Goal: Task Accomplishment & Management: Manage account settings

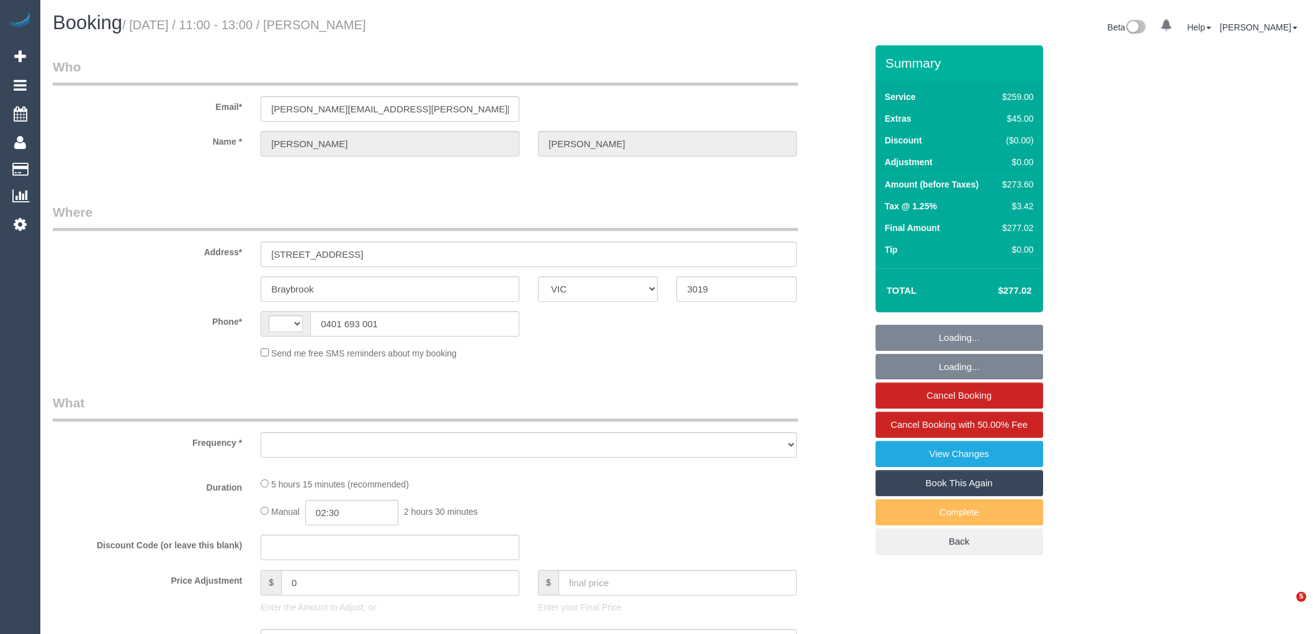
select select "VIC"
select select "string:AU"
select select "object:2618"
select select "string:stripe-pm_1M56LG2GScqysDRVUnOGVhBc"
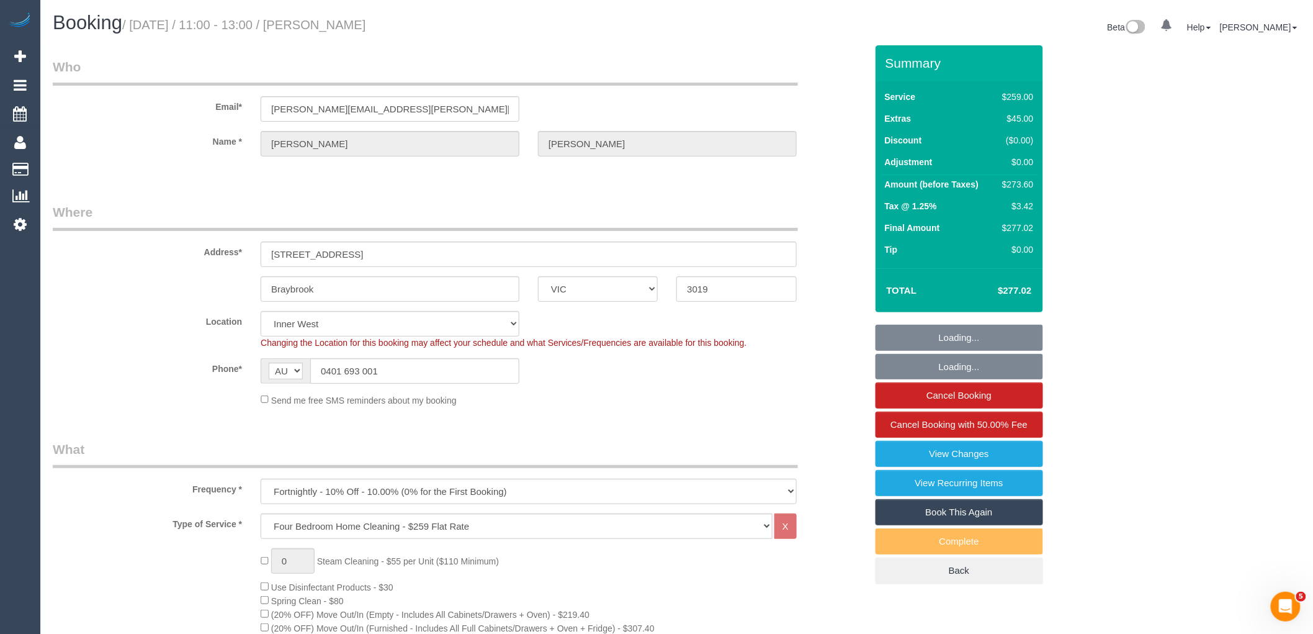
select select "number:32"
select select "number:35"
select select "object:3596"
select select "23080"
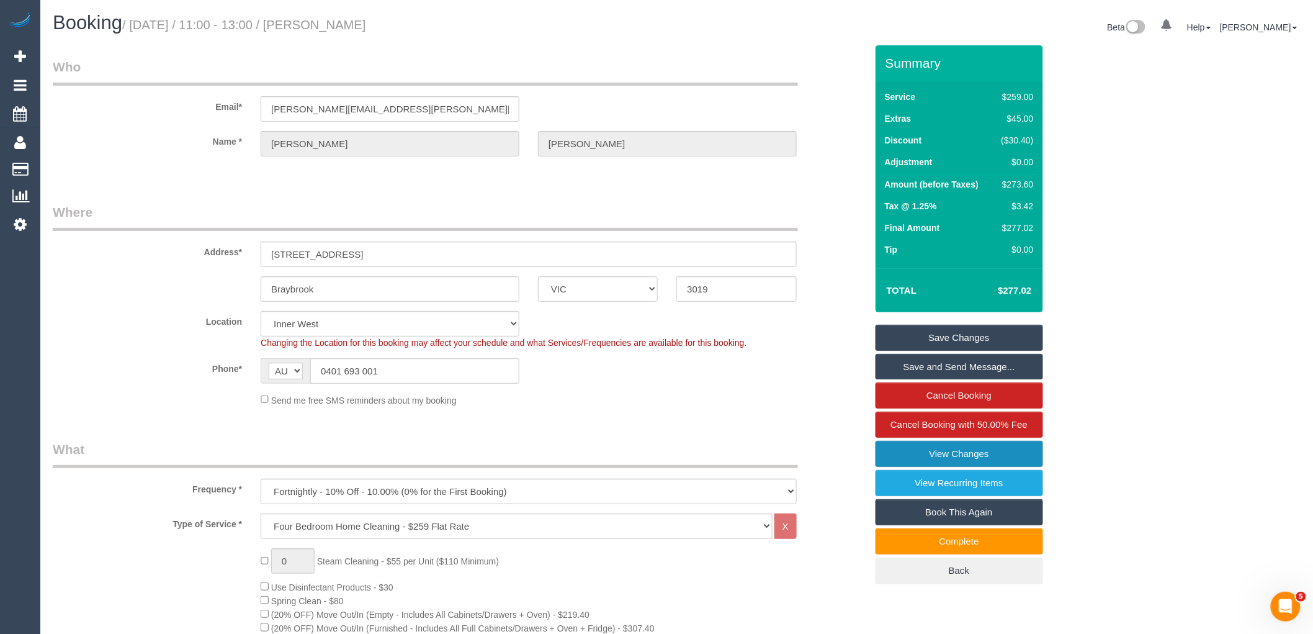
click at [918, 457] on link "View Changes" at bounding box center [960, 454] width 168 height 26
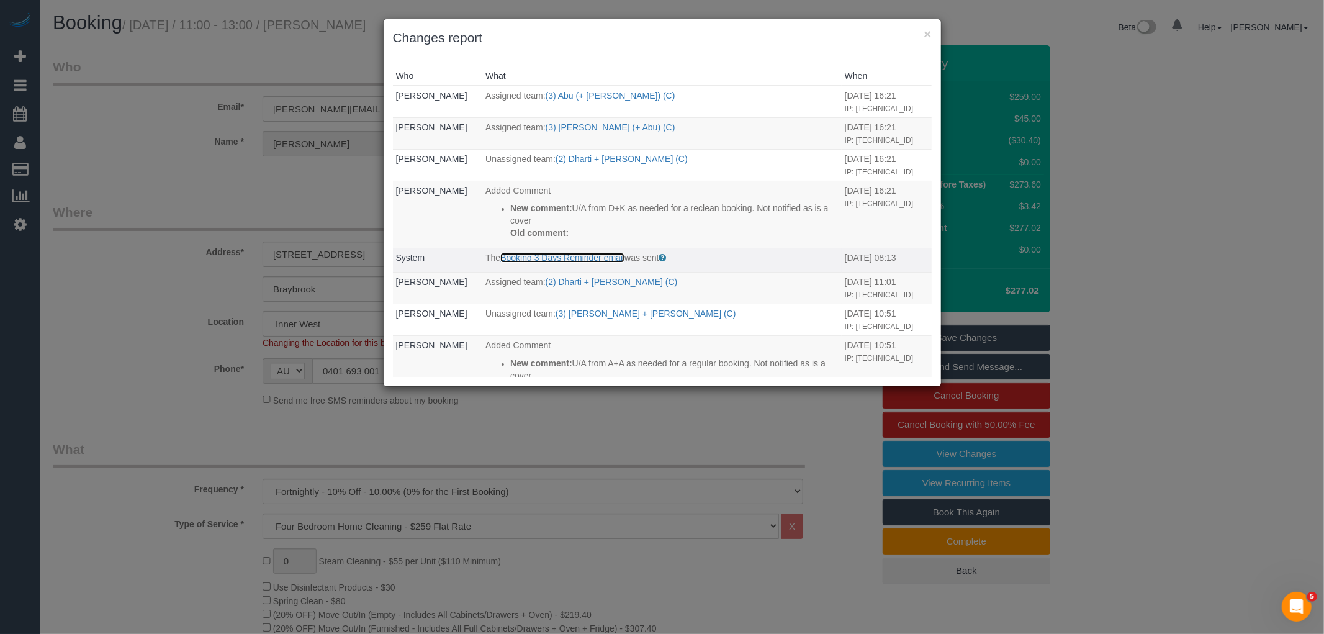
click at [597, 262] on link "Booking 3 Days Reminder email" at bounding box center [562, 258] width 124 height 10
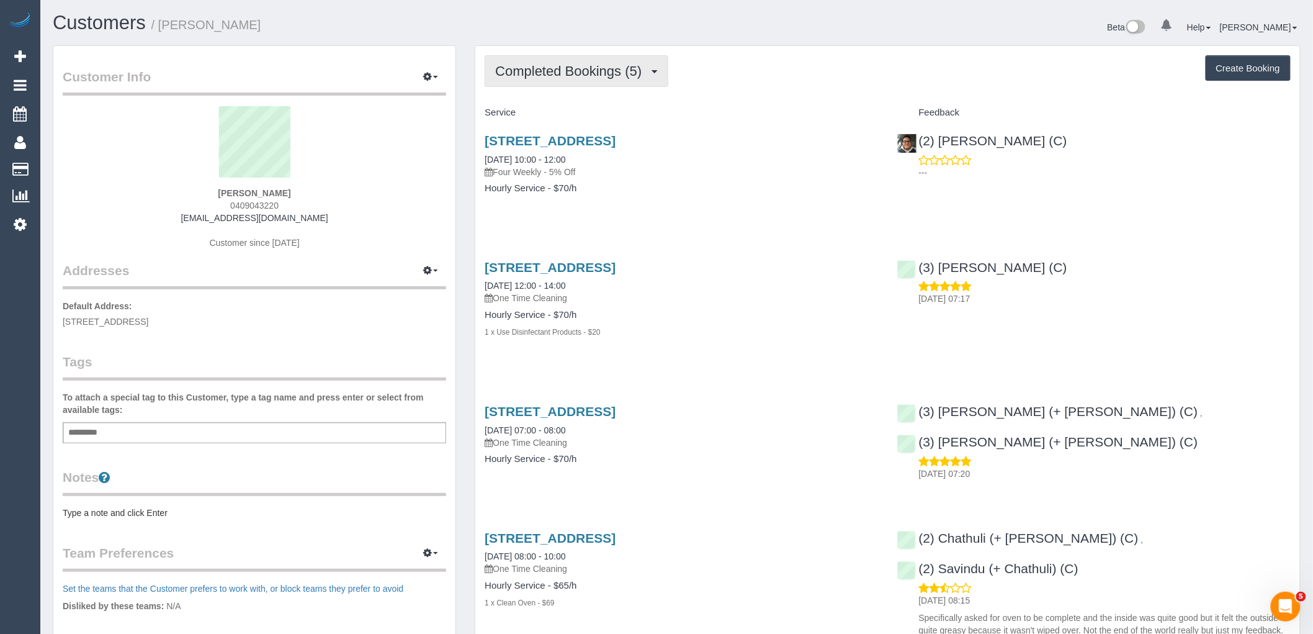
click at [637, 68] on span "Completed Bookings (5)" at bounding box center [571, 71] width 153 height 16
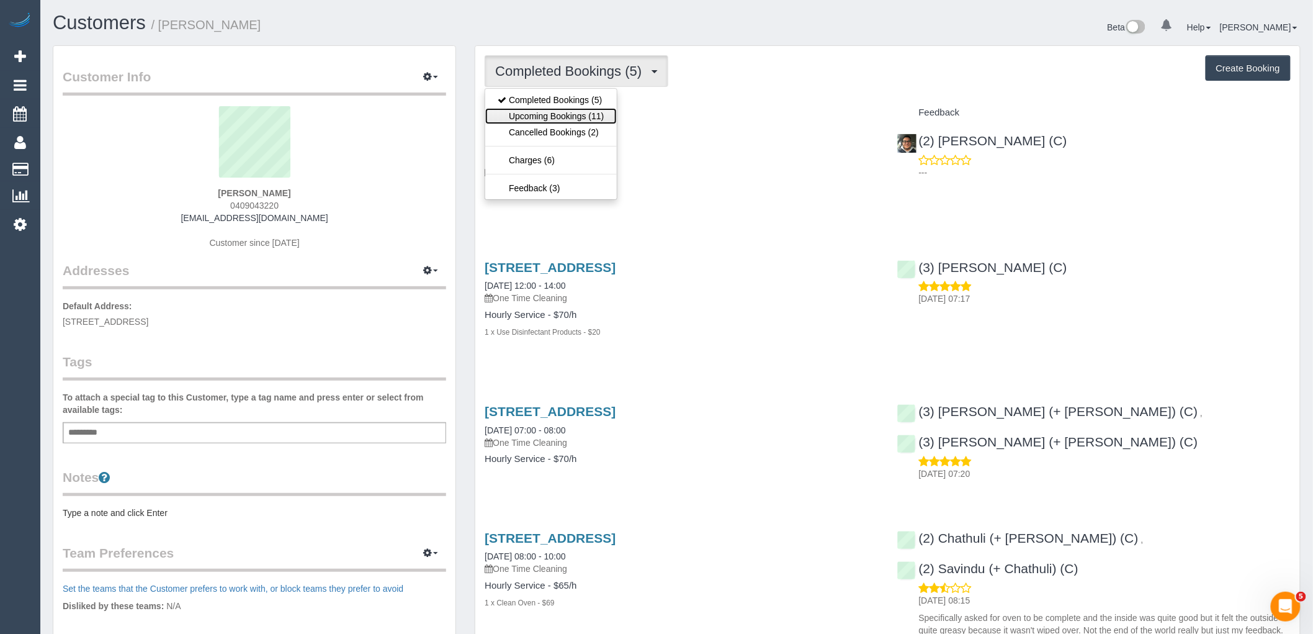
click at [593, 110] on link "Upcoming Bookings (11)" at bounding box center [550, 116] width 131 height 16
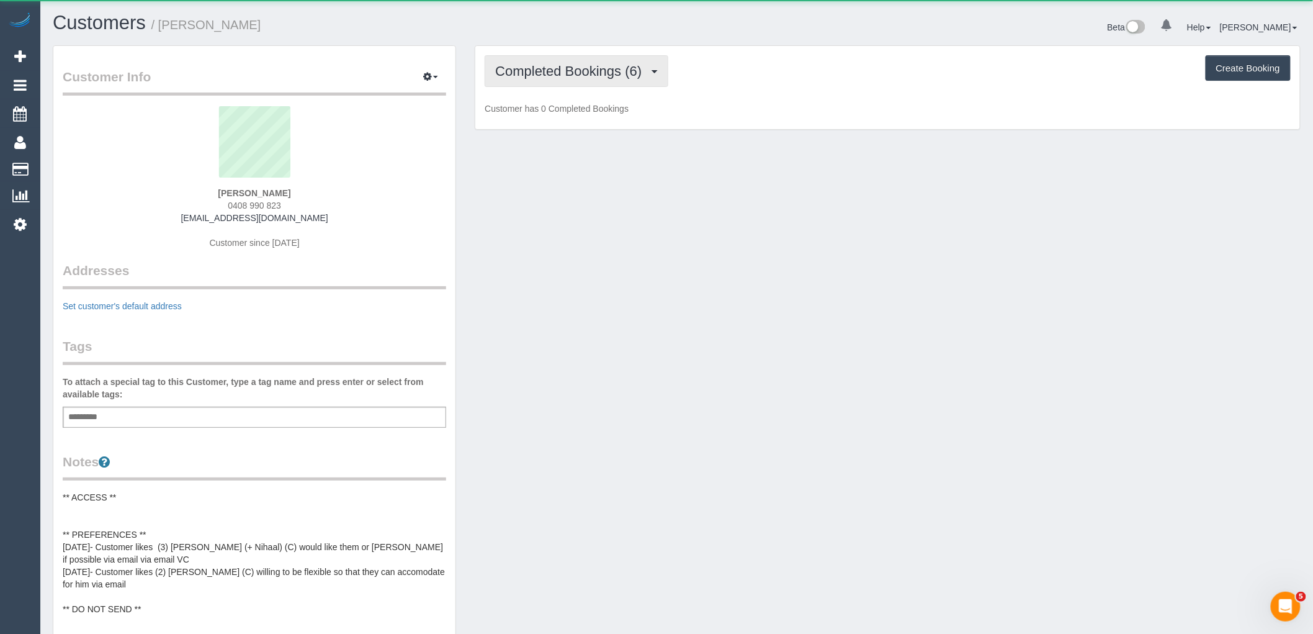
click at [566, 60] on button "Completed Bookings (6)" at bounding box center [577, 71] width 184 height 32
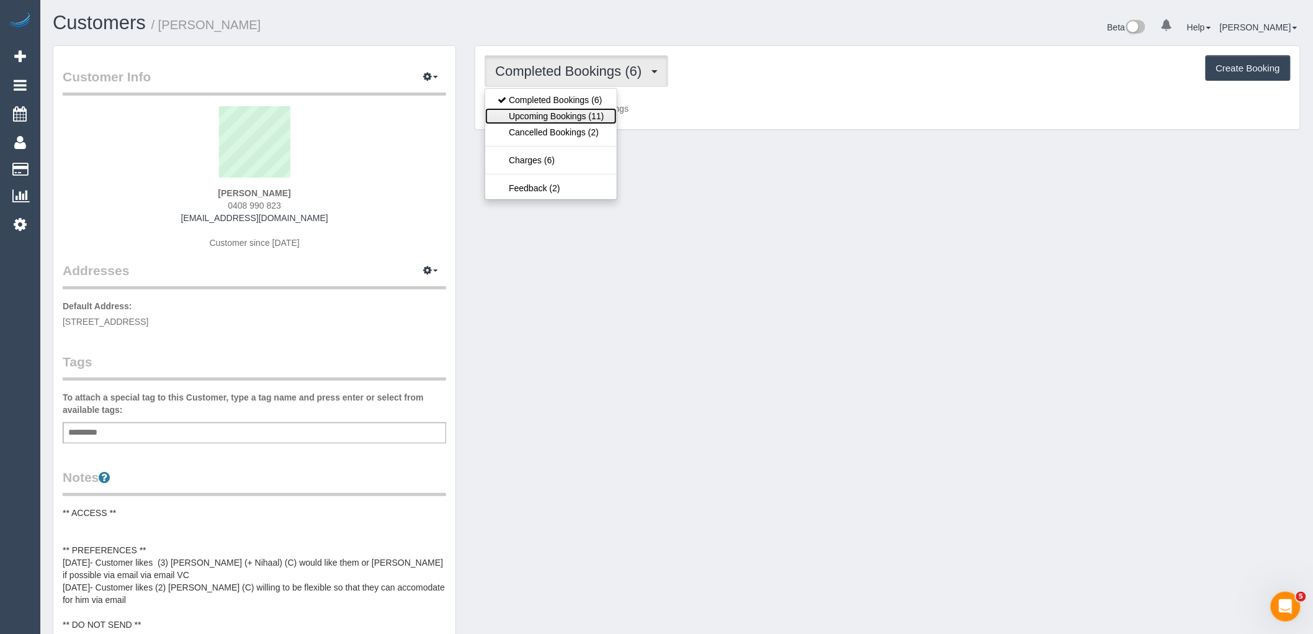
click at [578, 112] on link "Upcoming Bookings (11)" at bounding box center [550, 116] width 131 height 16
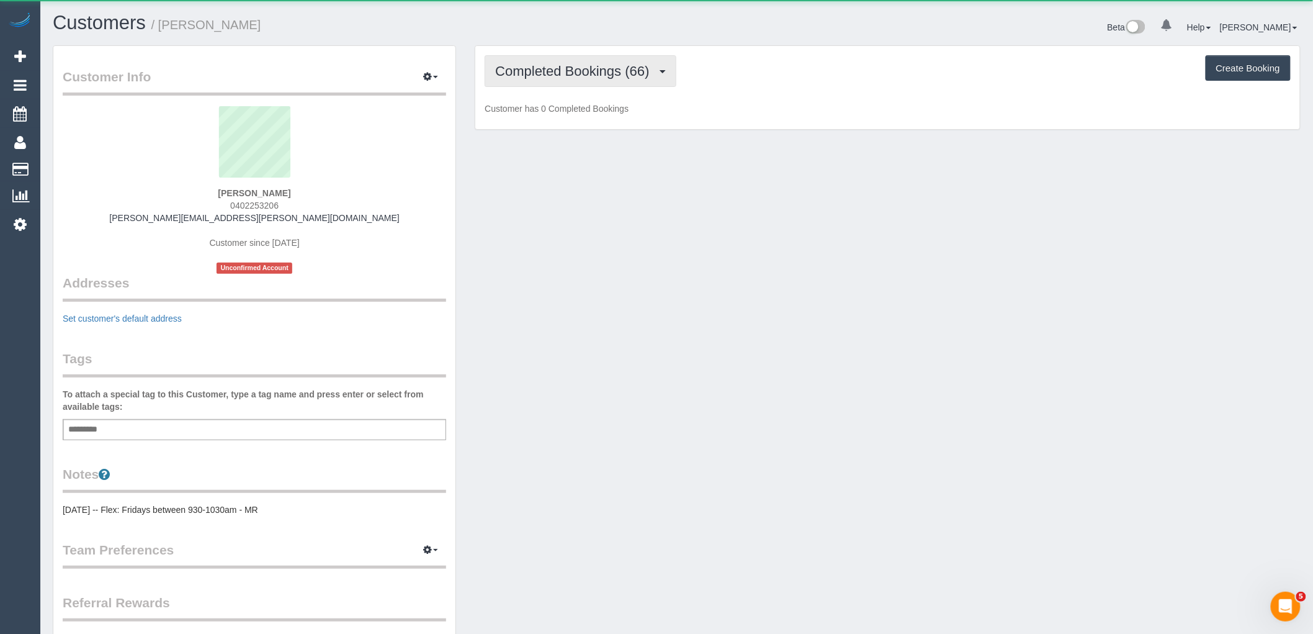
click at [560, 71] on span "Completed Bookings (66)" at bounding box center [575, 71] width 160 height 16
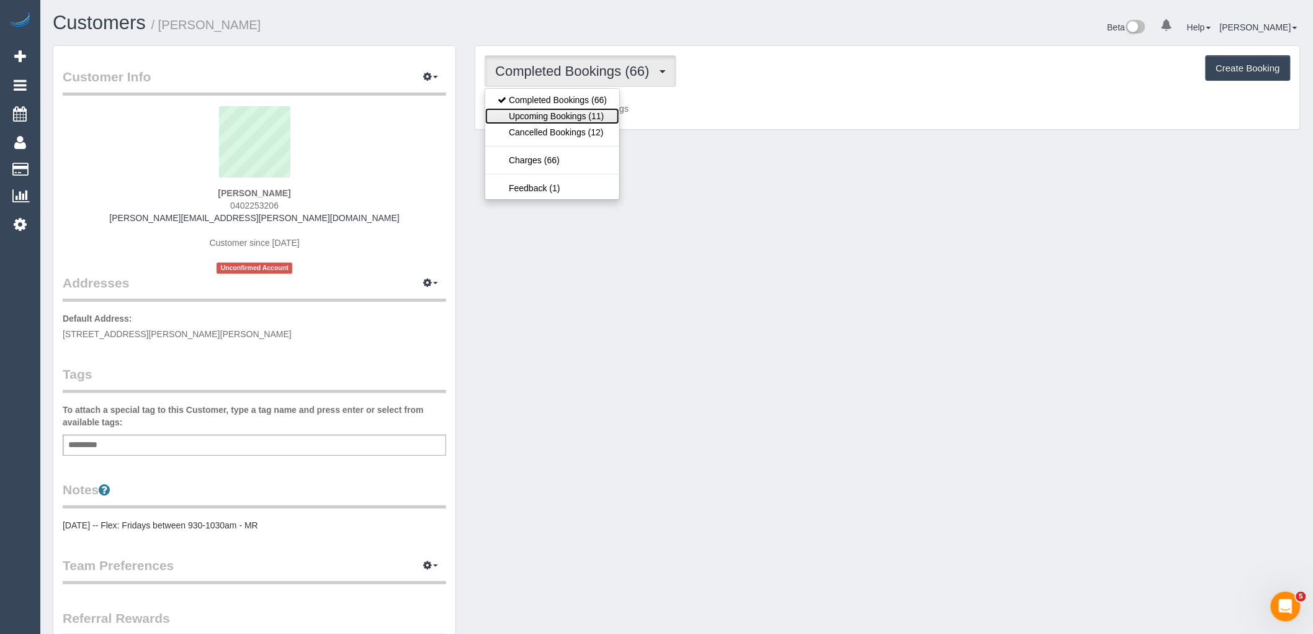
click at [586, 119] on link "Upcoming Bookings (11)" at bounding box center [552, 116] width 134 height 16
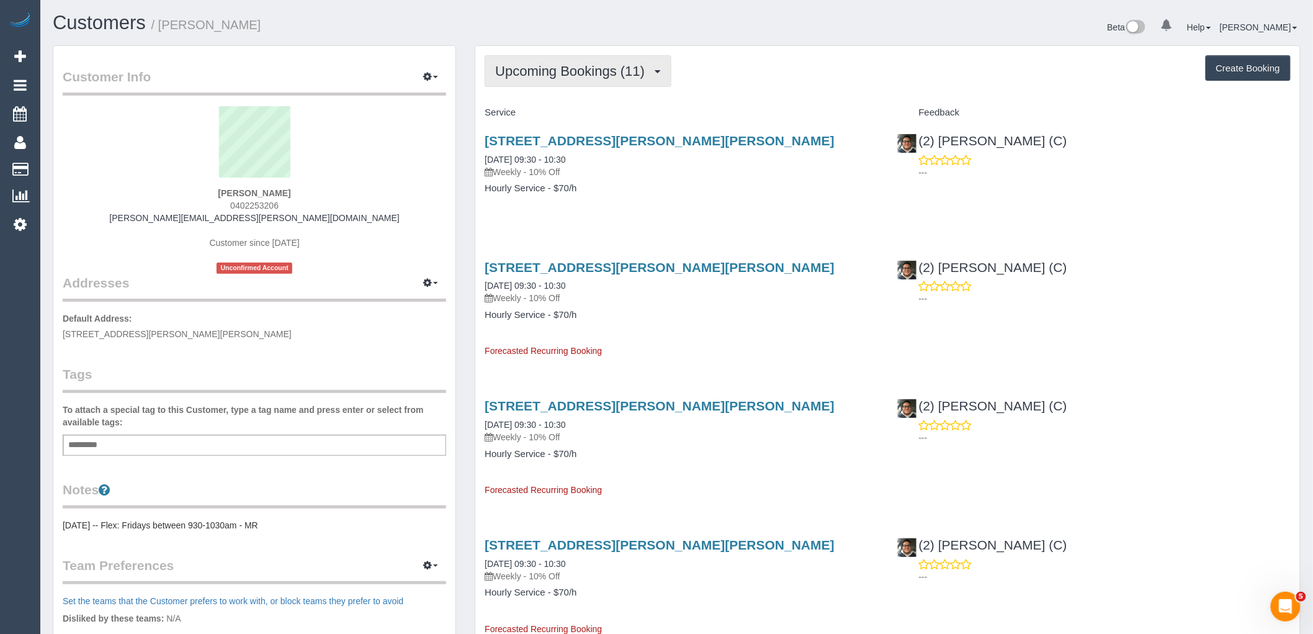
click at [585, 71] on span "Upcoming Bookings (11)" at bounding box center [573, 71] width 156 height 16
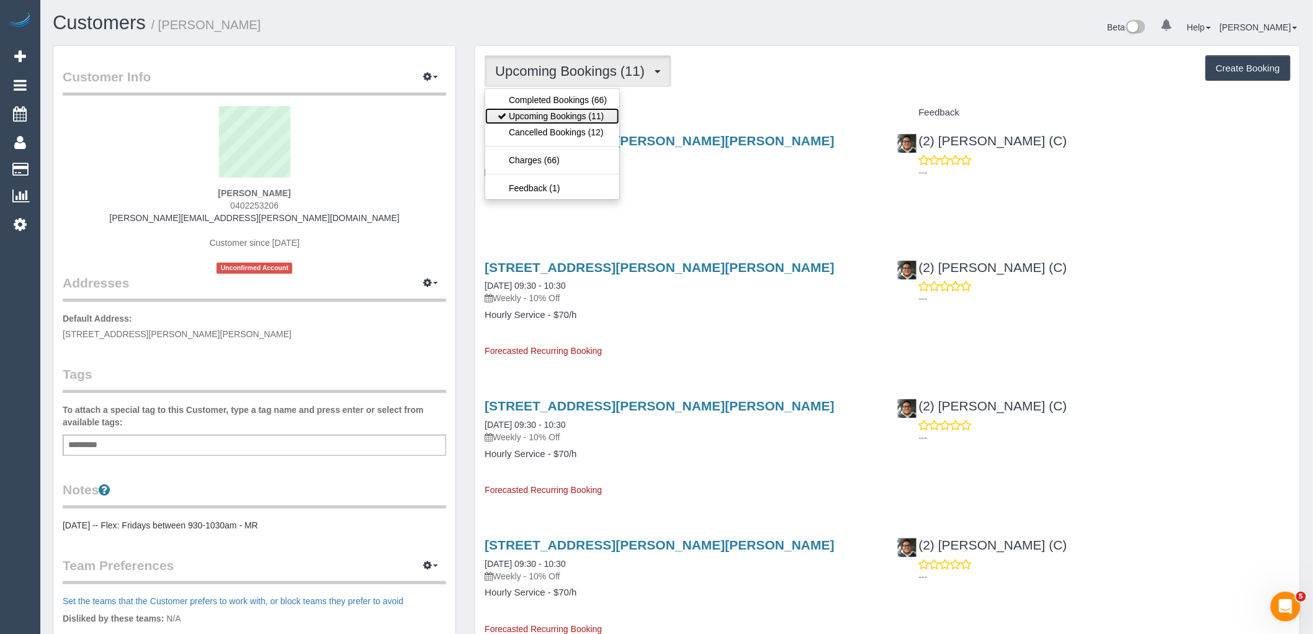
click at [585, 123] on link "Upcoming Bookings (11)" at bounding box center [552, 116] width 134 height 16
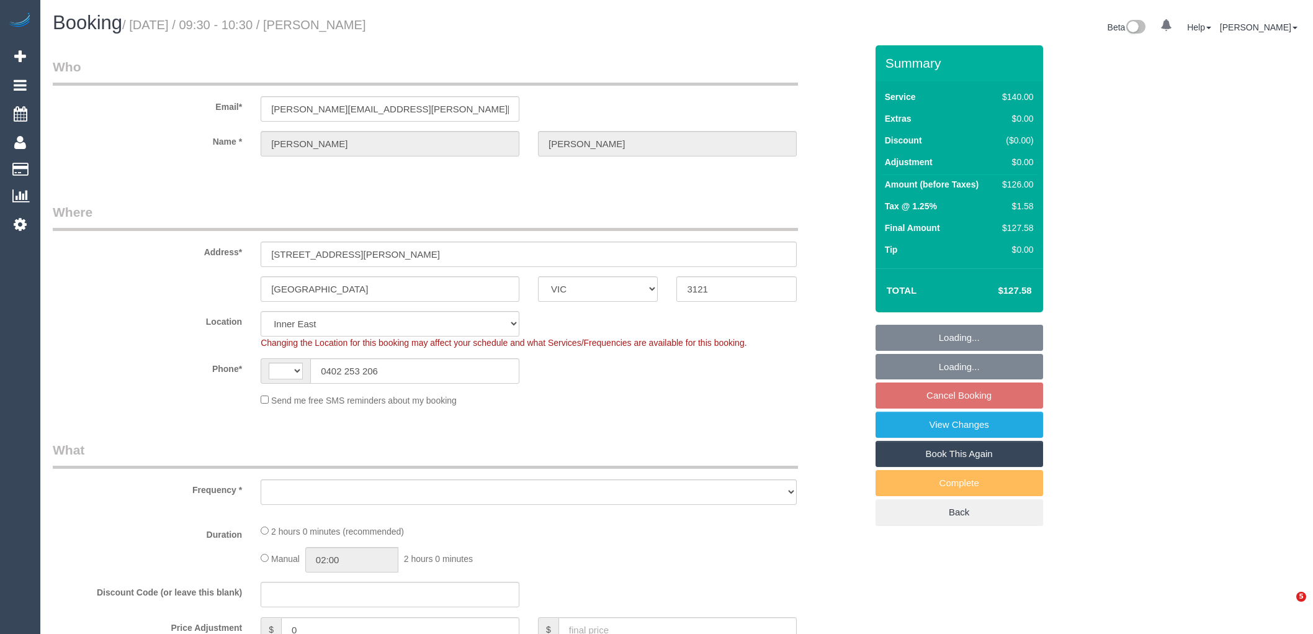
select select "VIC"
select select "string:AU"
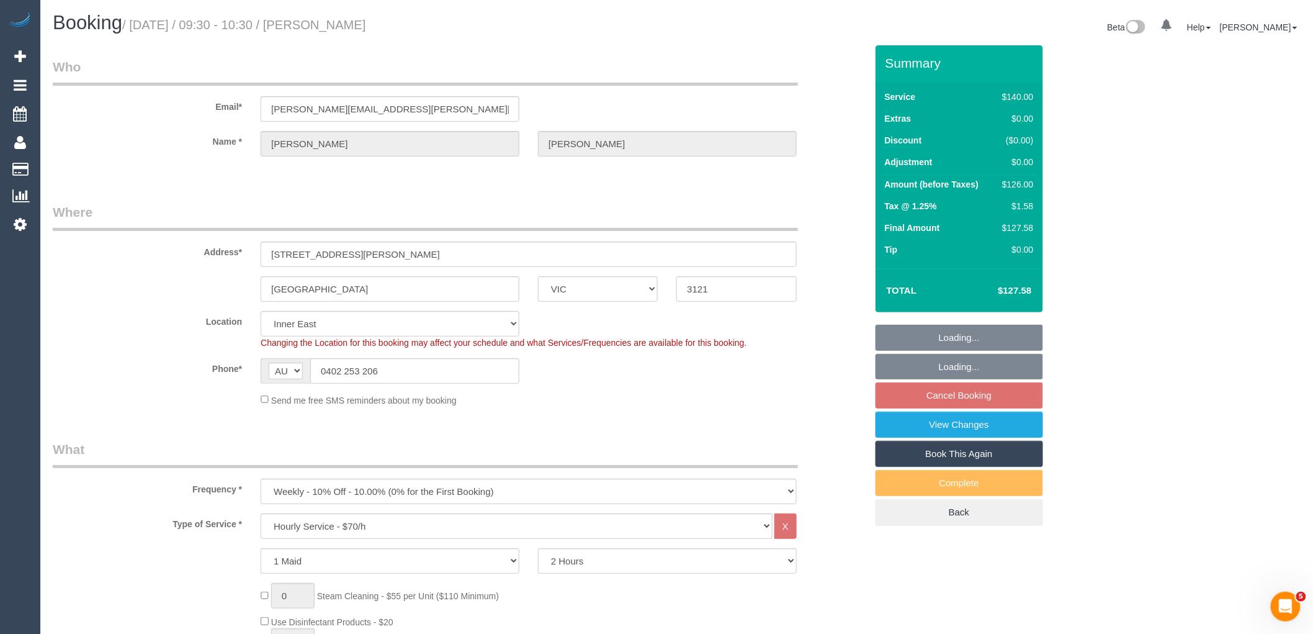
select select "object:1351"
select select "number:28"
select select "number:14"
select select "number:19"
select select "number:24"
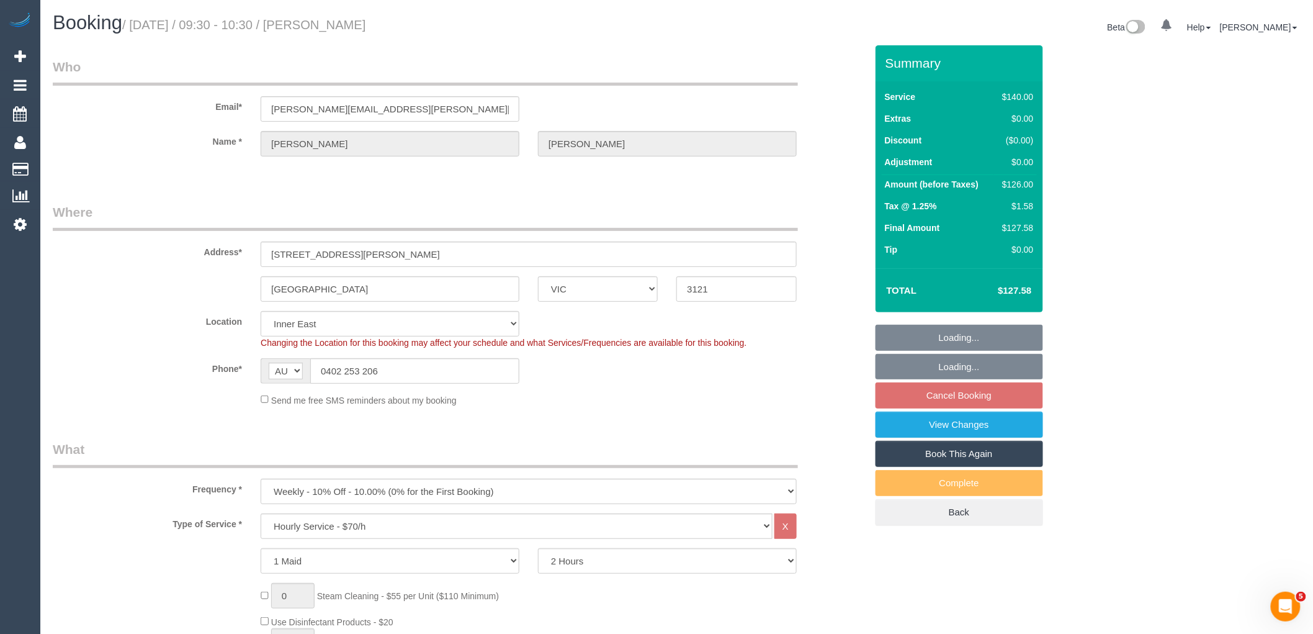
select select "number:34"
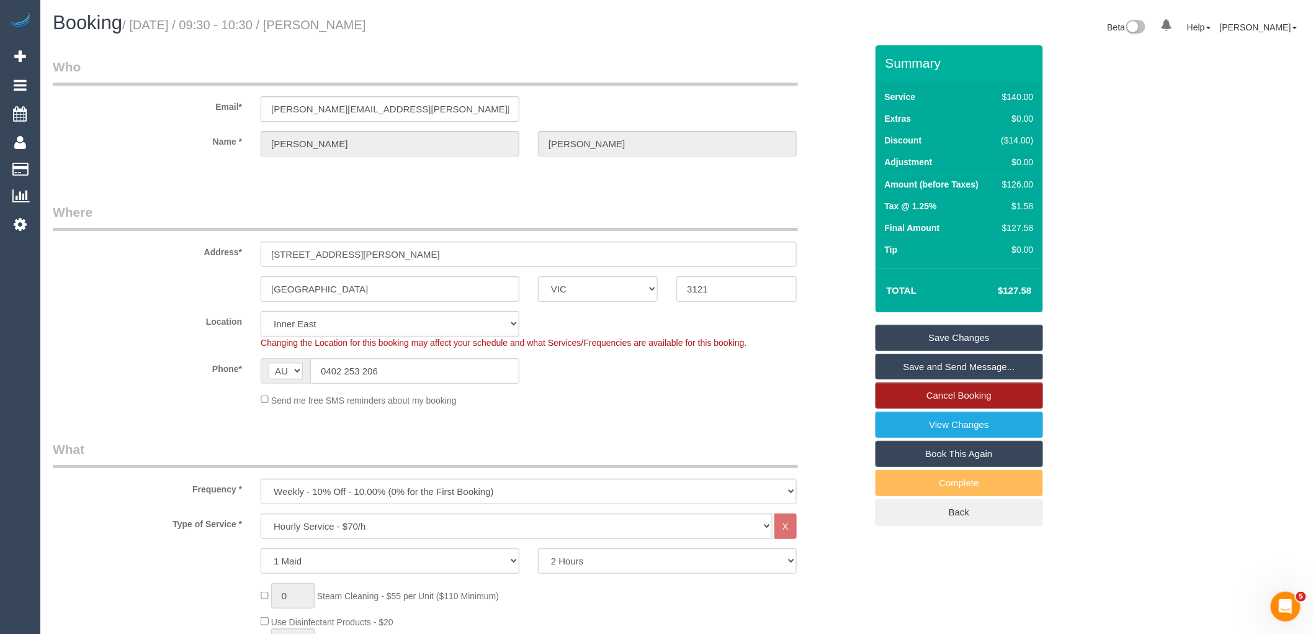
click at [947, 396] on link "Cancel Booking" at bounding box center [960, 395] width 168 height 26
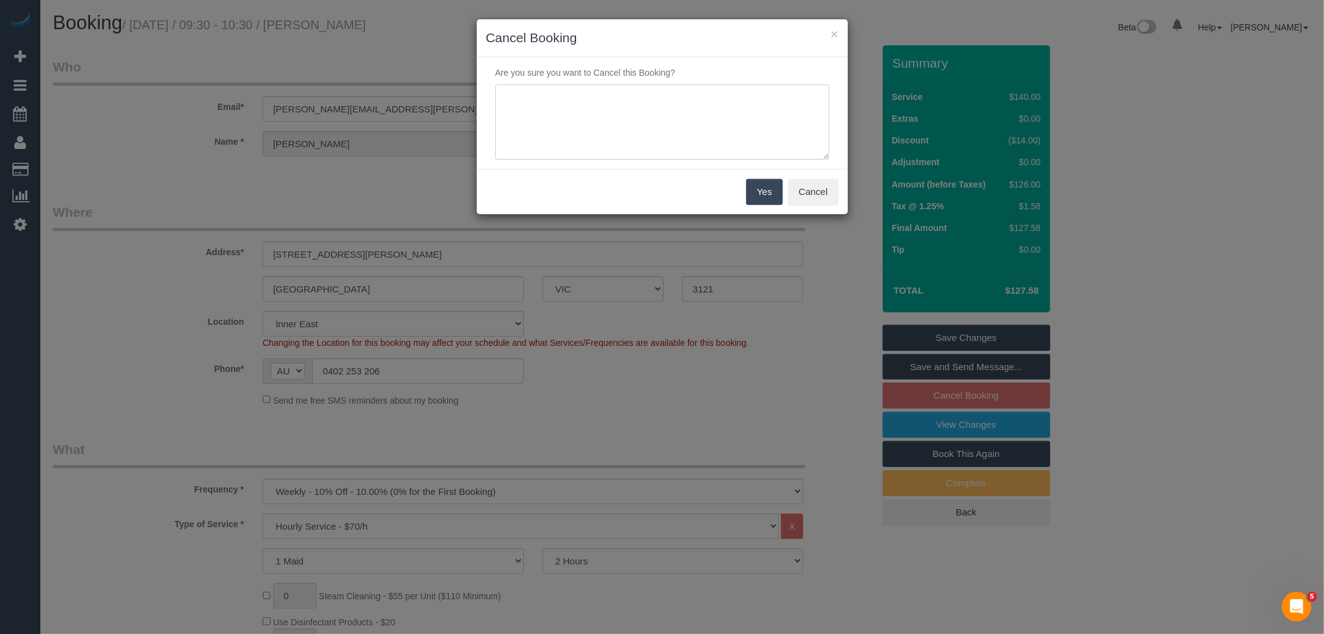
click at [583, 134] on textarea at bounding box center [662, 122] width 334 height 76
type textarea "Service not needed via email VC"
click at [760, 188] on button "Yes" at bounding box center [764, 192] width 36 height 26
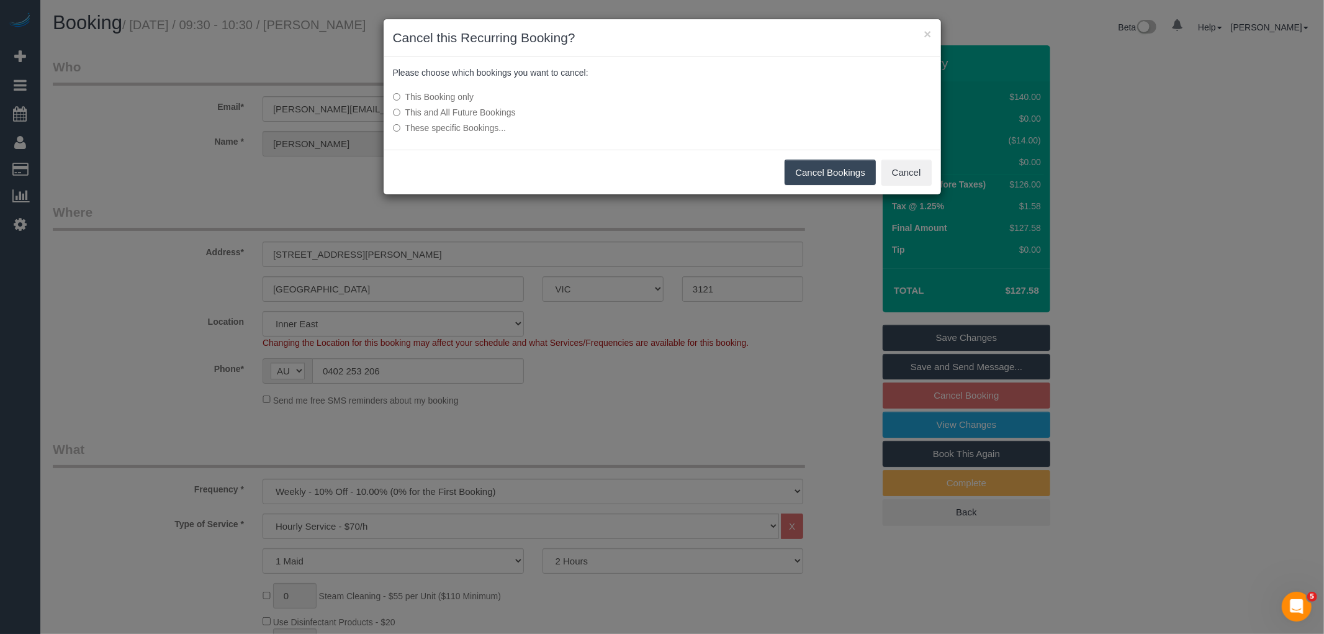
click at [792, 169] on button "Cancel Bookings" at bounding box center [829, 172] width 91 height 26
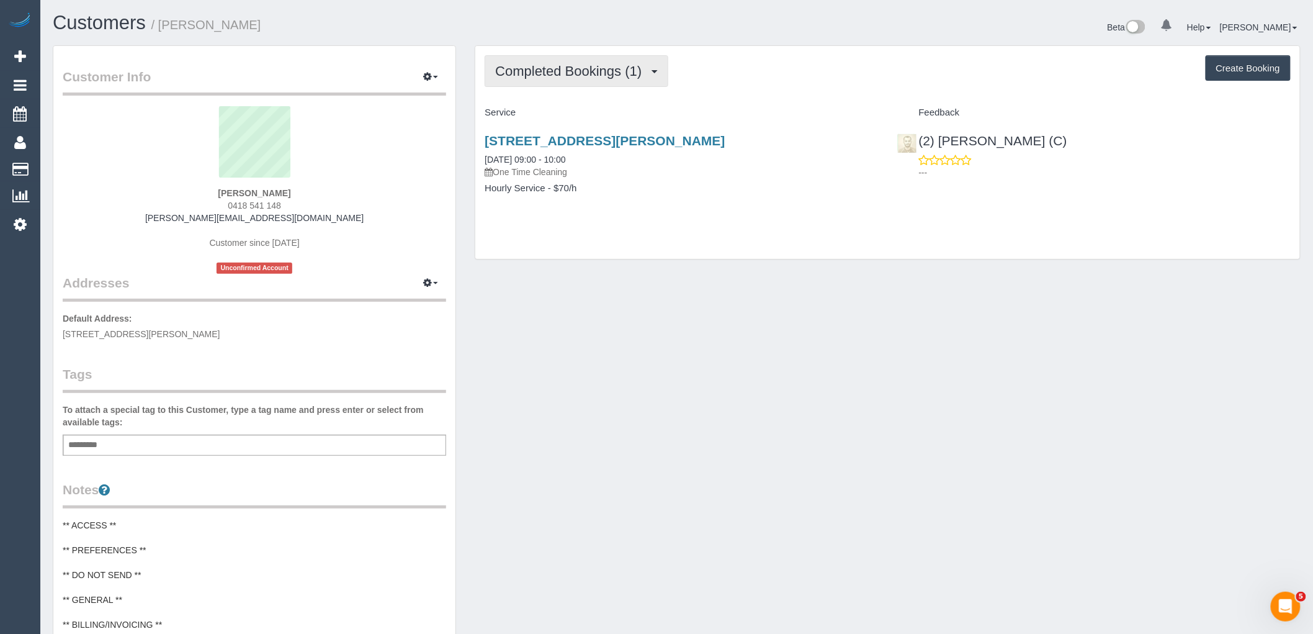
click at [614, 64] on span "Completed Bookings (1)" at bounding box center [571, 71] width 153 height 16
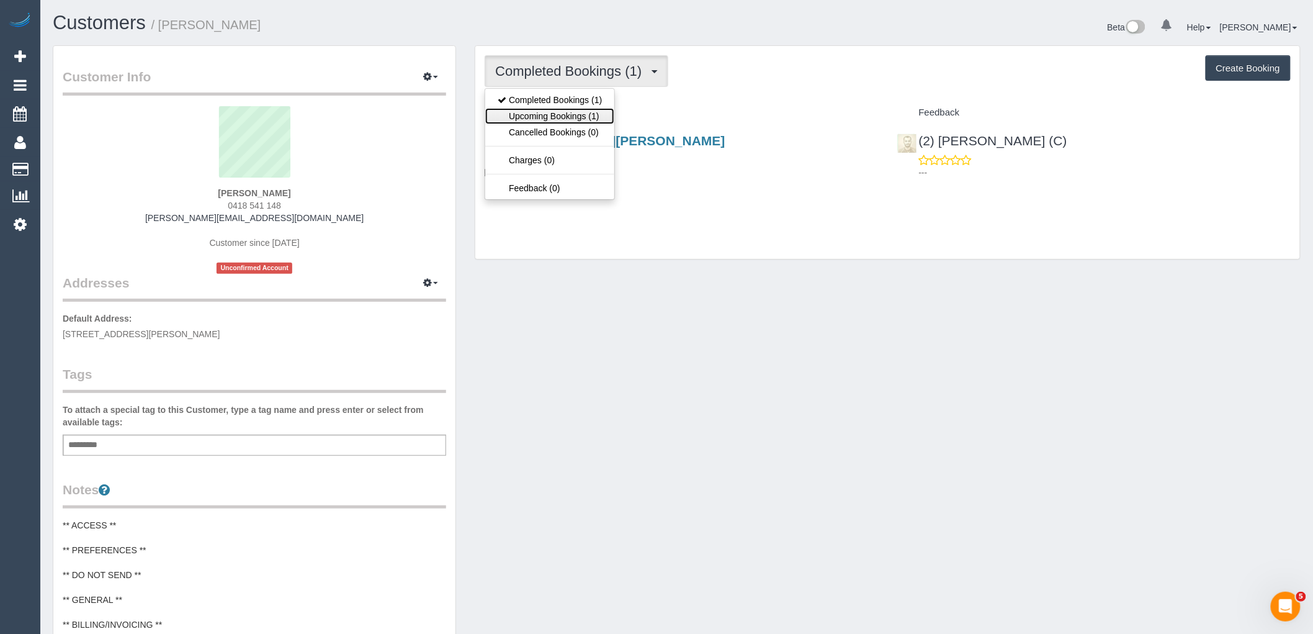
click at [578, 112] on link "Upcoming Bookings (1)" at bounding box center [549, 116] width 129 height 16
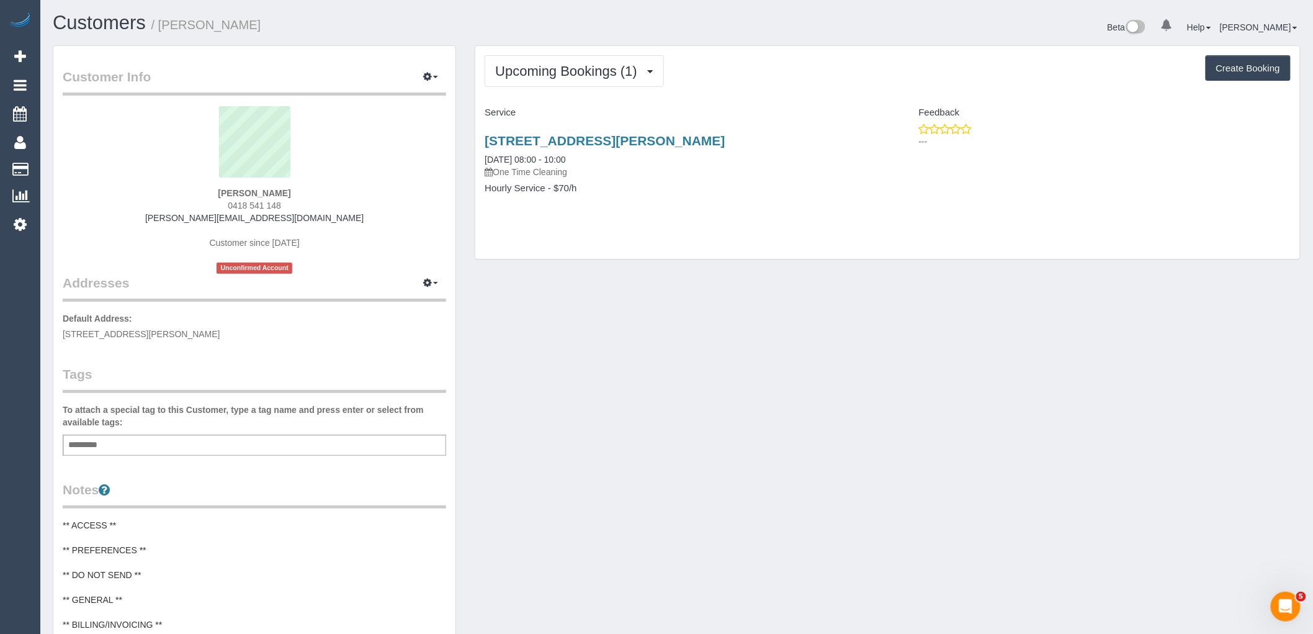
drag, startPoint x: 314, startPoint y: 190, endPoint x: 159, endPoint y: 189, distance: 155.1
click at [159, 189] on div "Jason Petterson 0418 541 148 jason@floor91.com.au Customer since 2025 Unconfirm…" at bounding box center [254, 190] width 383 height 168
copy strong "Jason Petterson"
click at [606, 60] on button "Upcoming Bookings (1)" at bounding box center [574, 71] width 179 height 32
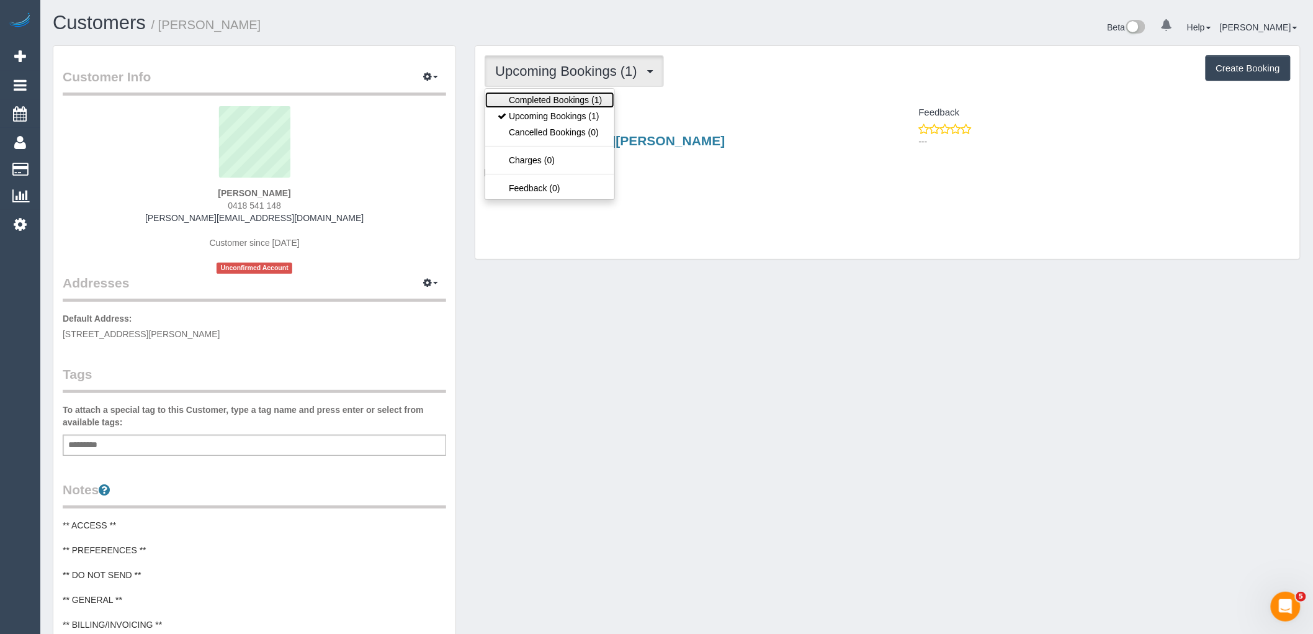
click at [606, 96] on link "Completed Bookings (1)" at bounding box center [549, 100] width 129 height 16
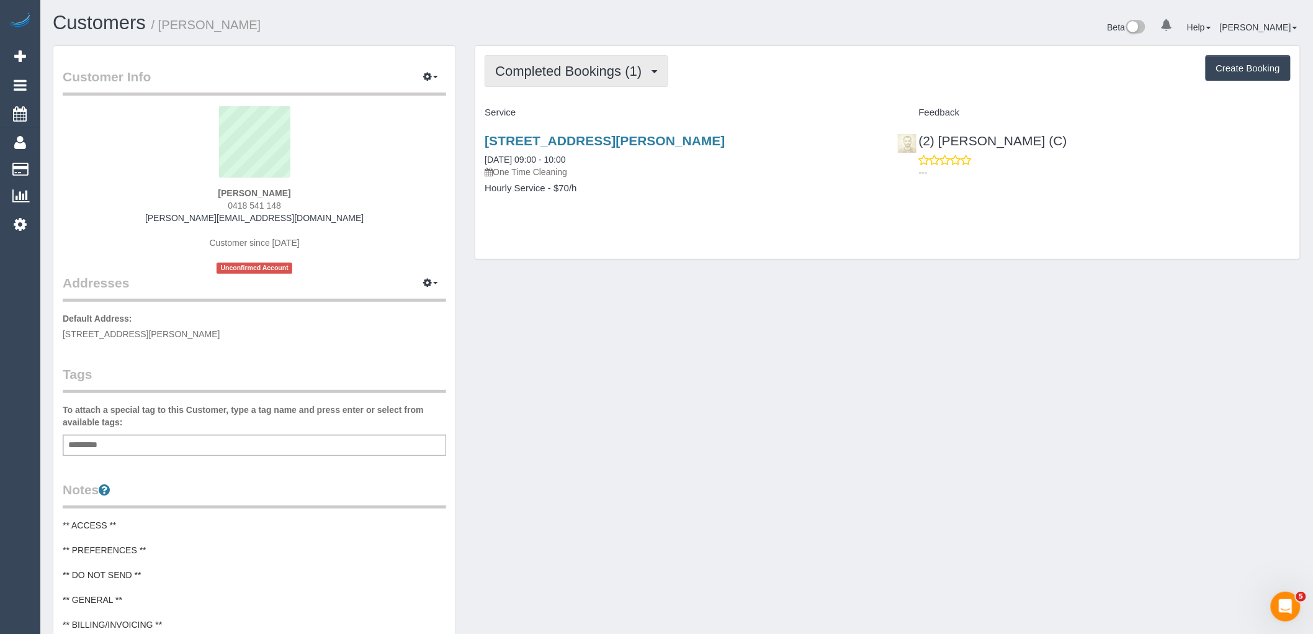
click at [585, 72] on span "Completed Bookings (1)" at bounding box center [571, 71] width 153 height 16
click at [807, 112] on h4 "Service" at bounding box center [681, 112] width 393 height 11
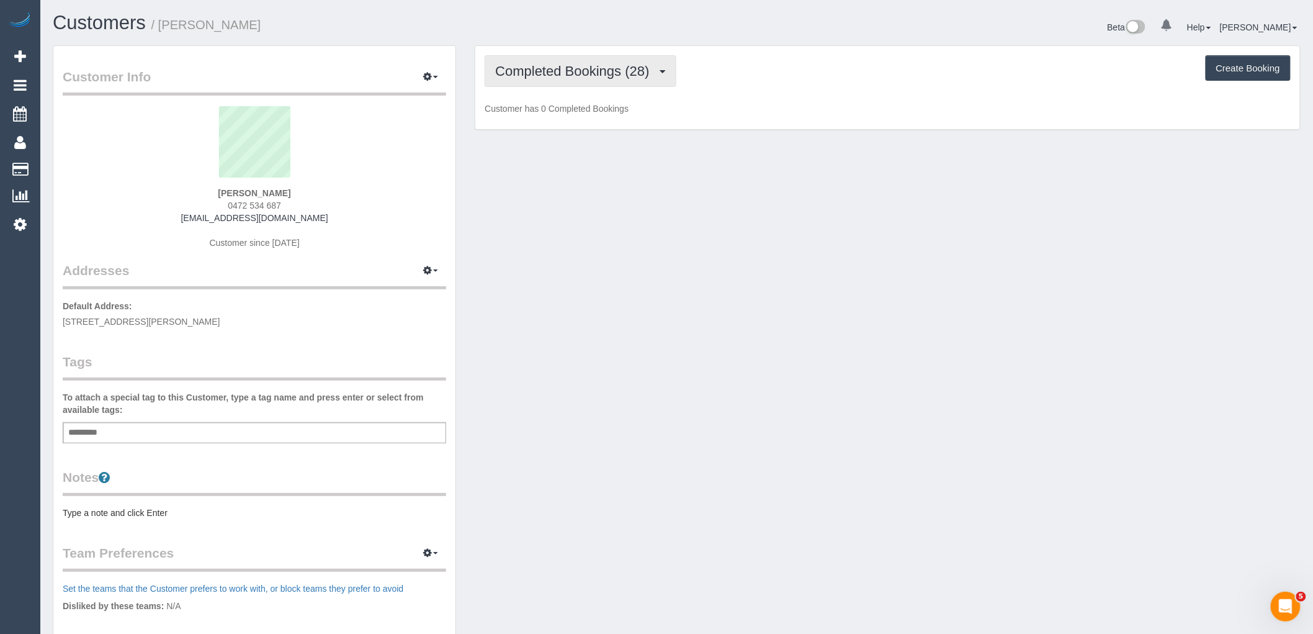
click at [563, 69] on span "Completed Bookings (28)" at bounding box center [575, 71] width 160 height 16
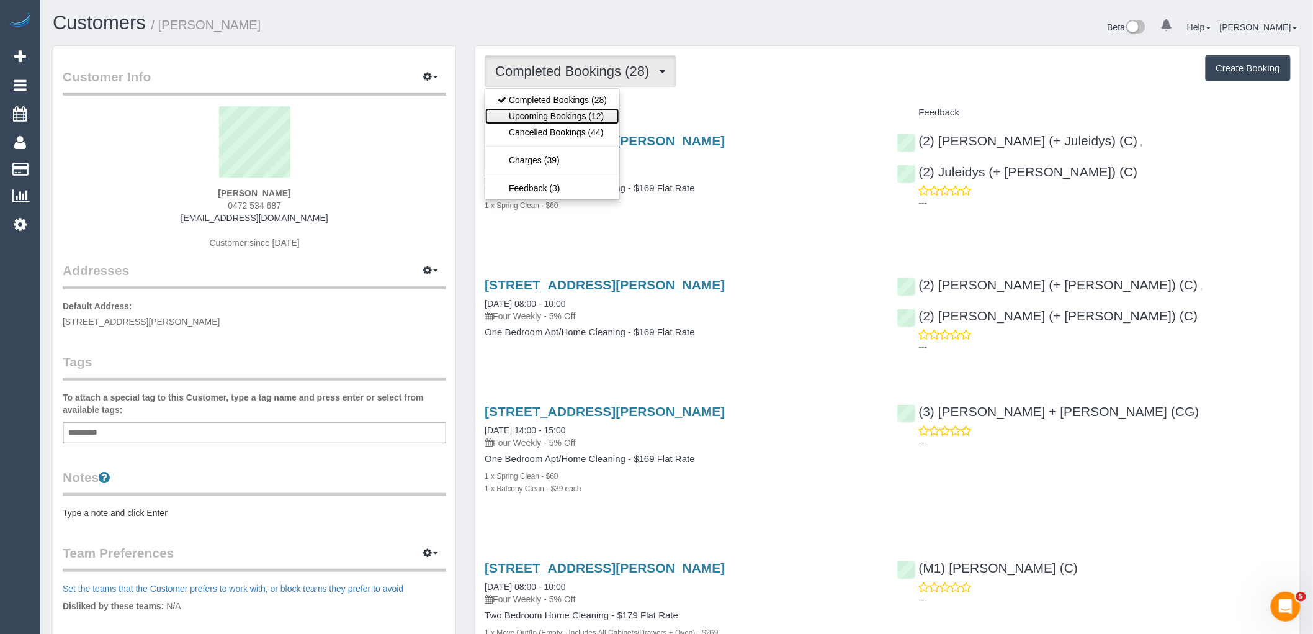
click at [580, 119] on link "Upcoming Bookings (12)" at bounding box center [552, 116] width 134 height 16
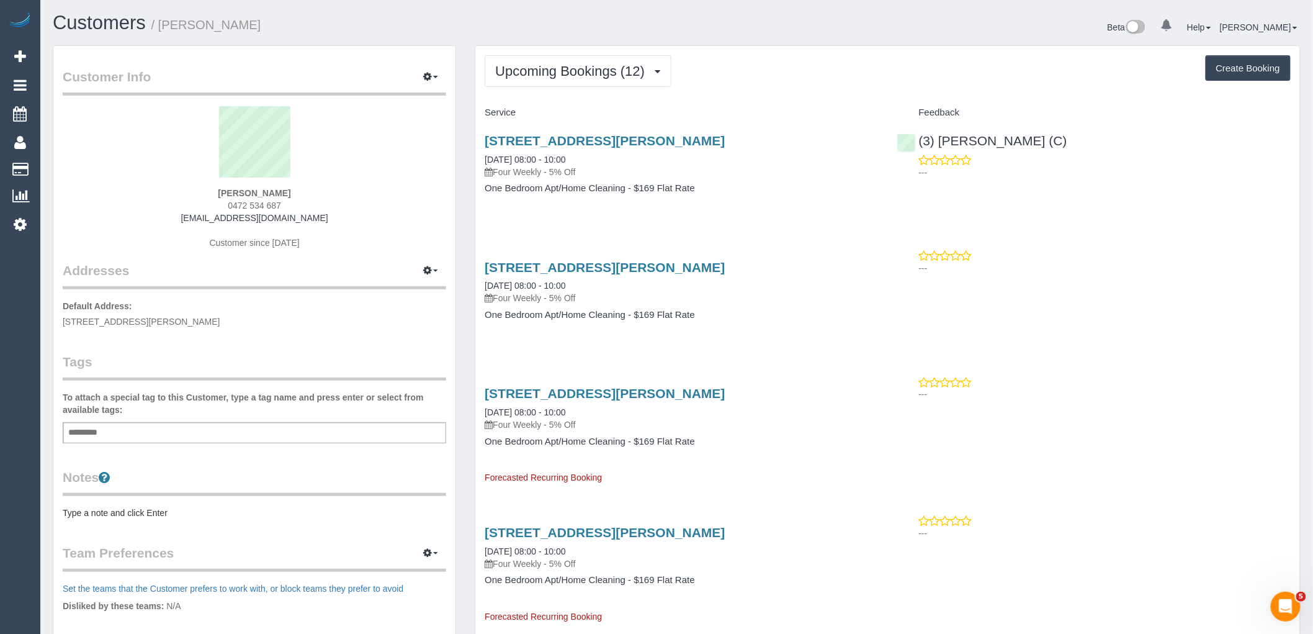
drag, startPoint x: 292, startPoint y: 205, endPoint x: 195, endPoint y: 205, distance: 96.8
click at [201, 205] on div "[PERSON_NAME] 0472 534 687 [EMAIL_ADDRESS][DOMAIN_NAME] Customer since [DATE]" at bounding box center [254, 183] width 383 height 155
copy span "0472 534 687"
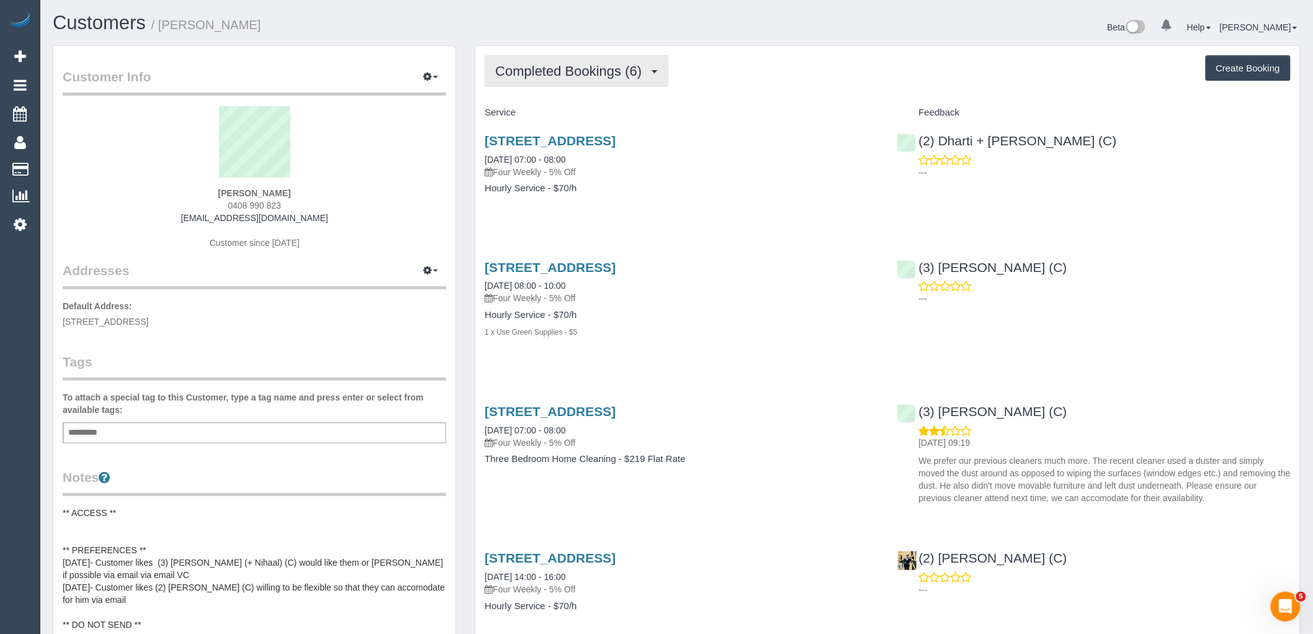
click span "Completed Bookings (6)"
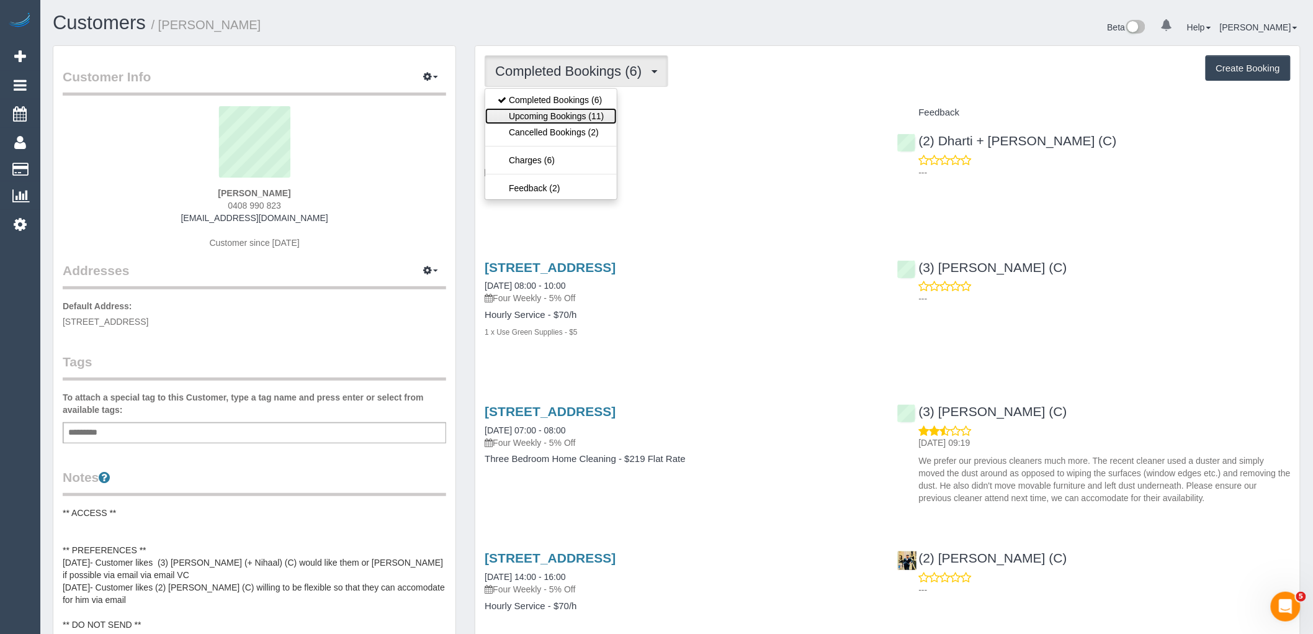
click link "Upcoming Bookings (11)"
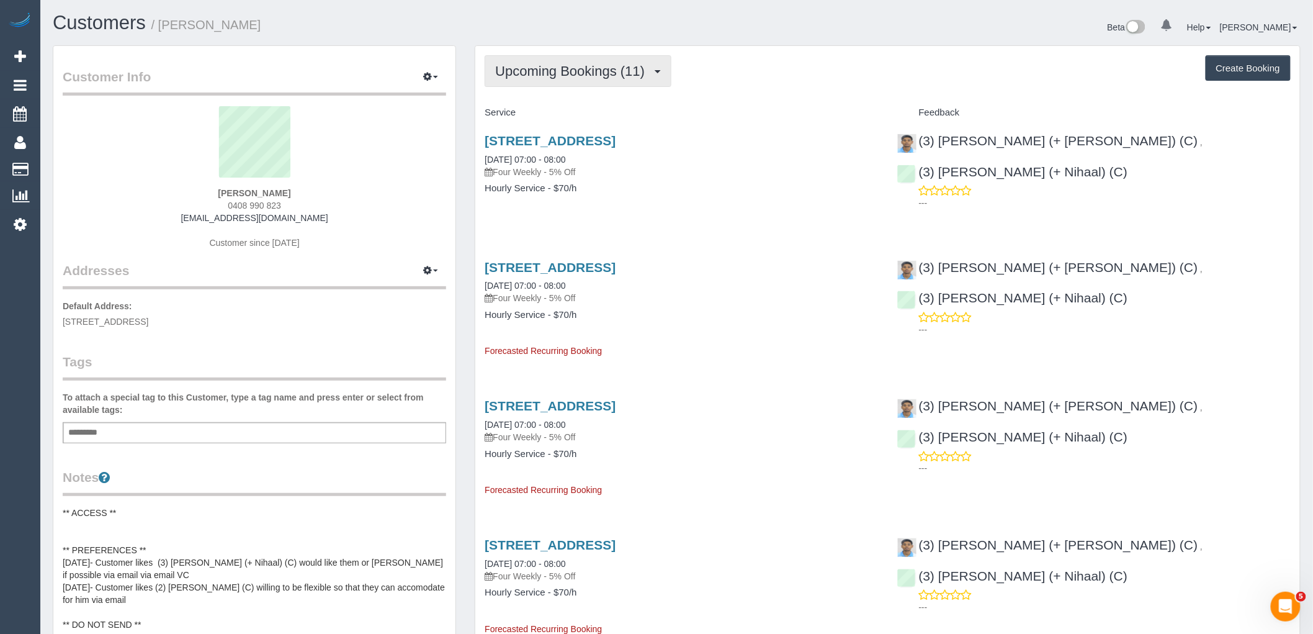
click span "Upcoming Bookings (11)"
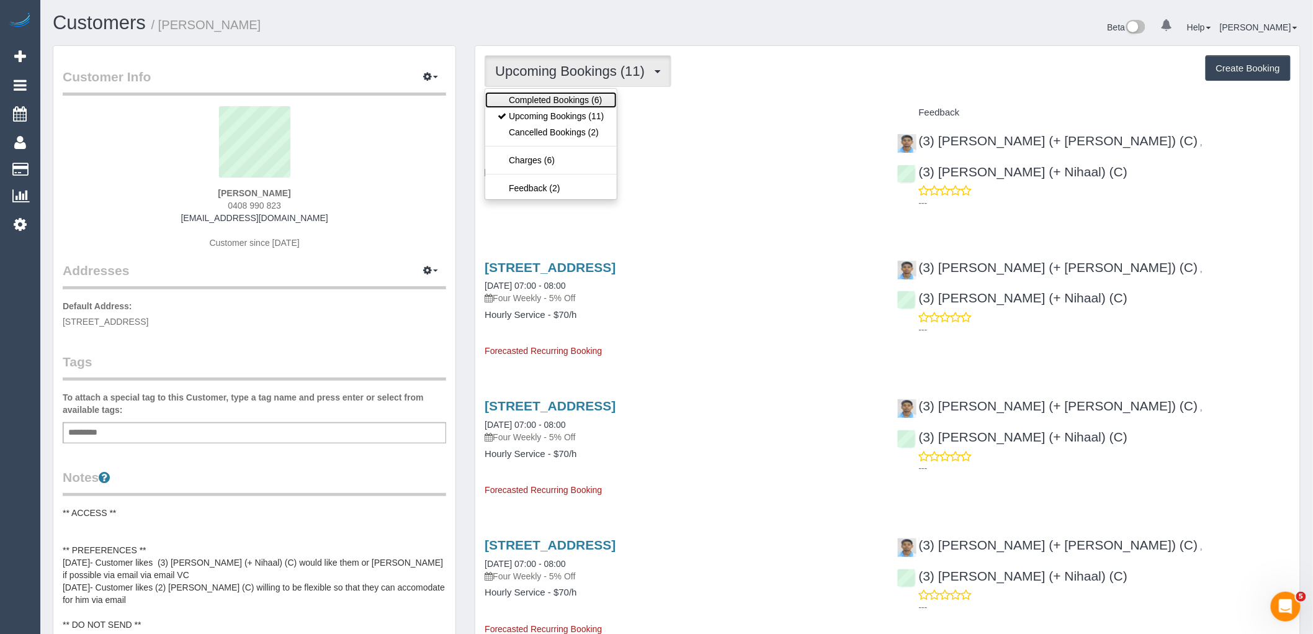
click link "Completed Bookings (6)"
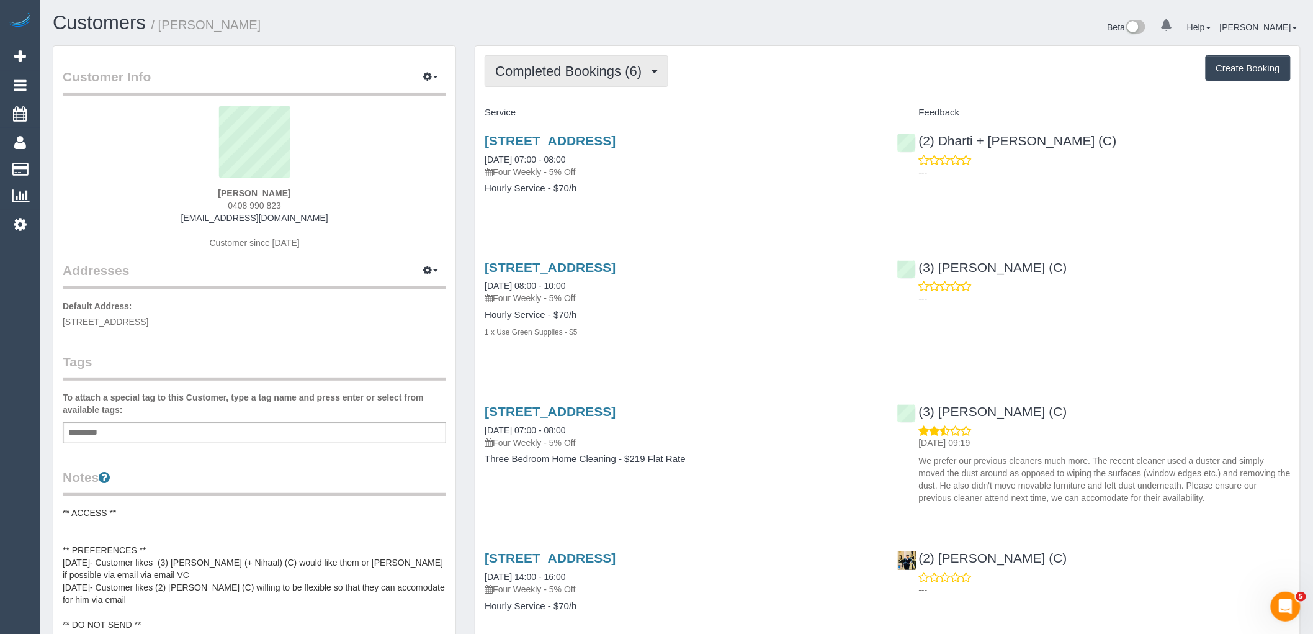
drag, startPoint x: 549, startPoint y: 56, endPoint x: 549, endPoint y: 65, distance: 8.7
click button "Completed Bookings (6)"
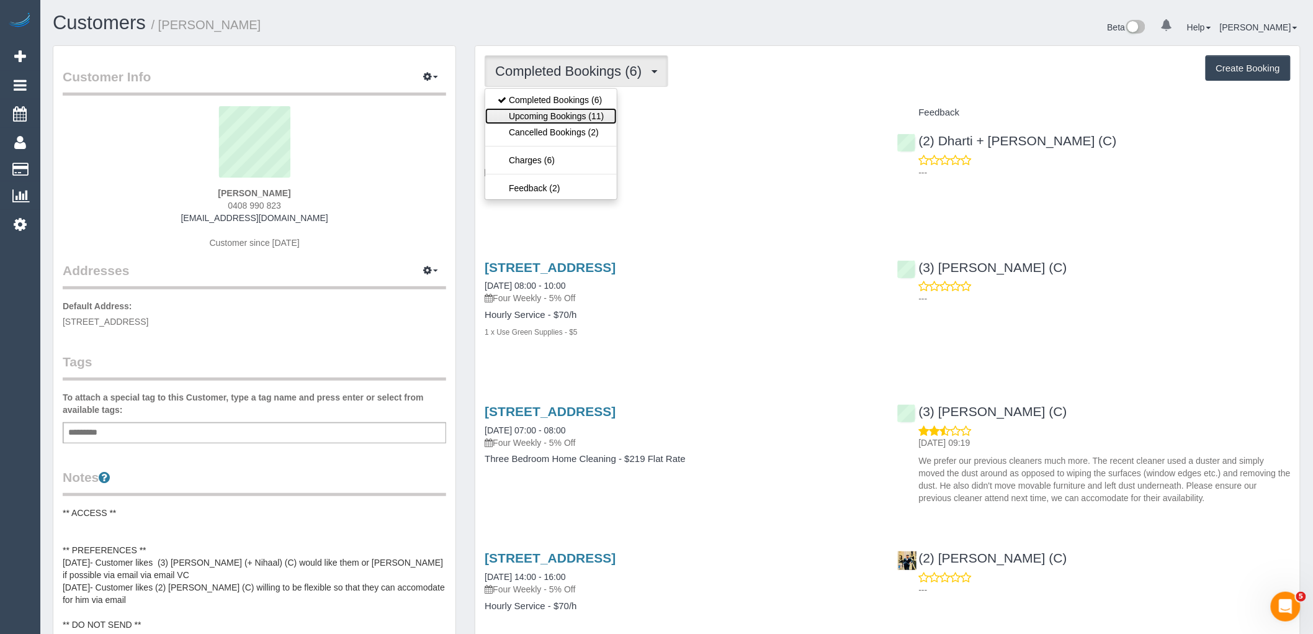
click link "Upcoming Bookings (11)"
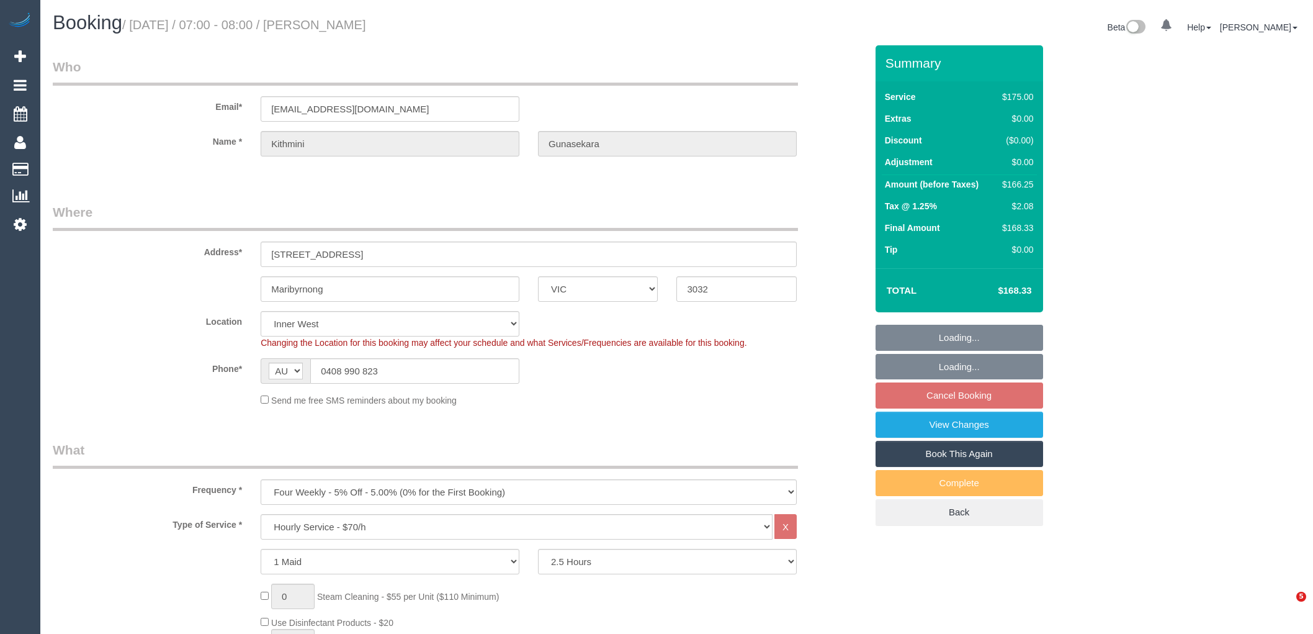
select select "VIC"
select select "150"
select select "number:27"
select select "number:14"
select select "number:19"
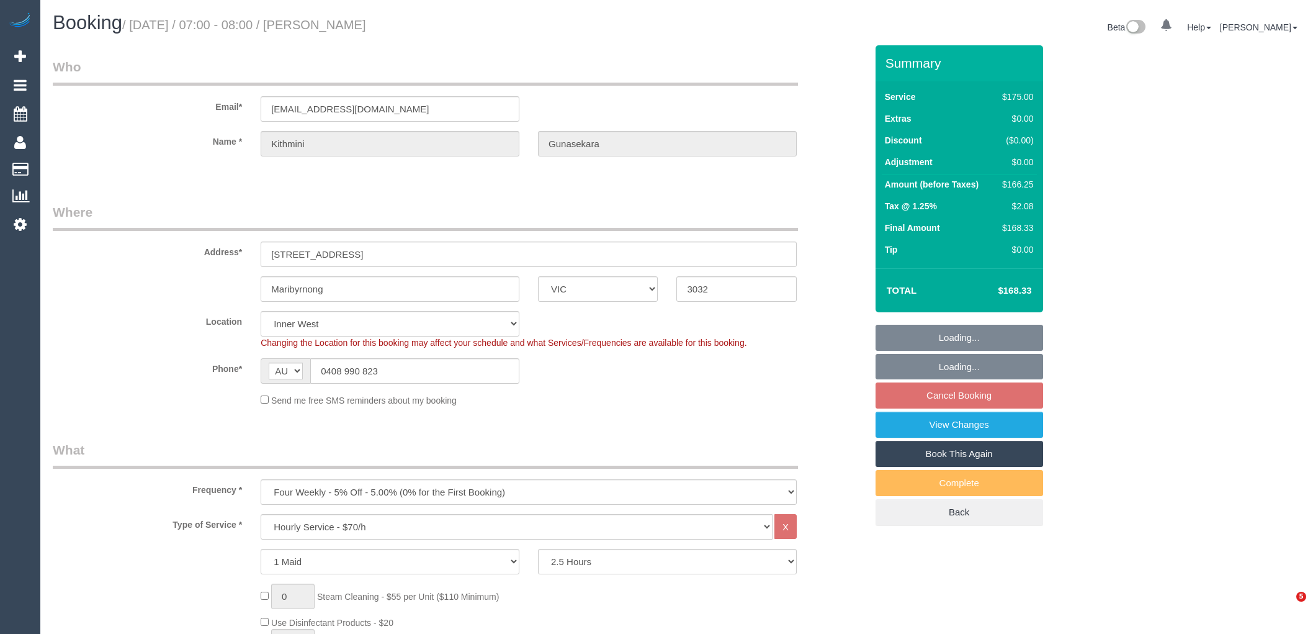
select select "number:23"
select select "number:34"
select select "number:13"
select select "spot1"
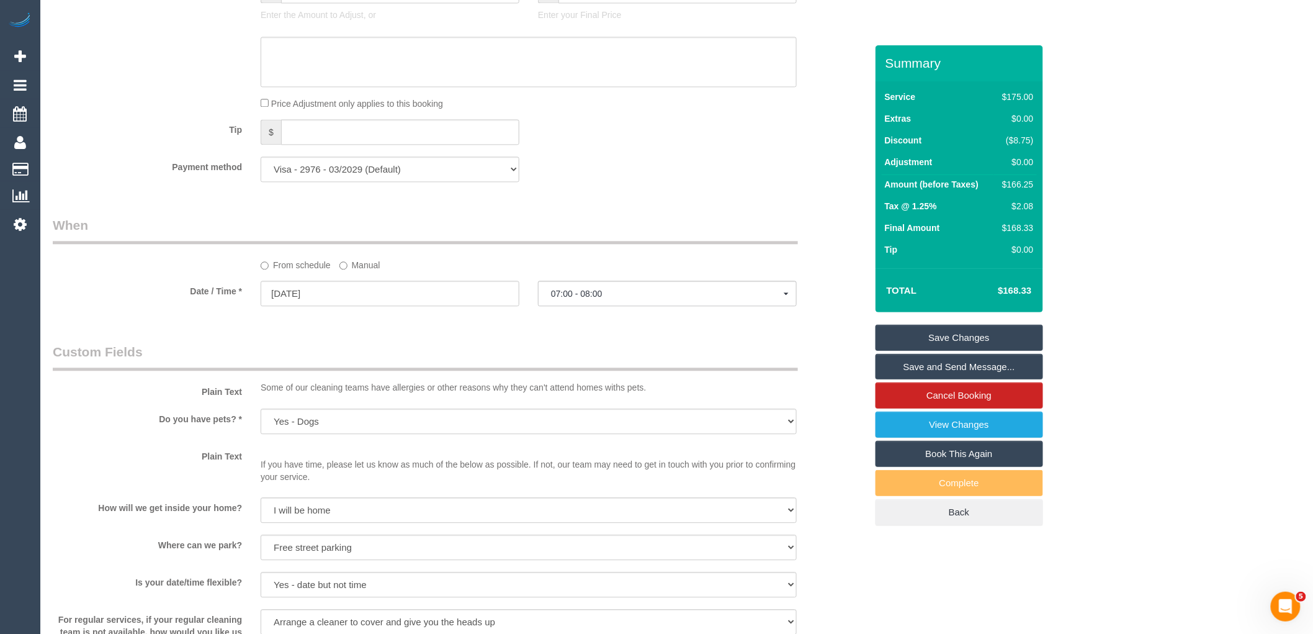
scroll to position [1103, 0]
click at [338, 295] on input "[DATE]" at bounding box center [390, 289] width 259 height 25
click at [318, 445] on link "30" at bounding box center [320, 443] width 20 height 17
type input "[DATE]"
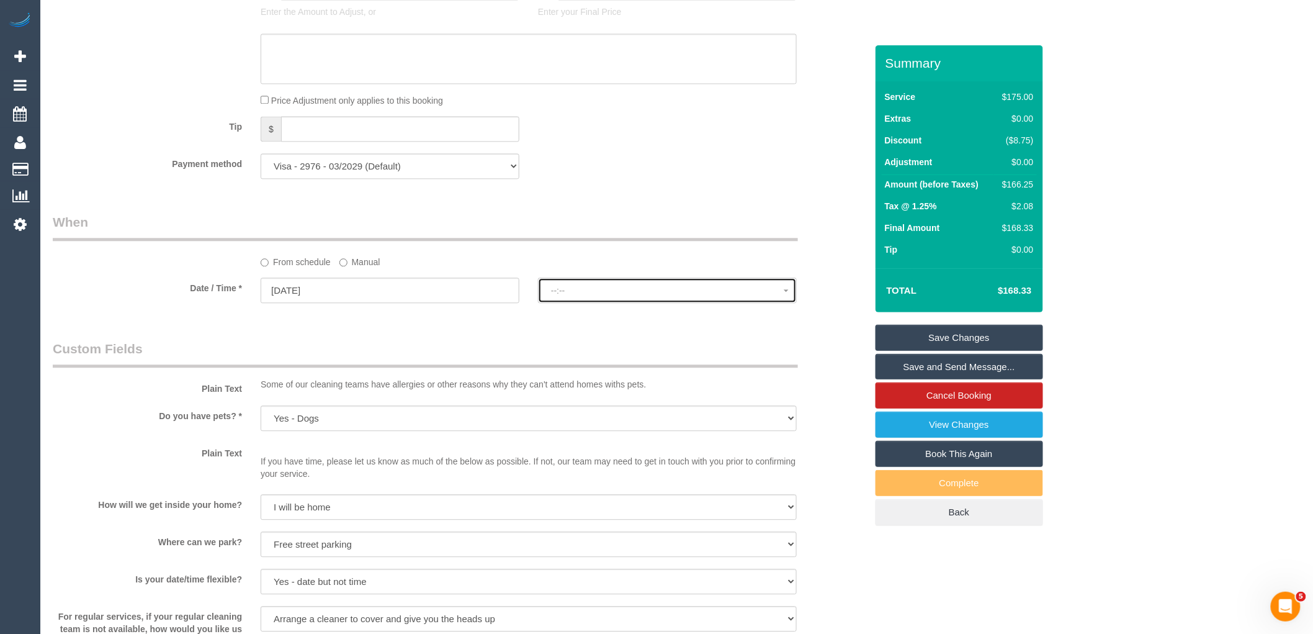
click at [657, 295] on span "--:--" at bounding box center [667, 290] width 233 height 10
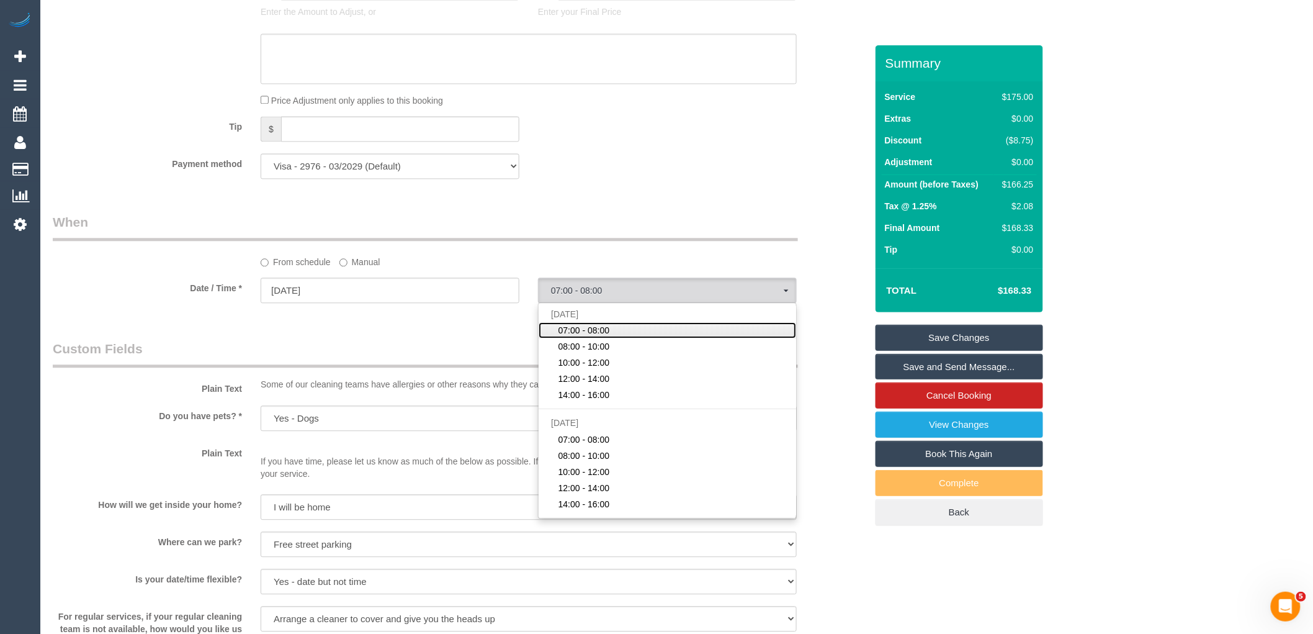
click at [640, 338] on link "07:00 - 08:00" at bounding box center [668, 330] width 258 height 16
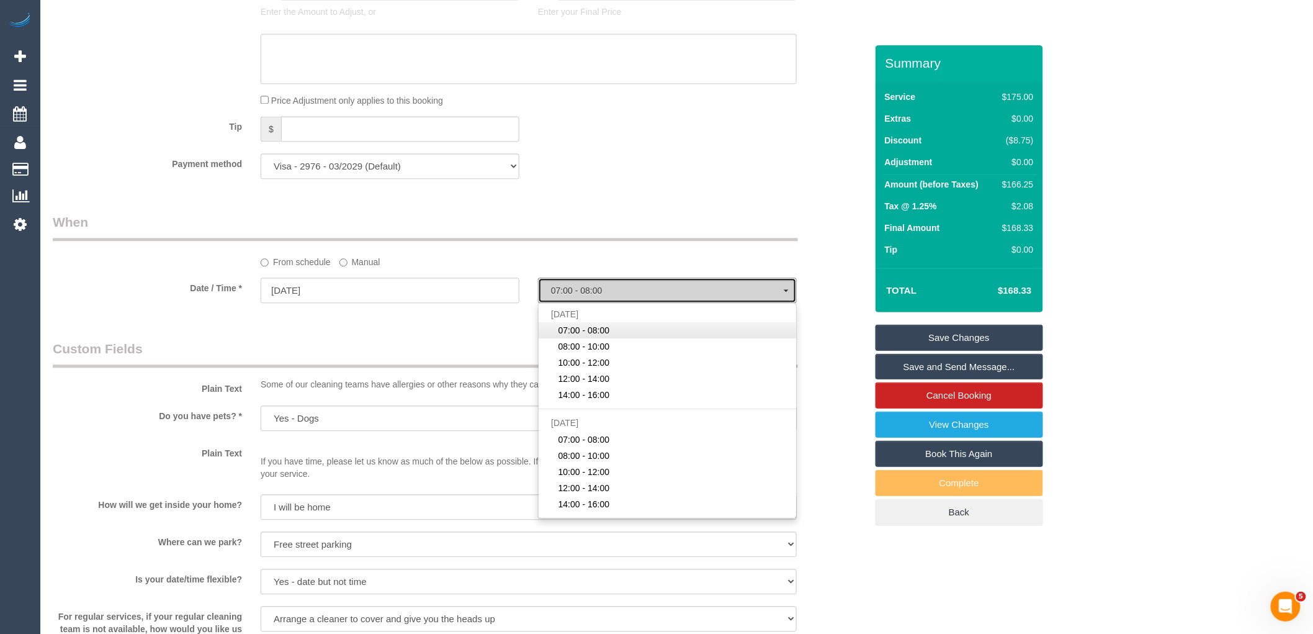
select select "spot6"
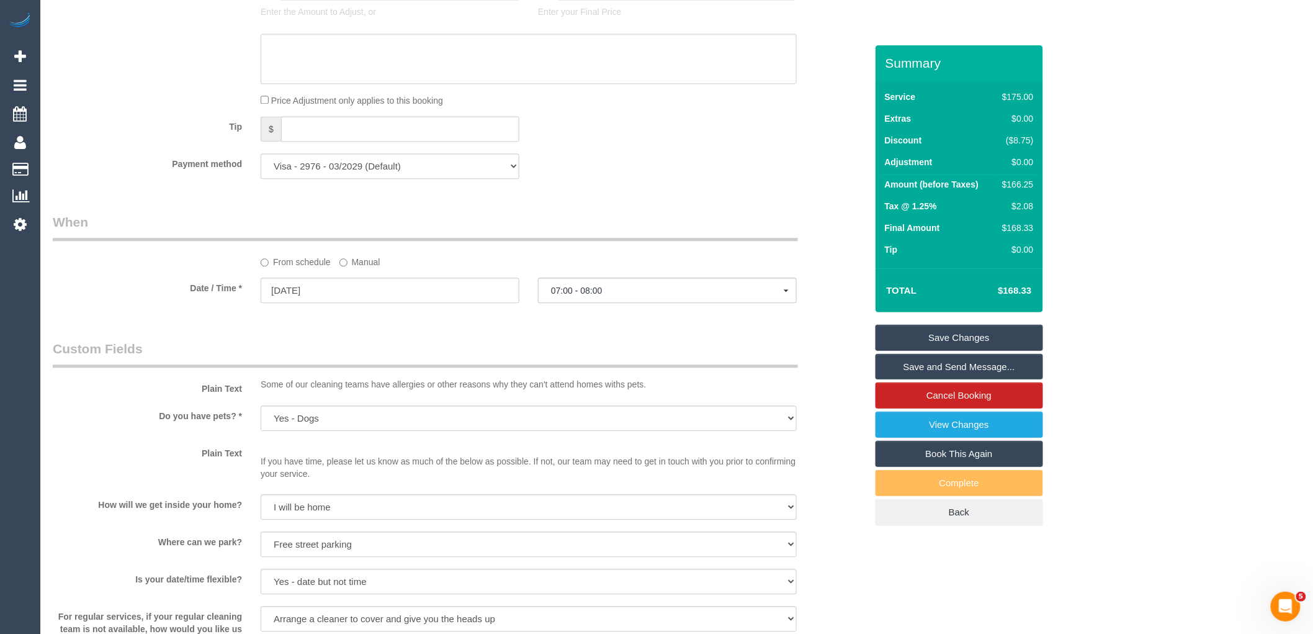
click at [647, 241] on legend "When" at bounding box center [425, 227] width 745 height 28
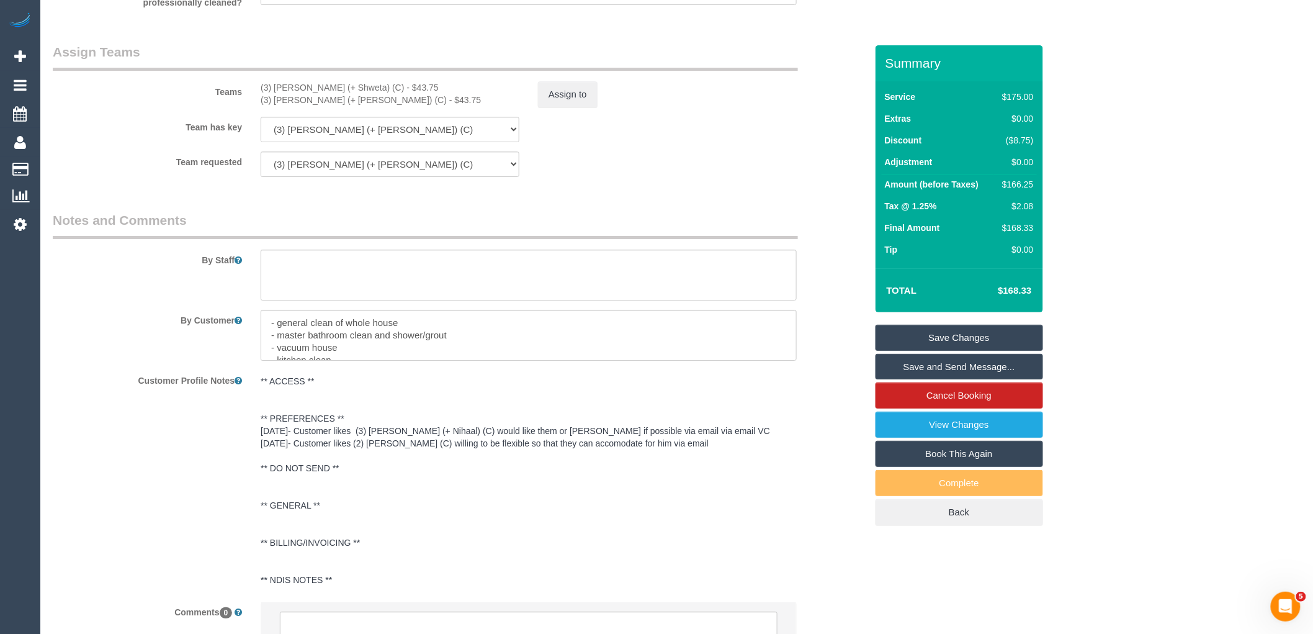
scroll to position [1904, 0]
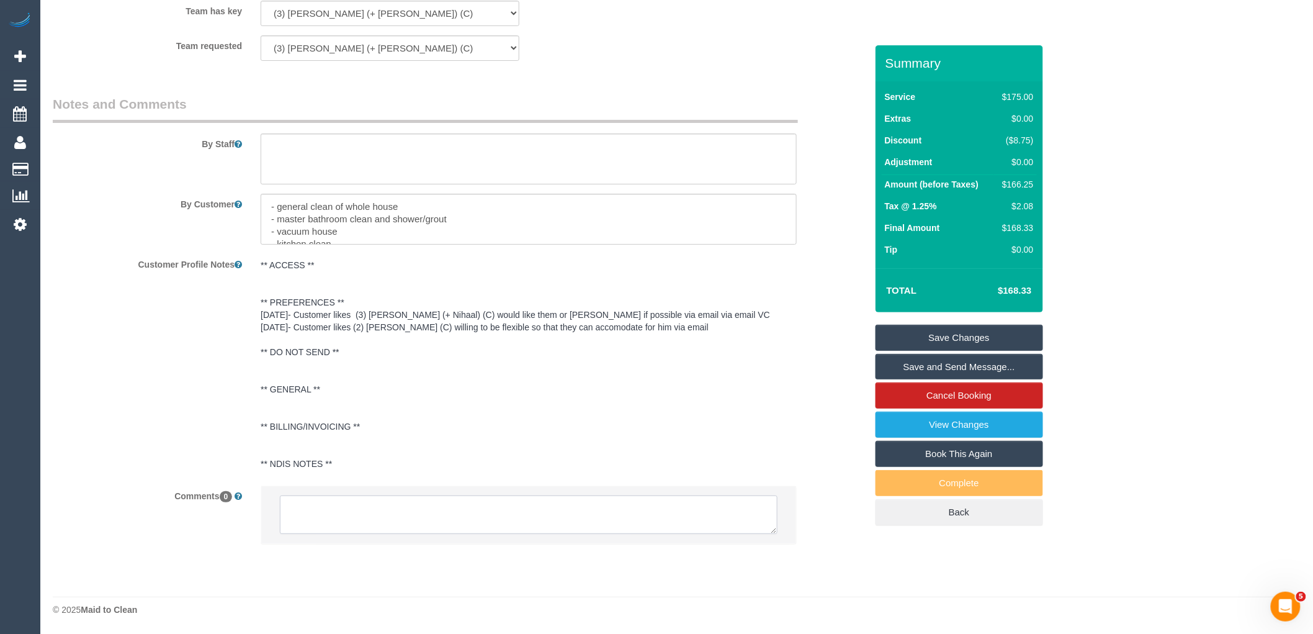
click at [416, 524] on textarea at bounding box center [529, 514] width 498 height 38
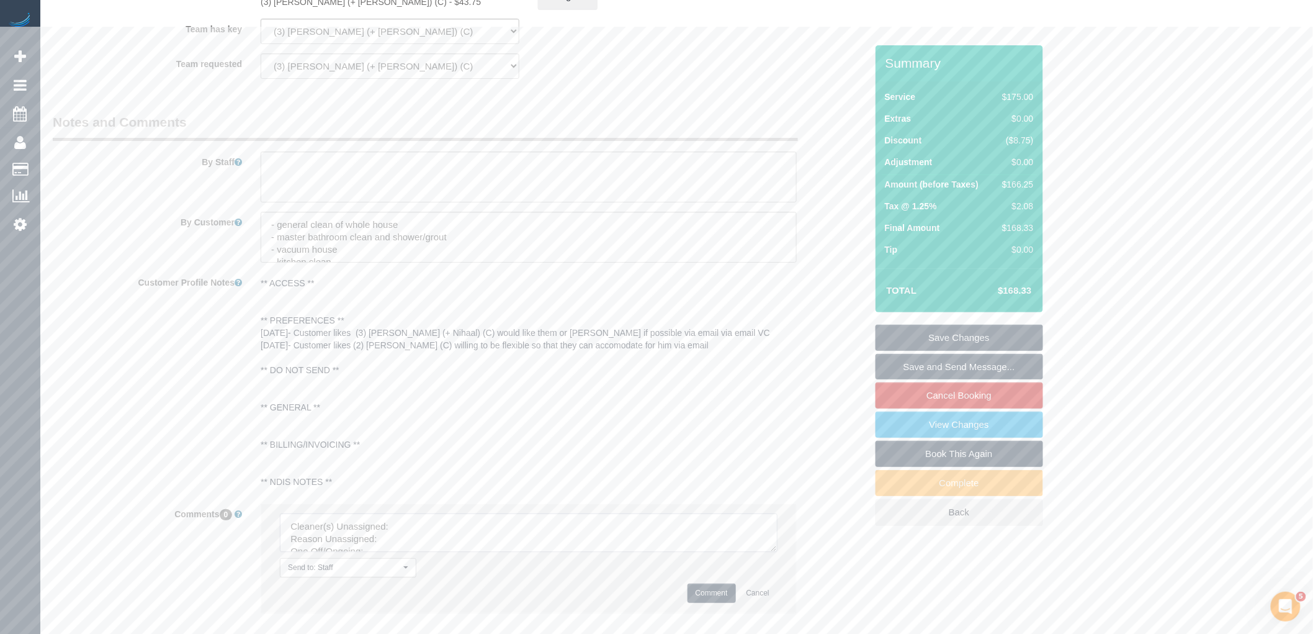
scroll to position [1491, 0]
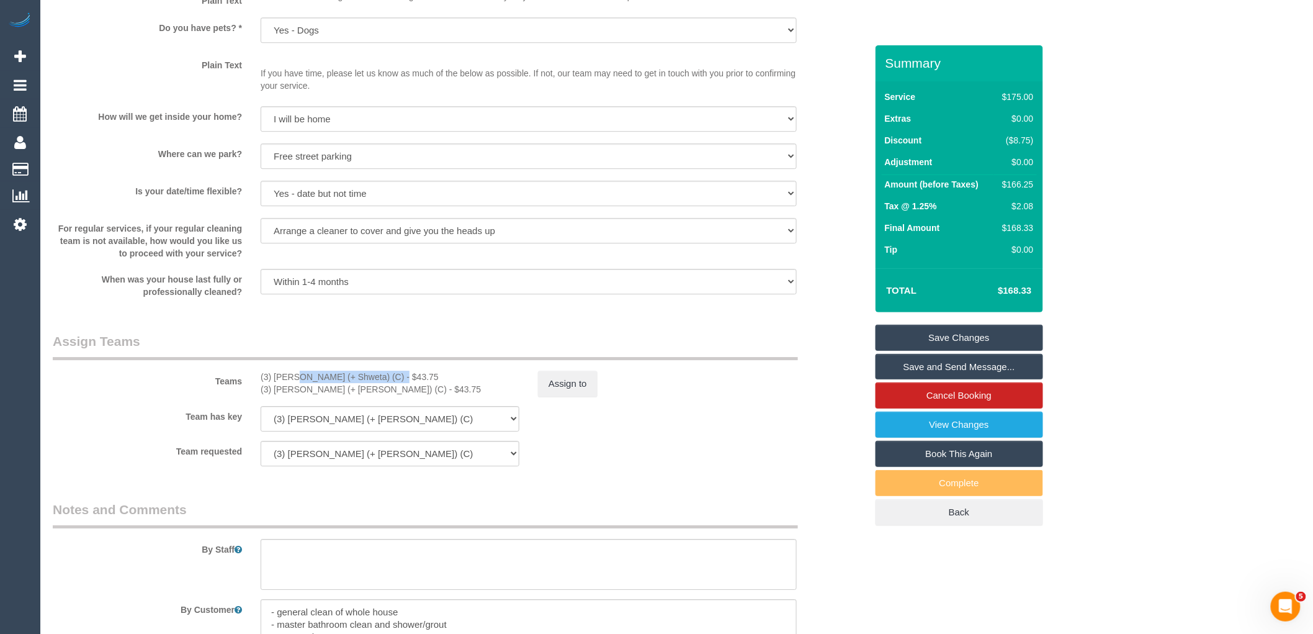
drag, startPoint x: 343, startPoint y: 385, endPoint x: 261, endPoint y: 382, distance: 81.4
click at [261, 382] on div "(3) [PERSON_NAME] (+ Shweta) (C) - $43.75" at bounding box center [390, 376] width 259 height 12
copy div "(3) [PERSON_NAME] (+ [PERSON_NAME]) (C)"
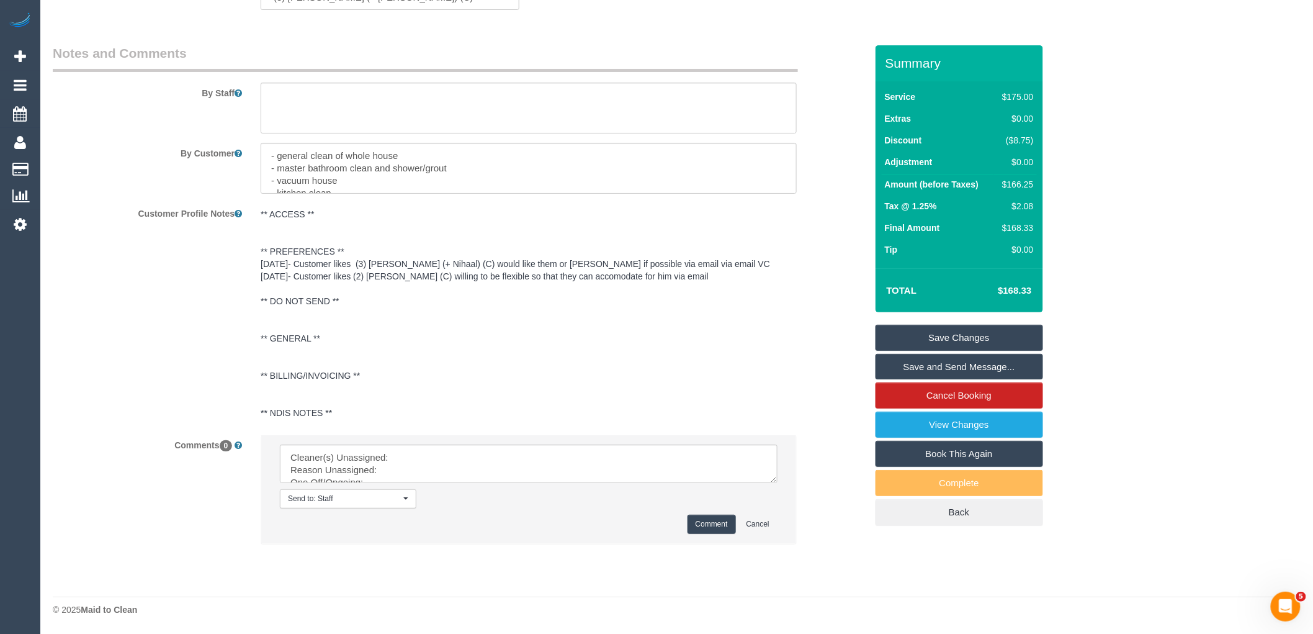
drag, startPoint x: 774, startPoint y: 479, endPoint x: 815, endPoint y: 655, distance: 180.9
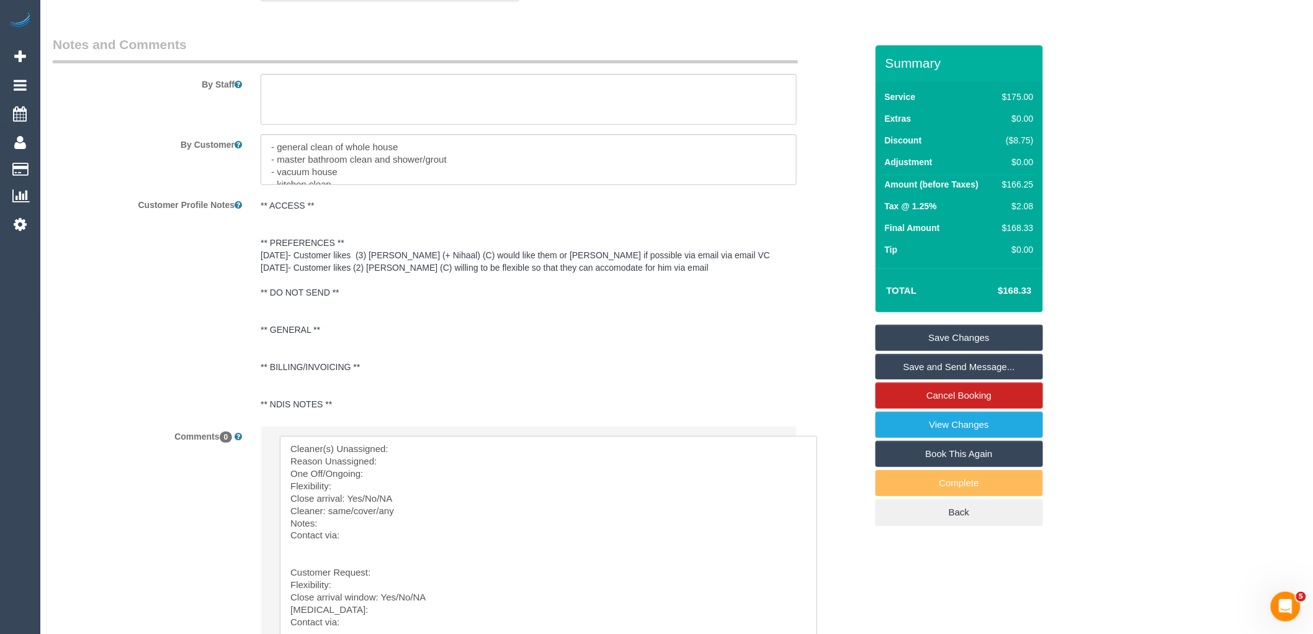
click at [477, 451] on textarea at bounding box center [548, 543] width 537 height 215
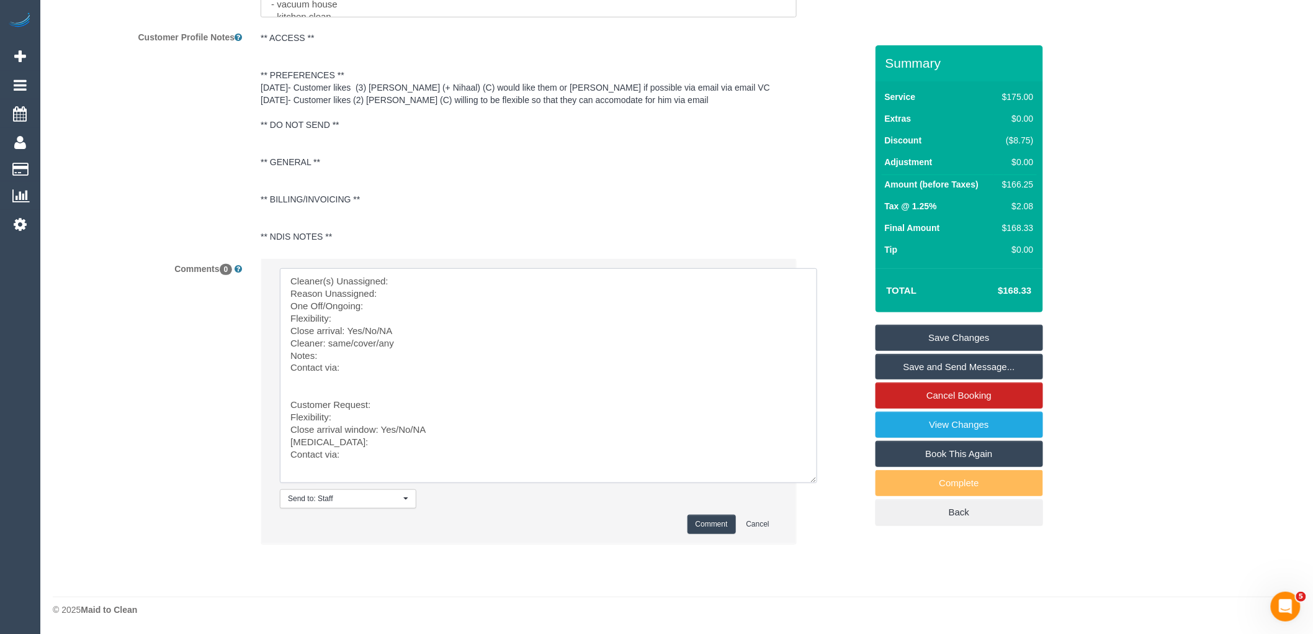
scroll to position [2132, 0]
paste textarea "(3) [PERSON_NAME] (+ [PERSON_NAME]) (C)"
drag, startPoint x: 312, startPoint y: 380, endPoint x: 443, endPoint y: 553, distance: 217.0
click at [443, 553] on div "Send to: Staff Nothing selected Send to: Staff Send to: Customer Send to: Team …" at bounding box center [528, 407] width 555 height 298
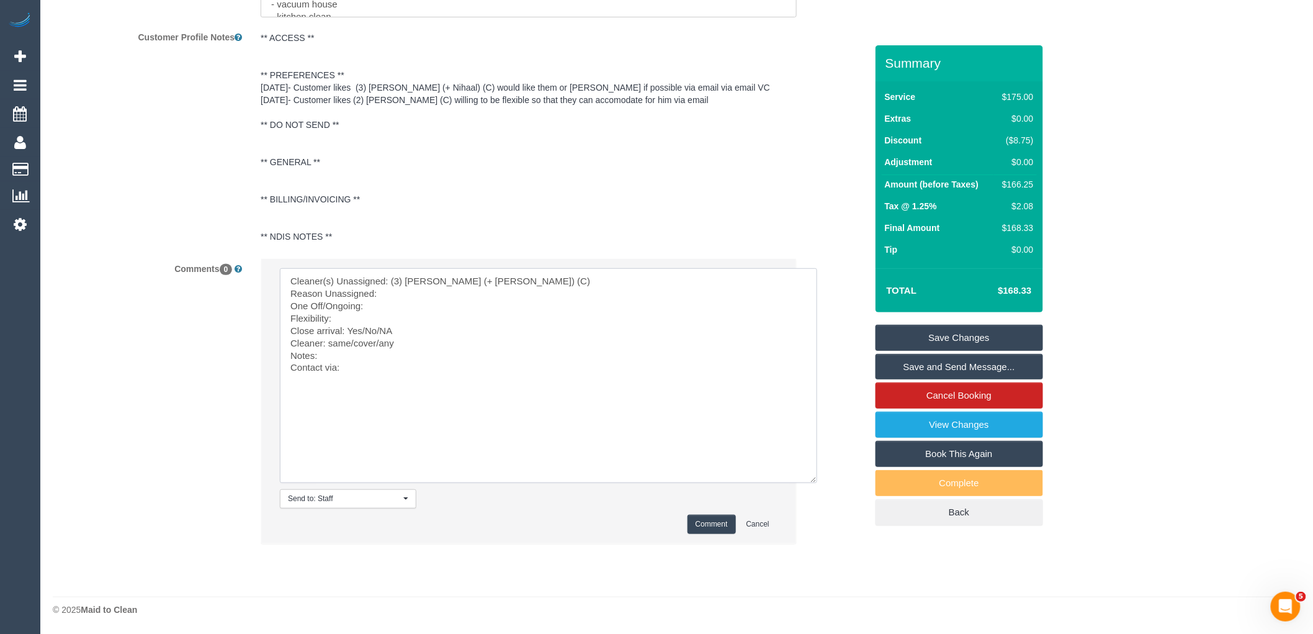
scroll to position [0, 0]
click at [418, 287] on textarea at bounding box center [548, 375] width 537 height 215
click at [386, 305] on textarea at bounding box center [548, 375] width 537 height 215
click at [387, 316] on textarea at bounding box center [548, 375] width 537 height 215
drag, startPoint x: 413, startPoint y: 320, endPoint x: 336, endPoint y: 318, distance: 77.6
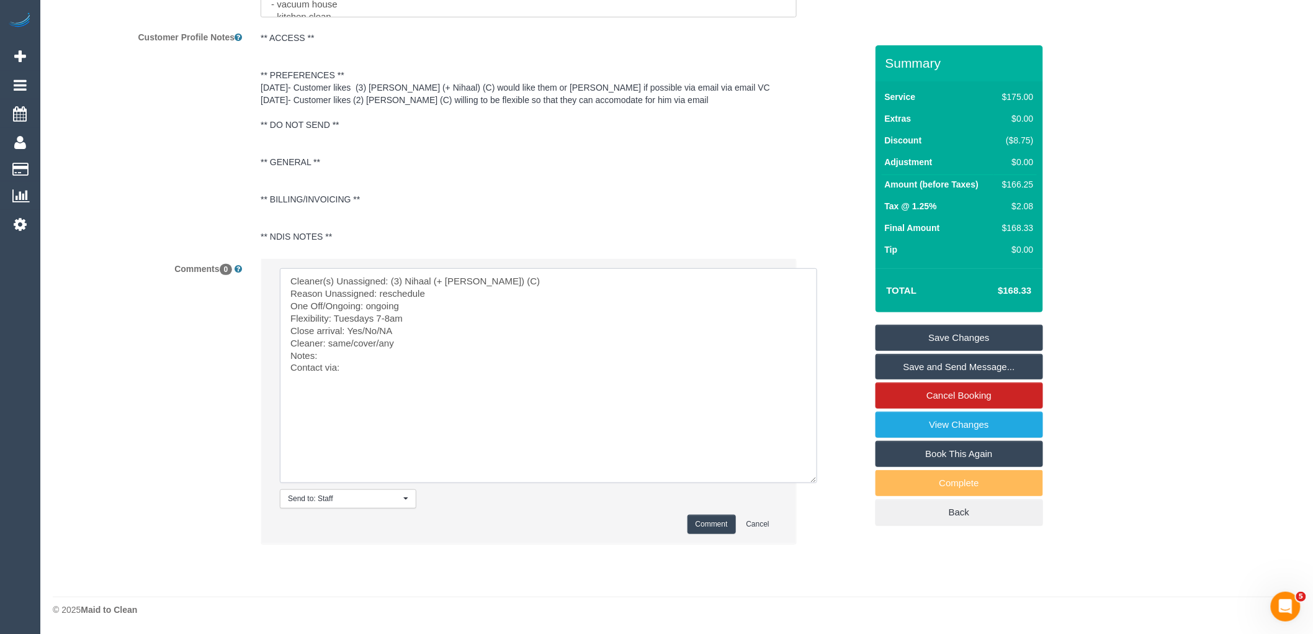
click at [336, 318] on textarea at bounding box center [548, 375] width 537 height 215
drag, startPoint x: 422, startPoint y: 334, endPoint x: 362, endPoint y: 328, distance: 59.9
click at [362, 328] on textarea at bounding box center [548, 375] width 537 height 215
drag, startPoint x: 379, startPoint y: 340, endPoint x: 331, endPoint y: 339, distance: 47.8
click at [331, 339] on textarea at bounding box center [548, 375] width 537 height 215
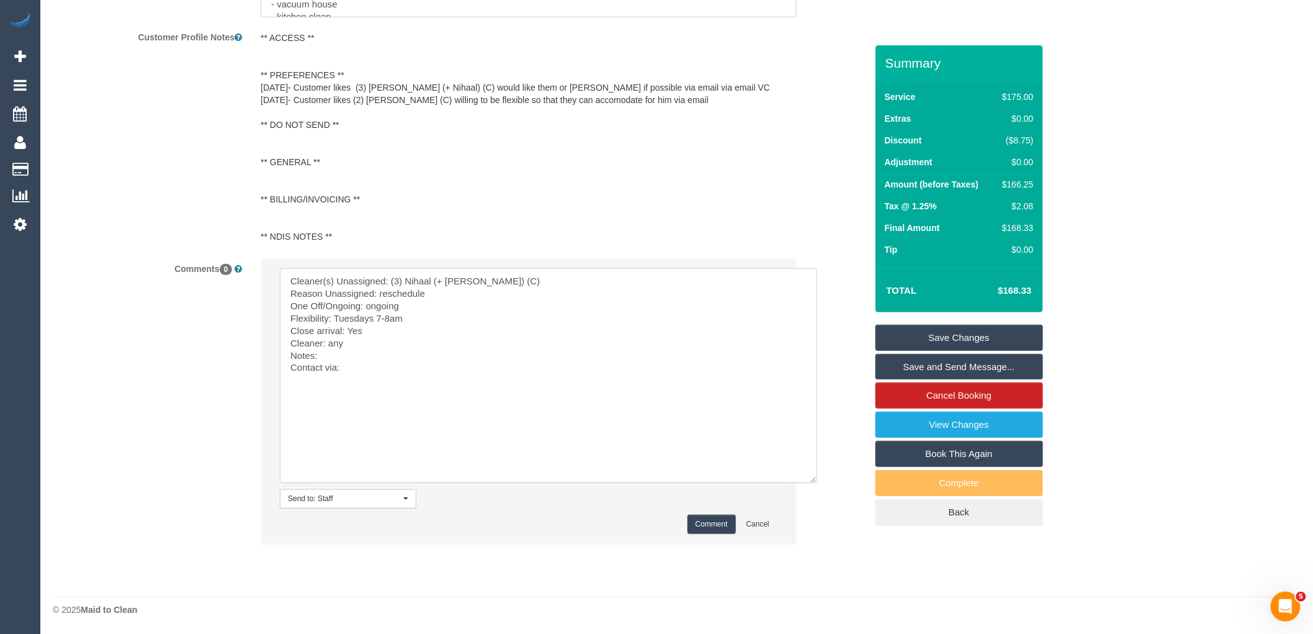
click at [363, 351] on textarea at bounding box center [548, 375] width 537 height 215
click at [366, 369] on textarea at bounding box center [548, 375] width 537 height 215
type textarea "Cleaner(s) Unassigned: (3) Nihaal (+ Shweta) (C) Reason Unassigned: reschedule …"
drag, startPoint x: 425, startPoint y: 92, endPoint x: 404, endPoint y: 94, distance: 21.2
click at [425, 91] on pre "** ACCESS ** ** PREFERENCES ** 18/08/25- Customer likes (3) Shweta (+ Nihaal) (…" at bounding box center [529, 137] width 536 height 211
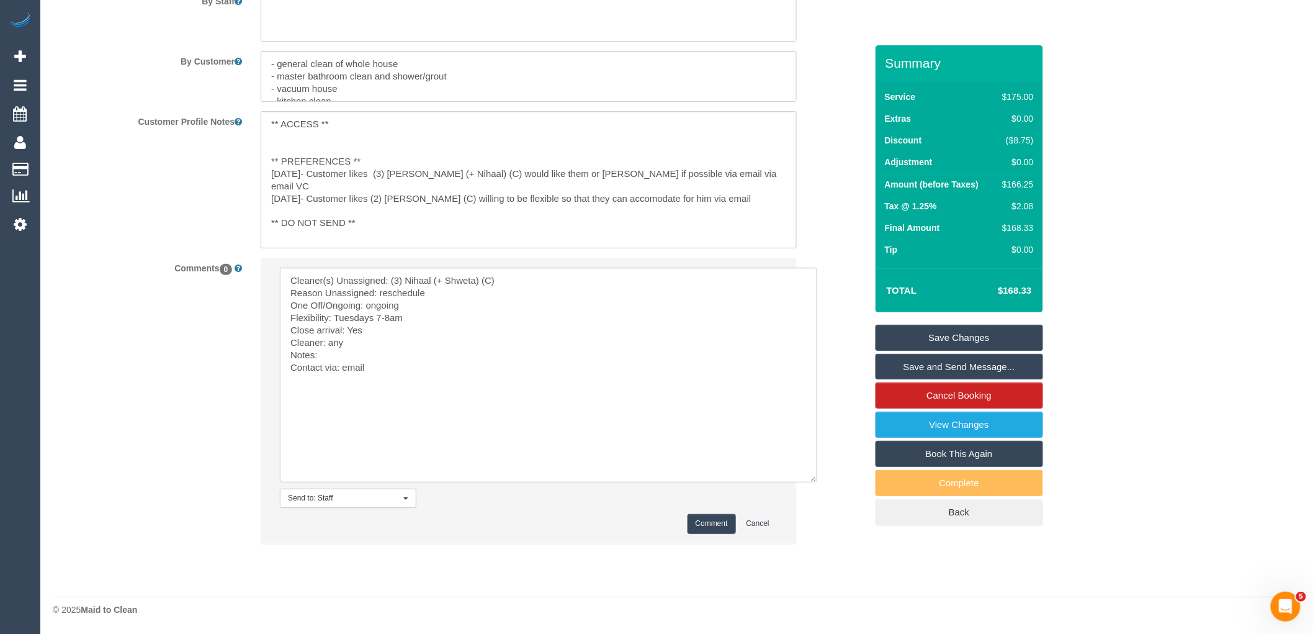
scroll to position [2047, 0]
click at [388, 152] on textarea "** ACCESS ** ** PREFERENCES ** 18/08/25- Customer likes (3) Shweta (+ Nihaal) (…" at bounding box center [529, 179] width 536 height 137
click at [388, 158] on textarea "** ACCESS ** ** PREFERENCES ** 18/08/25- Customer likes (3) Shweta (+ Nihaal) (…" at bounding box center [529, 179] width 536 height 137
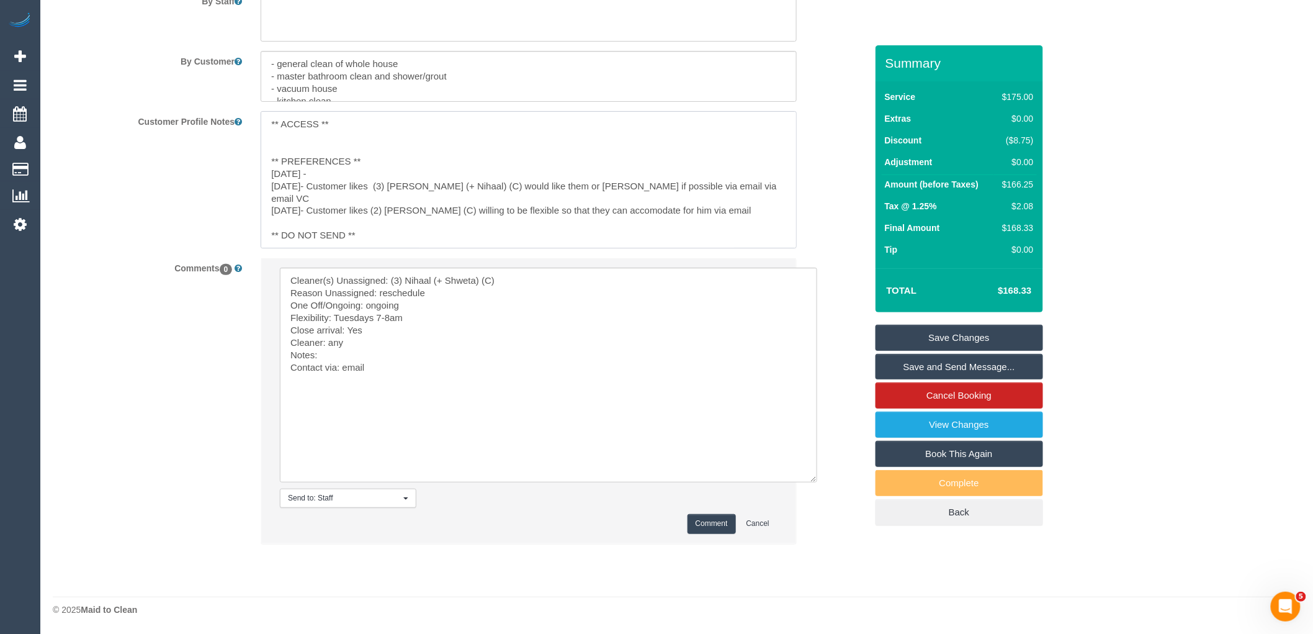
paste textarea "Tuesdays 7-8am"
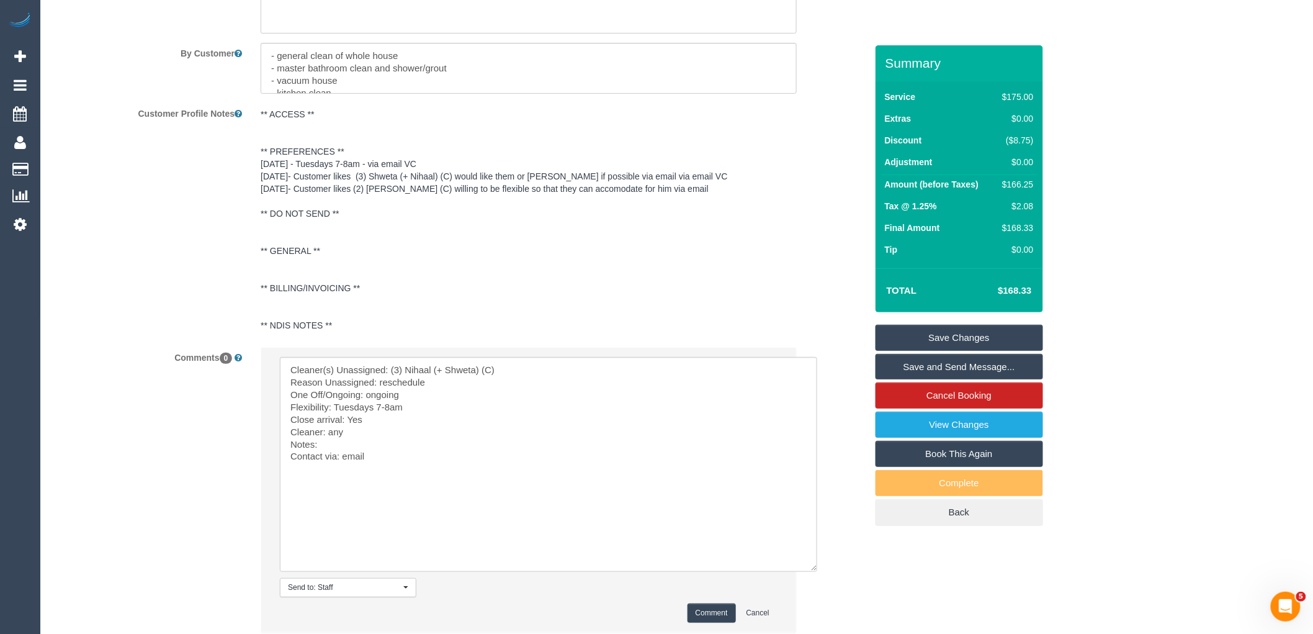
click at [716, 518] on li "Send to: Staff Nothing selected Send to: Staff Send to: Customer Send to: Team …" at bounding box center [528, 490] width 535 height 284
click at [338, 182] on pre "** ACCESS ** ** PREFERENCES ** 19/09/25 - Tuesdays 7-8am - via email VC 18/08/2…" at bounding box center [529, 219] width 536 height 223
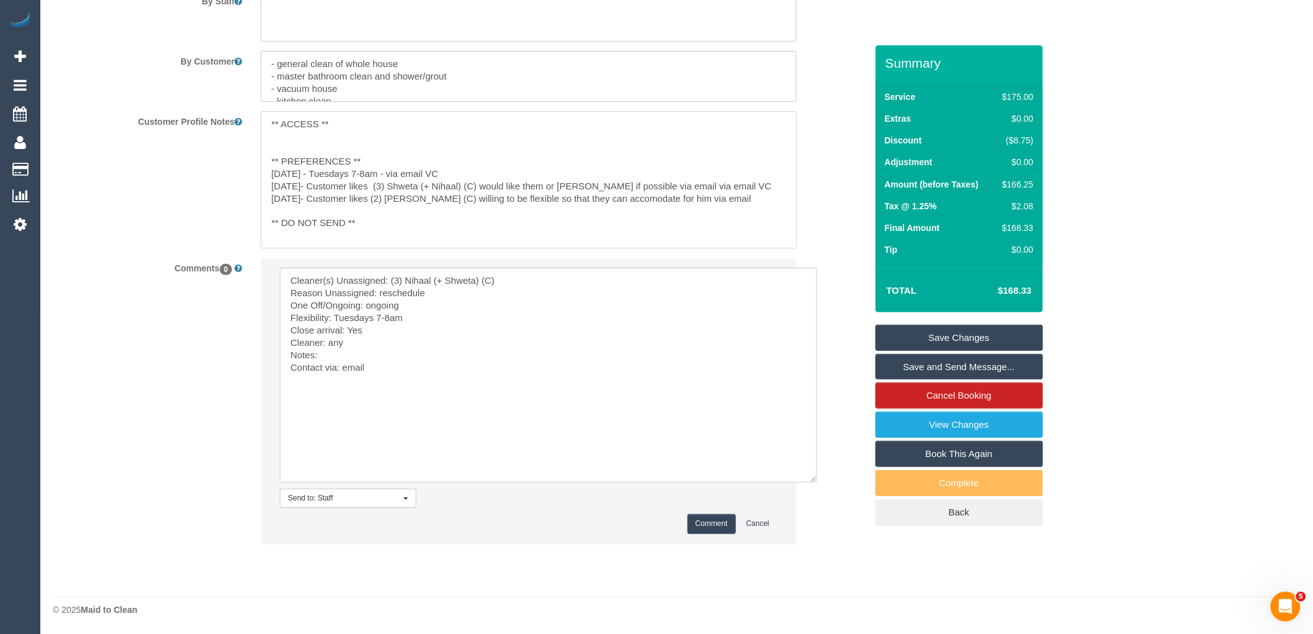
click at [317, 168] on textarea "** ACCESS ** ** PREFERENCES ** 19/09/25 - Tuesdays 7-8am - via email VC 18/08/2…" at bounding box center [529, 179] width 536 height 137
click at [706, 524] on li "Send to: Staff Nothing selected Send to: Staff Send to: Customer Send to: Team …" at bounding box center [528, 400] width 535 height 284
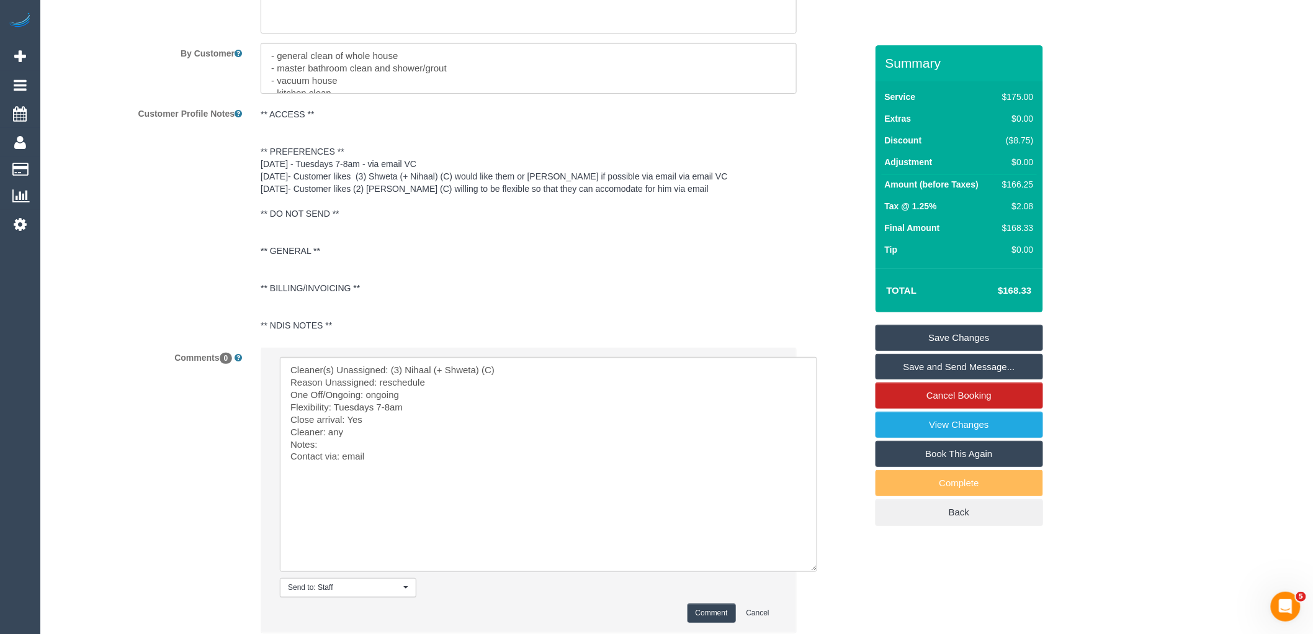
click at [305, 165] on pre "** ACCESS ** ** PREFERENCES ** 19/09/25 - Tuesdays 7-8am - via email VC 18/08/2…" at bounding box center [529, 219] width 536 height 223
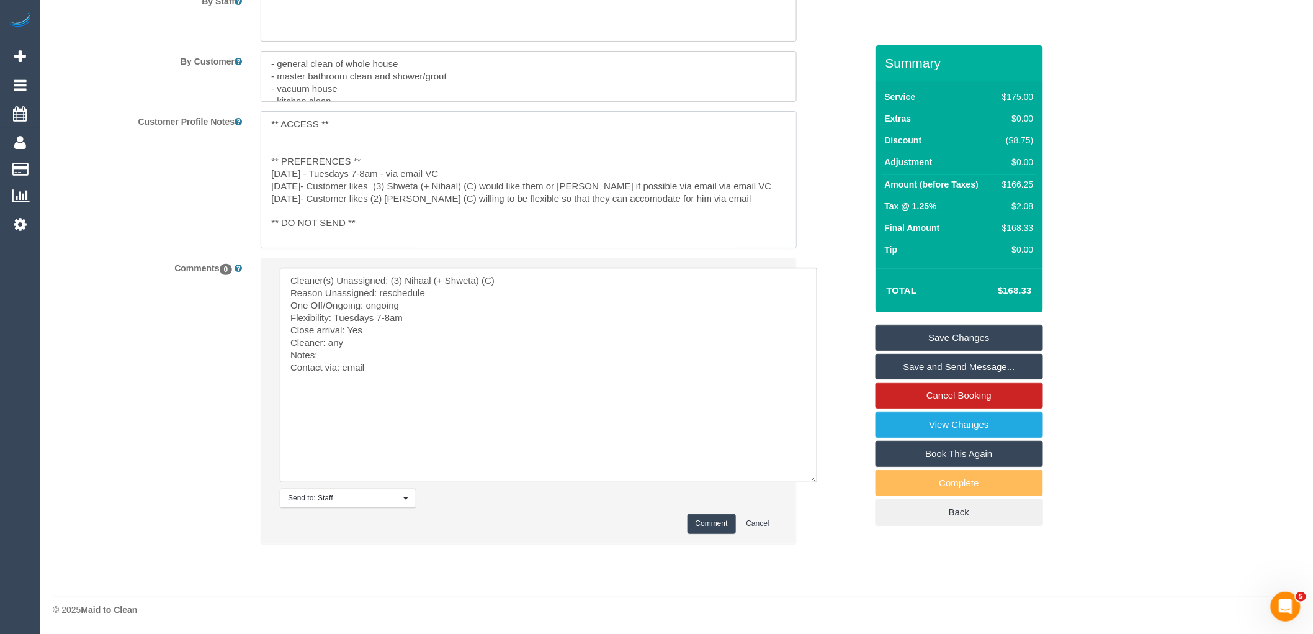
click at [317, 169] on textarea "** ACCESS ** ** PREFERENCES ** 19/09/25 - Tuesdays 7-8am - via email VC 18/08/2…" at bounding box center [529, 179] width 536 height 137
type textarea "** ACCESS ** ** PREFERENCES ** 19/09/25 - Strong preference for Tuesdays 7-8am …"
click at [708, 532] on li "Send to: Staff Nothing selected Send to: Staff Send to: Customer Send to: Team …" at bounding box center [528, 400] width 535 height 284
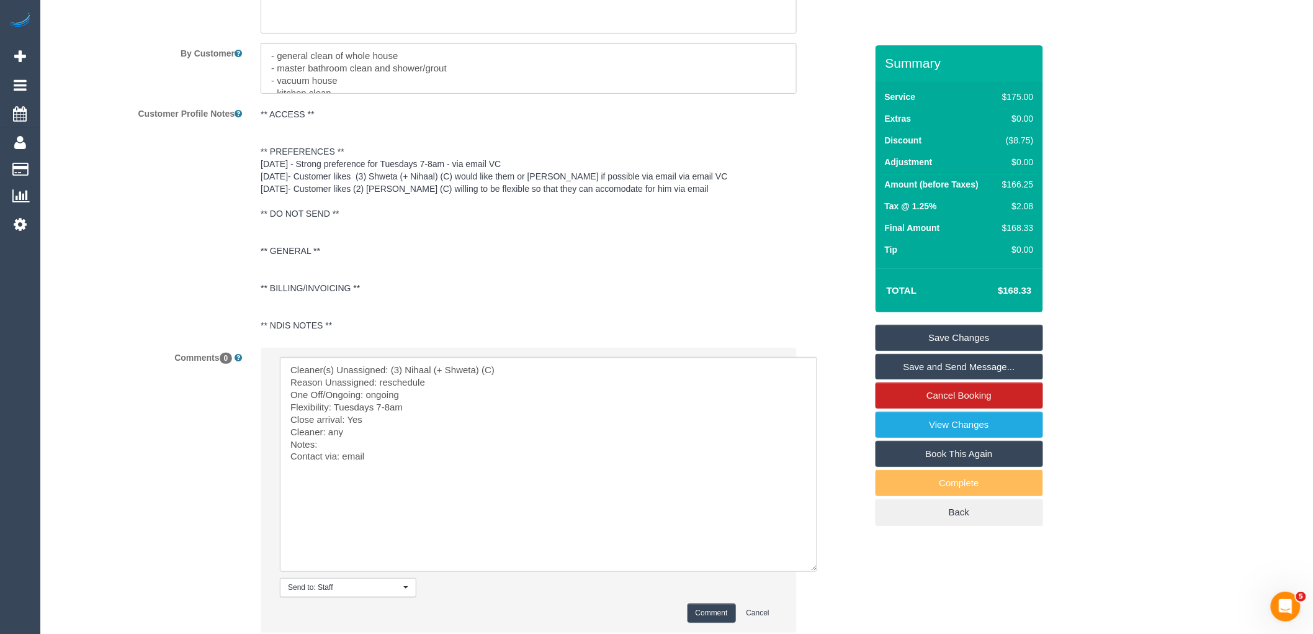
click at [706, 621] on button "Comment" at bounding box center [712, 612] width 48 height 19
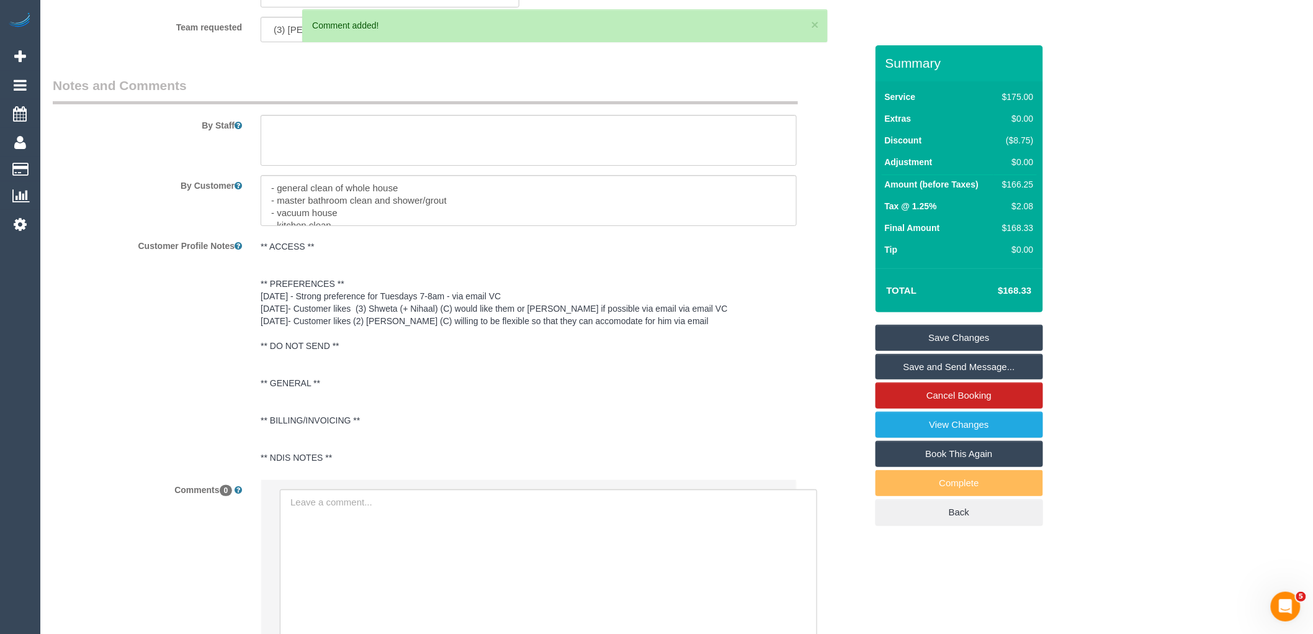
scroll to position [1679, 0]
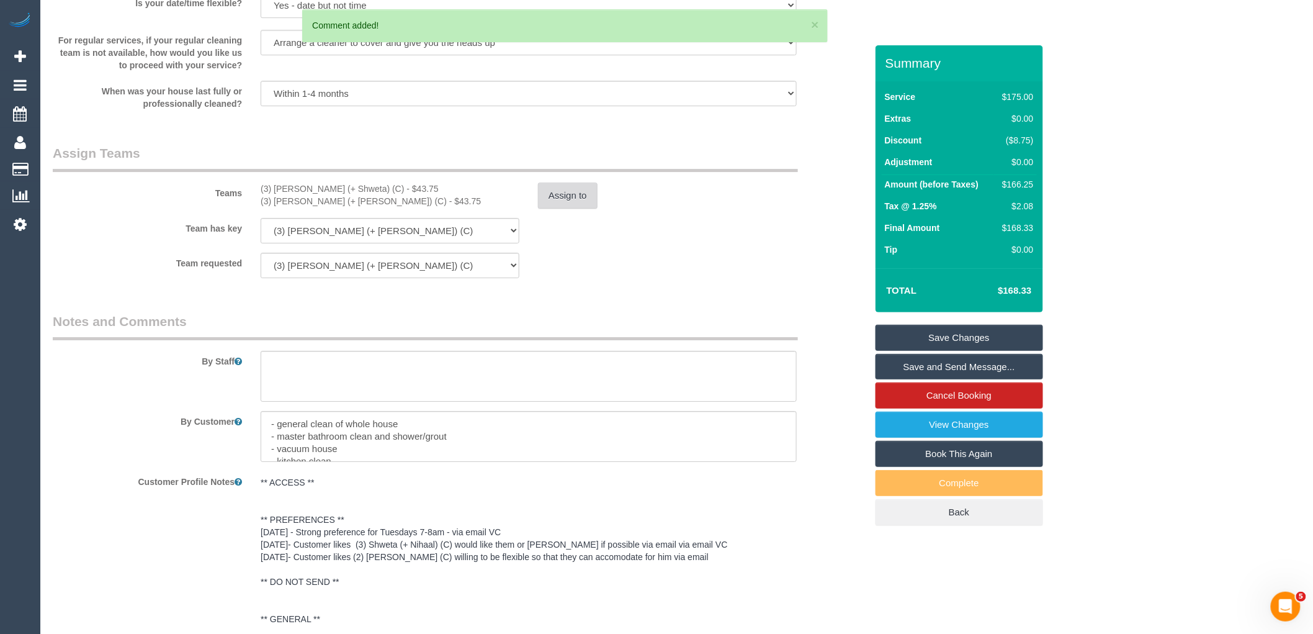
click at [581, 202] on button "Assign to" at bounding box center [568, 195] width 60 height 26
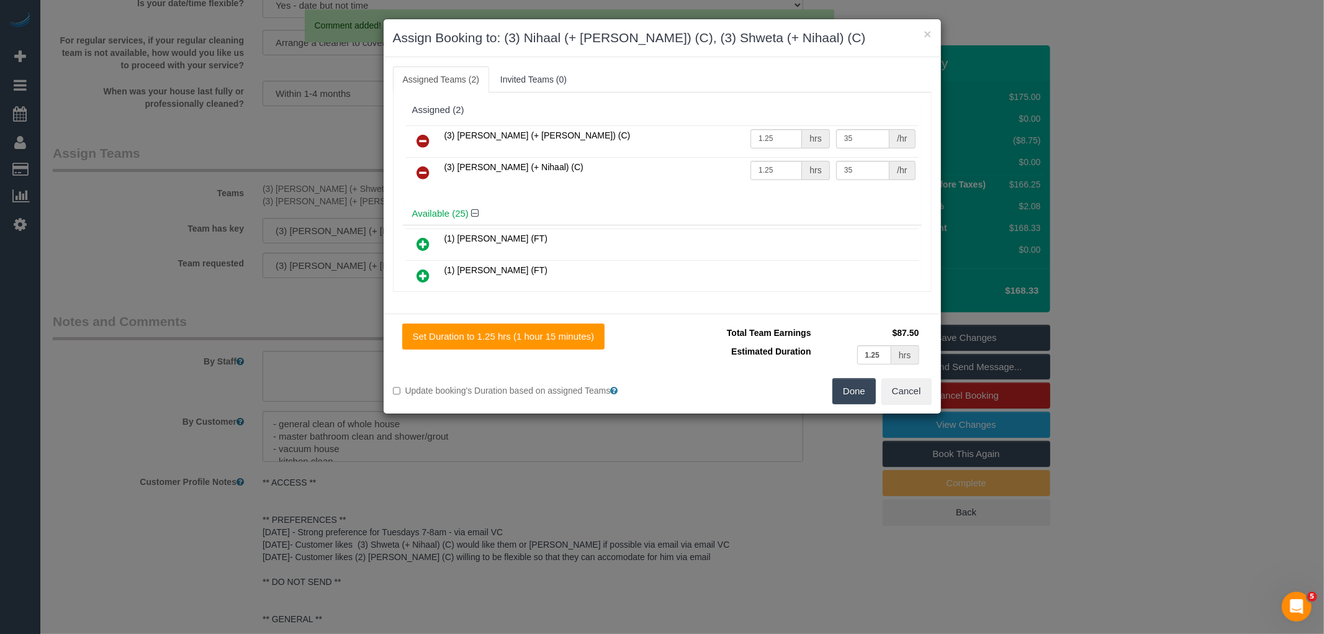
click at [421, 143] on icon at bounding box center [423, 140] width 13 height 15
click at [421, 165] on icon at bounding box center [423, 172] width 13 height 15
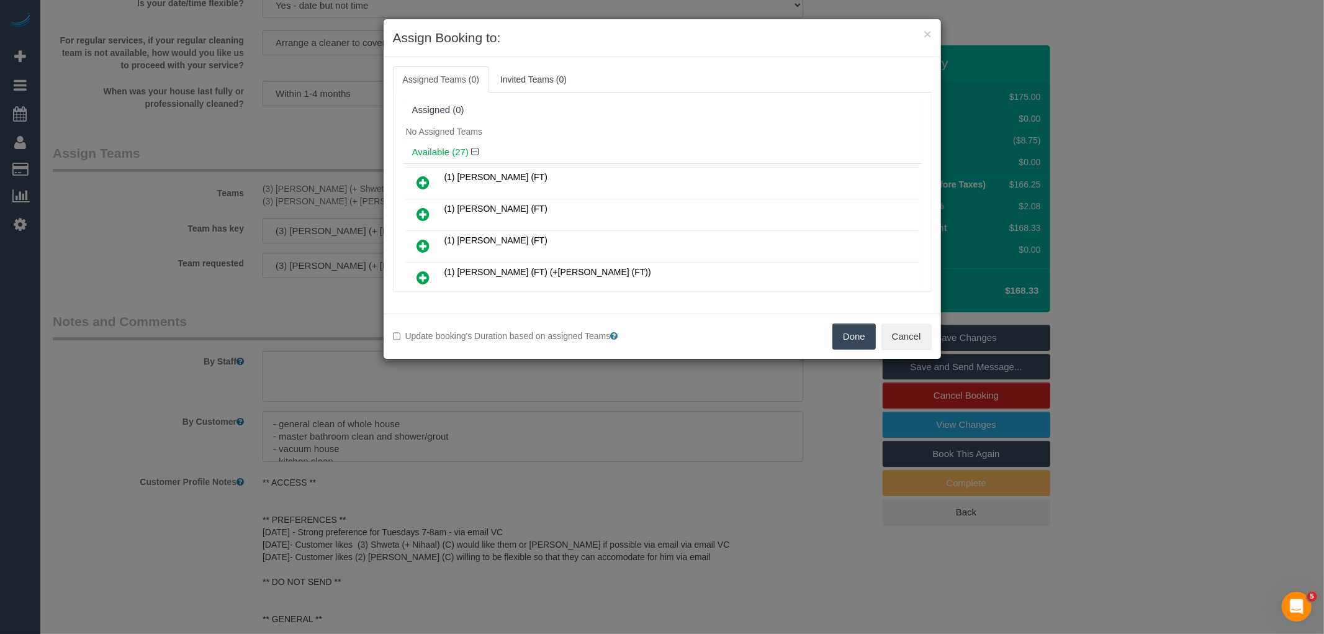
drag, startPoint x: 853, startPoint y: 343, endPoint x: 903, endPoint y: 335, distance: 50.2
click at [853, 343] on button "Done" at bounding box center [853, 336] width 43 height 26
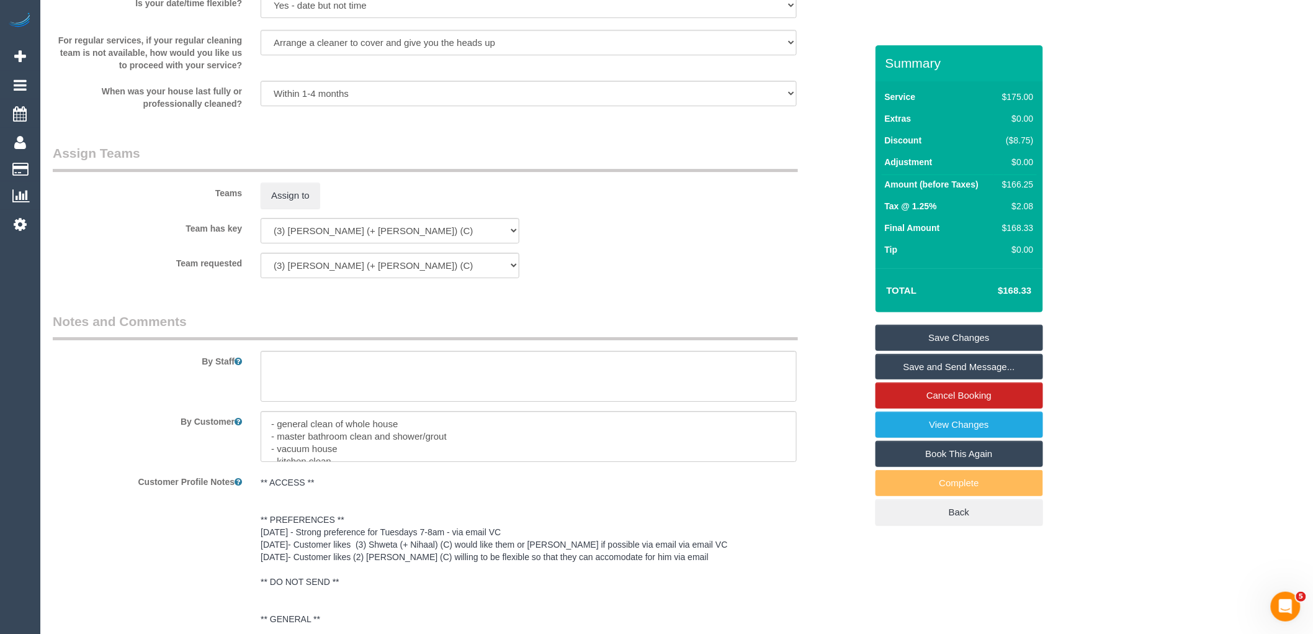
click at [944, 340] on link "Save Changes" at bounding box center [960, 338] width 168 height 26
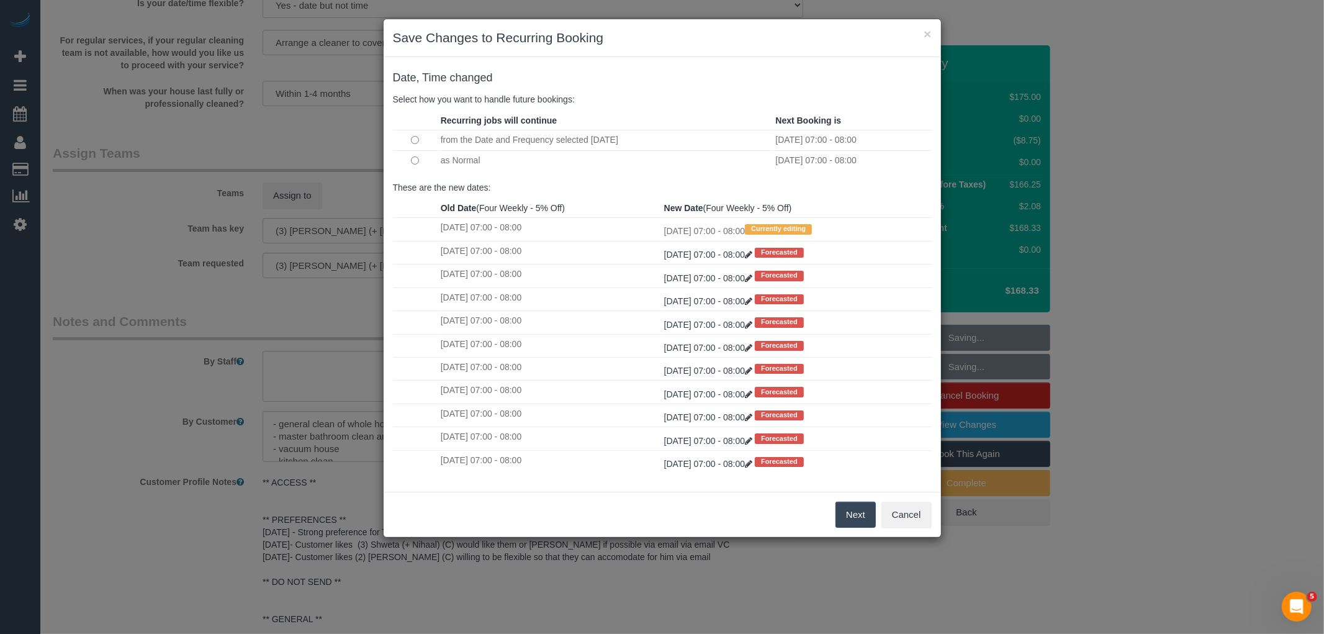
click at [851, 517] on button "Next" at bounding box center [855, 514] width 40 height 26
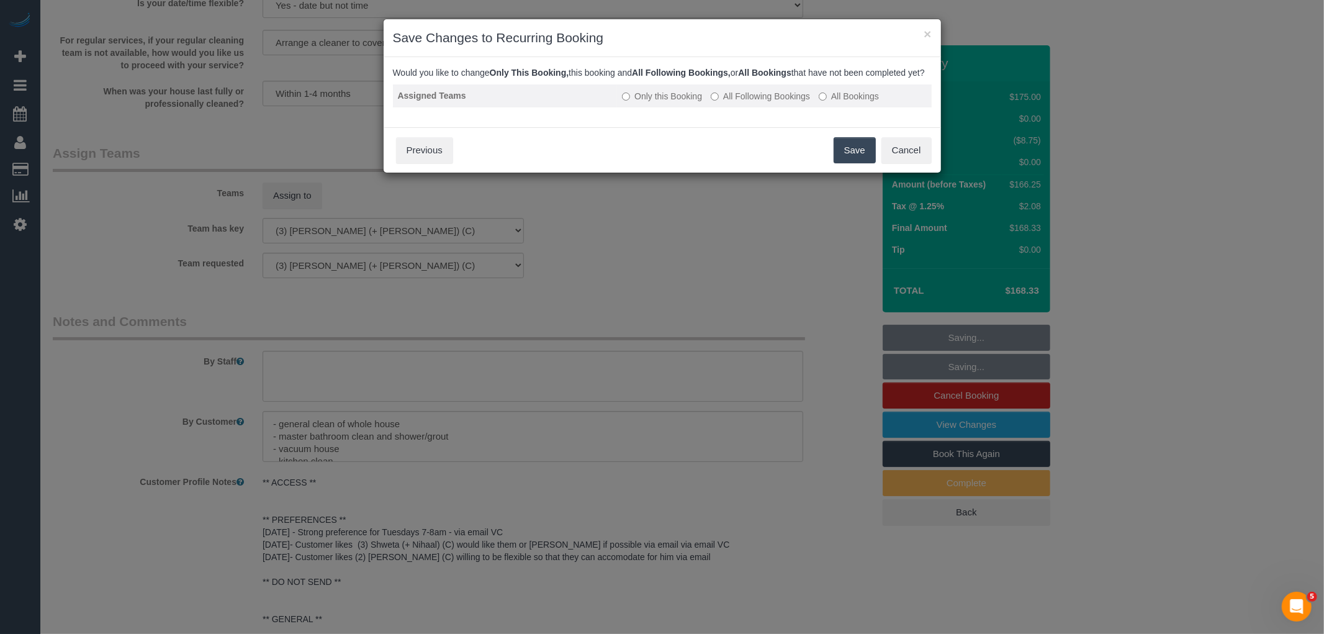
click at [772, 102] on label "All Following Bookings" at bounding box center [760, 96] width 99 height 12
click at [848, 163] on button "Save" at bounding box center [854, 150] width 42 height 26
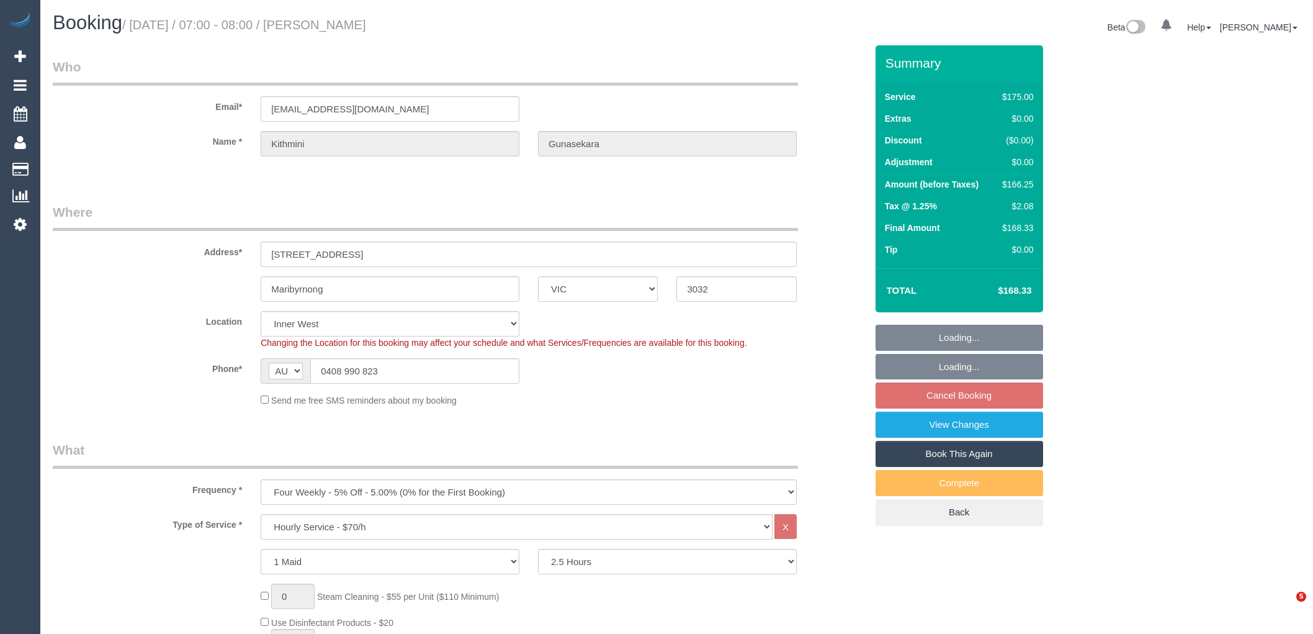
select select "VIC"
select select "150"
select select "number:27"
select select "number:14"
select select "number:19"
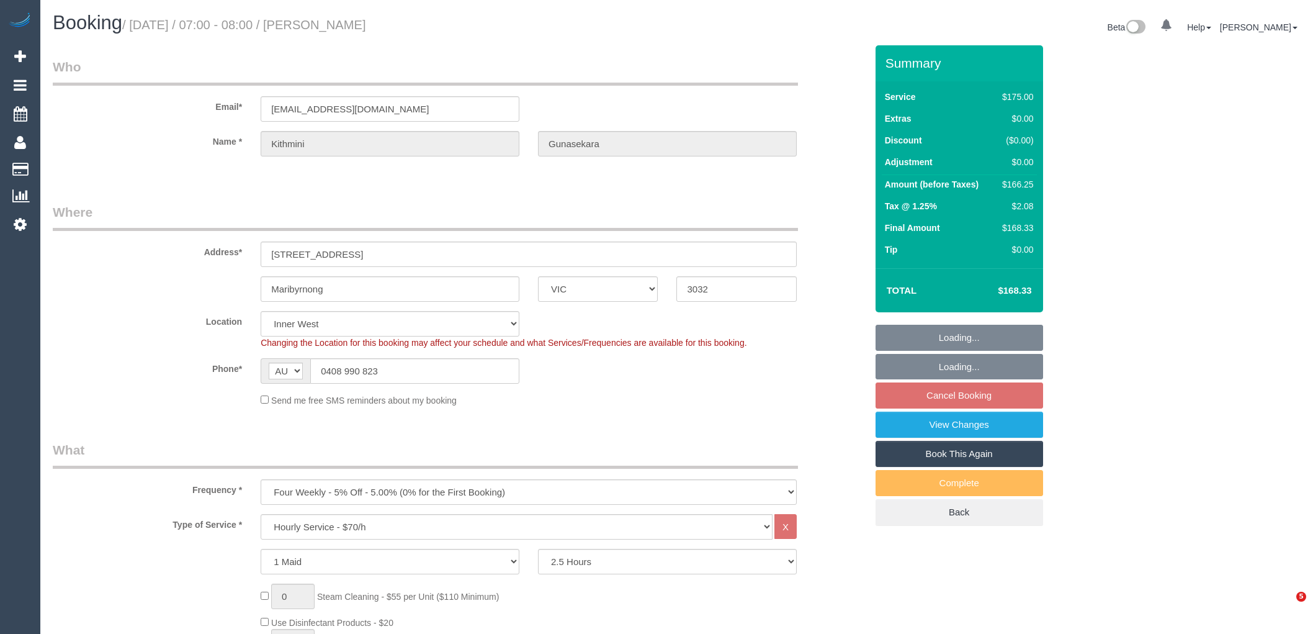
select select "number:23"
select select "number:34"
select select "number:13"
select select "spot1"
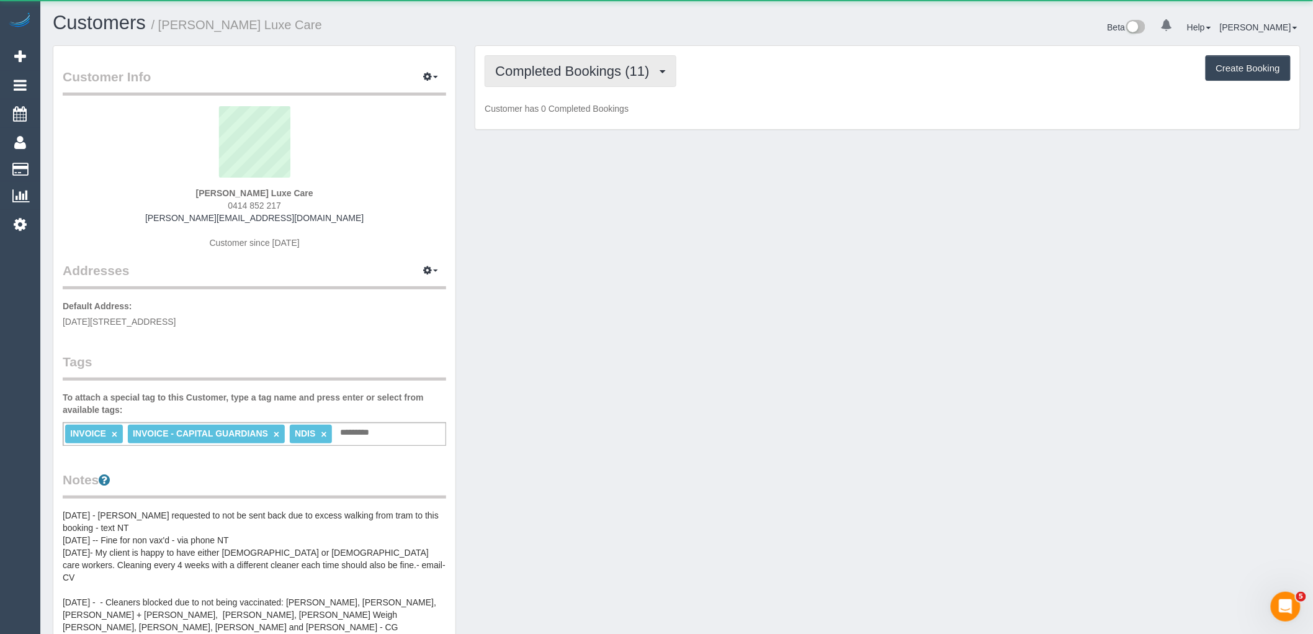
click at [565, 71] on span "Completed Bookings (11)" at bounding box center [575, 71] width 160 height 16
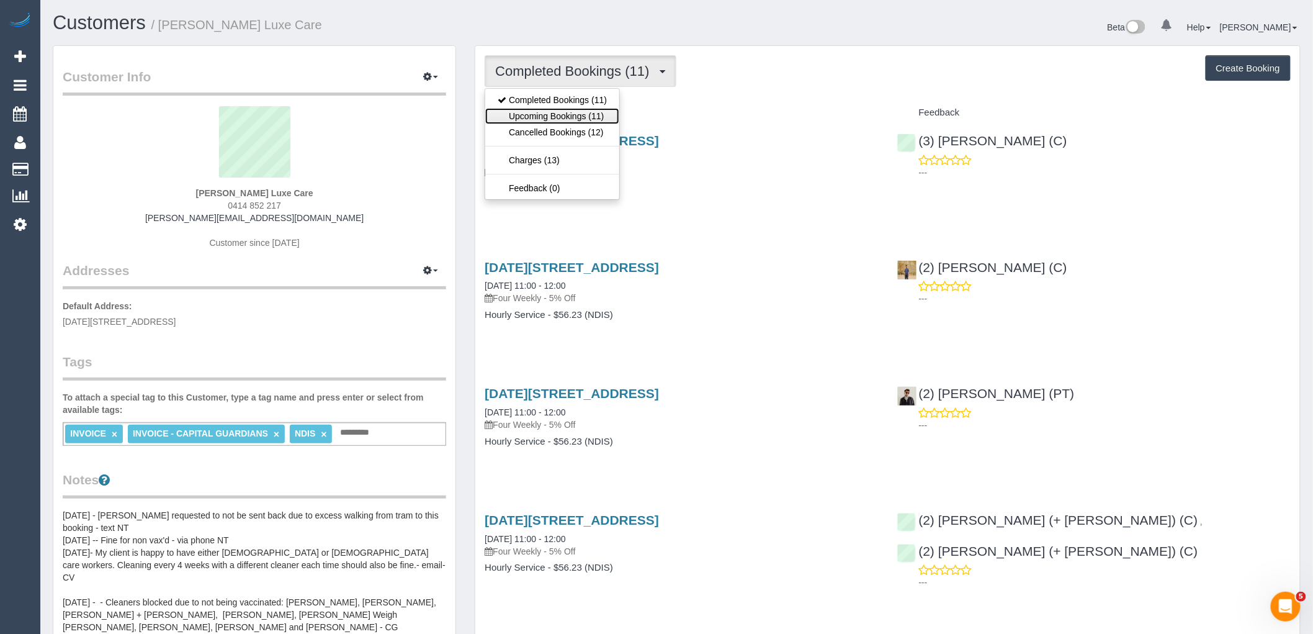
click at [567, 110] on link "Upcoming Bookings (11)" at bounding box center [552, 116] width 134 height 16
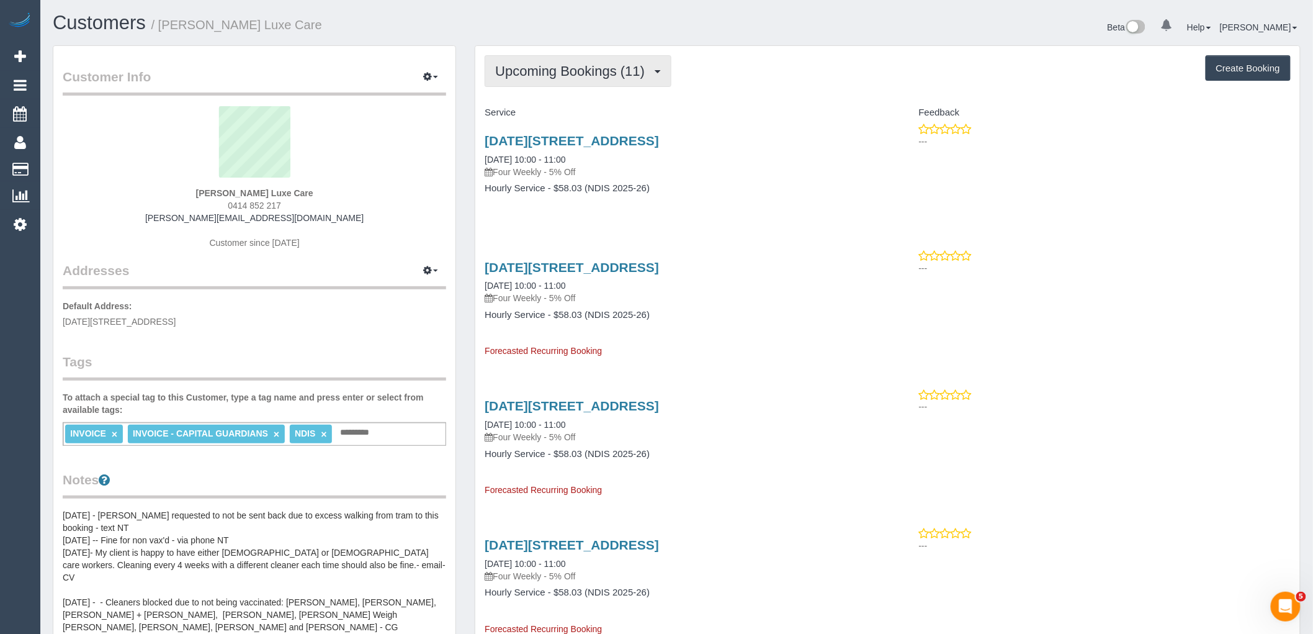
click at [603, 71] on span "Upcoming Bookings (11)" at bounding box center [573, 71] width 156 height 16
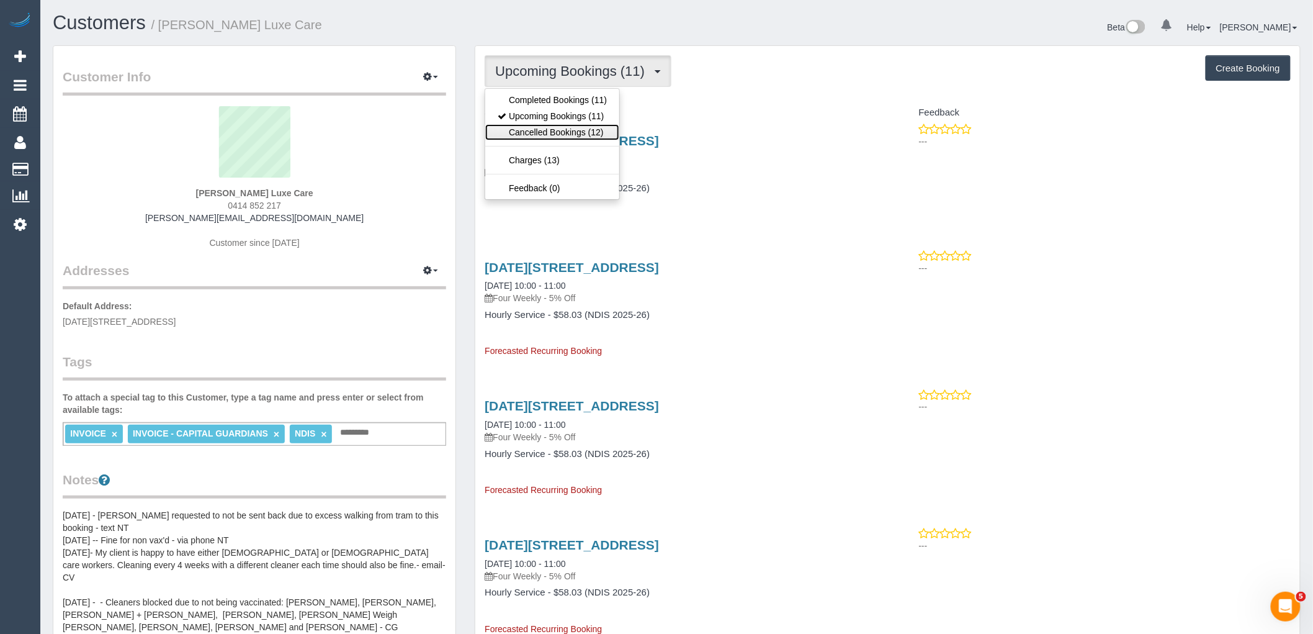
click at [587, 133] on link "Cancelled Bookings (12)" at bounding box center [552, 132] width 134 height 16
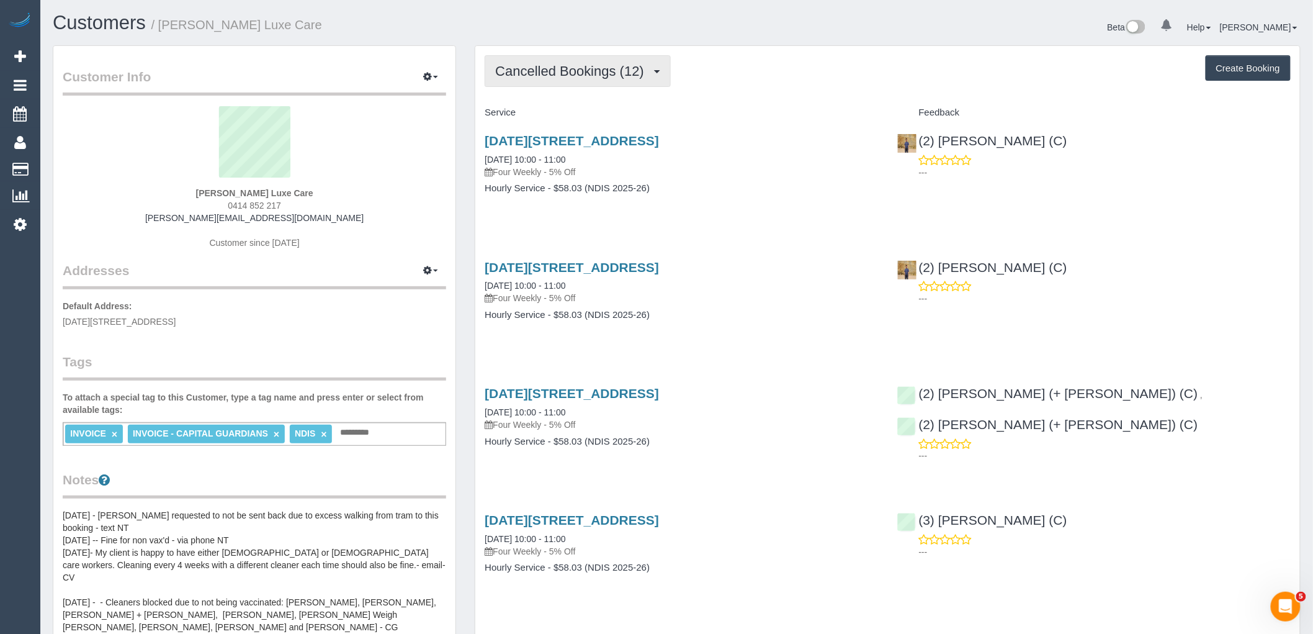
click at [584, 65] on span "Cancelled Bookings (12)" at bounding box center [572, 71] width 155 height 16
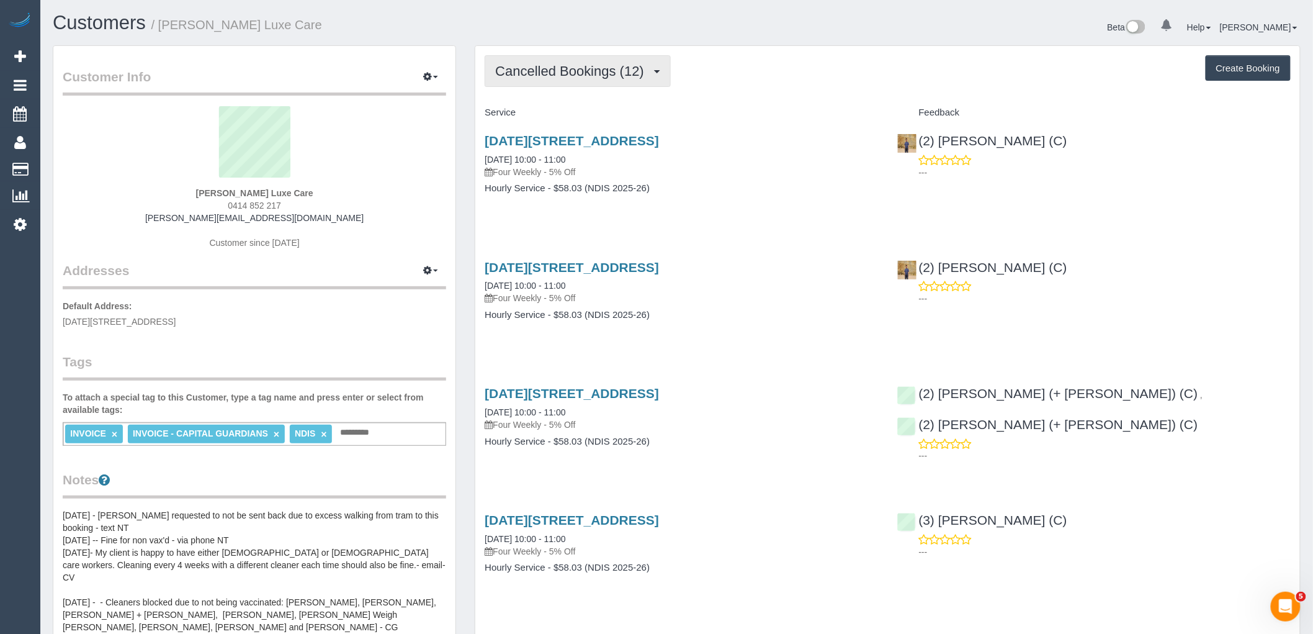
click at [575, 65] on span "Cancelled Bookings (12)" at bounding box center [572, 71] width 155 height 16
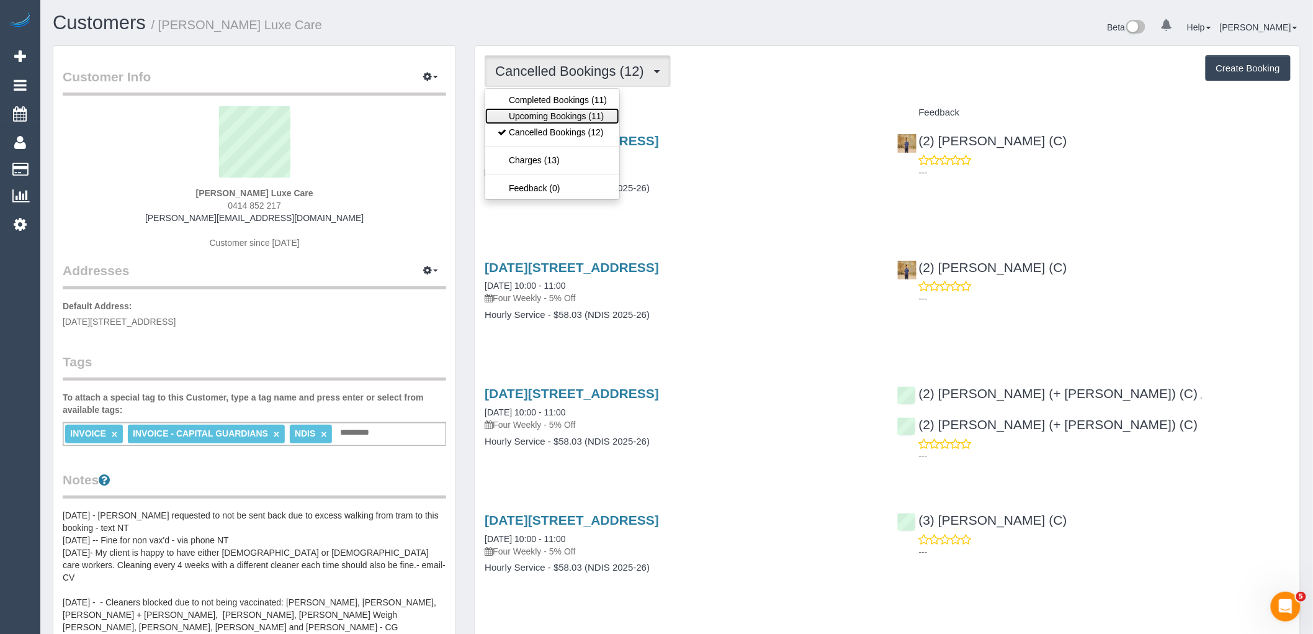
click at [560, 119] on link "Upcoming Bookings (11)" at bounding box center [552, 116] width 134 height 16
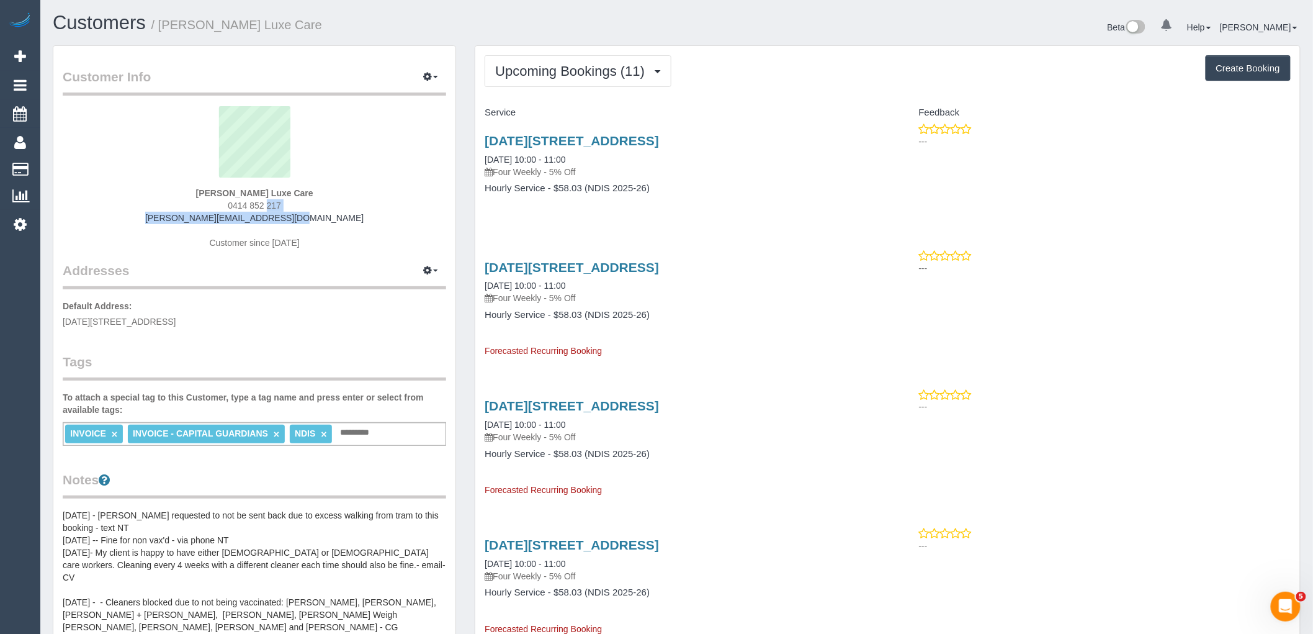
drag, startPoint x: 330, startPoint y: 215, endPoint x: 168, endPoint y: 206, distance: 162.2
click at [168, 206] on div "Niki Kiskiras Luxe Care 0414 852 217 chris@avsystems.com.au Customer since 2024" at bounding box center [254, 183] width 383 height 155
click at [326, 205] on div "Niki Kiskiras Luxe Care 0414 852 217 chris@avsystems.com.au Customer since 2024" at bounding box center [254, 183] width 383 height 155
drag, startPoint x: 327, startPoint y: 222, endPoint x: 139, endPoint y: 220, distance: 188.0
click at [159, 221] on div "Niki Kiskiras Luxe Care 0414 852 217 chris@avsystems.com.au Customer since 2024" at bounding box center [254, 183] width 383 height 155
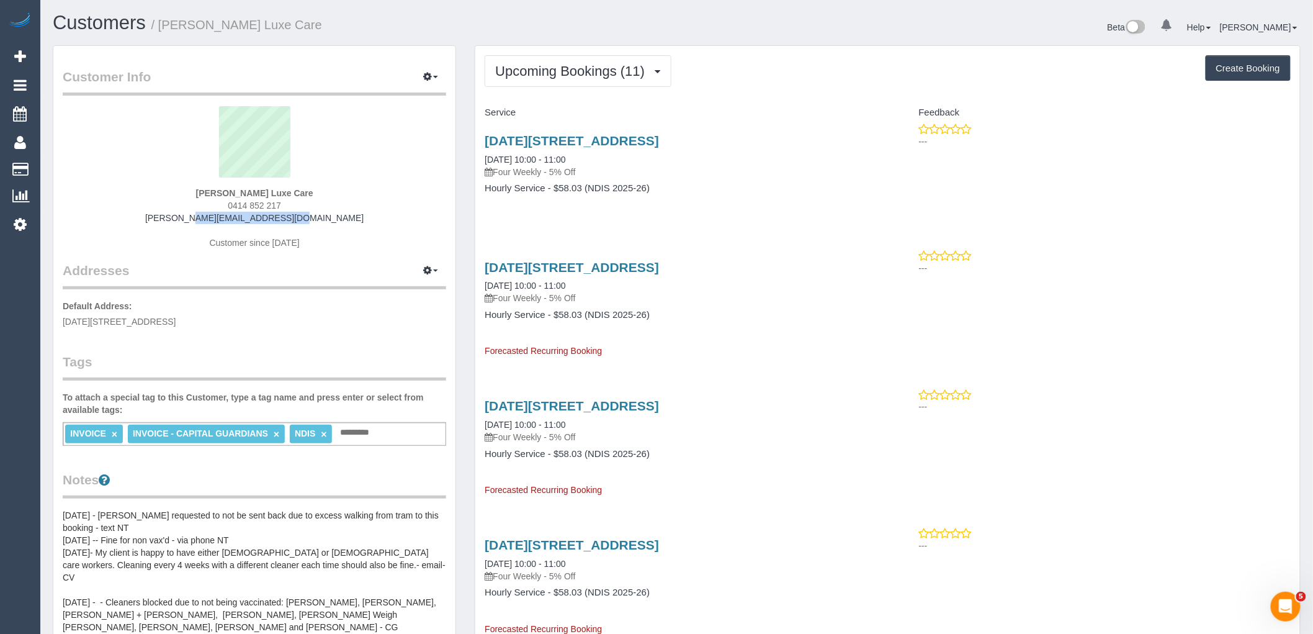
copy link "chris@avsystems.com.au"
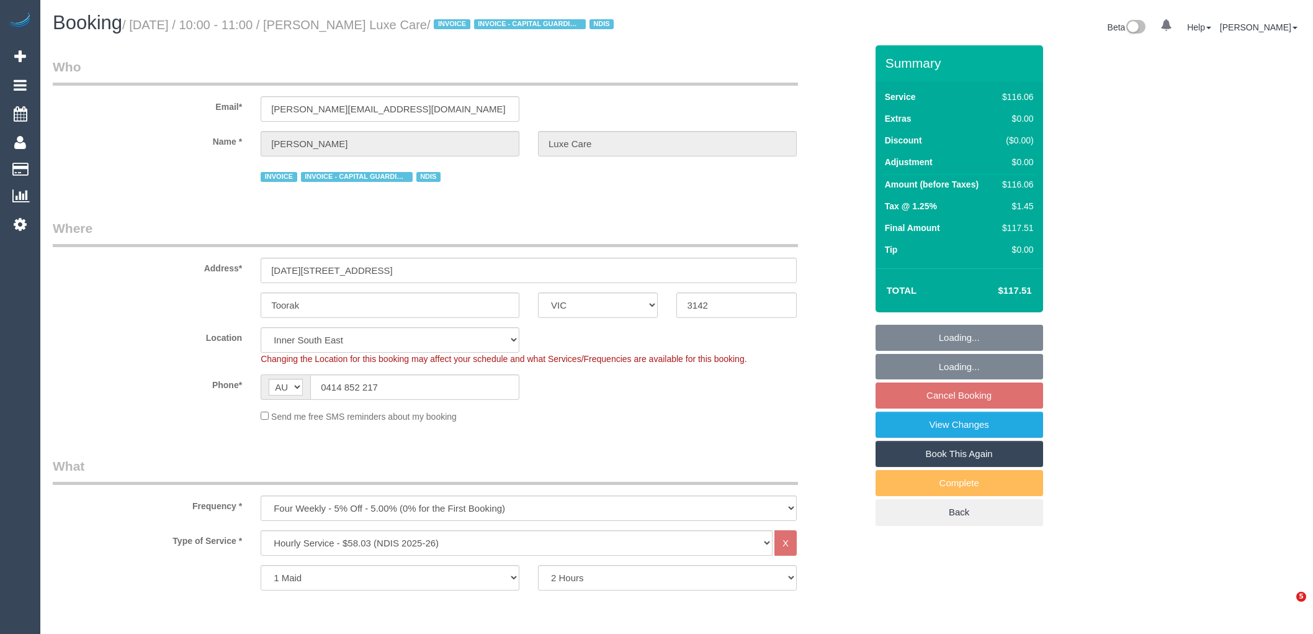
select select "VIC"
select select "object:1331"
select select "number:28"
select select "number:14"
select select "number:19"
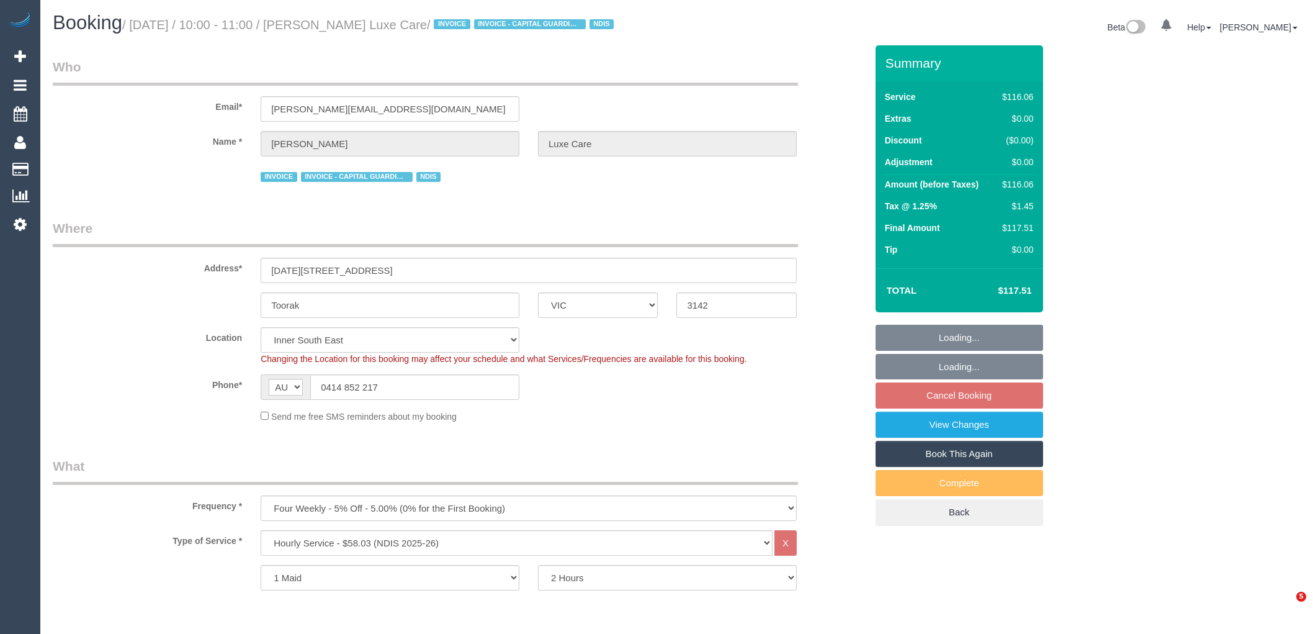
select select "number:25"
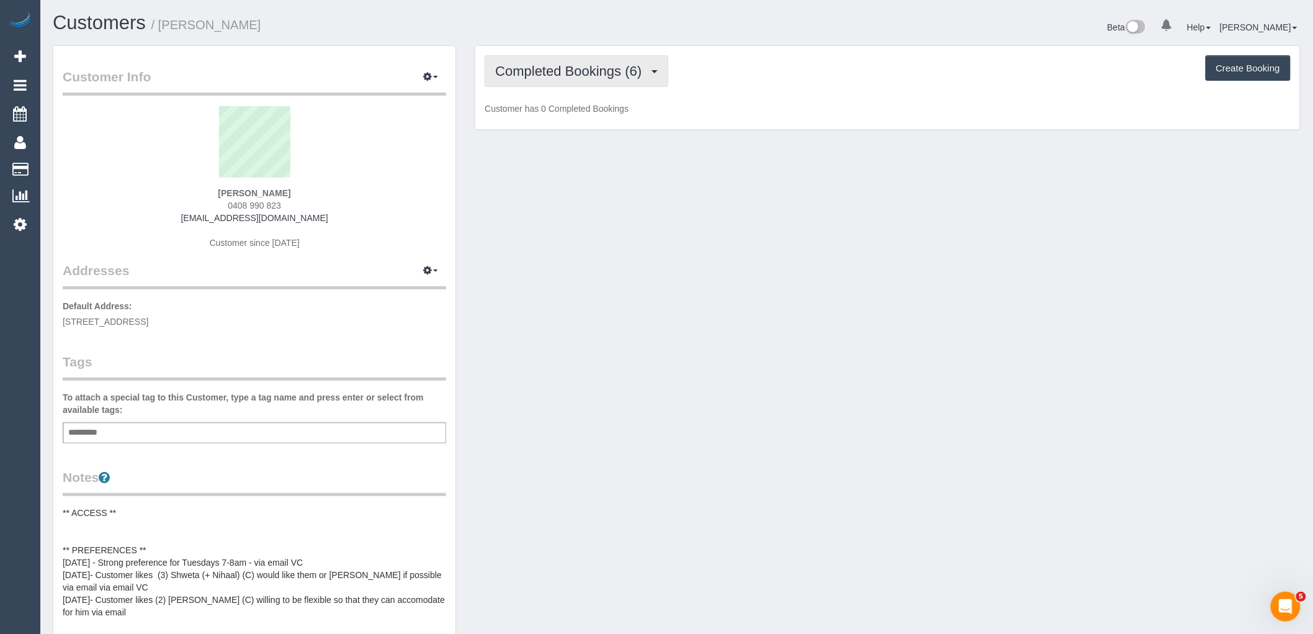
click at [640, 65] on span "Completed Bookings (6)" at bounding box center [571, 71] width 153 height 16
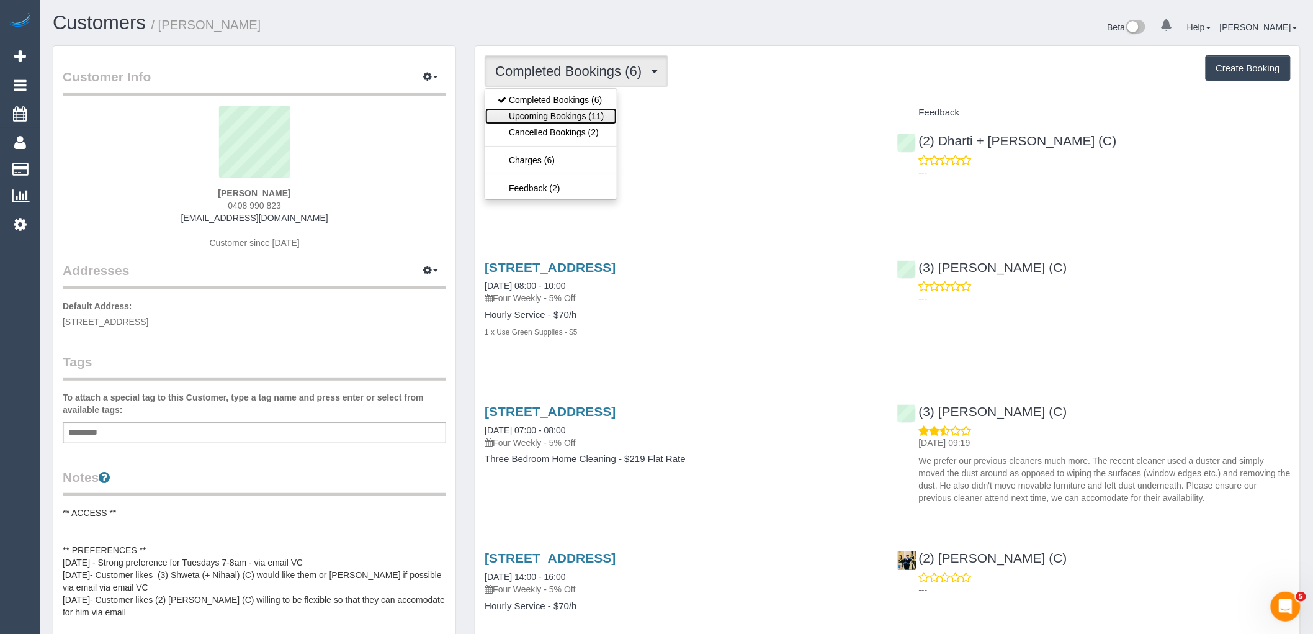
click at [587, 114] on link "Upcoming Bookings (11)" at bounding box center [550, 116] width 131 height 16
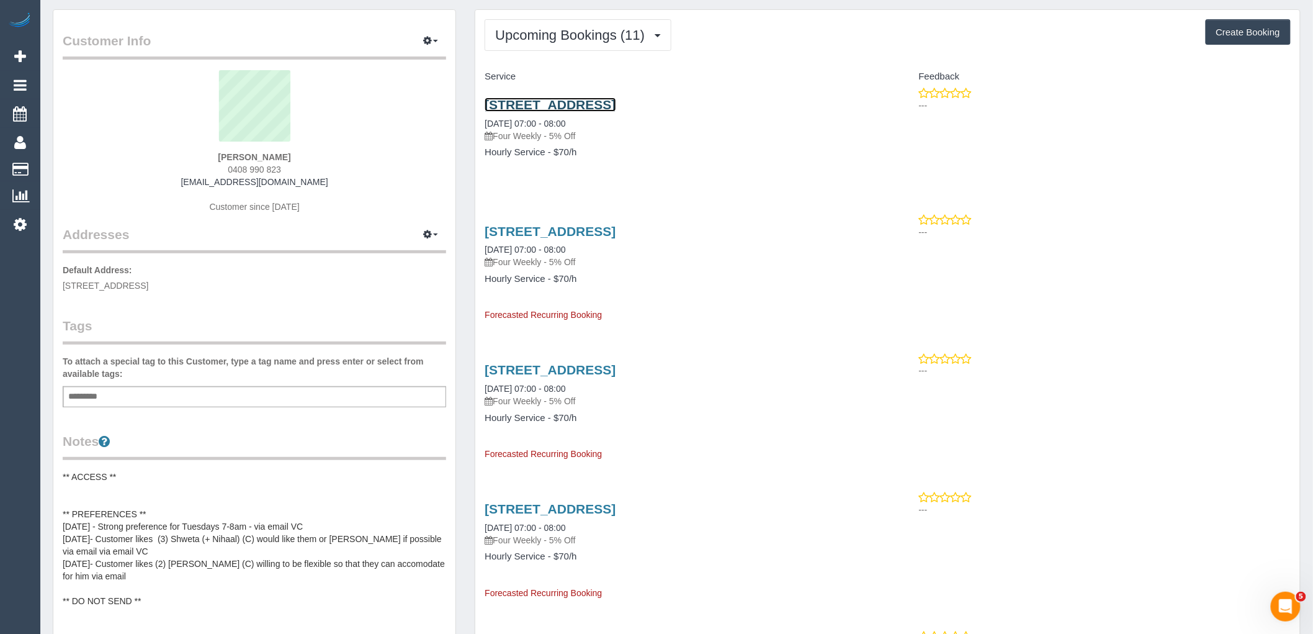
scroll to position [69, 0]
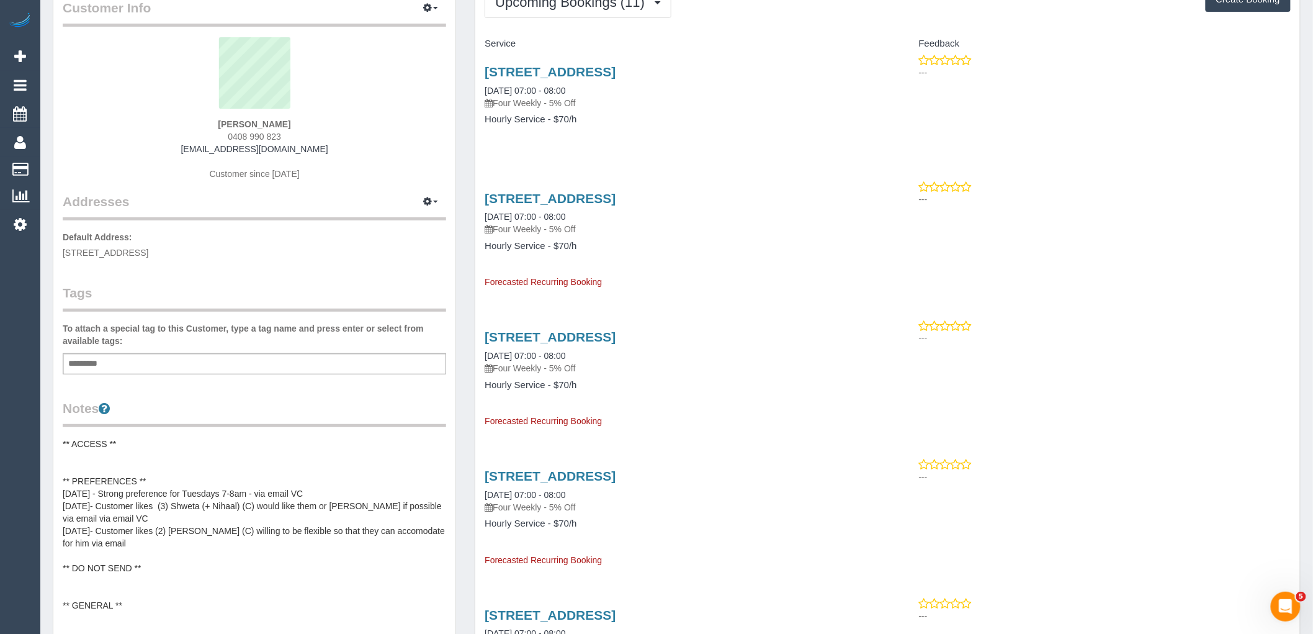
click at [222, 490] on pre "** ACCESS ** ** PREFERENCES ** [DATE] - Strong preference for Tuesdays 7-8am - …" at bounding box center [254, 561] width 383 height 248
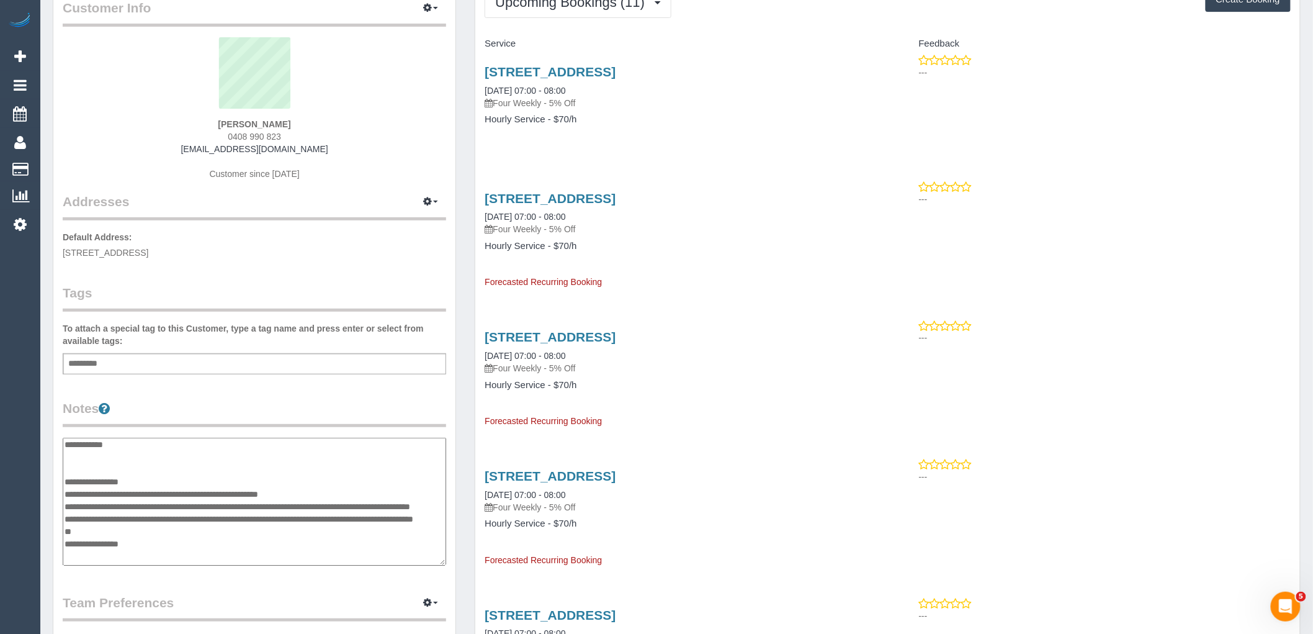
scroll to position [0, 0]
click at [333, 491] on textarea "**********" at bounding box center [254, 501] width 383 height 128
click at [255, 490] on textarea "**********" at bounding box center [254, 501] width 383 height 128
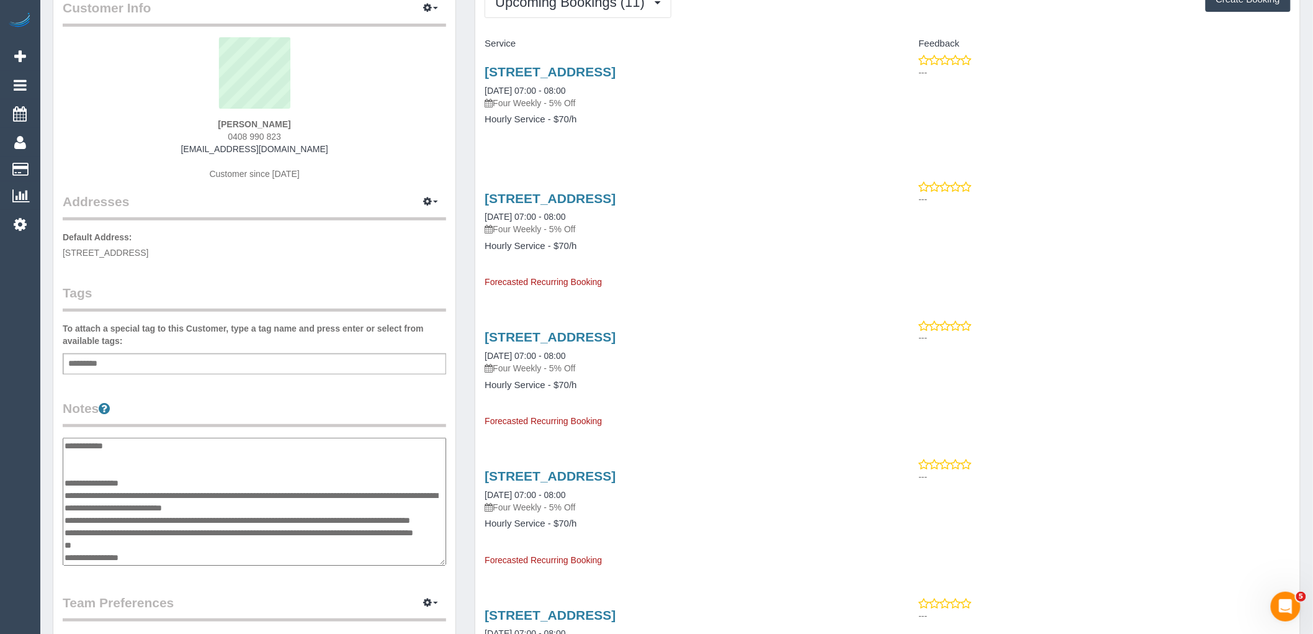
type textarea "**********"
click at [320, 410] on legend "Notes" at bounding box center [254, 413] width 383 height 28
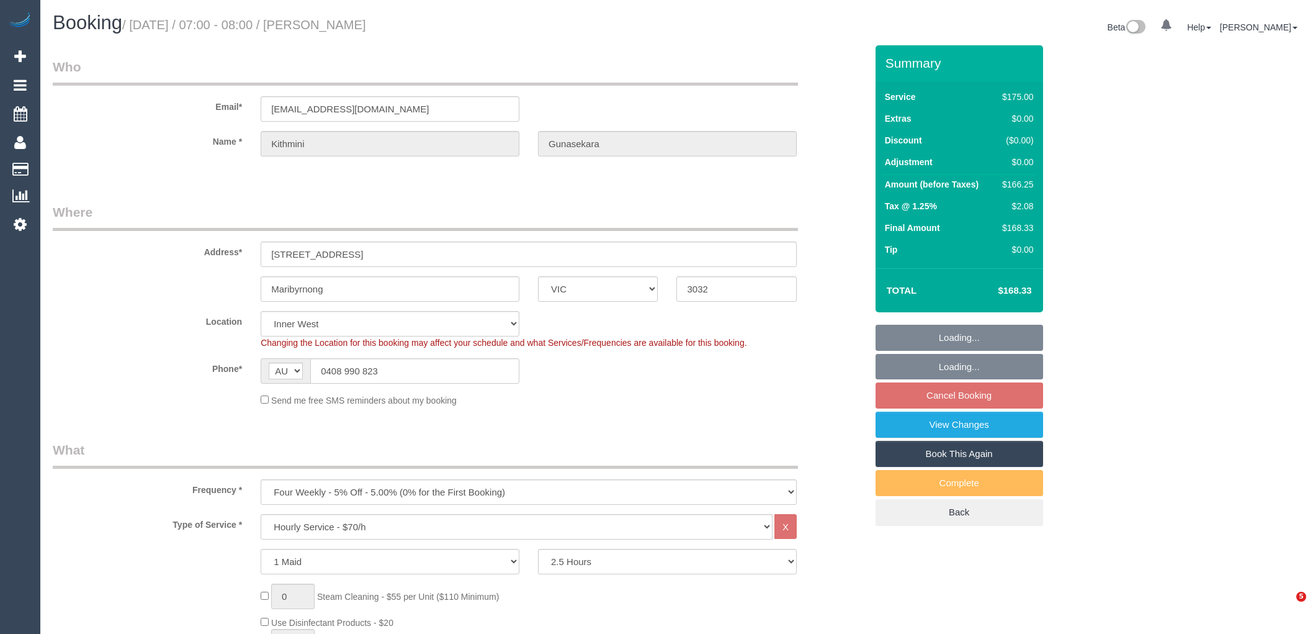
select select "VIC"
select select "150"
select select "number:27"
select select "number:14"
select select "number:19"
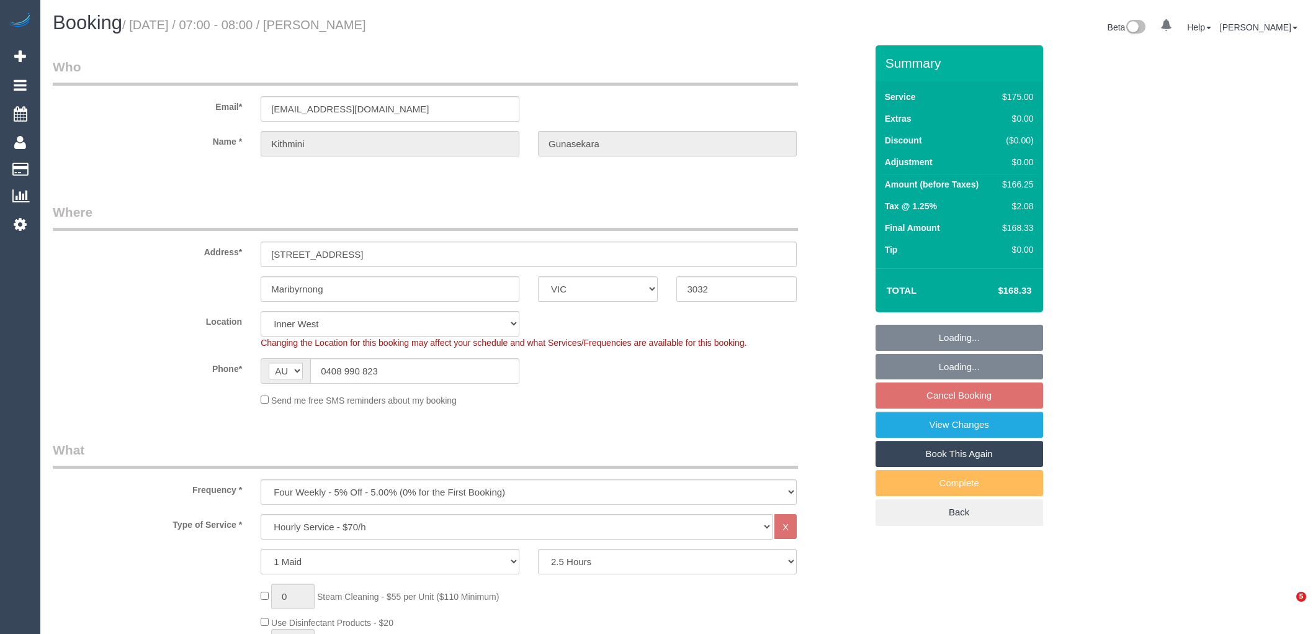
select select "number:23"
select select "number:34"
select select "number:13"
select select "spot1"
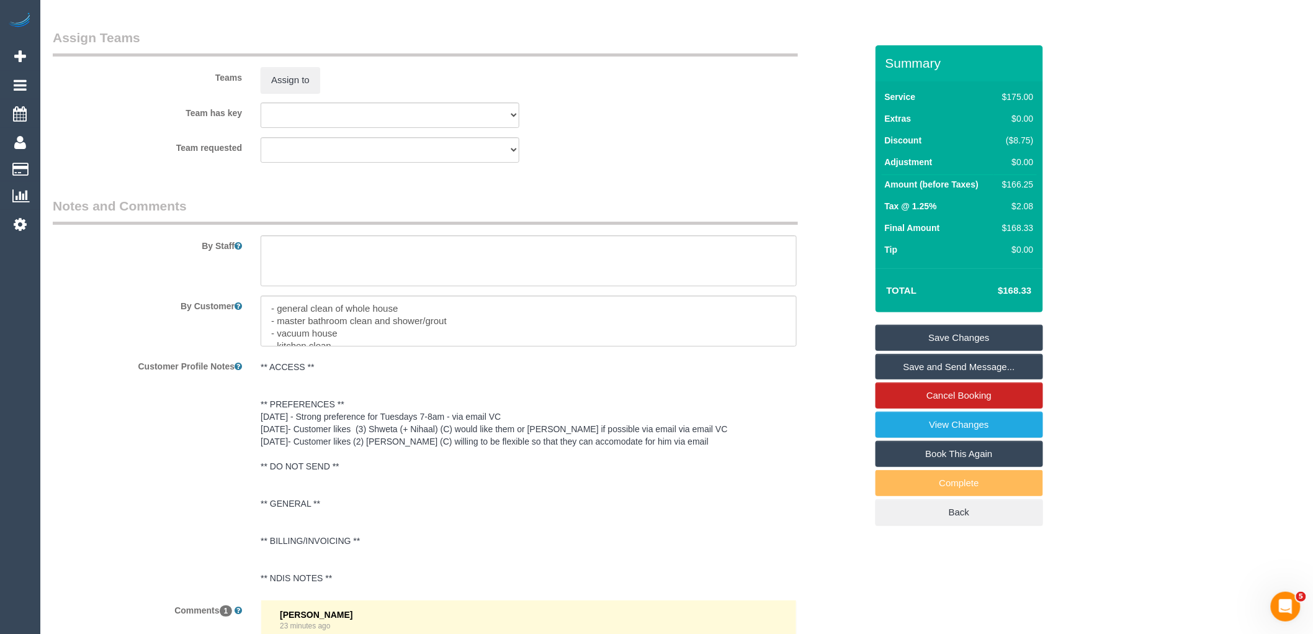
scroll to position [2096, 0]
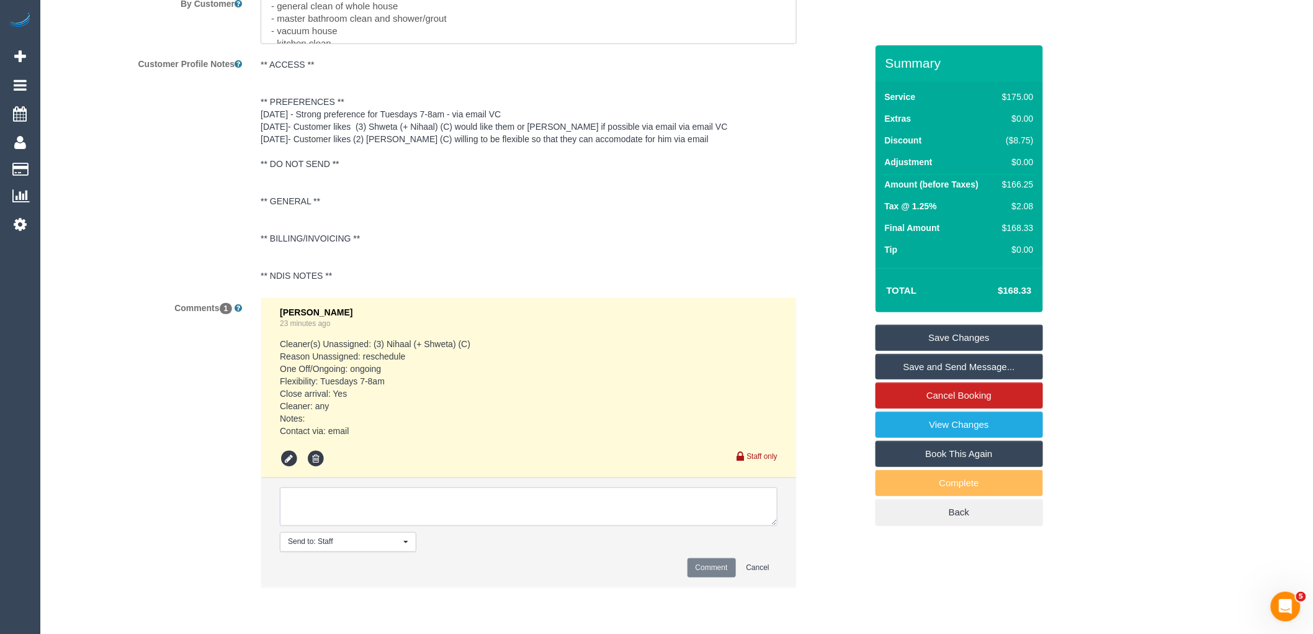
click at [400, 508] on textarea at bounding box center [529, 506] width 498 height 38
paste textarea "I can do any morning from 7am-9am start time next week (Monday 29th-Friday 3rd)."
type textarea "flex: I can do any morning from 7am-9am start time next week (Monday 29th-Frida…"
click at [711, 569] on button "Comment" at bounding box center [712, 567] width 48 height 19
click at [977, 330] on link "Save Changes" at bounding box center [960, 338] width 168 height 26
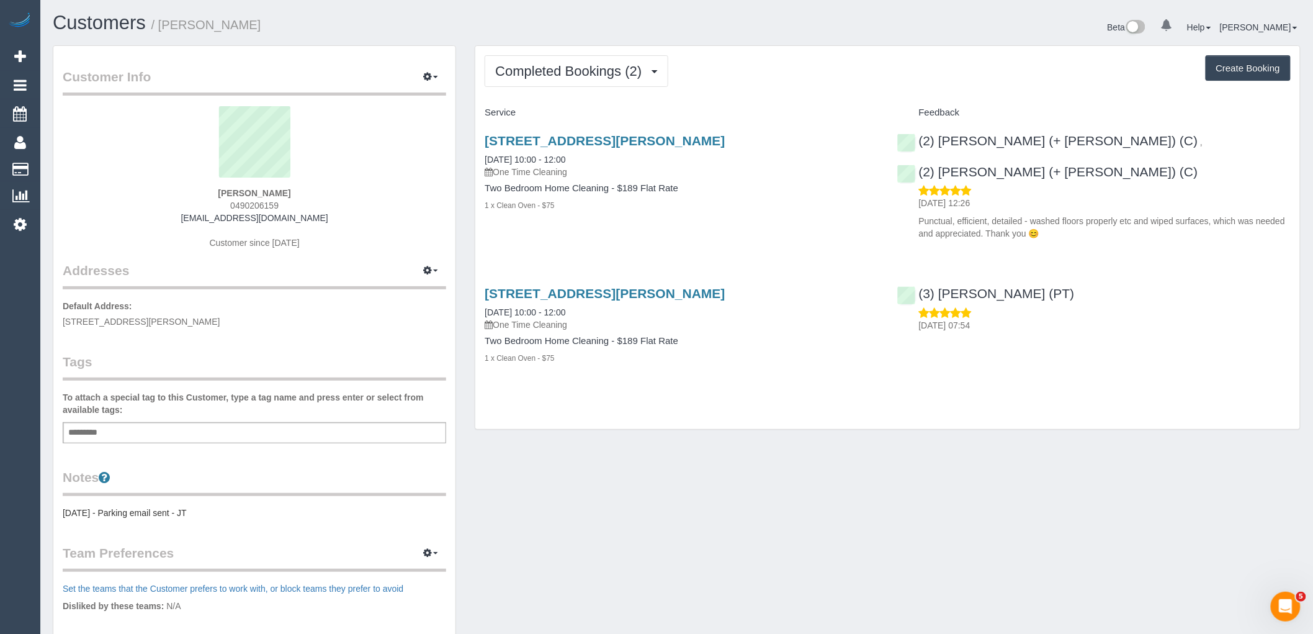
drag, startPoint x: 605, startPoint y: 346, endPoint x: 594, endPoint y: 156, distance: 189.6
click at [605, 351] on div "1 x Clean Oven - $75" at bounding box center [681, 357] width 393 height 12
click at [550, 71] on span "Completed Bookings (2)" at bounding box center [571, 71] width 153 height 16
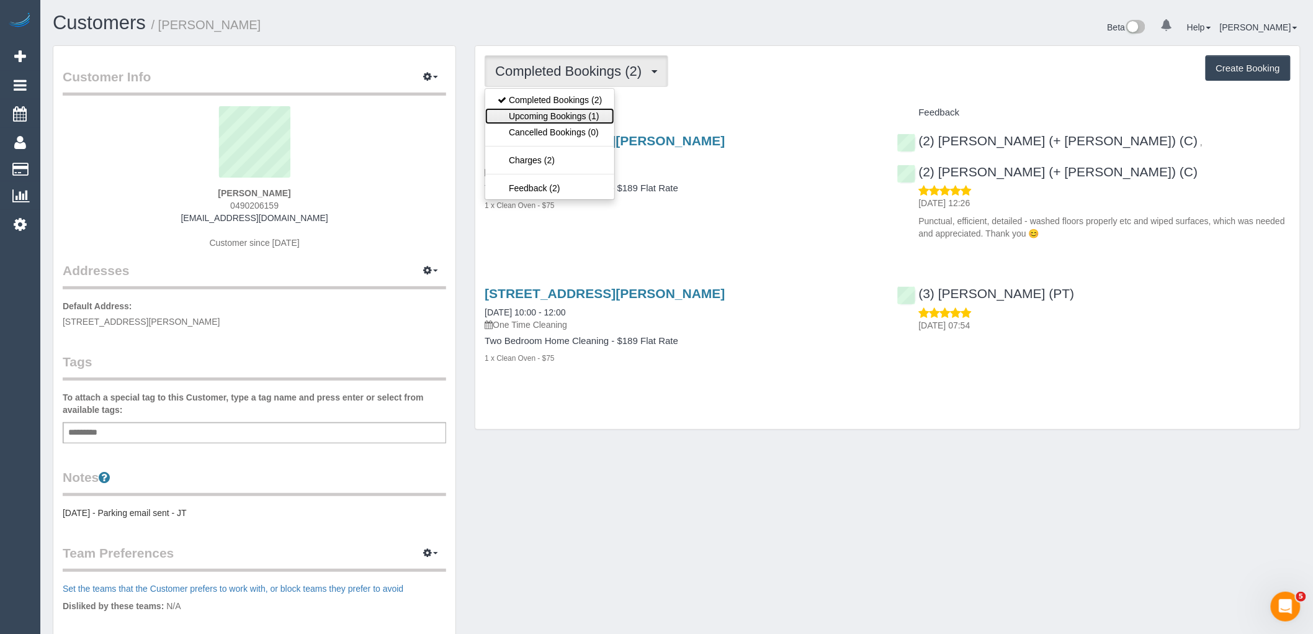
click at [567, 112] on link "Upcoming Bookings (1)" at bounding box center [549, 116] width 129 height 16
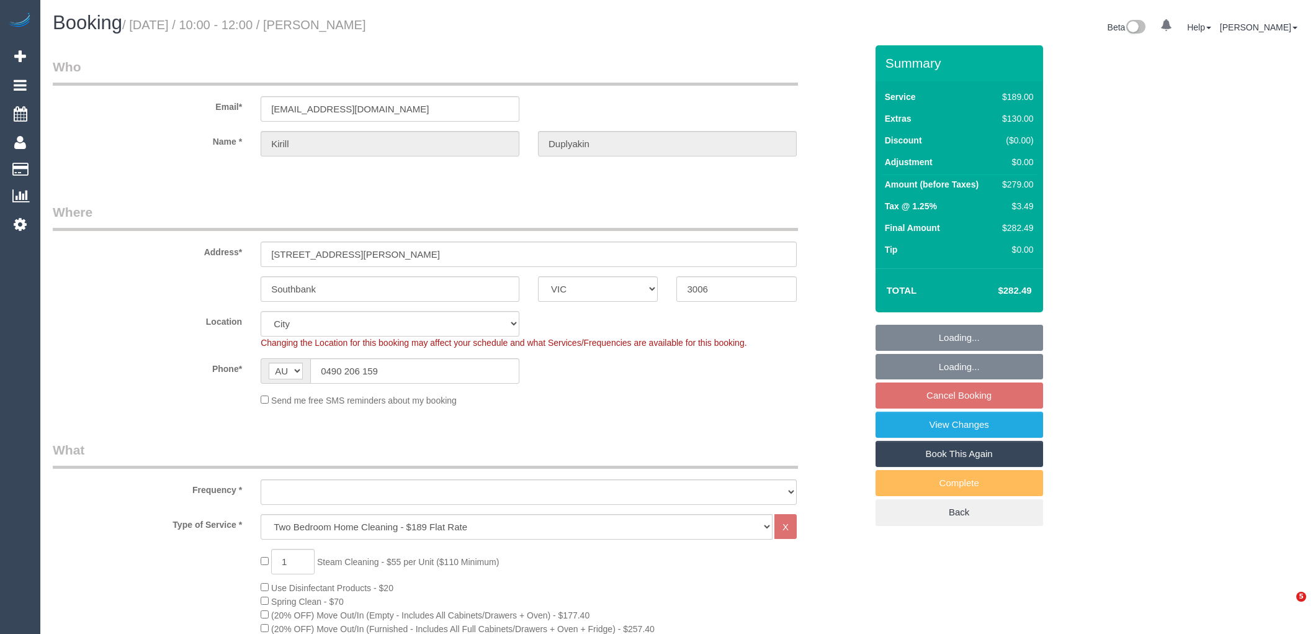
select select "VIC"
select select "object:1196"
select select "number:28"
select select "number:14"
select select "number:20"
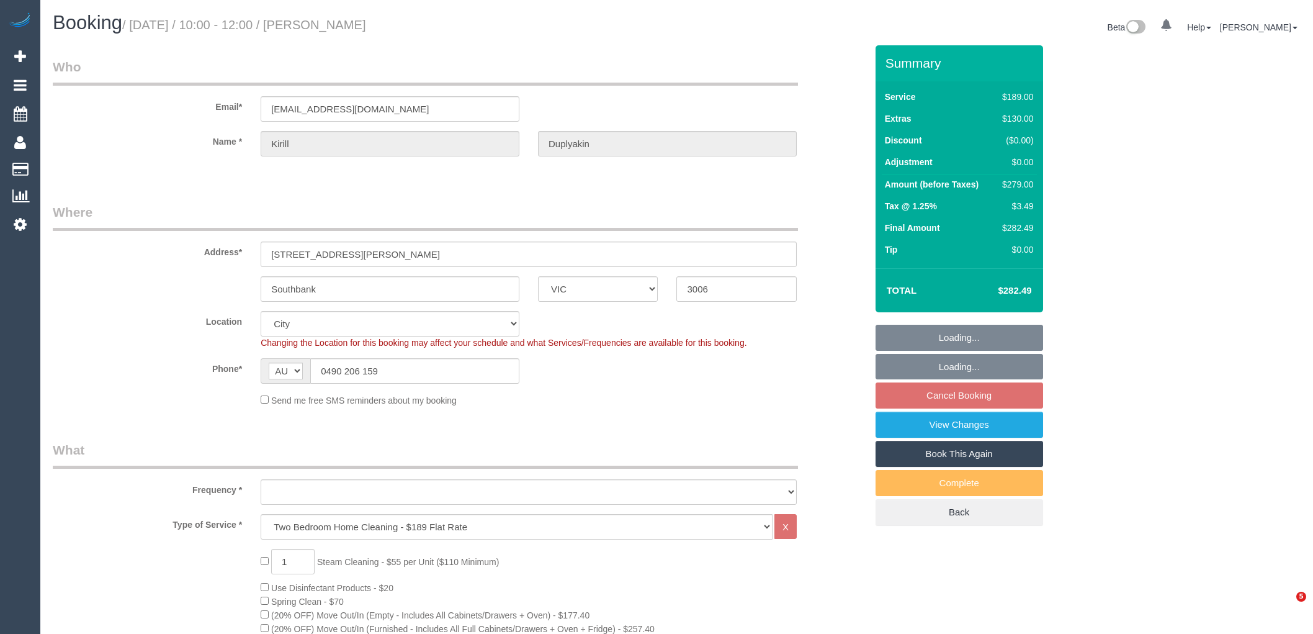
select select "number:25"
select select "number:13"
select select "spot3"
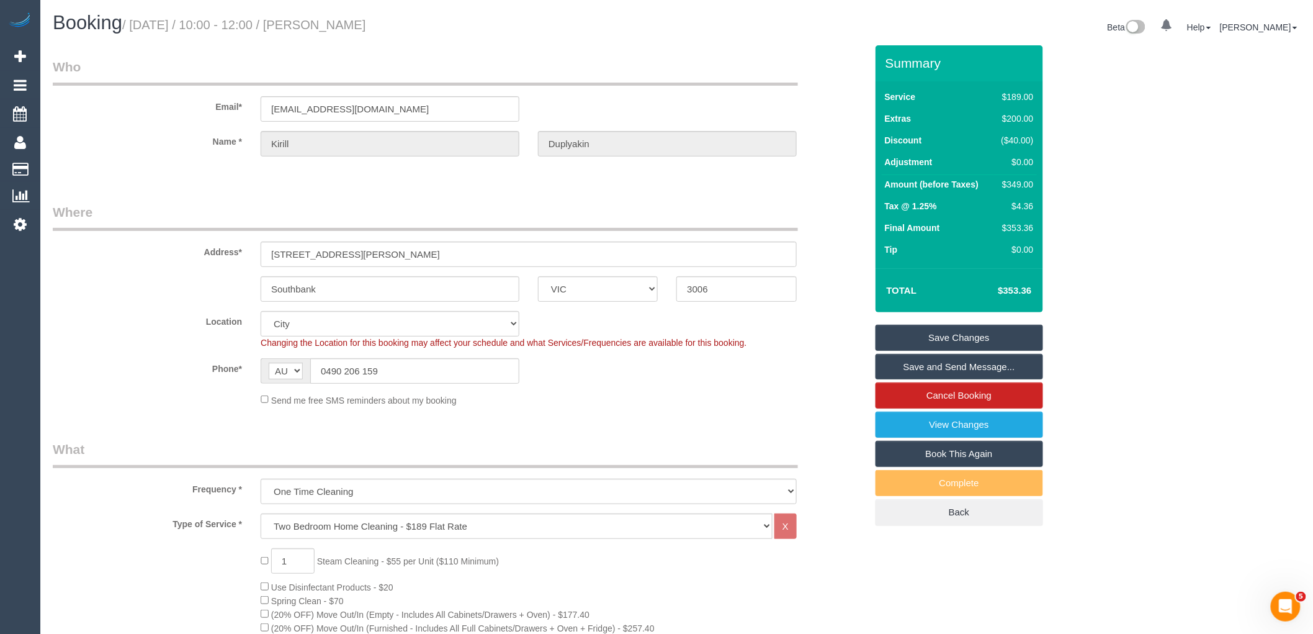
scroll to position [69, 0]
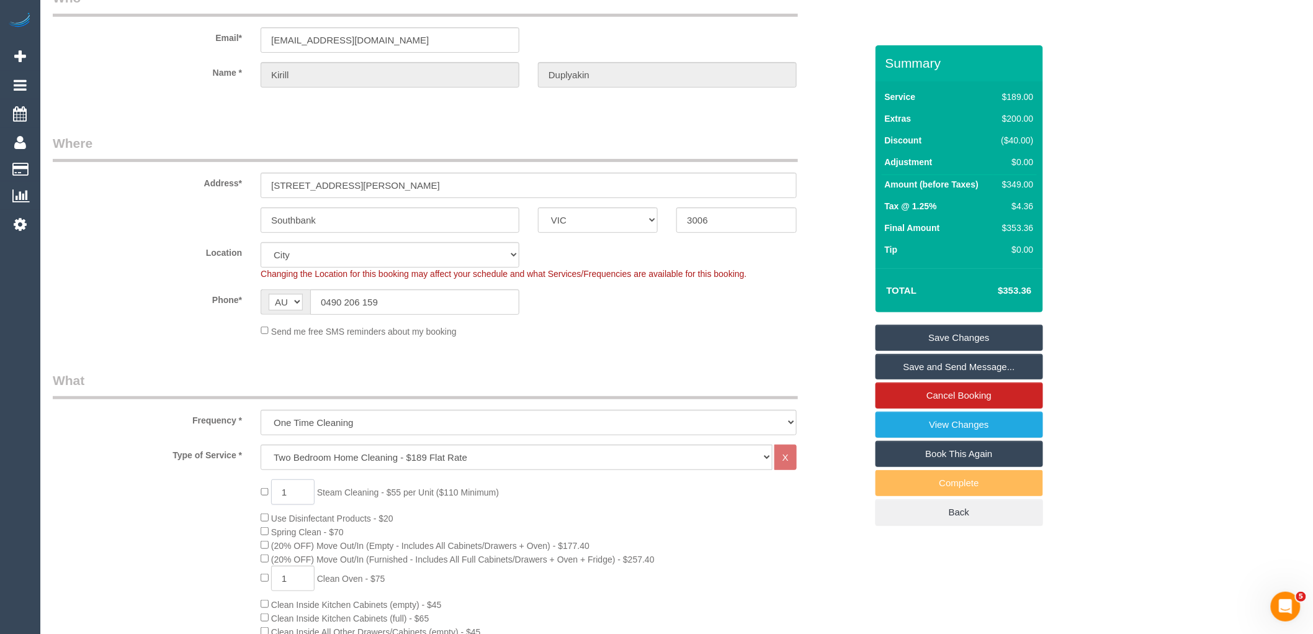
click at [298, 492] on input "1" at bounding box center [292, 491] width 43 height 25
type input "2"
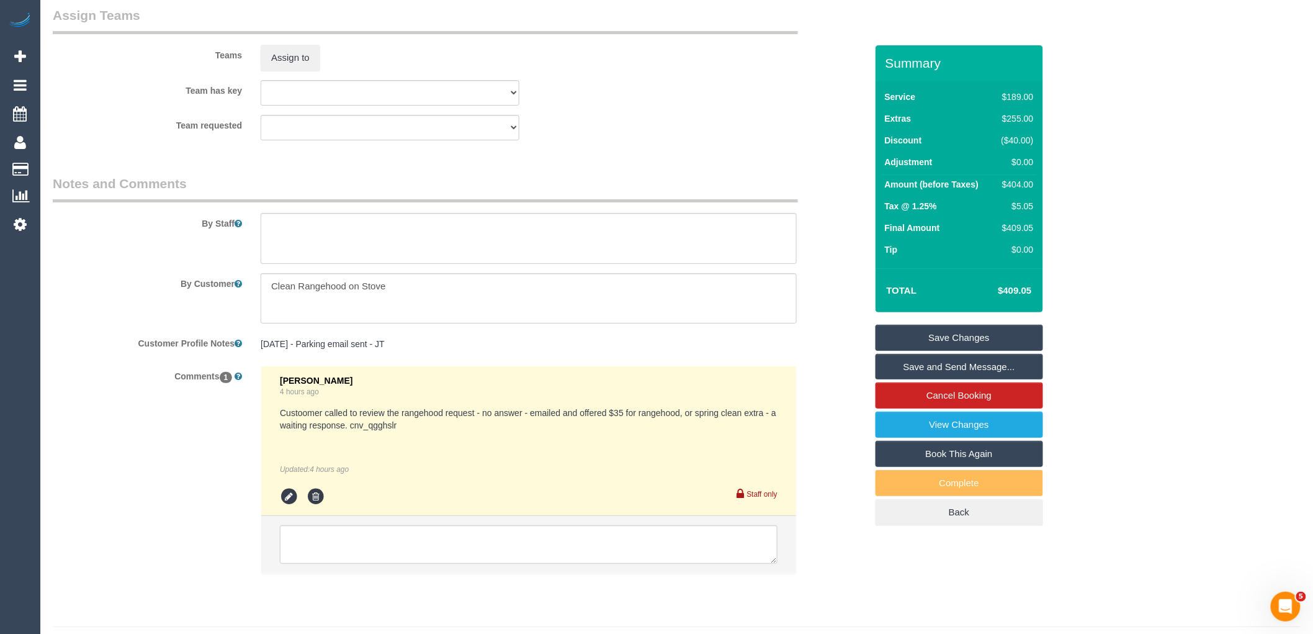
scroll to position [1893, 0]
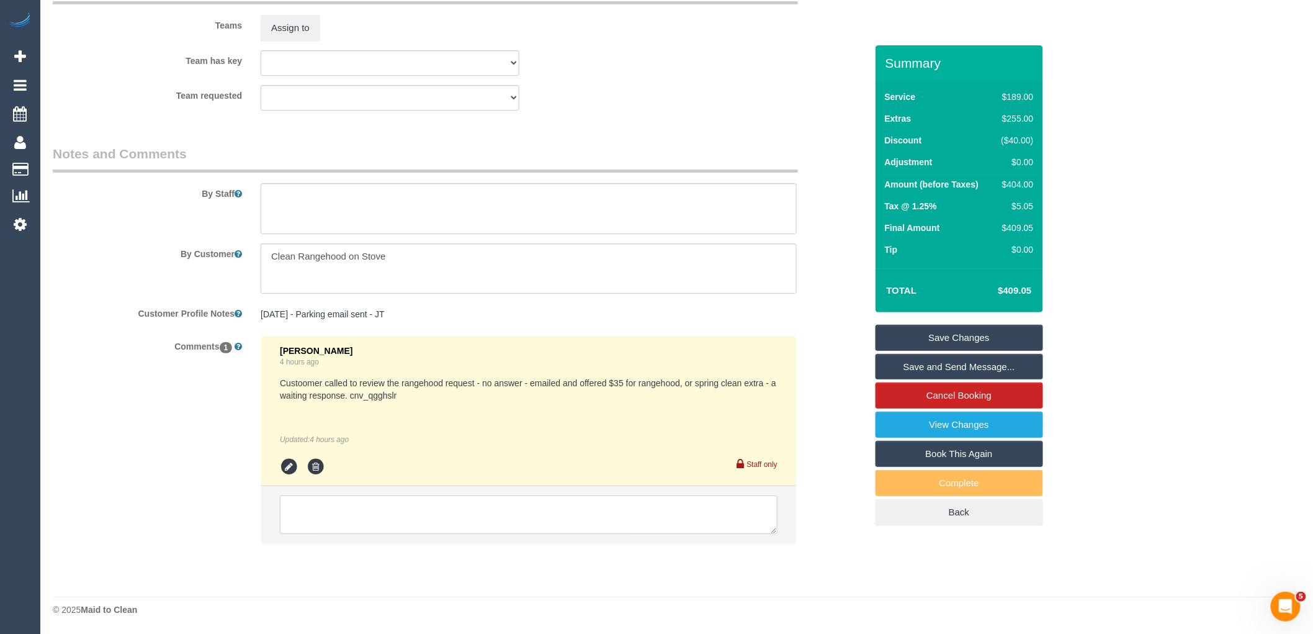
click at [441, 518] on textarea at bounding box center [529, 514] width 498 height 38
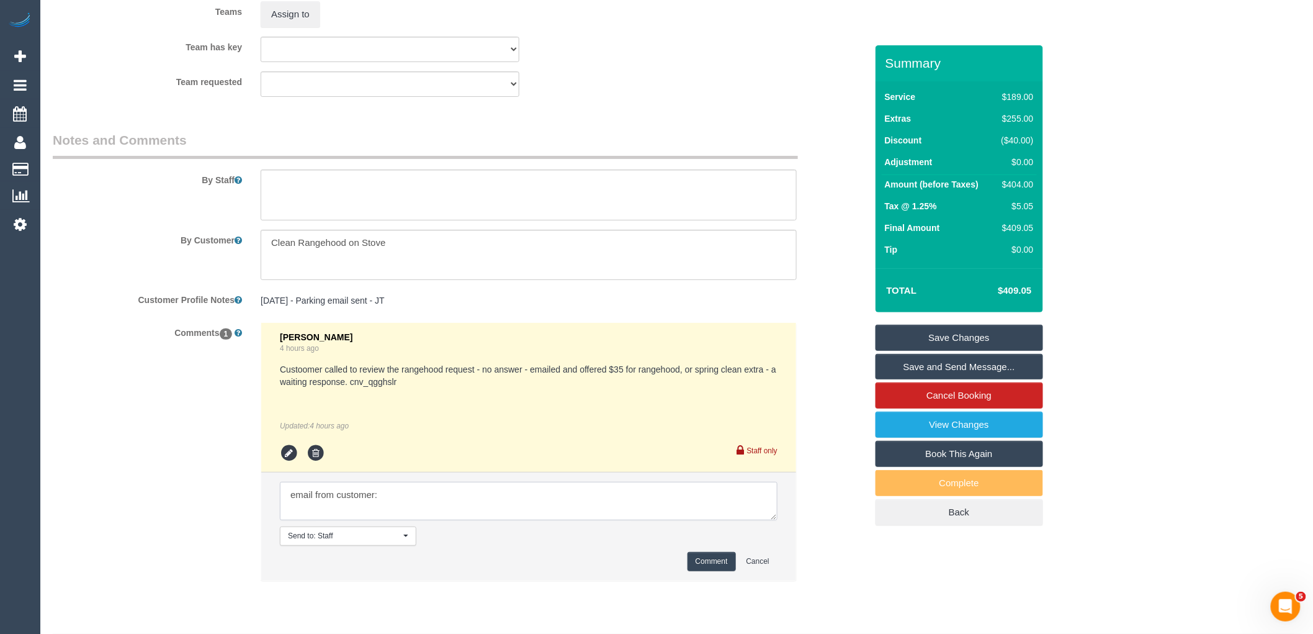
paste textarea "Hi Kirill and Florence, Thank you for coming back to me. I have added the sprin…"
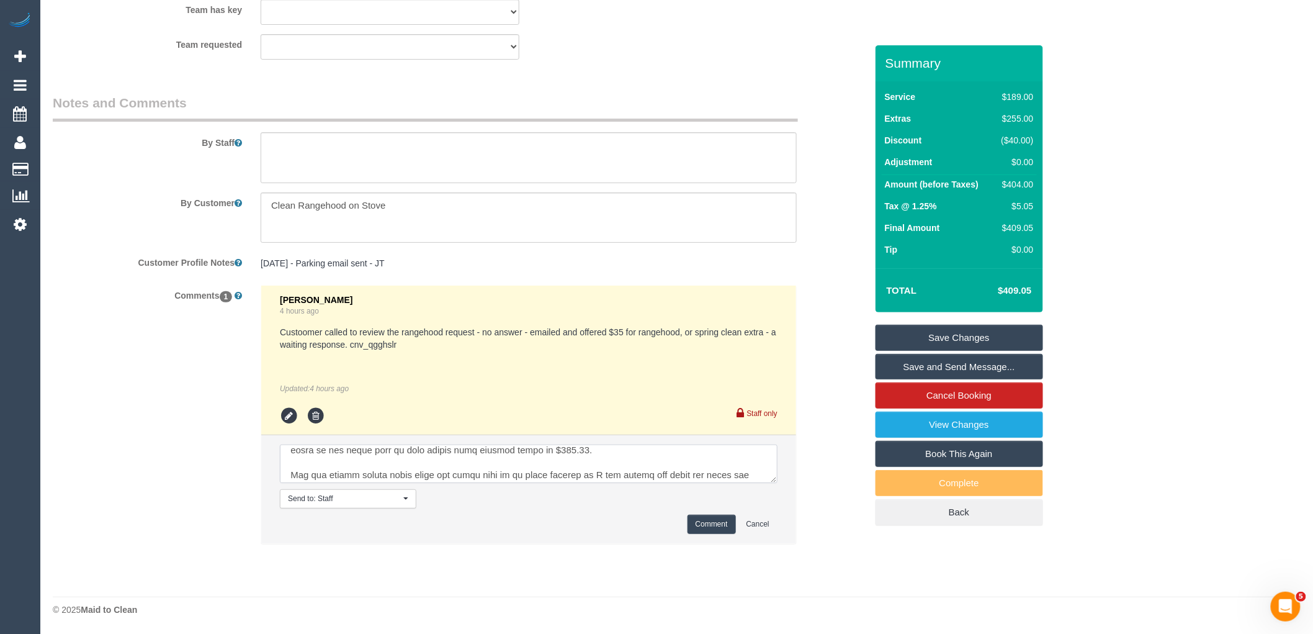
scroll to position [0, 0]
click at [323, 452] on textarea at bounding box center [529, 463] width 498 height 38
type textarea "email to customer: Hi Kirill and Florence, Thank you for coming back to me. I h…"
click at [717, 519] on button "Comment" at bounding box center [712, 523] width 48 height 19
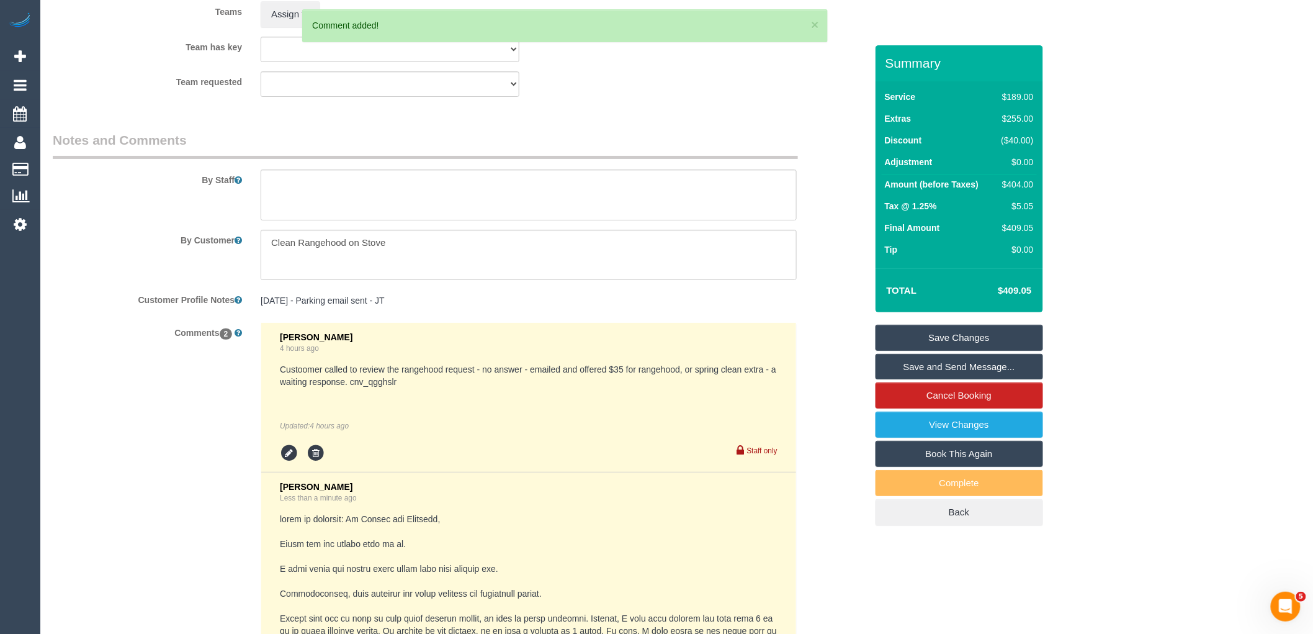
scroll to position [1944, 0]
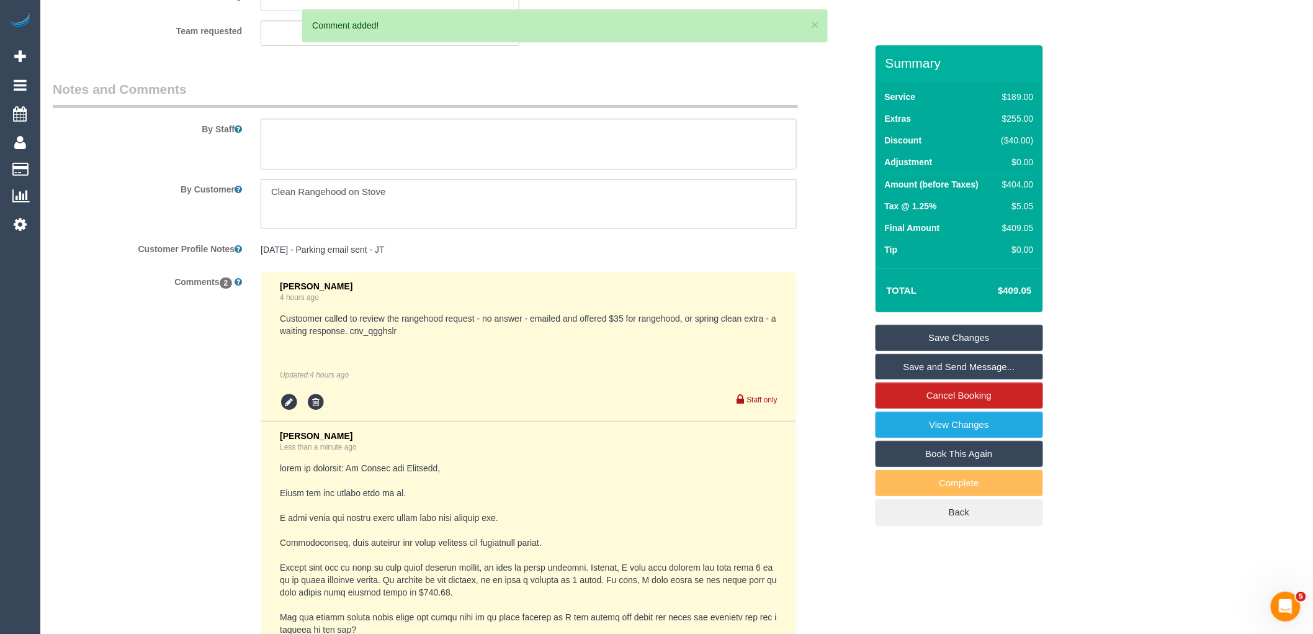
click at [971, 337] on link "Save Changes" at bounding box center [960, 338] width 168 height 26
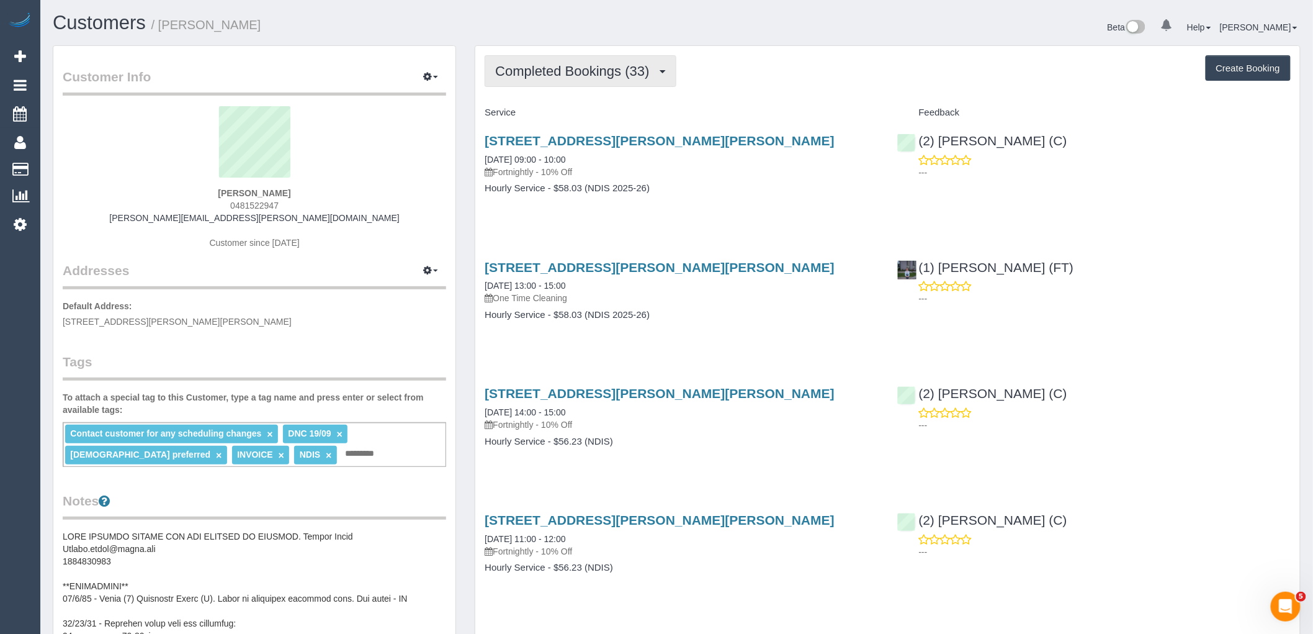
click at [606, 86] on button "Completed Bookings (33)" at bounding box center [580, 71] width 191 height 32
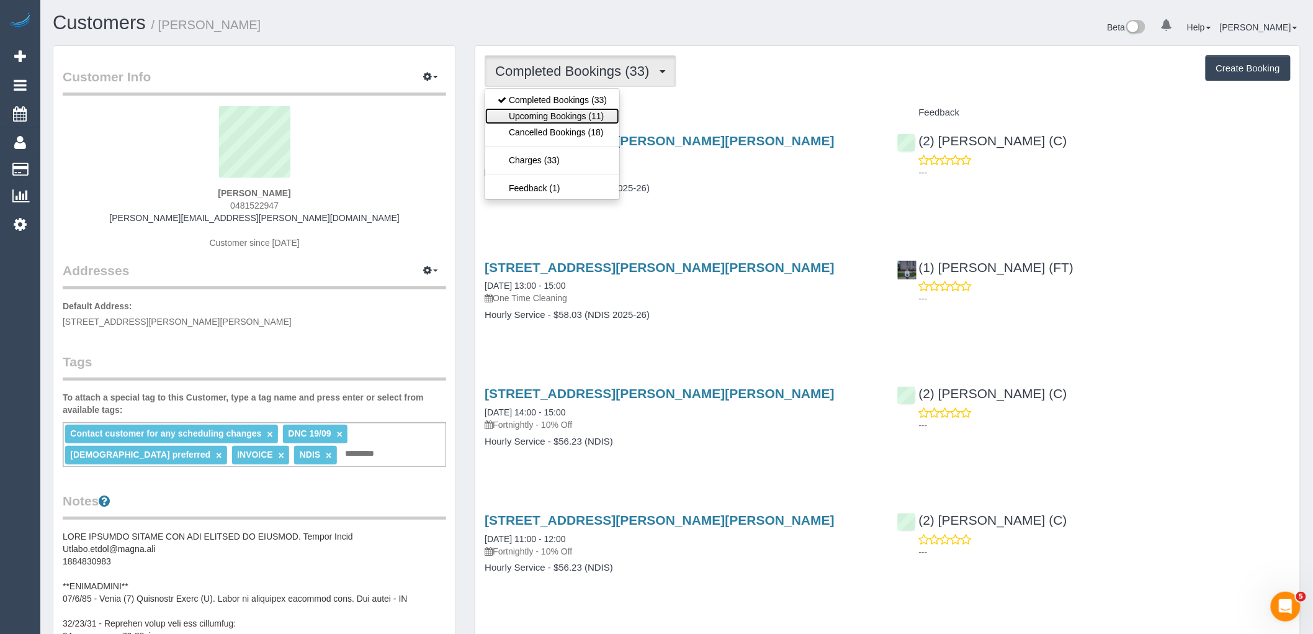
click at [603, 115] on link "Upcoming Bookings (11)" at bounding box center [552, 116] width 134 height 16
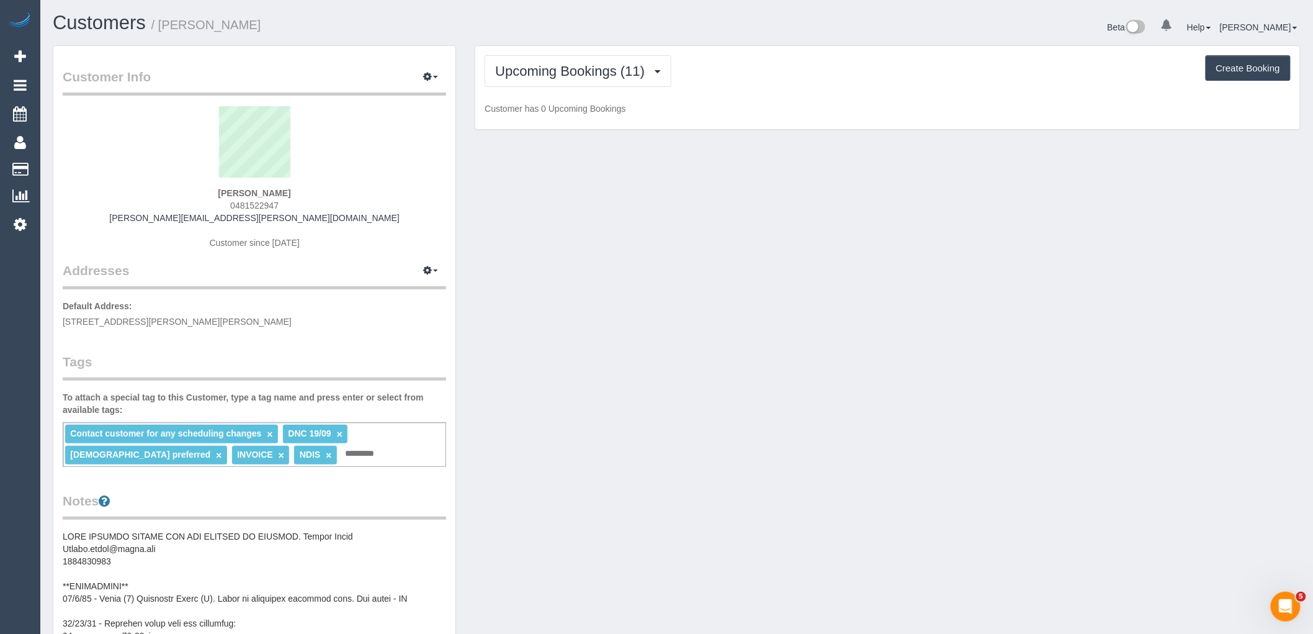
drag, startPoint x: 298, startPoint y: 189, endPoint x: 218, endPoint y: 192, distance: 80.1
click at [215, 191] on div "Alicia Klahm 0481522947 alicia.klahm@gmail.com Customer since 2024" at bounding box center [254, 183] width 383 height 155
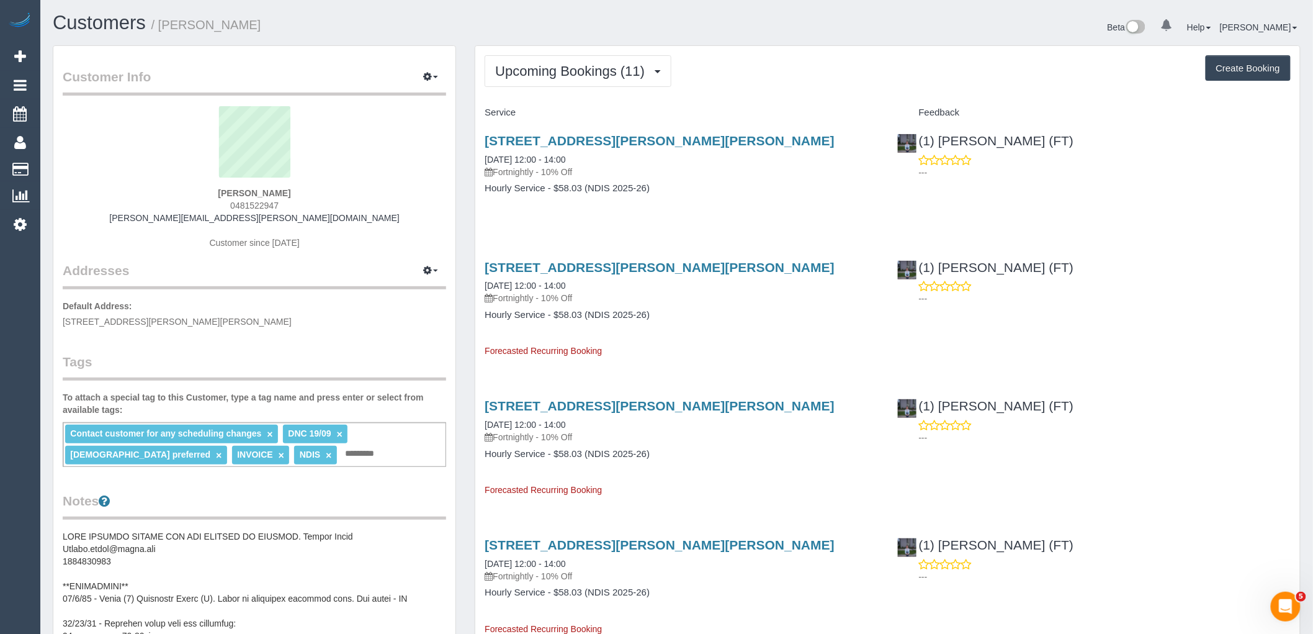
click at [324, 202] on div "Alicia Klahm 0481522947 alicia.klahm@gmail.com Customer since 2024" at bounding box center [254, 183] width 383 height 155
drag, startPoint x: 305, startPoint y: 209, endPoint x: 163, endPoint y: 207, distance: 142.1
click at [163, 207] on div "Alicia Klahm 0481522947 alicia.klahm@gmail.com Customer since 2024" at bounding box center [254, 183] width 383 height 155
copy span "0481522947"
click at [563, 83] on button "Upcoming Bookings (11)" at bounding box center [578, 71] width 187 height 32
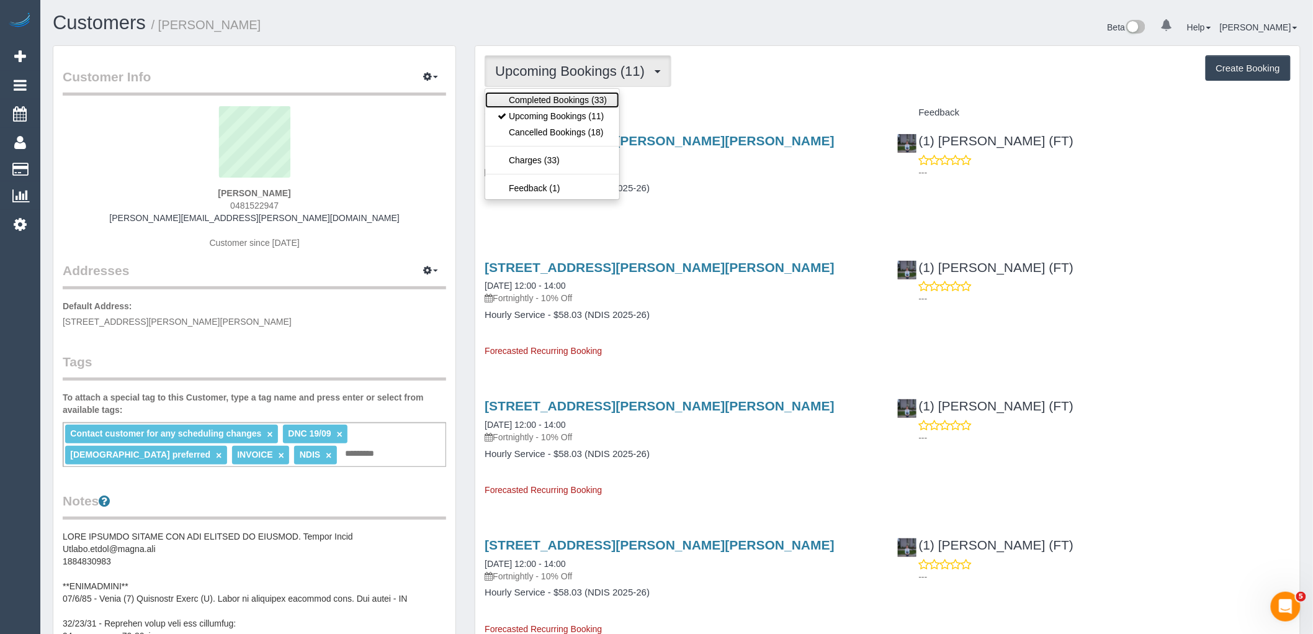
click at [567, 102] on link "Completed Bookings (33)" at bounding box center [552, 100] width 134 height 16
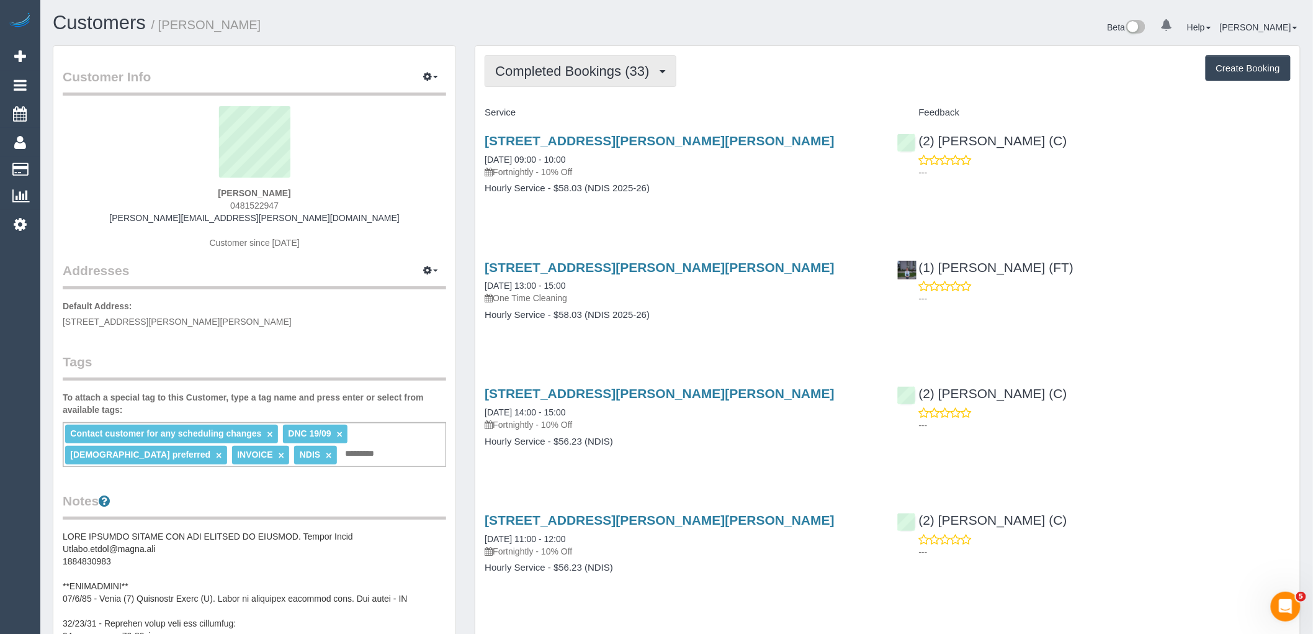
click at [539, 71] on span "Completed Bookings (33)" at bounding box center [575, 71] width 160 height 16
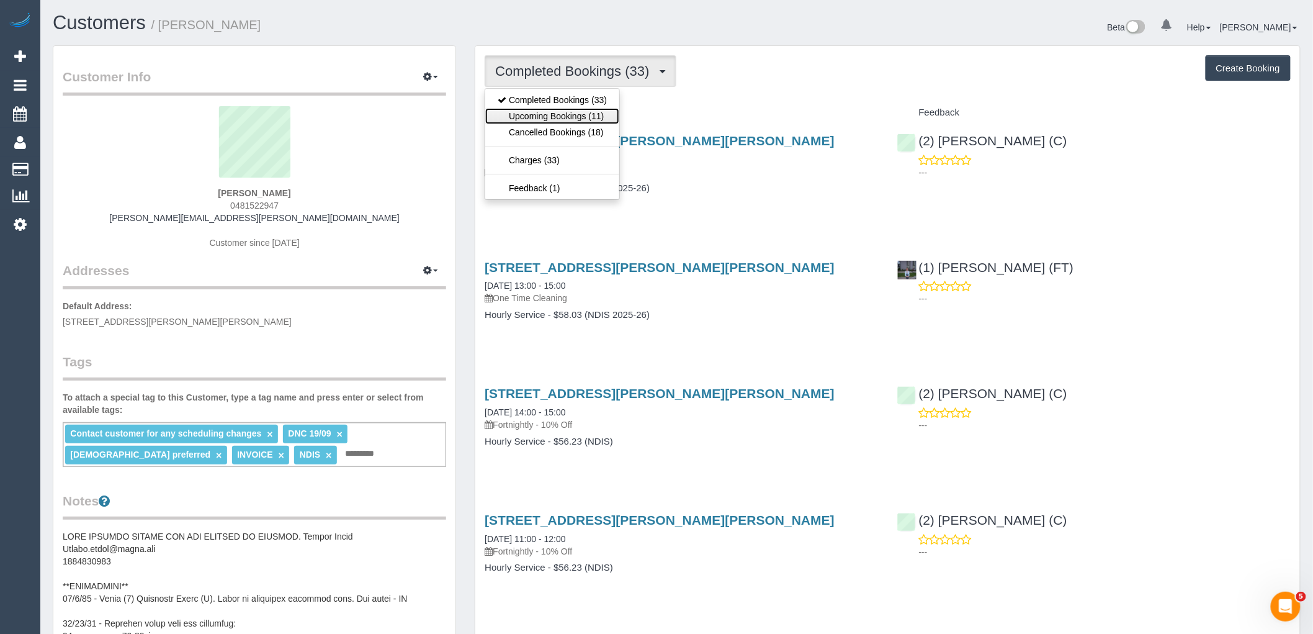
click at [549, 114] on link "Upcoming Bookings (11)" at bounding box center [552, 116] width 134 height 16
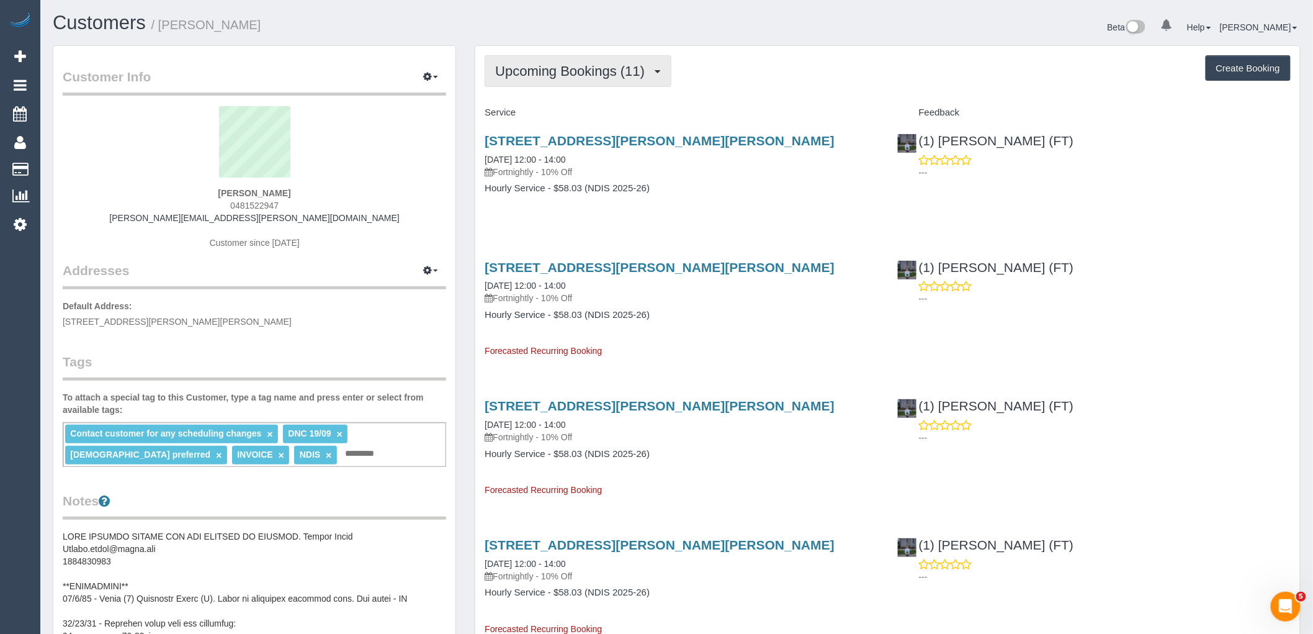
click at [591, 79] on button "Upcoming Bookings (11)" at bounding box center [578, 71] width 187 height 32
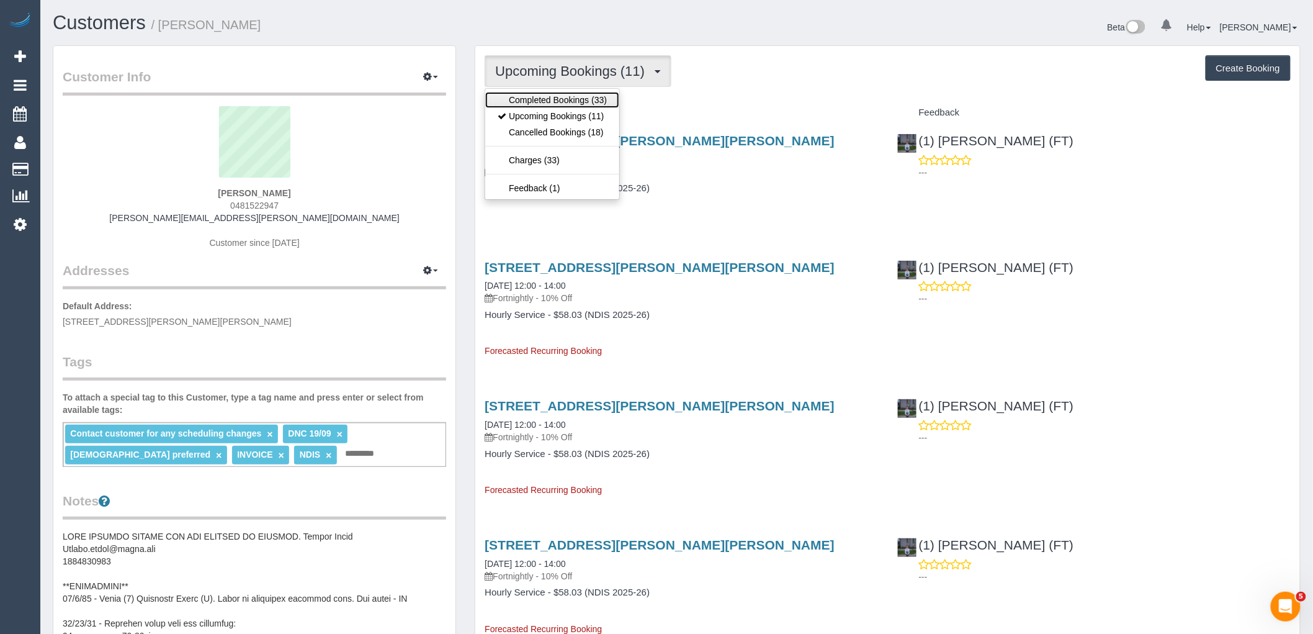
click at [591, 95] on link "Completed Bookings (33)" at bounding box center [552, 100] width 134 height 16
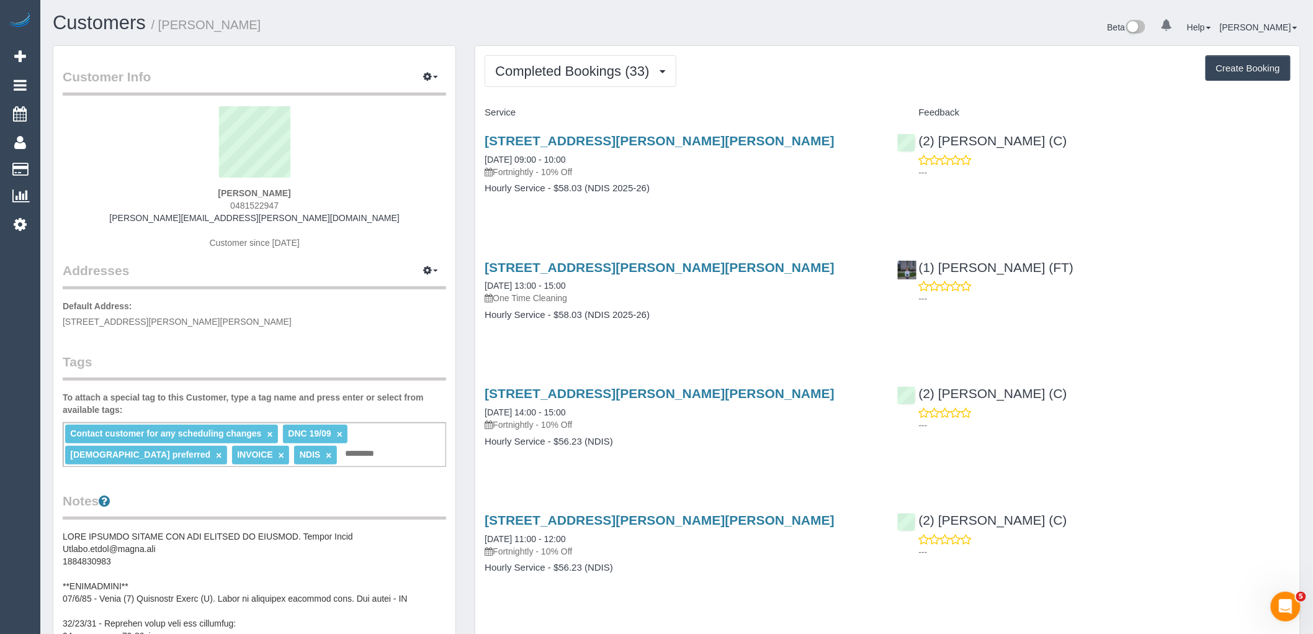
scroll to position [69, 0]
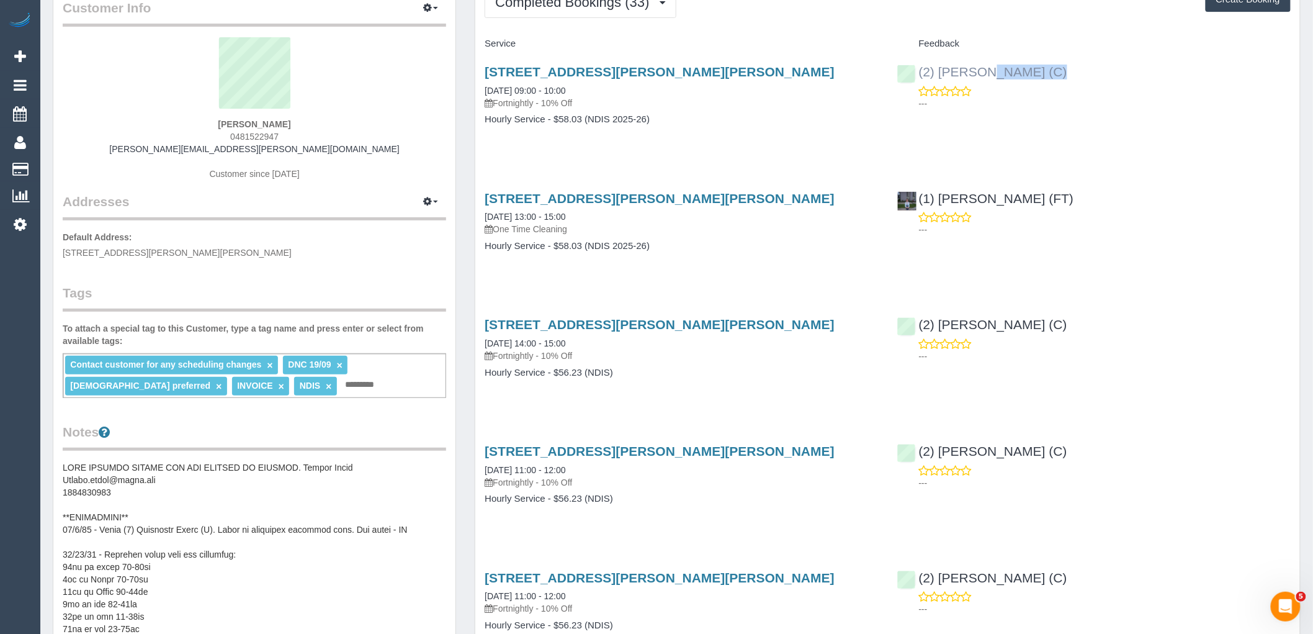
drag, startPoint x: 1087, startPoint y: 87, endPoint x: 920, endPoint y: 69, distance: 168.0
click at [920, 69] on div "(2) Anita Jamieson (C) ---" at bounding box center [1094, 84] width 412 height 61
copy div "(2) [PERSON_NAME] (C)"
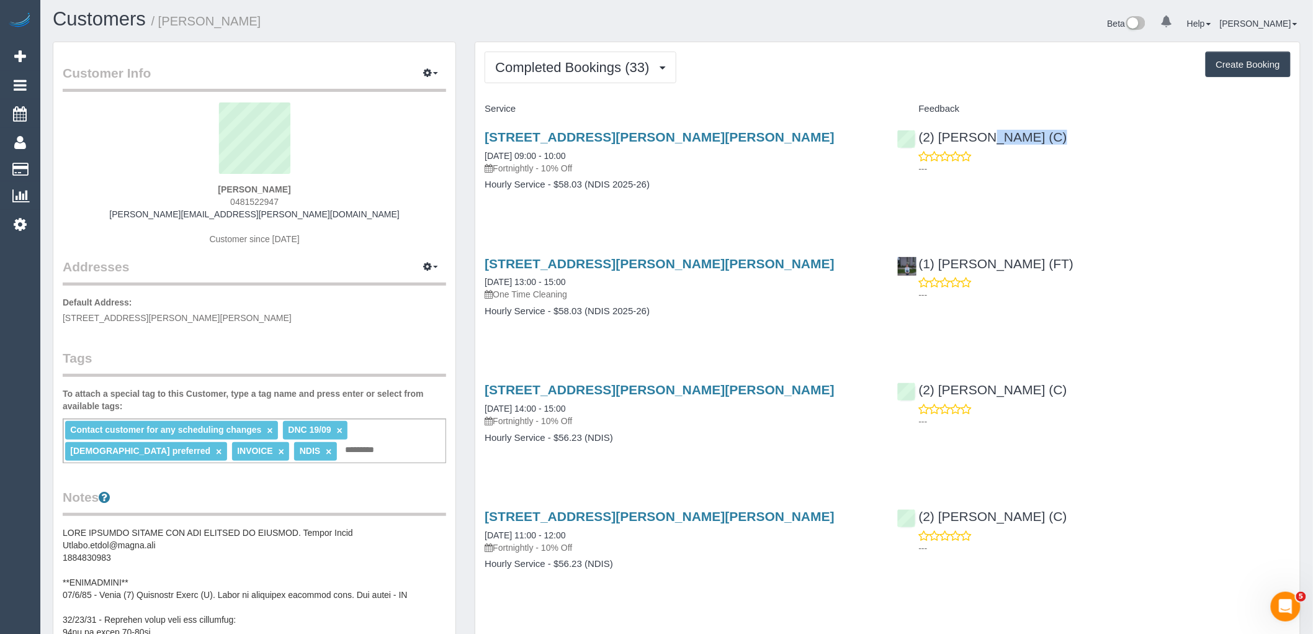
scroll to position [0, 0]
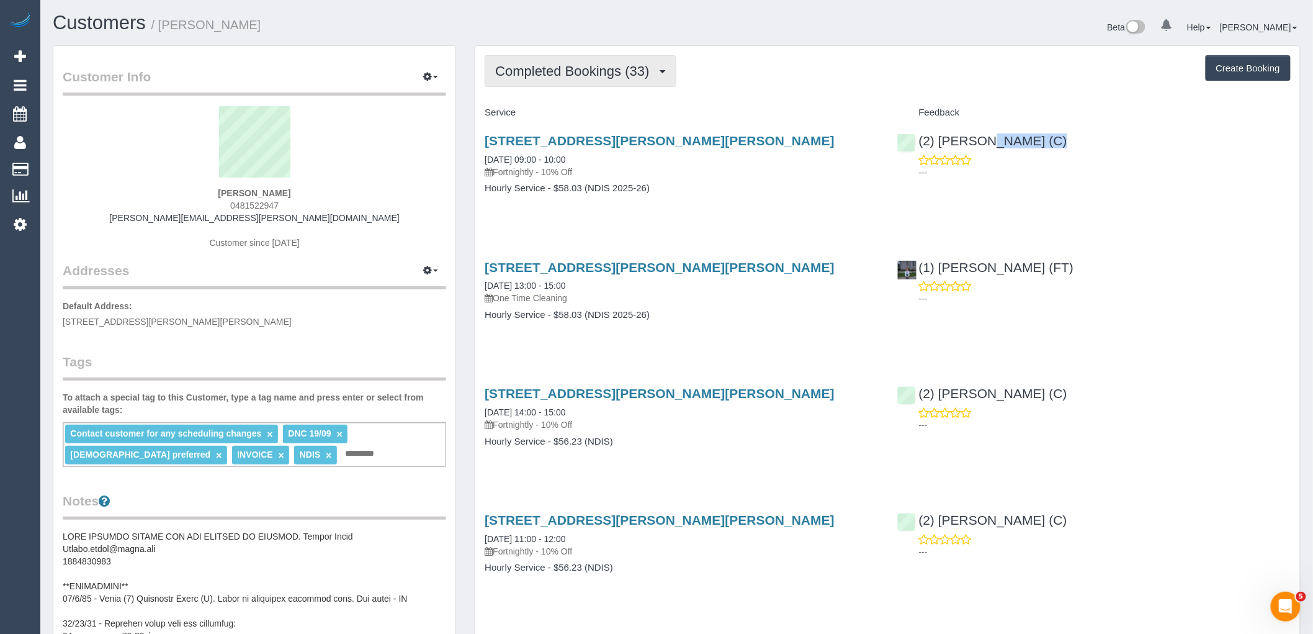
click at [619, 69] on span "Completed Bookings (33)" at bounding box center [575, 71] width 160 height 16
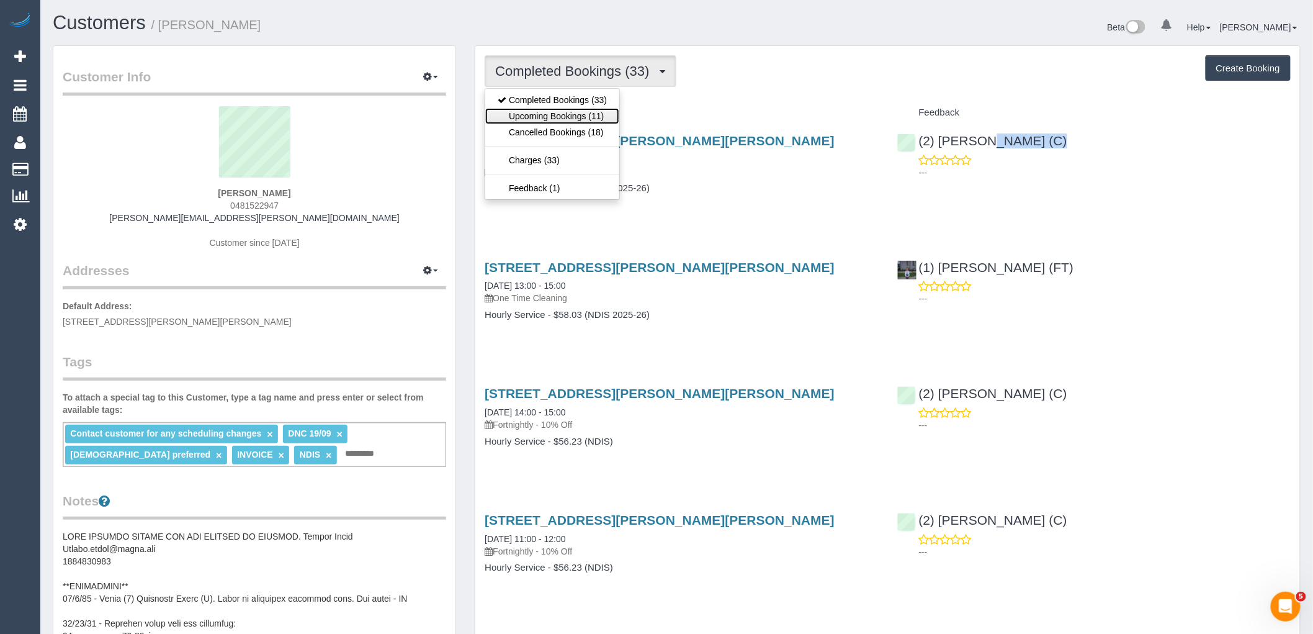
click at [594, 113] on link "Upcoming Bookings (11)" at bounding box center [552, 116] width 134 height 16
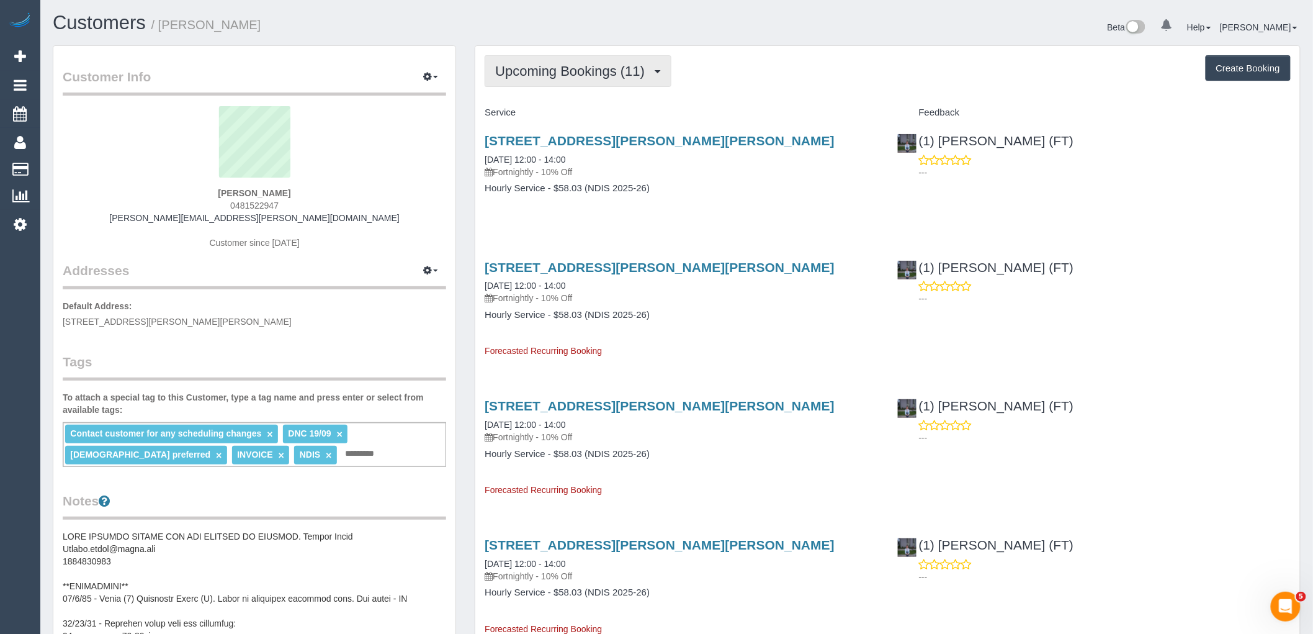
click at [581, 72] on span "Upcoming Bookings (11)" at bounding box center [573, 71] width 156 height 16
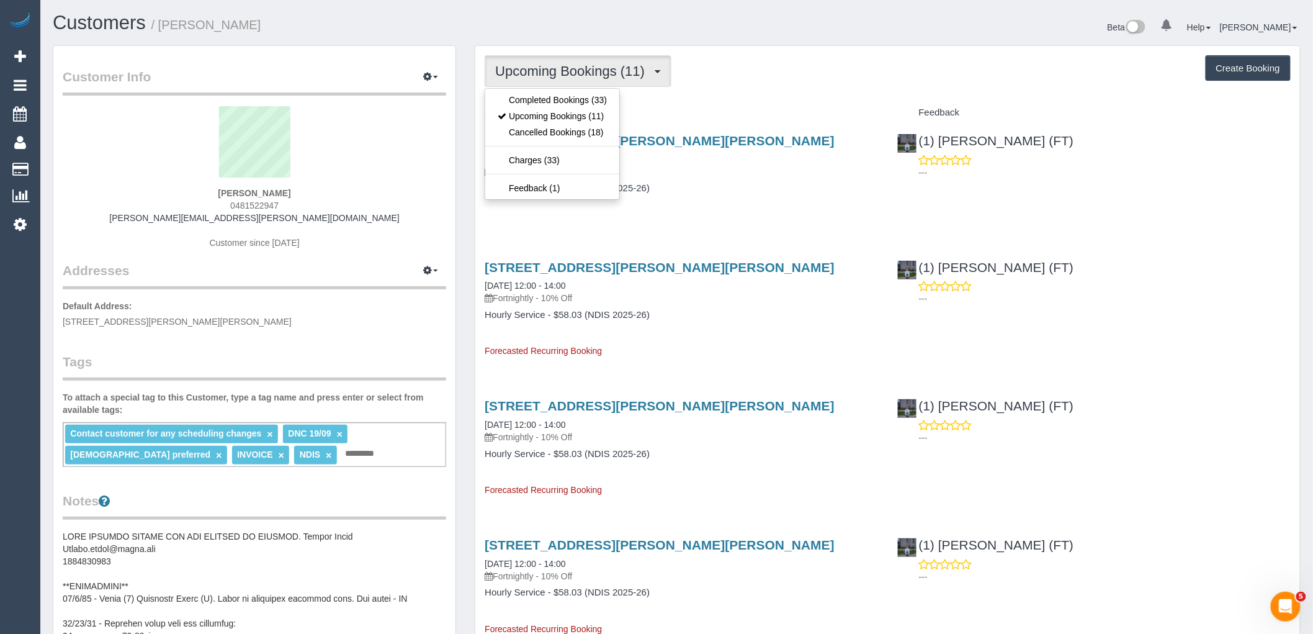
drag, startPoint x: 317, startPoint y: 193, endPoint x: 313, endPoint y: 202, distance: 9.7
click at [317, 193] on div "Alicia Klahm 0481522947 alicia.klahm@gmail.com Customer since 2024" at bounding box center [254, 183] width 383 height 155
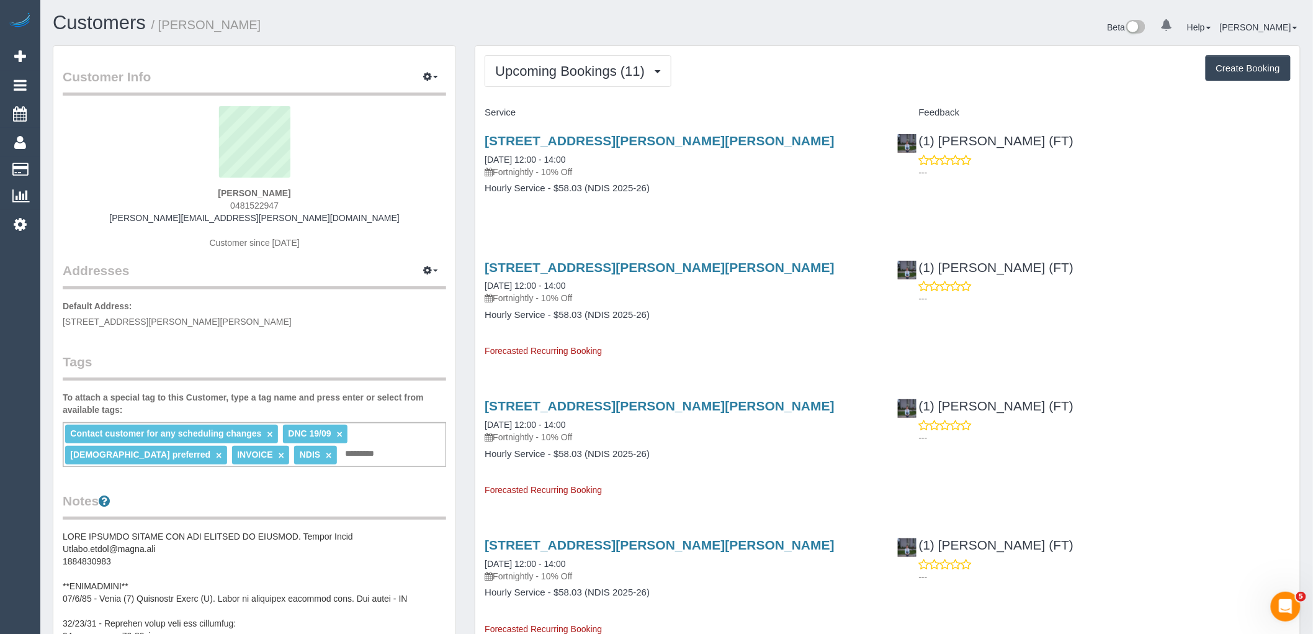
drag, startPoint x: 304, startPoint y: 197, endPoint x: 187, endPoint y: 193, distance: 117.3
click at [187, 193] on div "Alicia Klahm 0481522947 alicia.klahm@gmail.com Customer since 2024" at bounding box center [254, 183] width 383 height 155
copy strong "Alicia Klahm"
drag, startPoint x: 767, startPoint y: 140, endPoint x: 474, endPoint y: 139, distance: 292.9
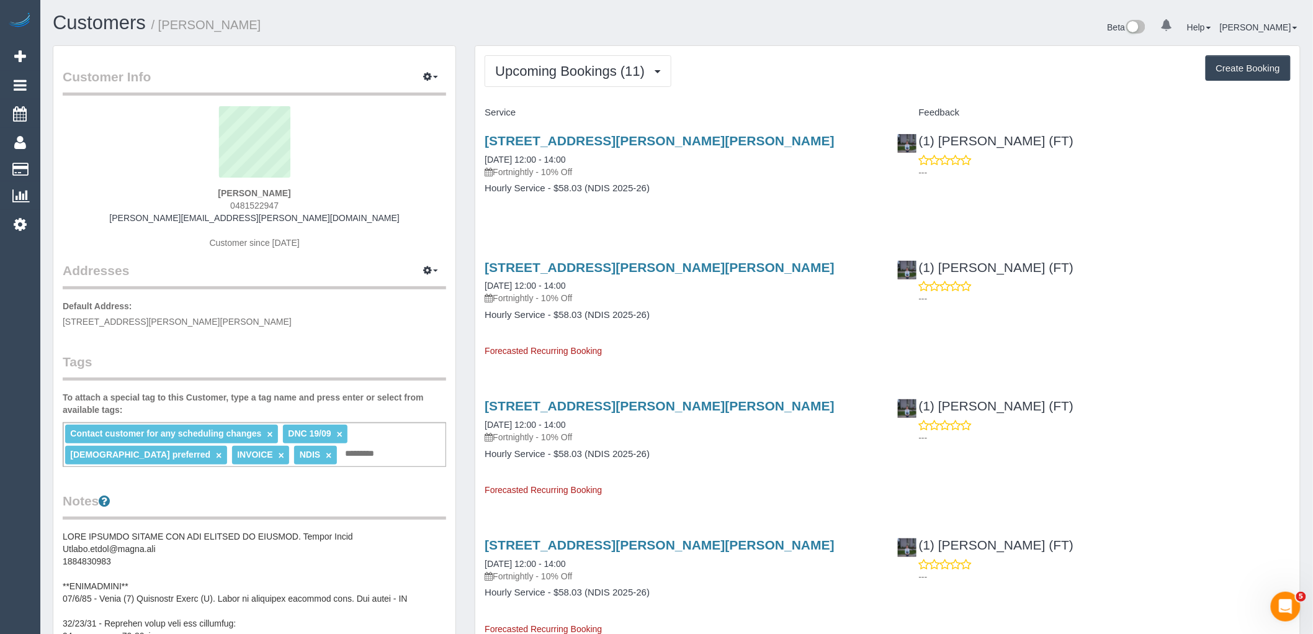
copy link "28 Juliana Drive, Carrum Downs, VIC 3201"
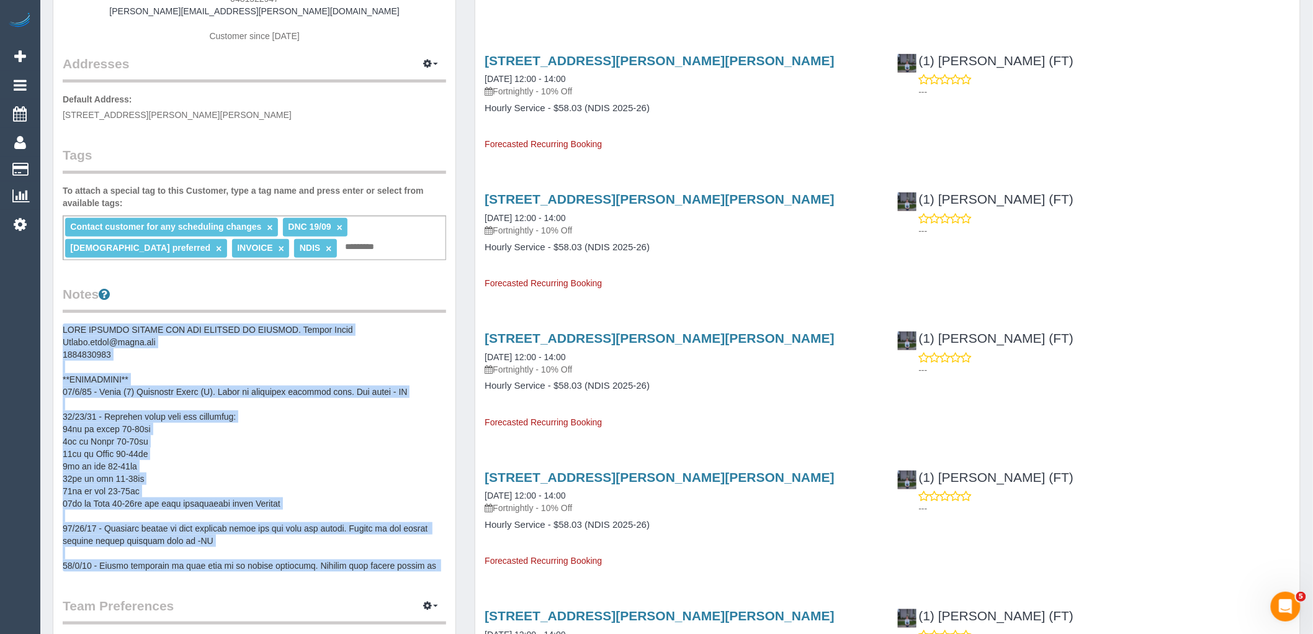
drag, startPoint x: 302, startPoint y: 563, endPoint x: 65, endPoint y: 329, distance: 333.1
click at [65, 329] on pre at bounding box center [254, 447] width 383 height 248
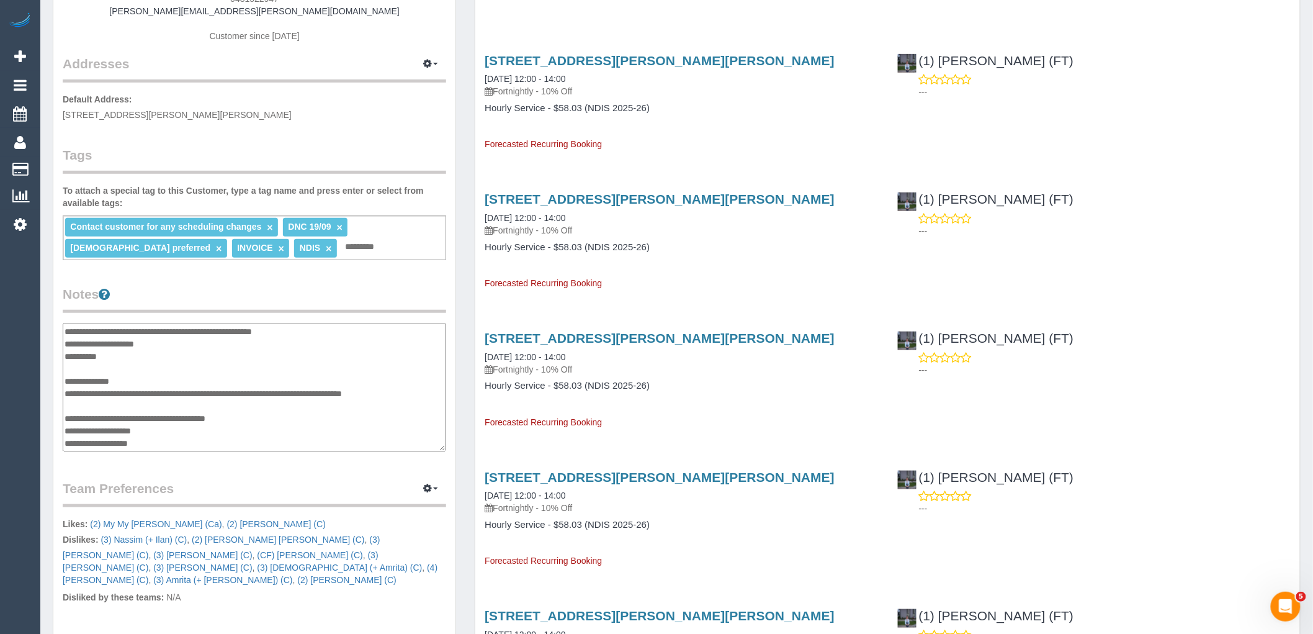
drag, startPoint x: 318, startPoint y: 441, endPoint x: 65, endPoint y: 333, distance: 276.1
click at [65, 333] on textarea at bounding box center [254, 387] width 383 height 128
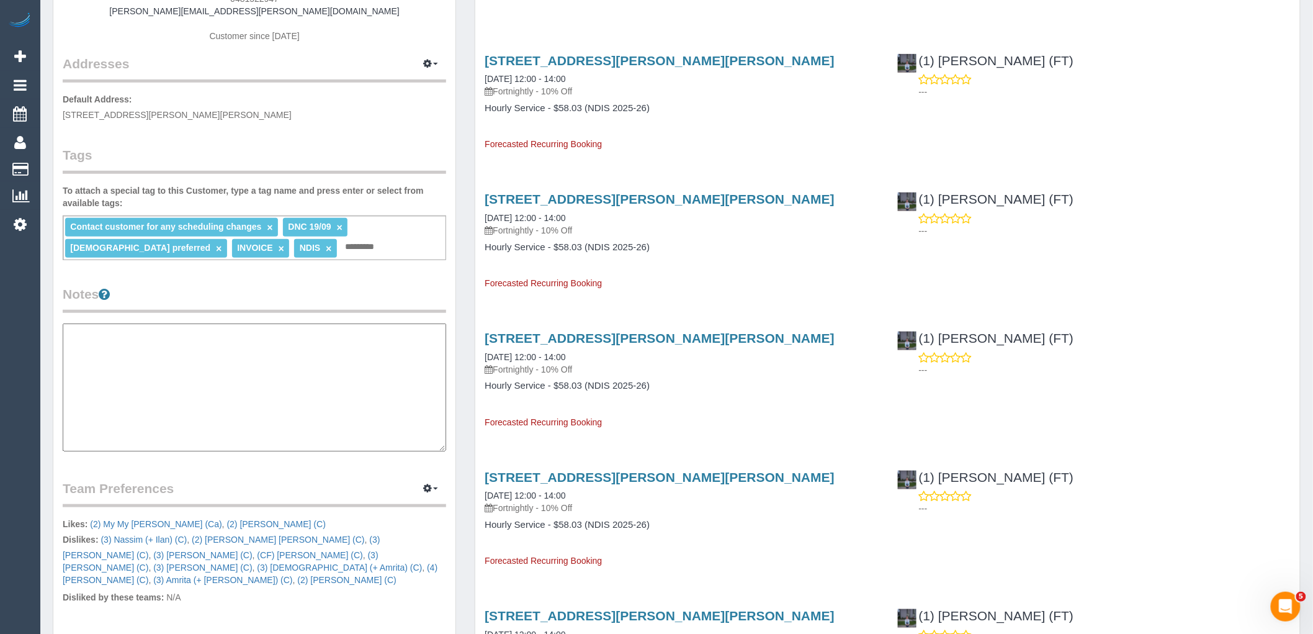
click at [277, 360] on textarea at bounding box center [254, 387] width 383 height 128
paste textarea "**********"
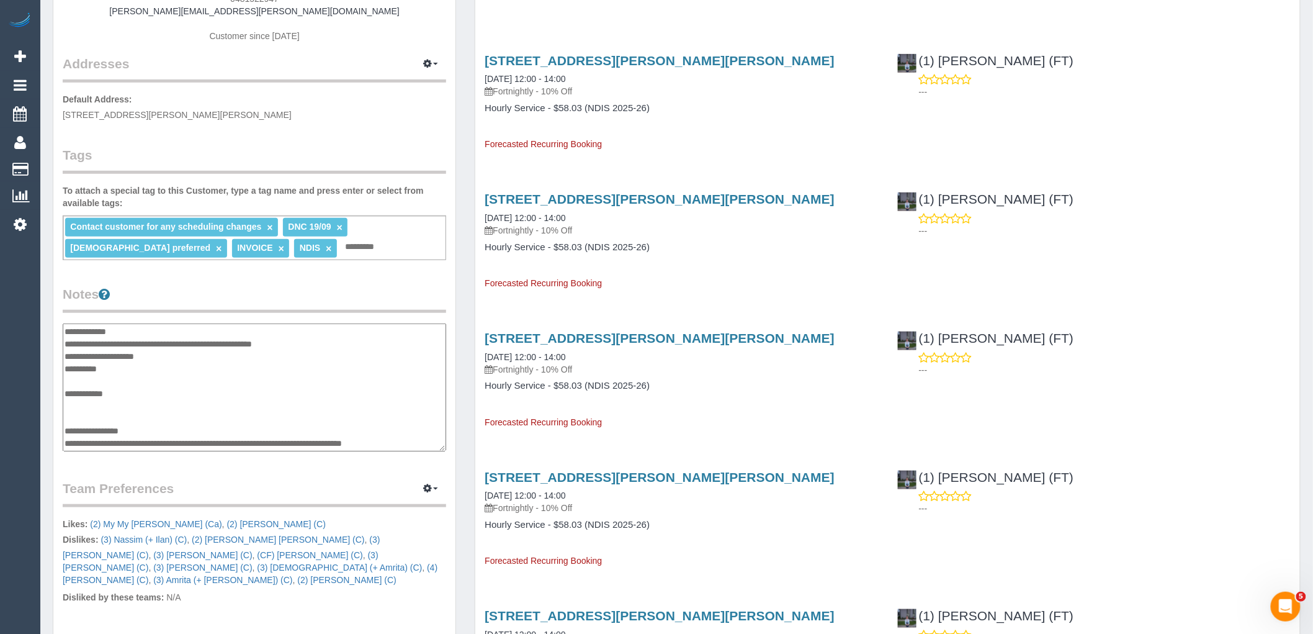
scroll to position [406, 0]
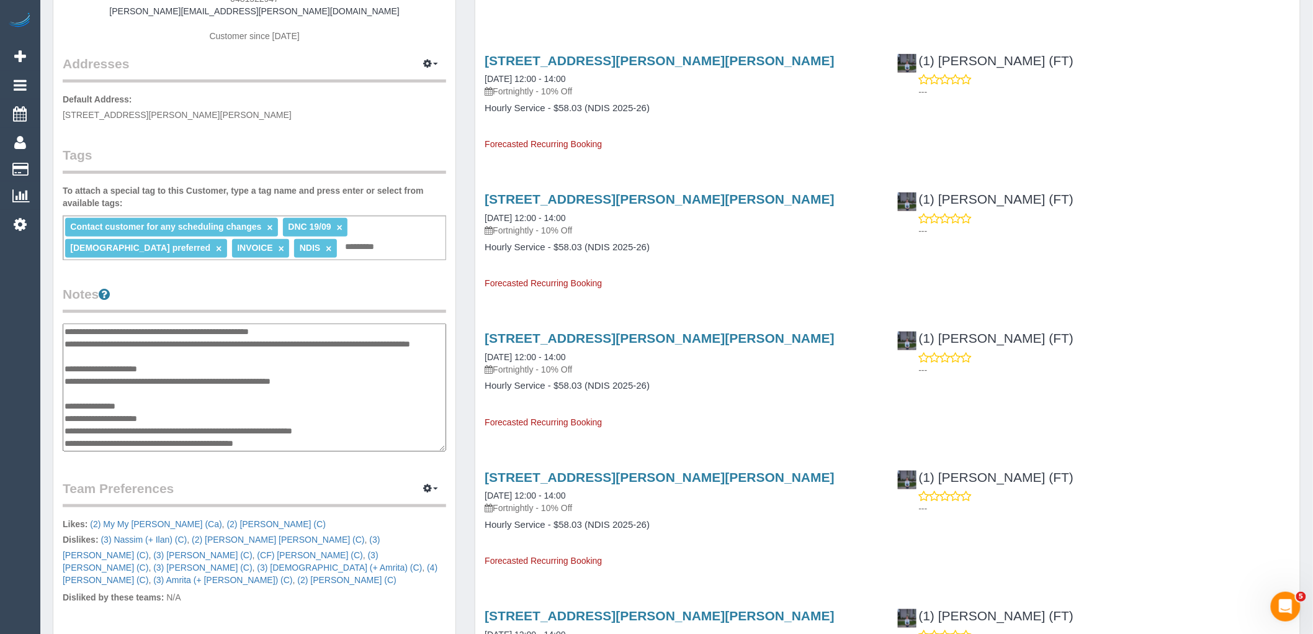
type textarea "**********"
click at [262, 294] on legend "Notes" at bounding box center [254, 299] width 383 height 28
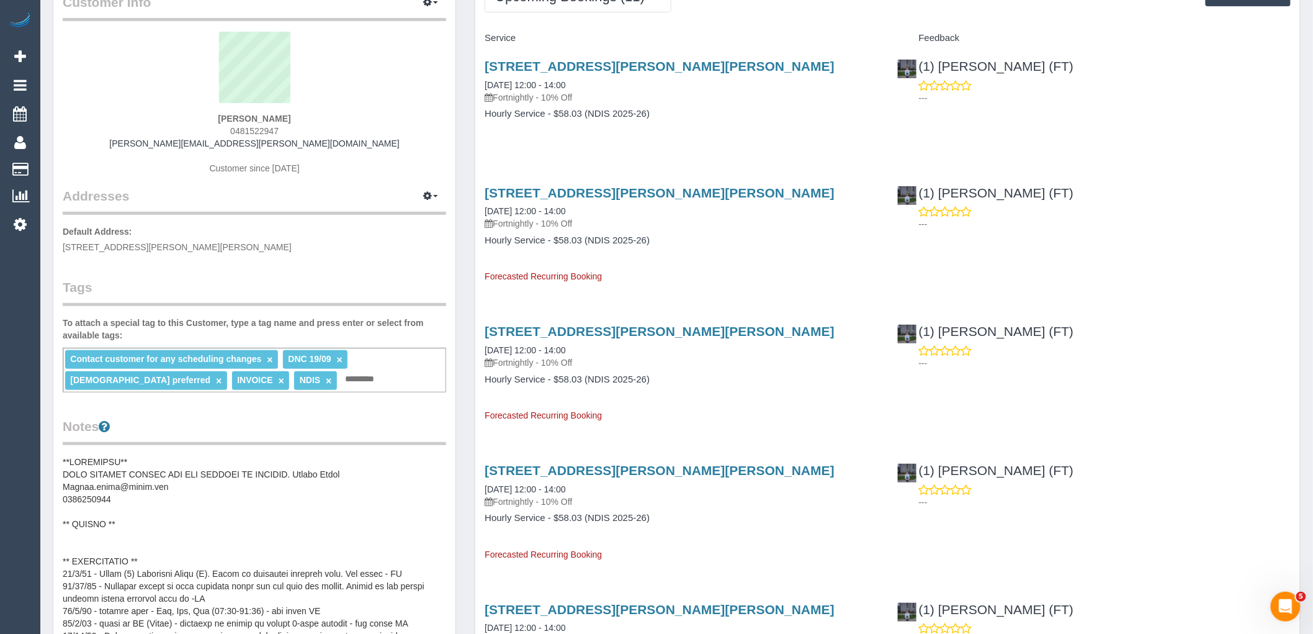
scroll to position [0, 0]
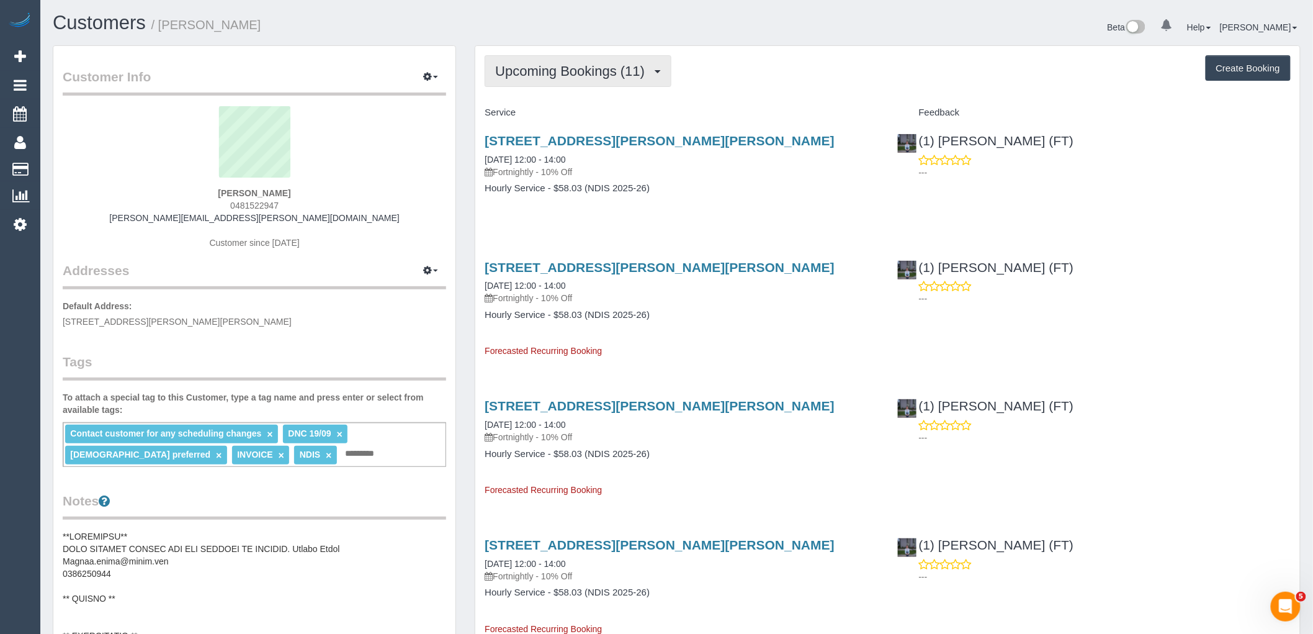
click at [566, 68] on span "Upcoming Bookings (11)" at bounding box center [573, 71] width 156 height 16
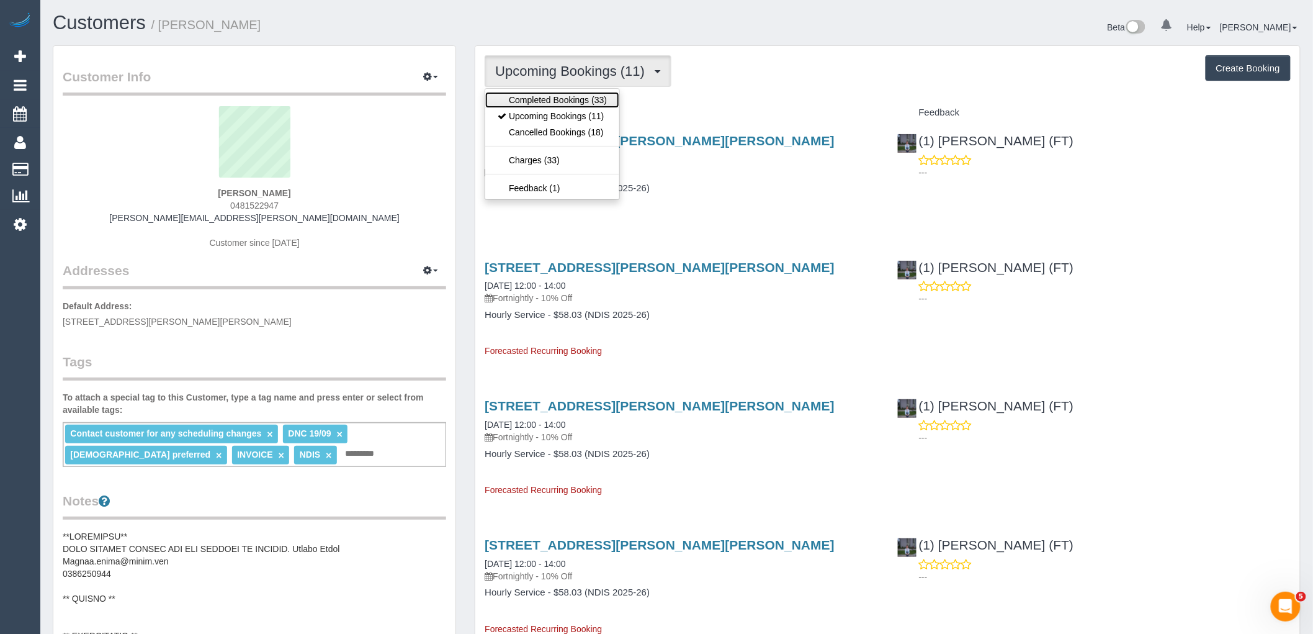
click at [573, 97] on link "Completed Bookings (33)" at bounding box center [552, 100] width 134 height 16
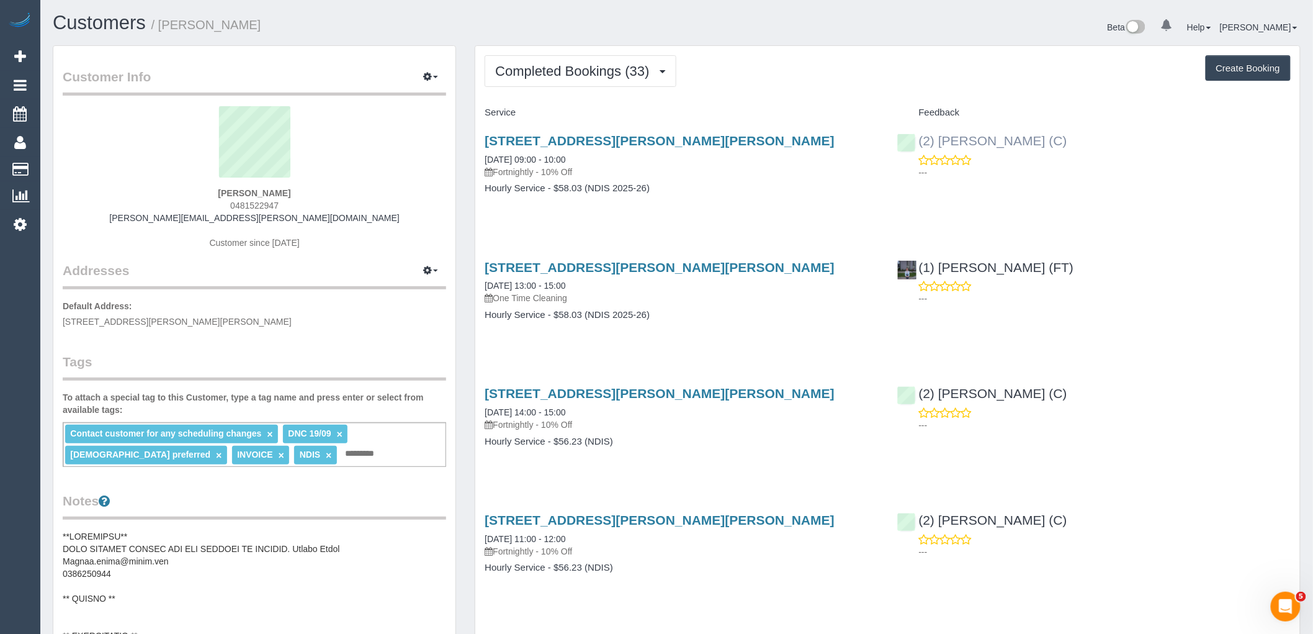
drag, startPoint x: 1064, startPoint y: 145, endPoint x: 920, endPoint y: 145, distance: 144.0
click at [920, 145] on div "(2) Anita Jamieson (C) ---" at bounding box center [1094, 153] width 412 height 61
copy link "(2) Anita Jamieson (C)"
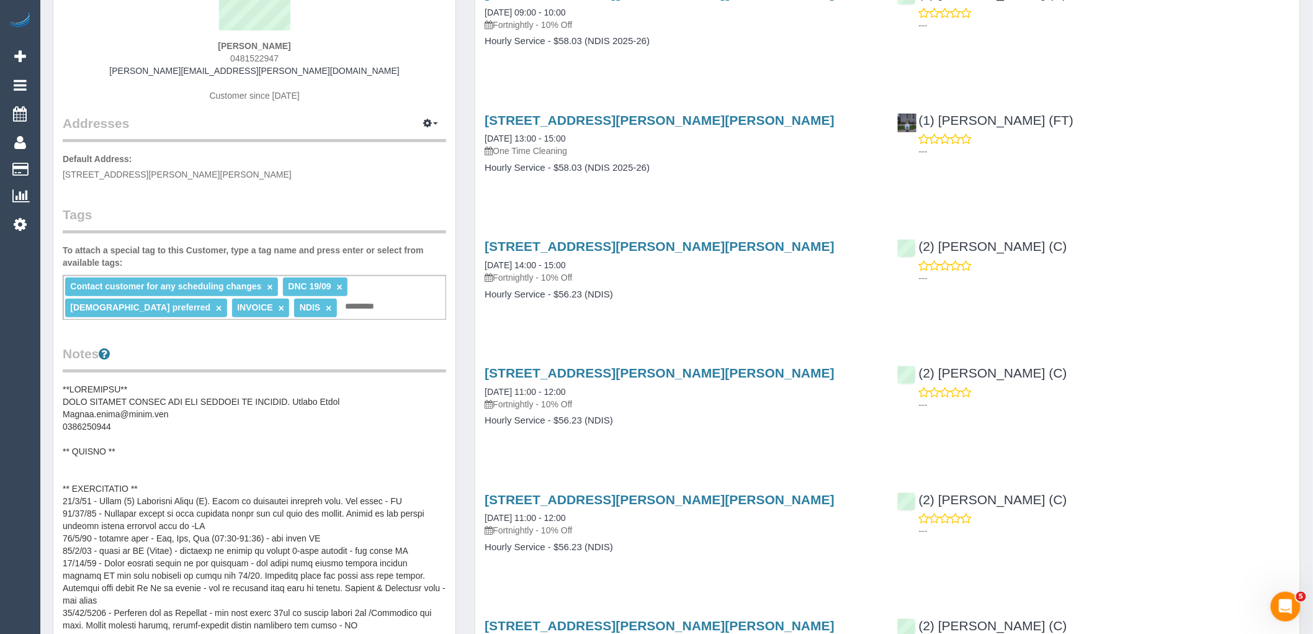
scroll to position [207, 0]
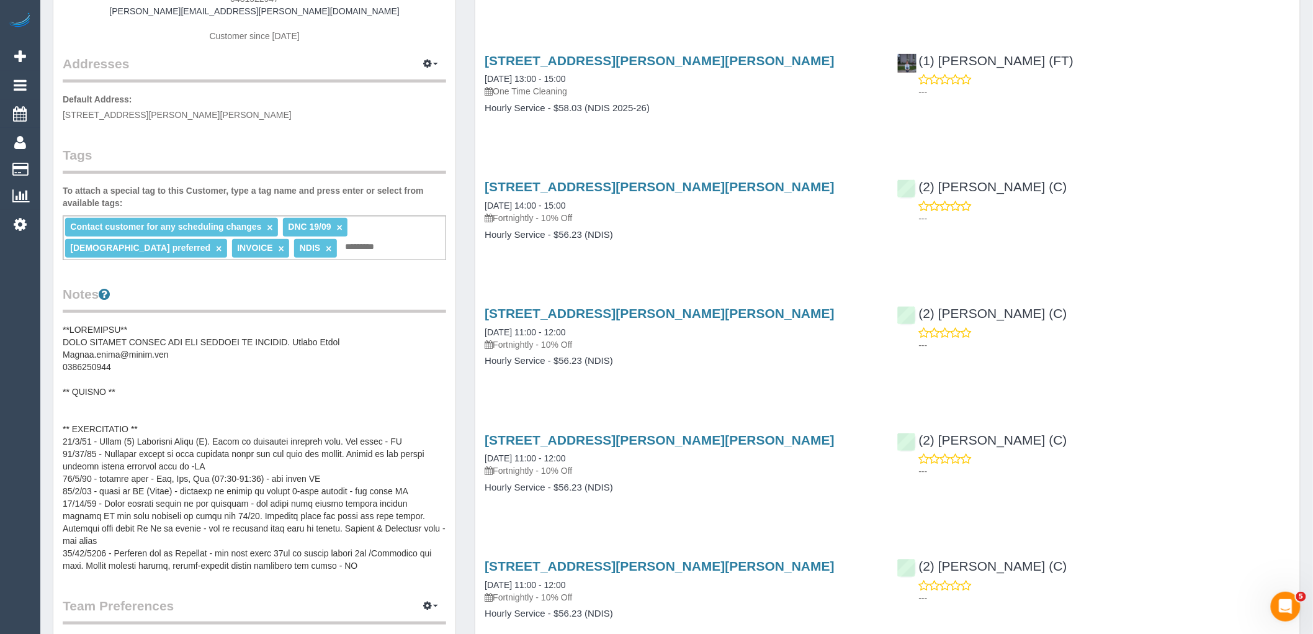
click at [188, 392] on pre at bounding box center [254, 447] width 383 height 248
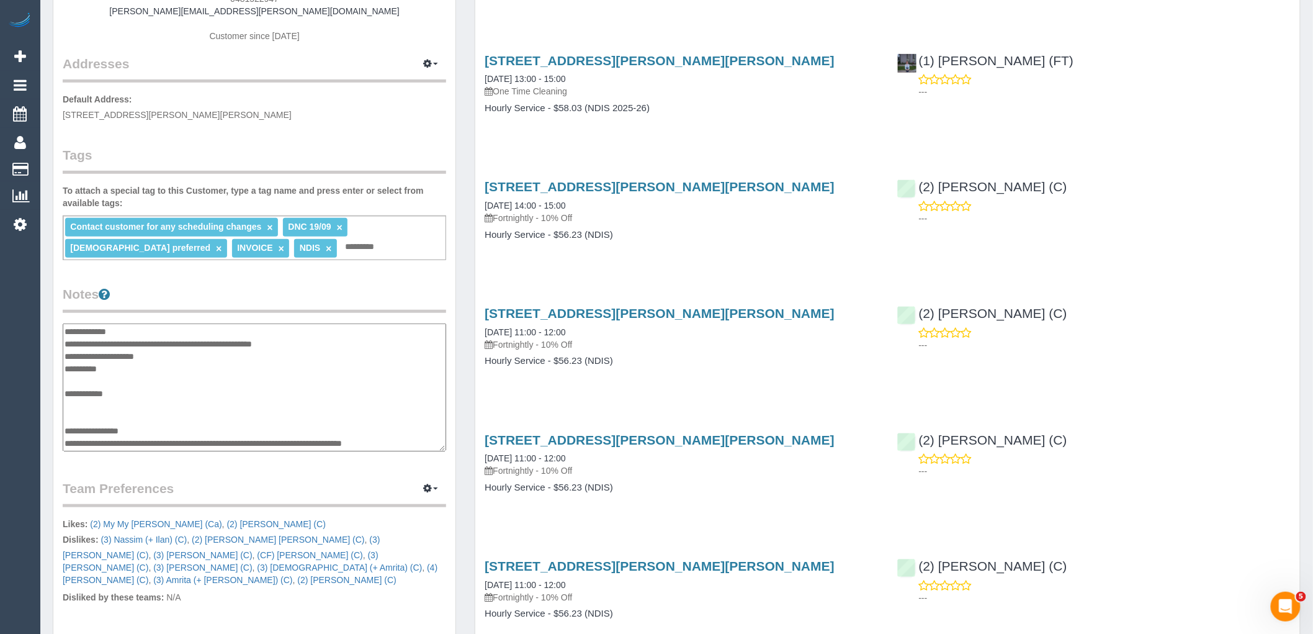
scroll to position [410, 0]
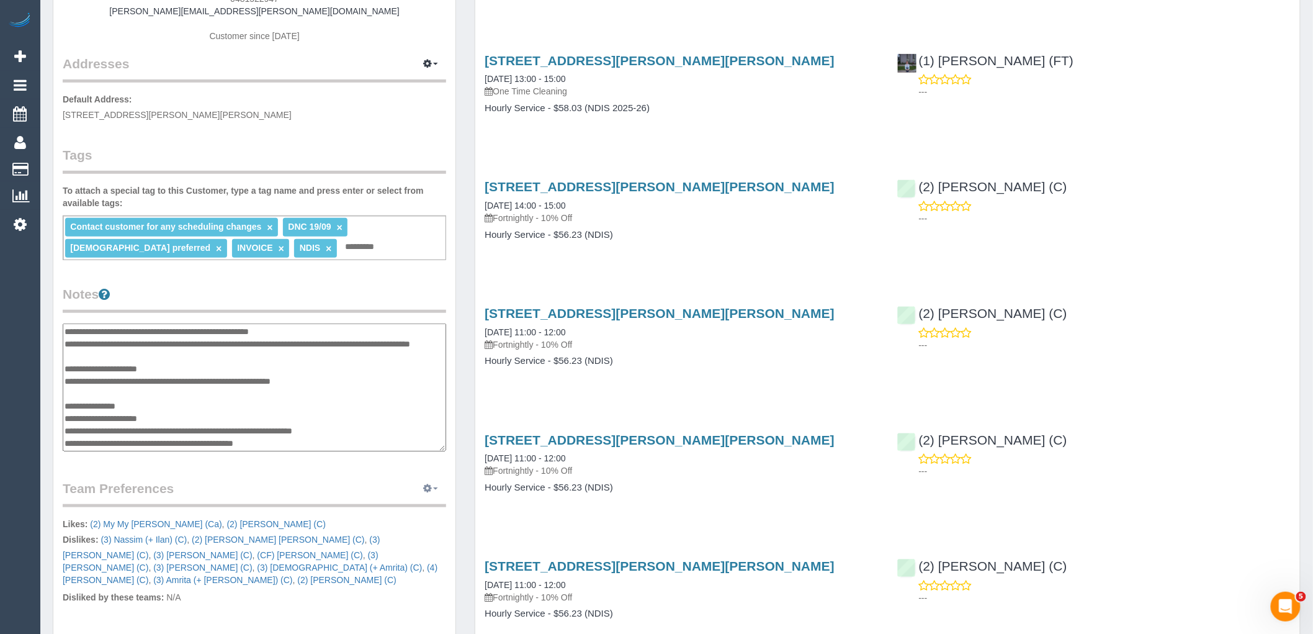
click at [433, 488] on span "button" at bounding box center [435, 488] width 5 height 2
click at [385, 513] on link "Manage Preferences" at bounding box center [392, 511] width 105 height 16
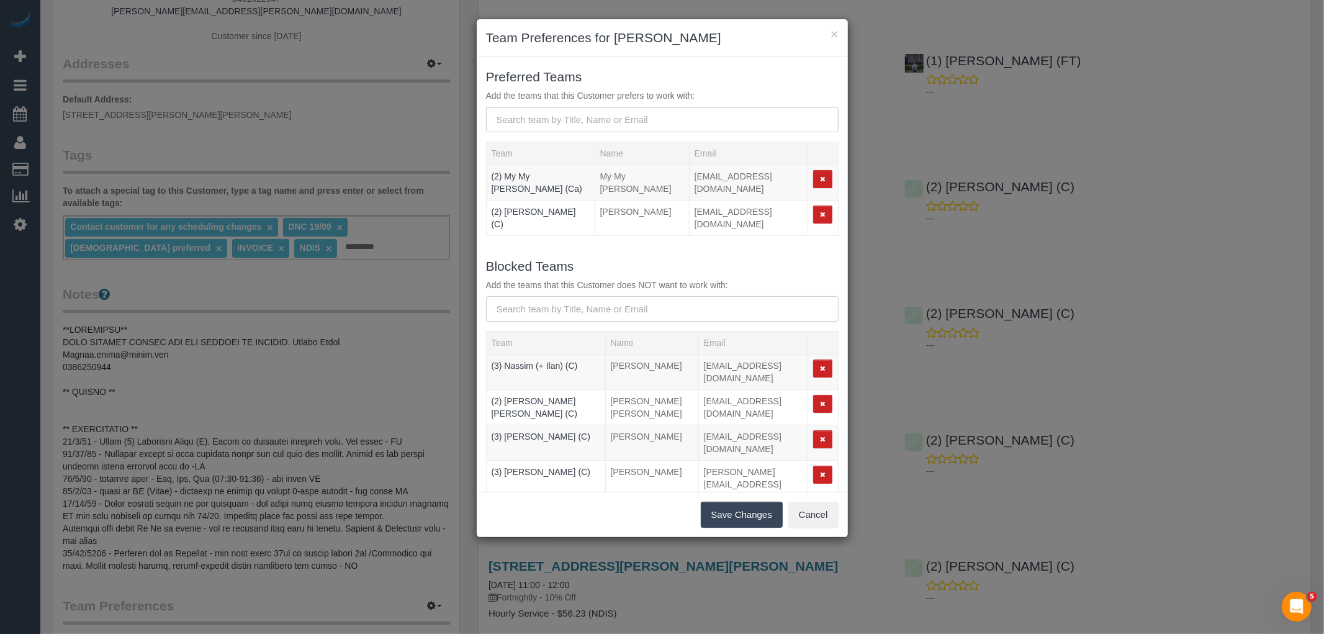
click at [627, 296] on input "text" at bounding box center [662, 308] width 352 height 25
paste input "(2) [PERSON_NAME] (C)"
type input "(2) [PERSON_NAME] (C)"
click at [737, 518] on button "Save Changes" at bounding box center [742, 514] width 82 height 26
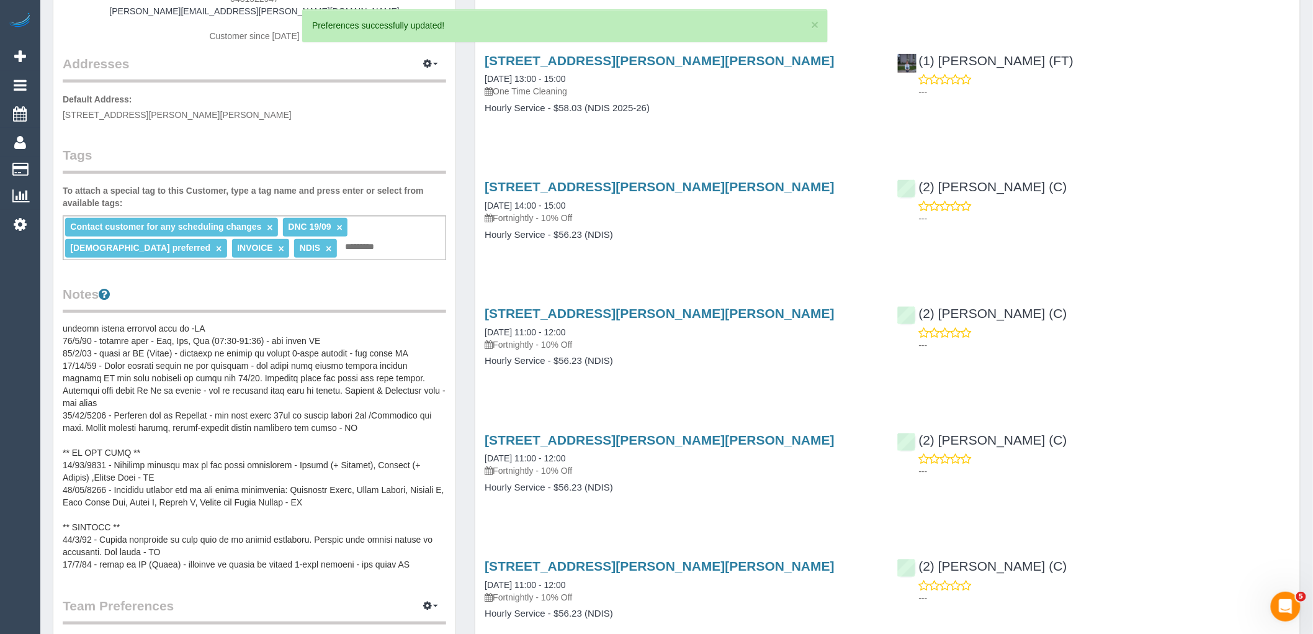
scroll to position [207, 0]
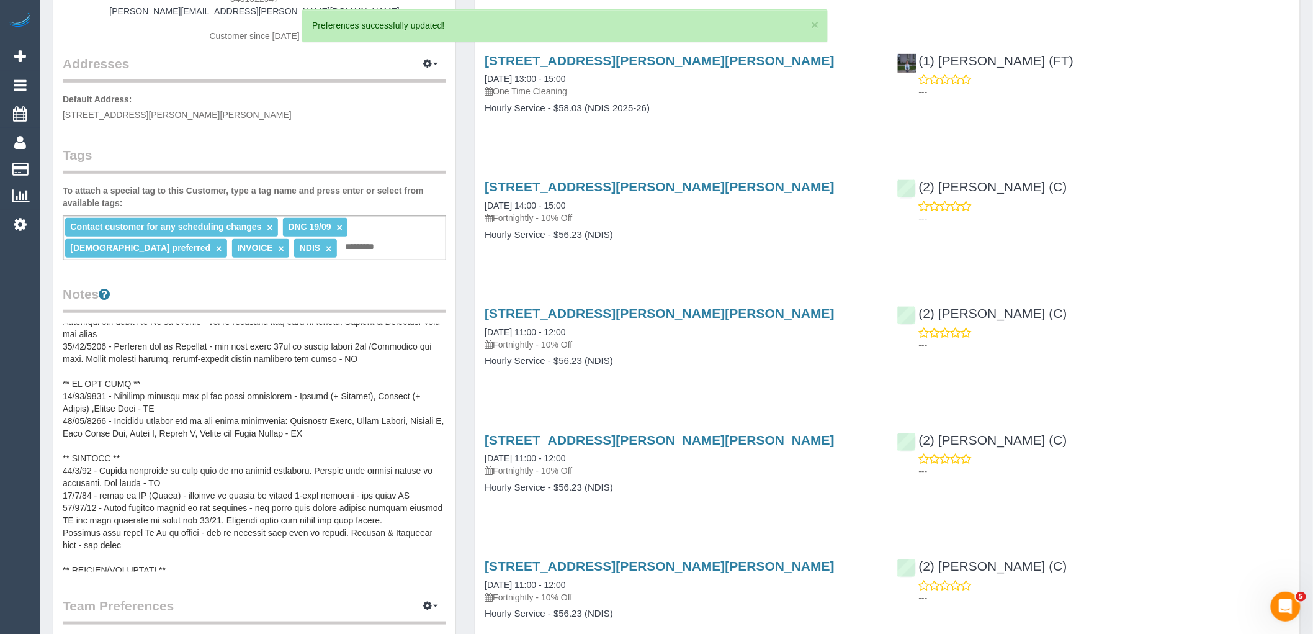
click at [181, 367] on pre at bounding box center [254, 447] width 383 height 248
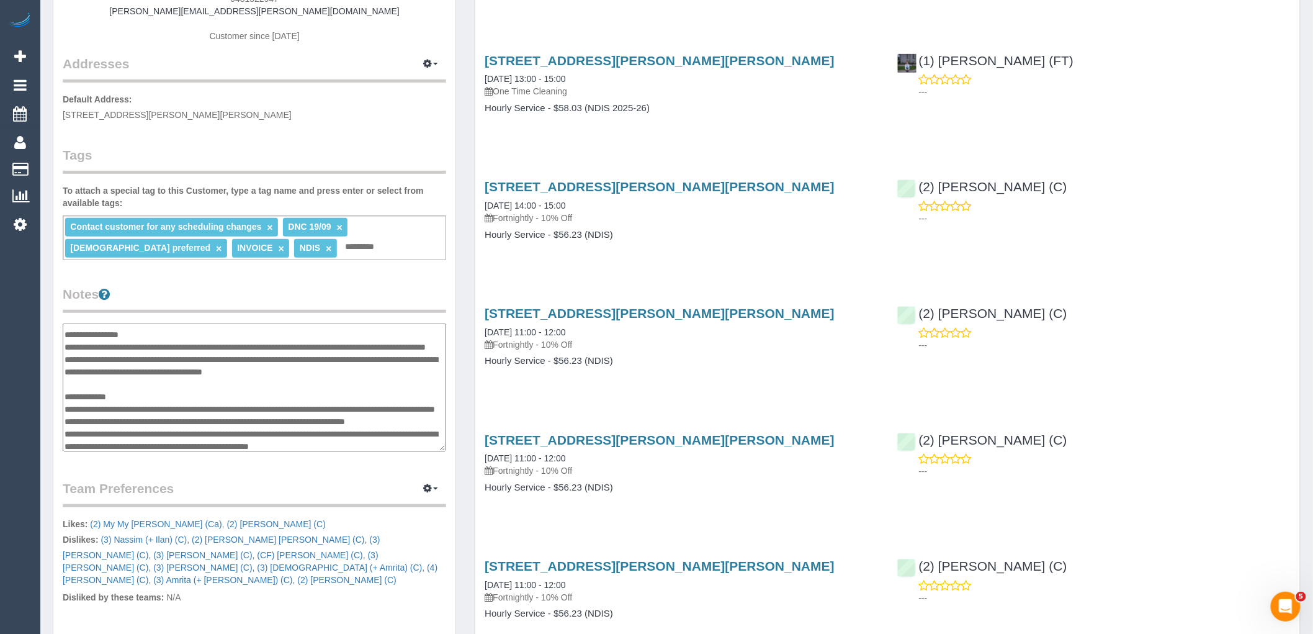
scroll to position [202, 0]
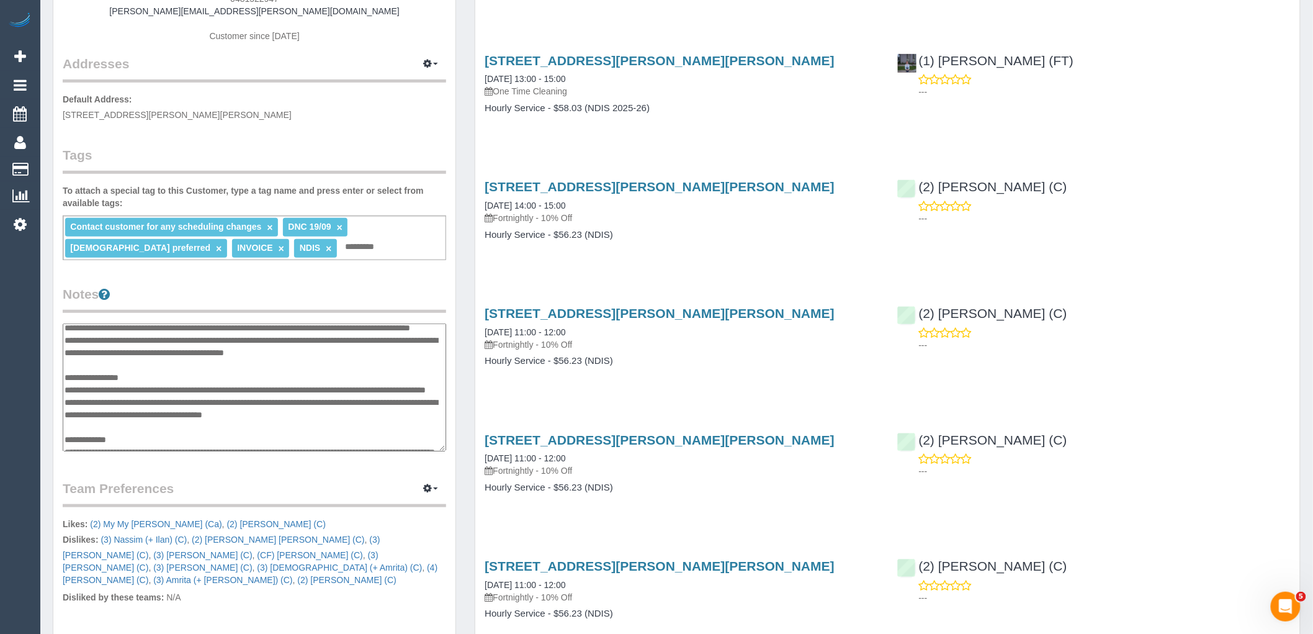
drag, startPoint x: 171, startPoint y: 394, endPoint x: 178, endPoint y: 387, distance: 10.5
click at [171, 394] on textarea at bounding box center [254, 387] width 383 height 128
click at [178, 386] on textarea at bounding box center [254, 387] width 383 height 128
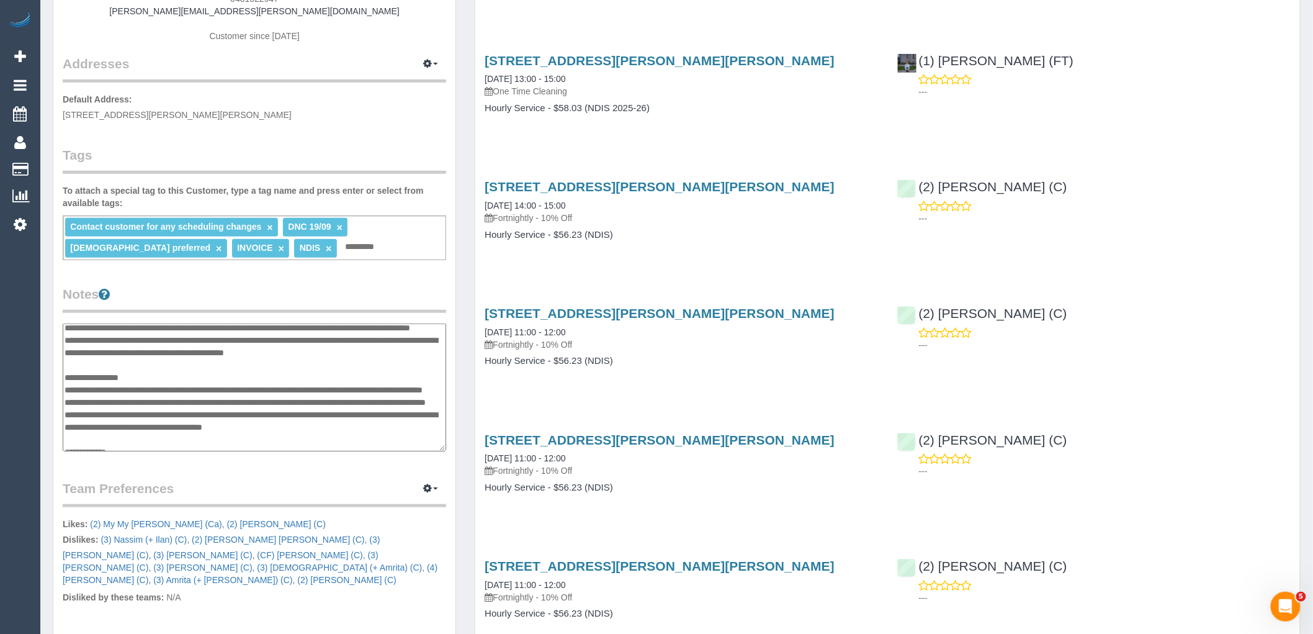
type textarea "**********"
click at [374, 295] on legend "Notes" at bounding box center [254, 299] width 383 height 28
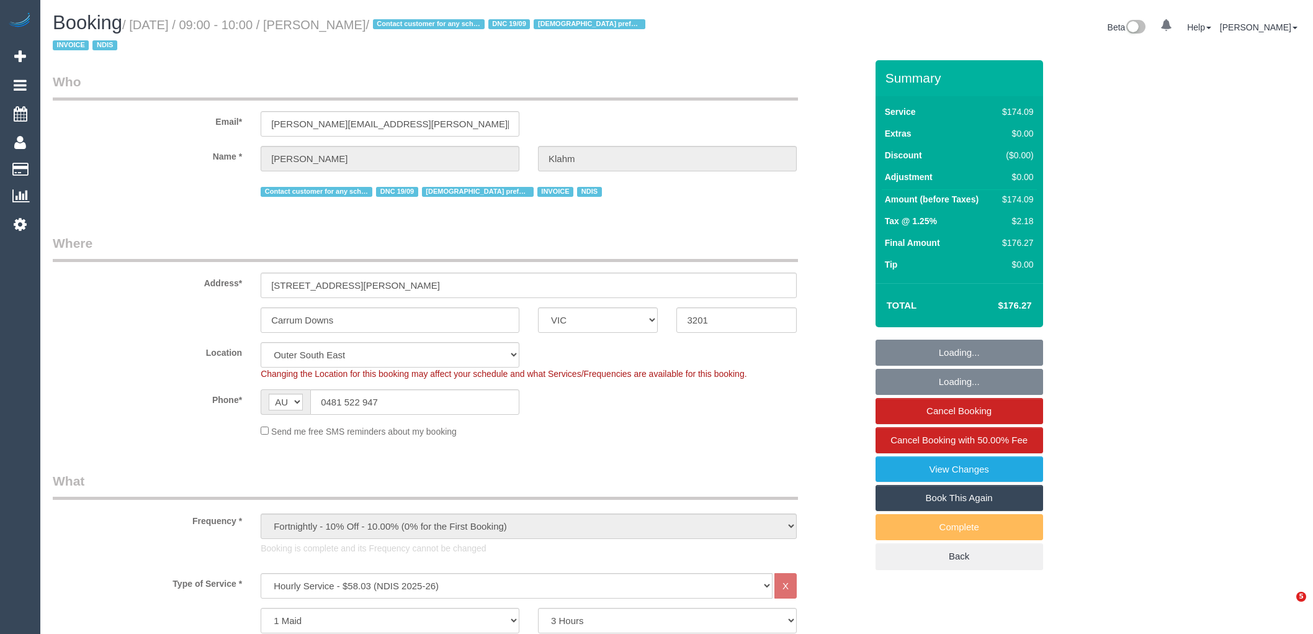
select select "VIC"
select select "180"
select select "number:28"
select select "number:14"
select select "number:19"
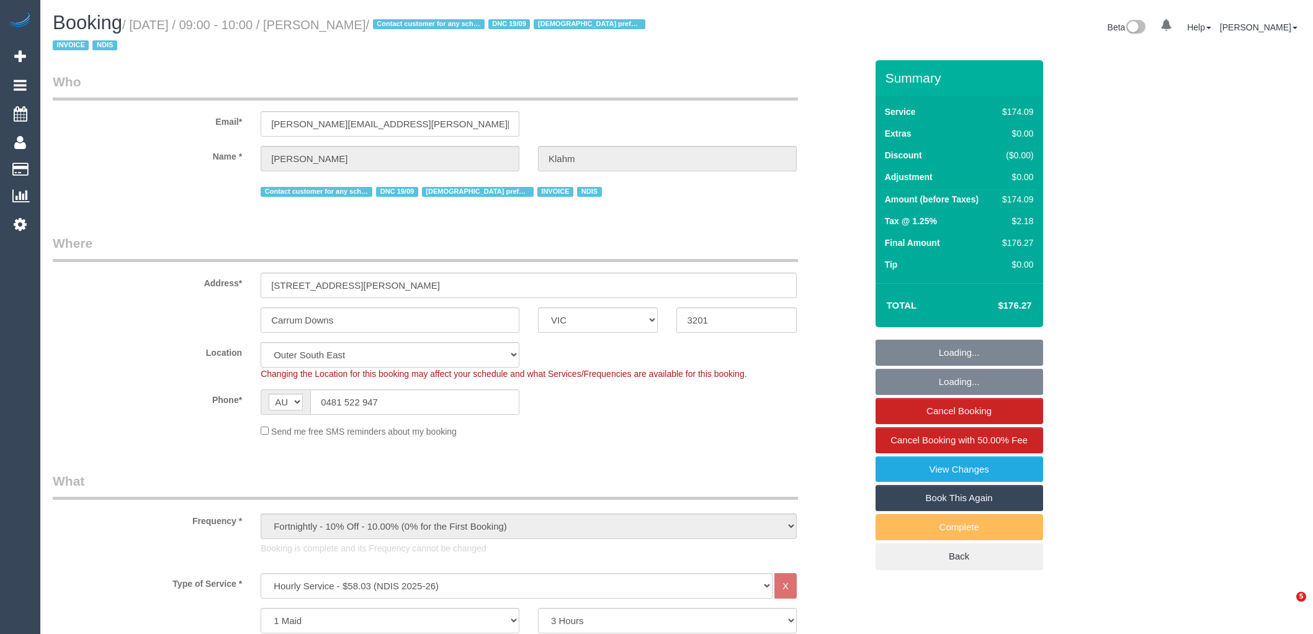
select select "number:36"
select select "number:35"
select select "object:822"
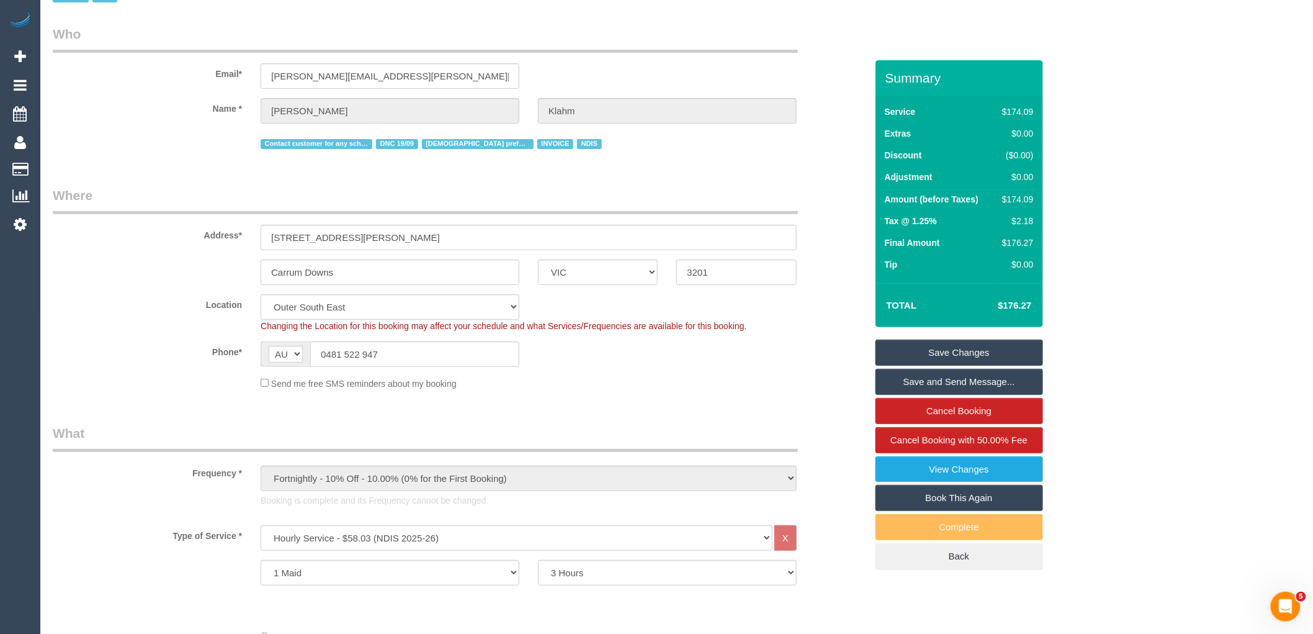
scroll to position [69, 0]
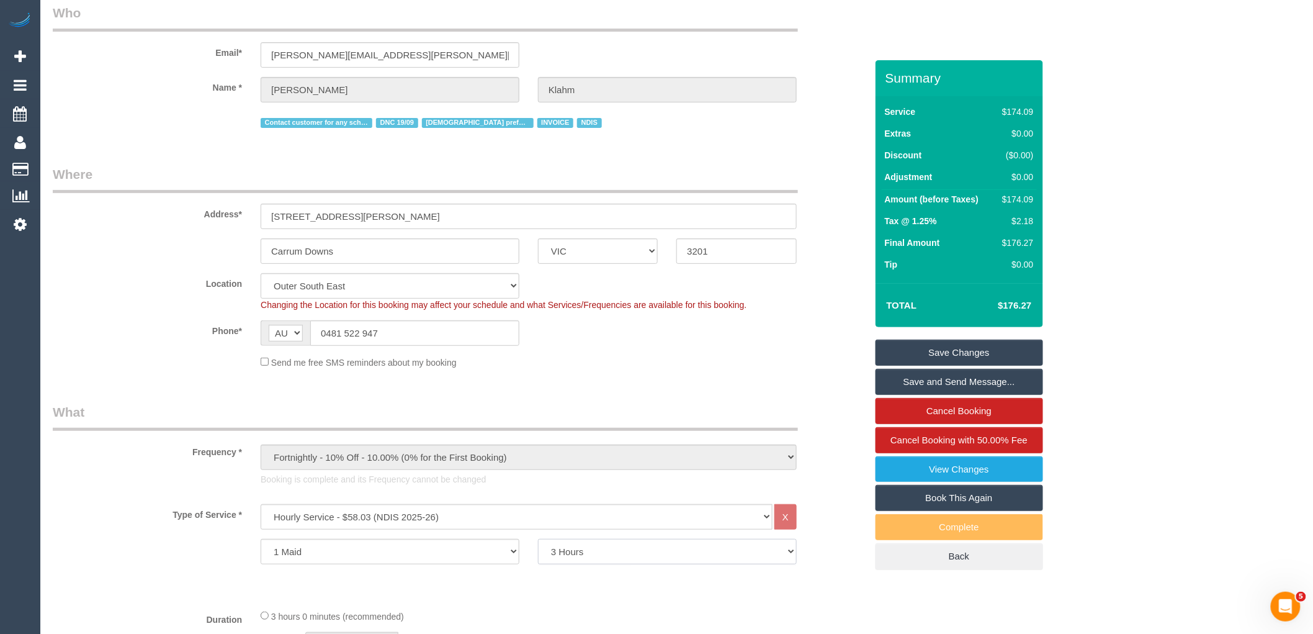
click at [612, 551] on select "2 Hours 2.5 Hours 3 Hours 3.5 Hours 4 Hours 4.5 Hours 5 Hours 5.5 Hours 6 Hours…" at bounding box center [667, 551] width 259 height 25
click at [538, 539] on select "2 Hours 2.5 Hours 3 Hours 3.5 Hours 4 Hours 4.5 Hours 5 Hours 5.5 Hours 6 Hours…" at bounding box center [667, 551] width 259 height 25
click at [560, 554] on select "2 Hours 2.5 Hours 3 Hours 3.5 Hours 4 Hours 4.5 Hours 5 Hours 5.5 Hours 6 Hours…" at bounding box center [667, 551] width 259 height 25
select select "180"
click at [538, 539] on select "2 Hours 2.5 Hours 3 Hours 3.5 Hours 4 Hours 4.5 Hours 5 Hours 5.5 Hours 6 Hours…" at bounding box center [667, 551] width 259 height 25
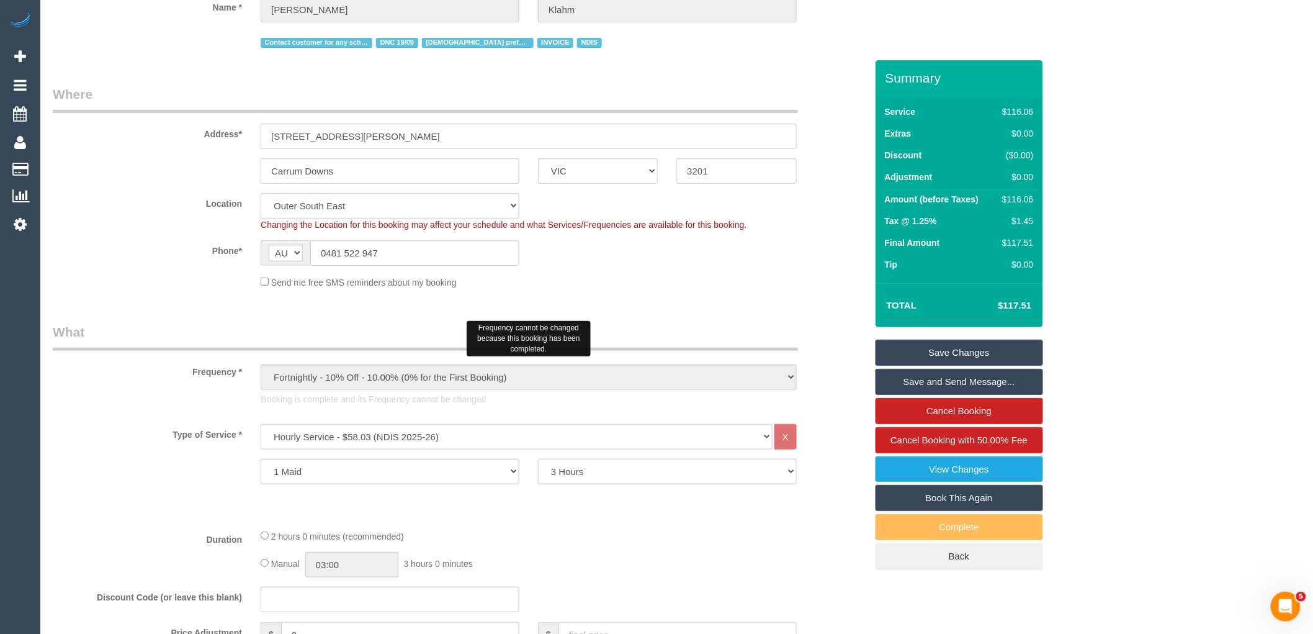
scroll to position [482, 0]
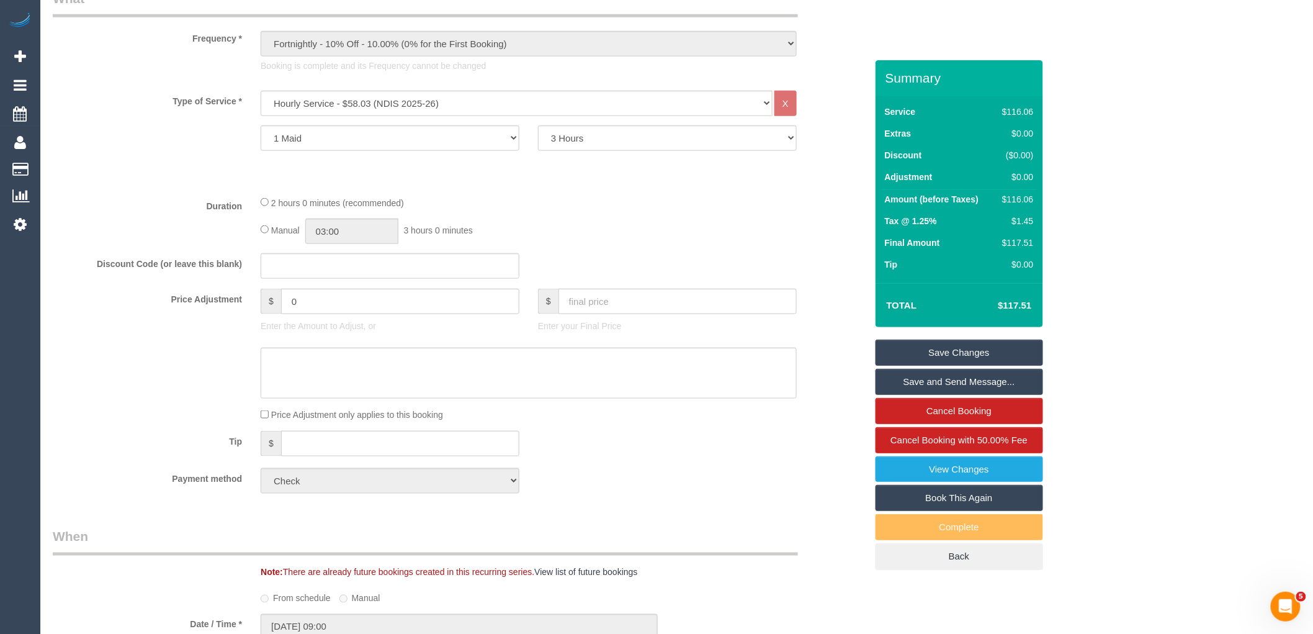
click at [621, 277] on div "Discount Code (or leave this blank)" at bounding box center [459, 266] width 832 height 26
click at [618, 295] on input "text" at bounding box center [677, 301] width 238 height 25
type input "177.51"
click at [551, 372] on textarea at bounding box center [529, 373] width 536 height 51
type input "1.23"
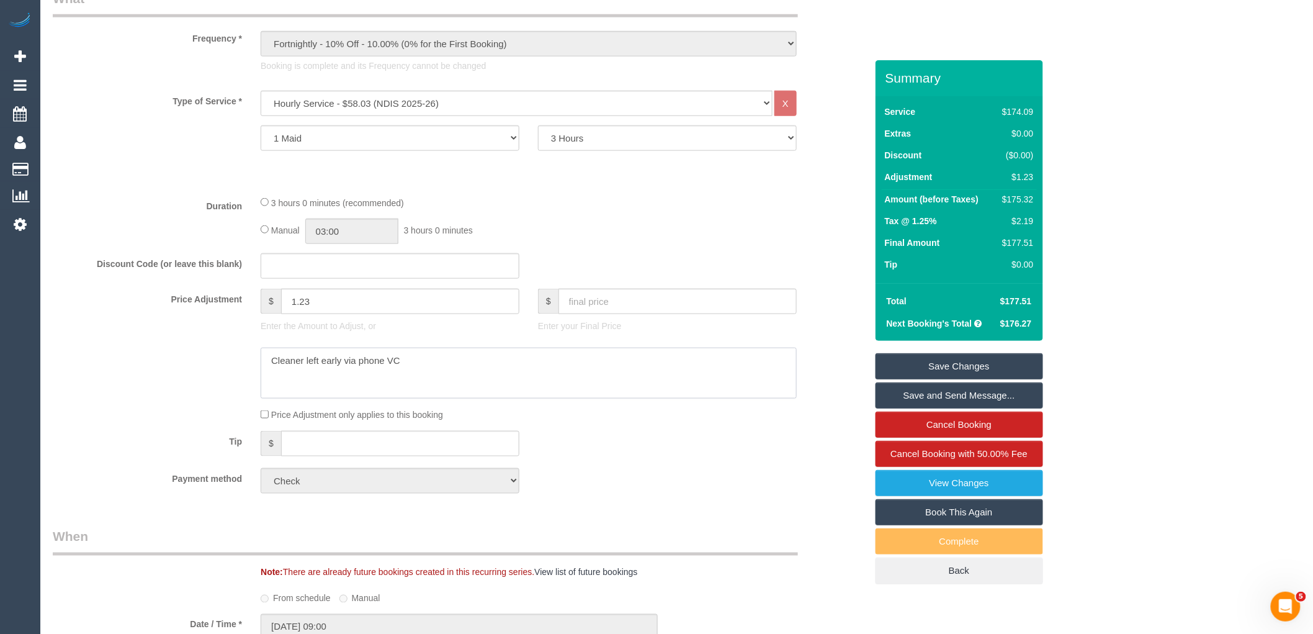
type textarea "Cleaner left early via phone VC"
click at [720, 451] on div "Tip $" at bounding box center [459, 445] width 832 height 28
click at [594, 289] on fieldset "What Frequency * One Time Cleaning Weekly - 10% Off - 10.00% (0% for the First …" at bounding box center [460, 245] width 814 height 513
click at [594, 295] on input "text" at bounding box center [677, 301] width 238 height 25
type input "117.51"
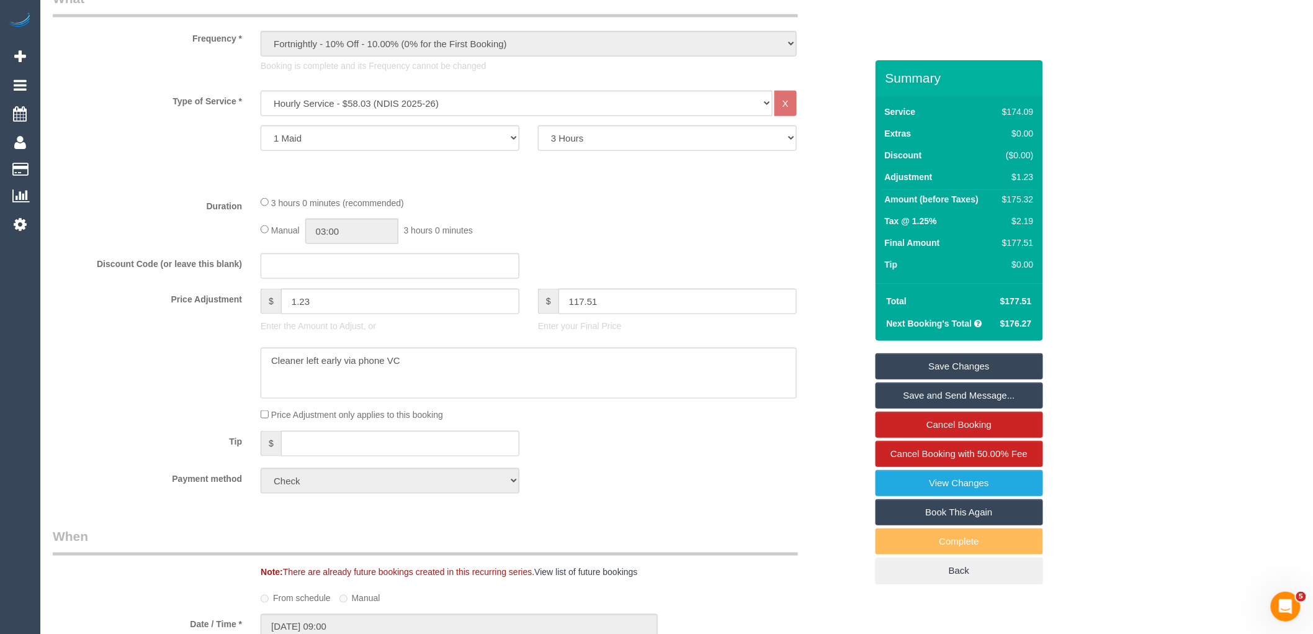
type input "-58.03"
click at [956, 360] on link "Save Changes" at bounding box center [960, 366] width 168 height 26
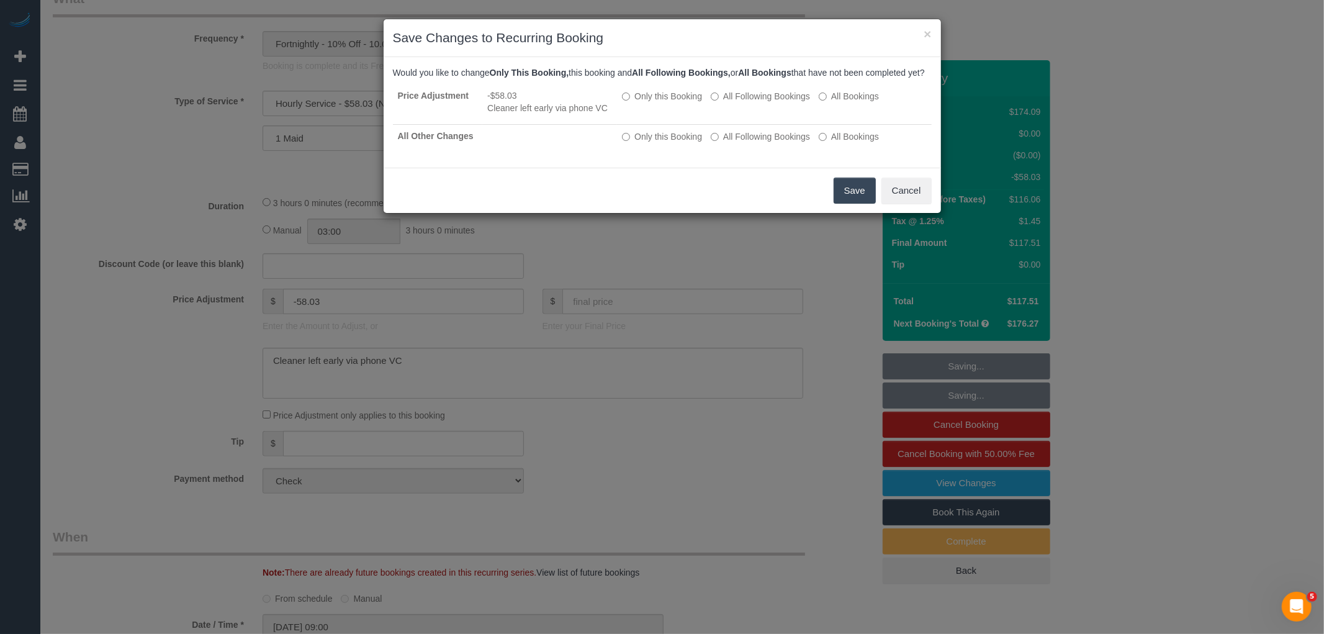
click at [861, 197] on button "Save" at bounding box center [854, 190] width 42 height 26
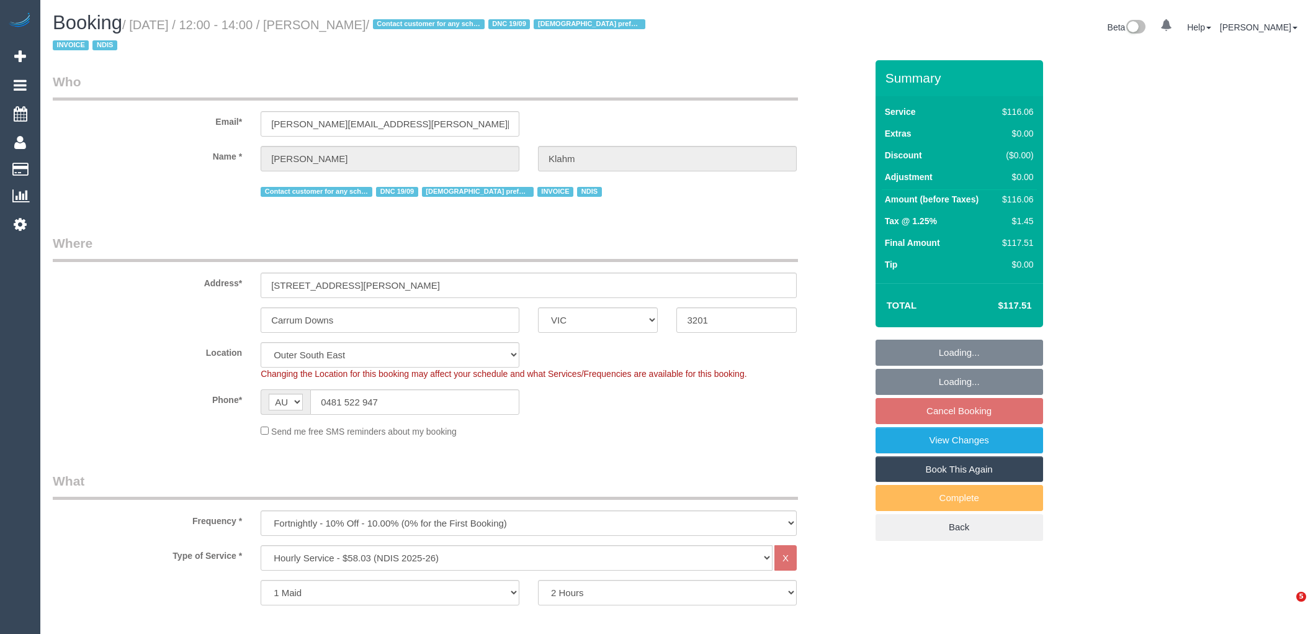
select select "VIC"
select select "number:28"
select select "number:14"
select select "number:19"
select select "number:36"
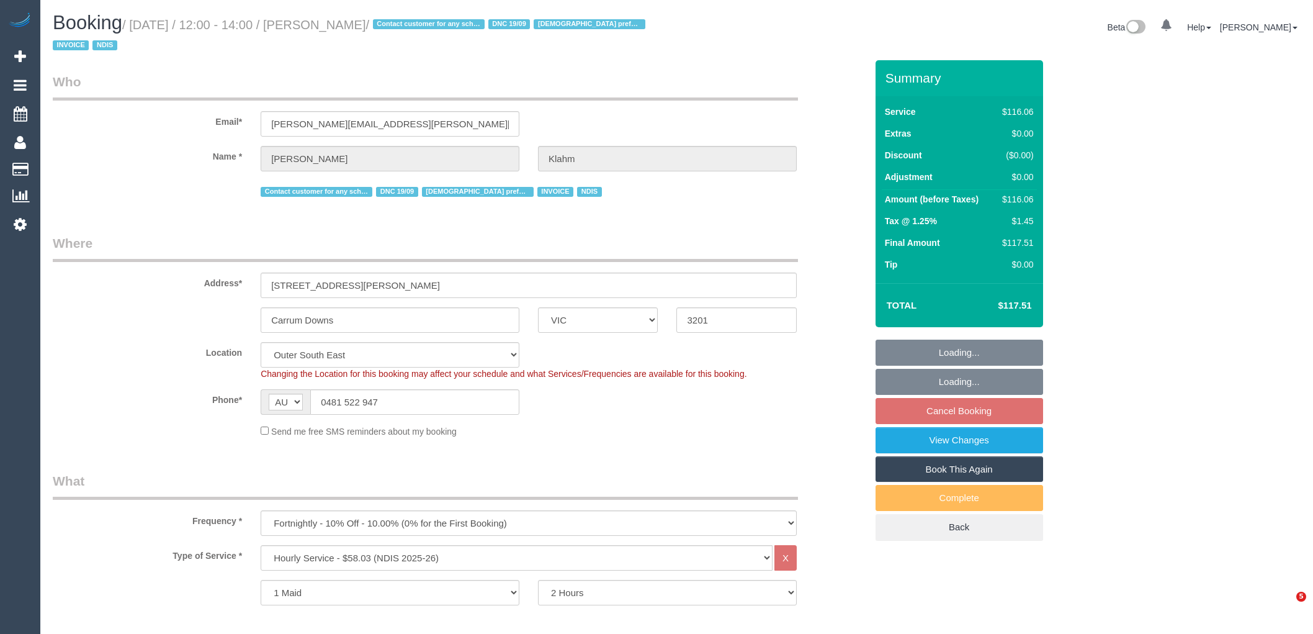
select select "number:35"
select select "object:1061"
select select "VIC"
select select "object:749"
select select "number:28"
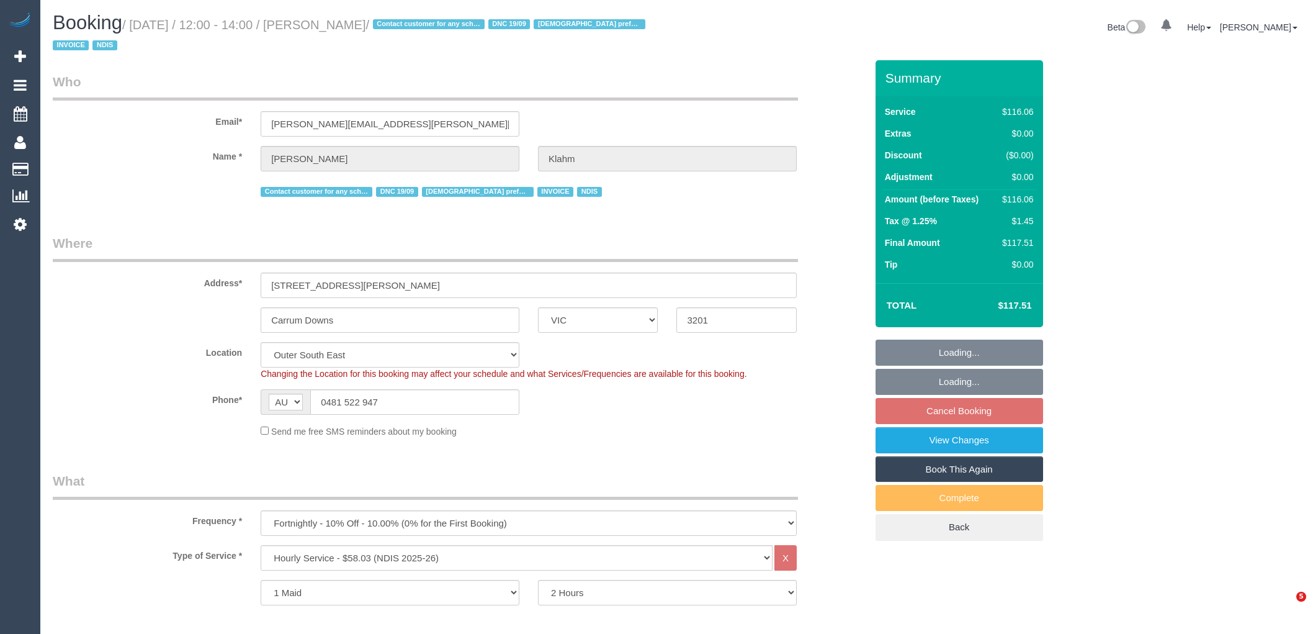
select select "number:14"
select select "number:19"
select select "number:36"
select select "number:35"
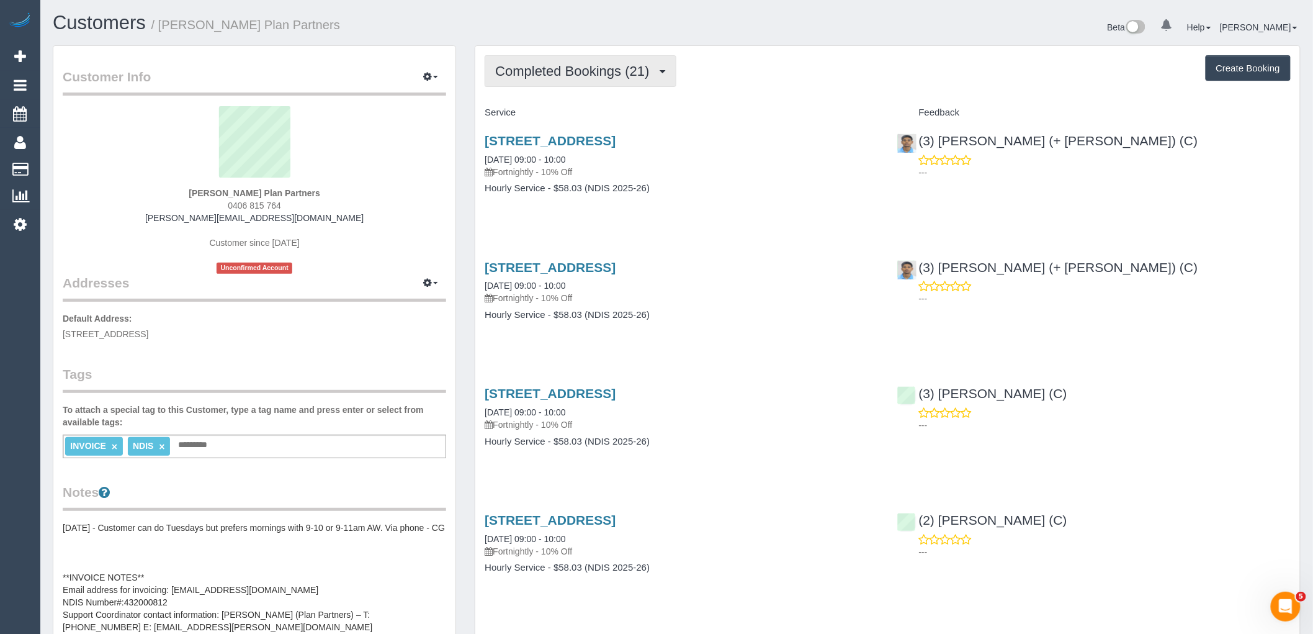
click at [535, 70] on span "Completed Bookings (21)" at bounding box center [575, 71] width 160 height 16
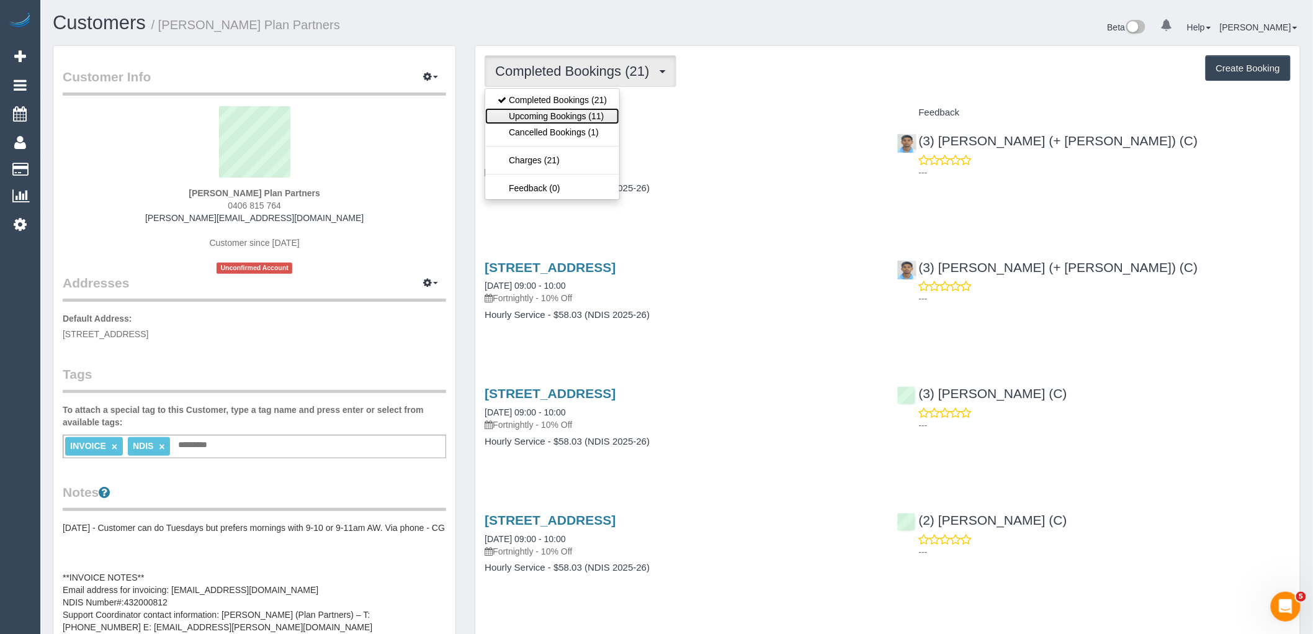
click at [543, 113] on link "Upcoming Bookings (11)" at bounding box center [552, 116] width 134 height 16
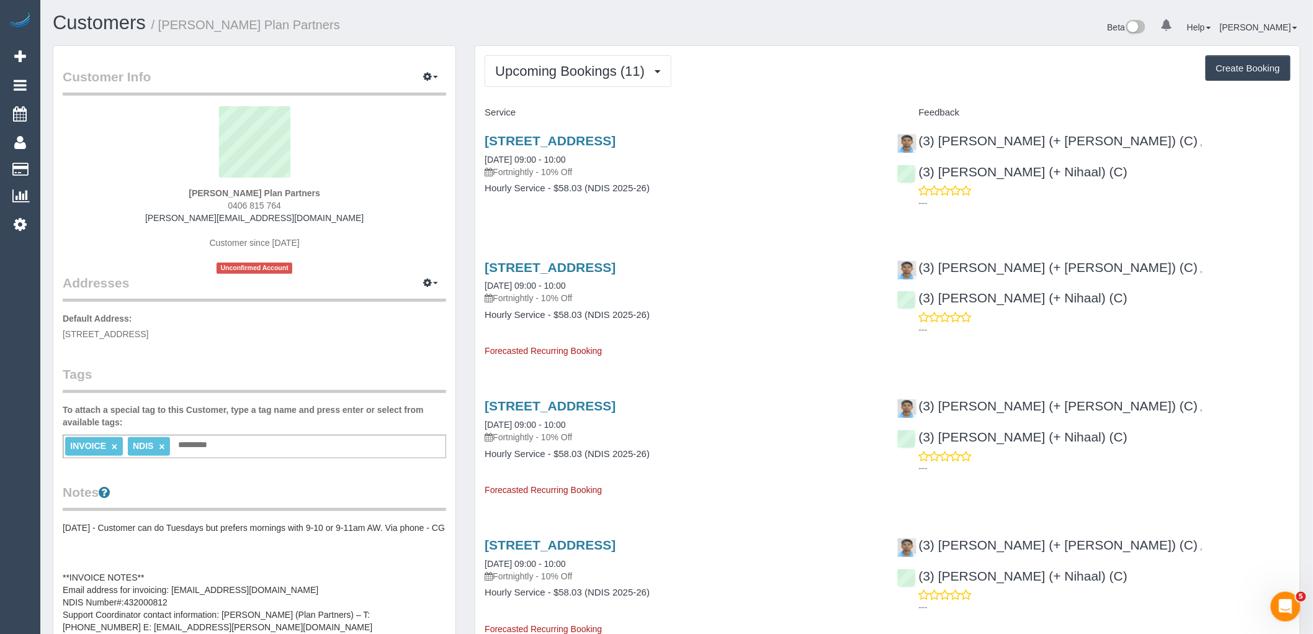
drag, startPoint x: 145, startPoint y: 166, endPoint x: 150, endPoint y: 181, distance: 15.9
click at [145, 166] on sui-profile-pic at bounding box center [254, 146] width 365 height 81
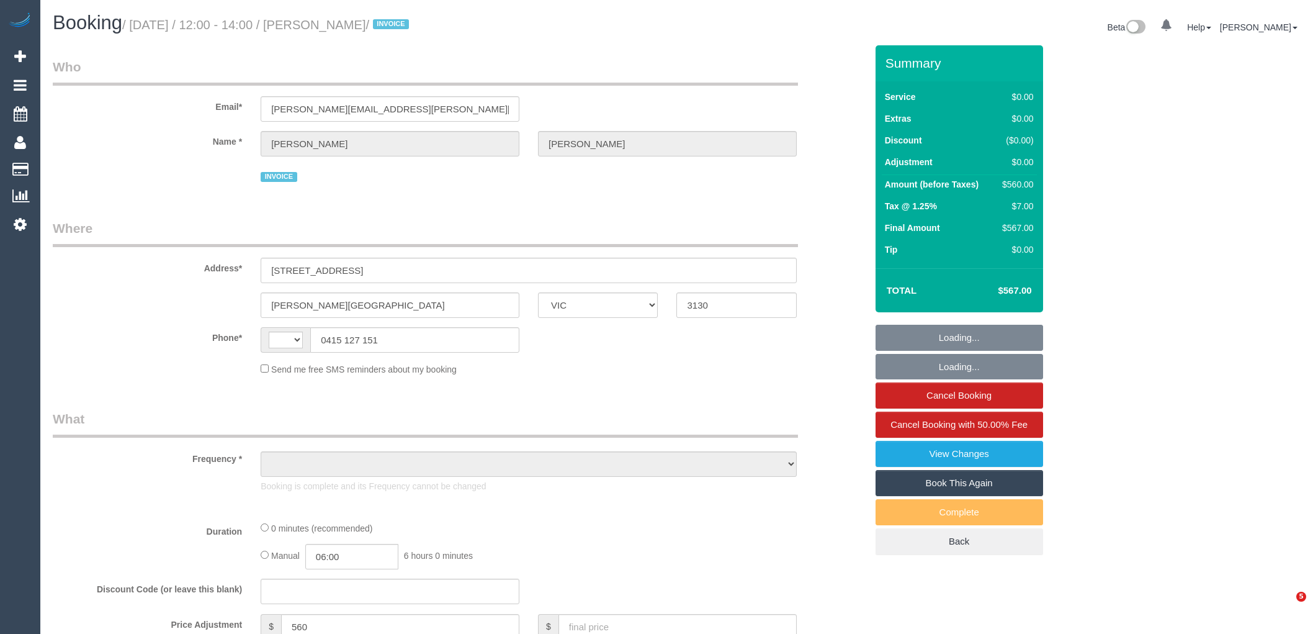
select select "VIC"
select select "object:283"
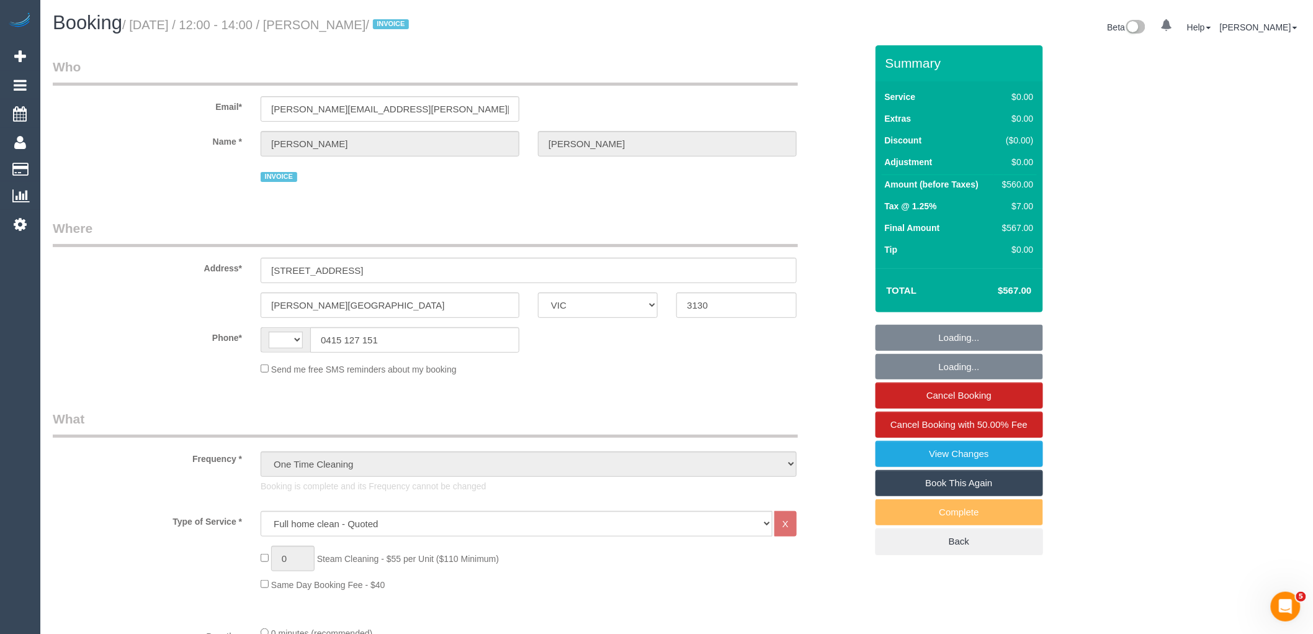
select select "string:AU"
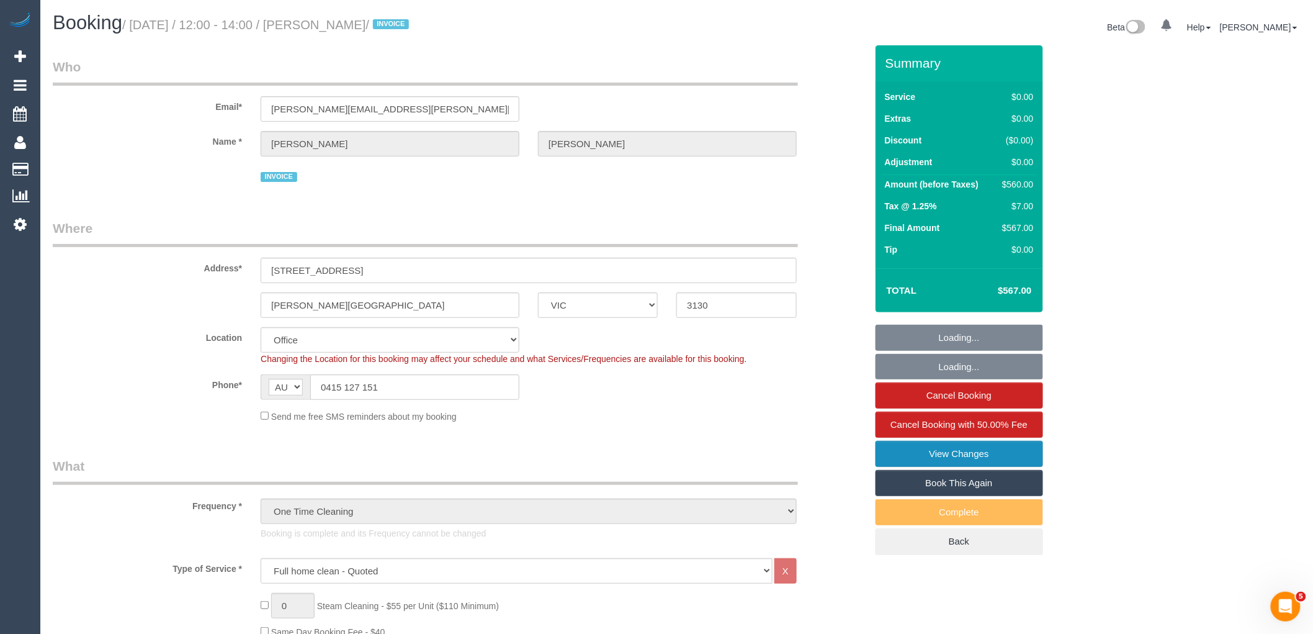
select select "number:28"
select select "number:14"
select select "number:19"
select select "number:36"
select select "object:2077"
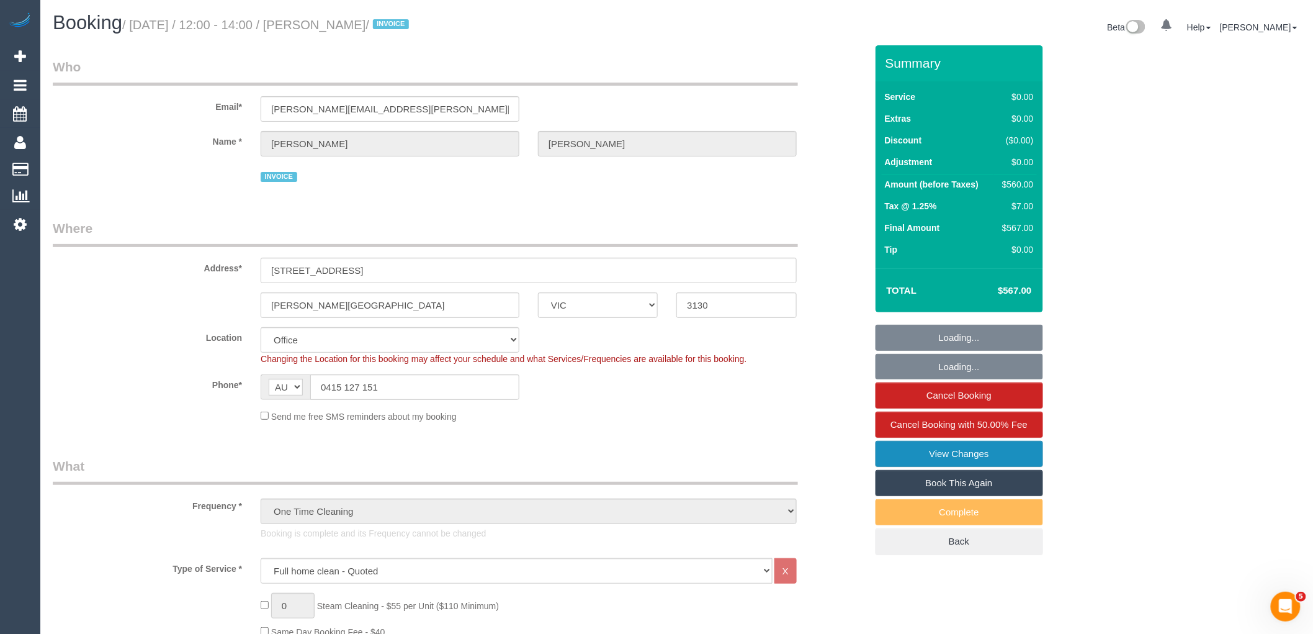
click at [965, 462] on link "View Changes" at bounding box center [960, 454] width 168 height 26
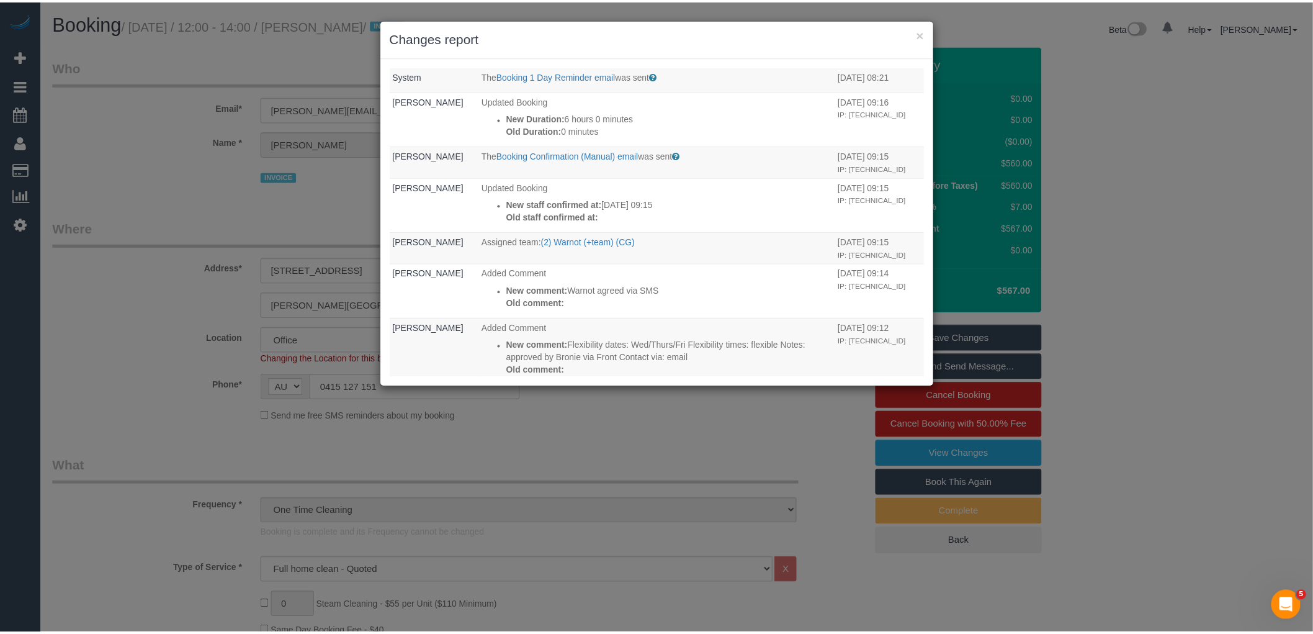
scroll to position [138, 0]
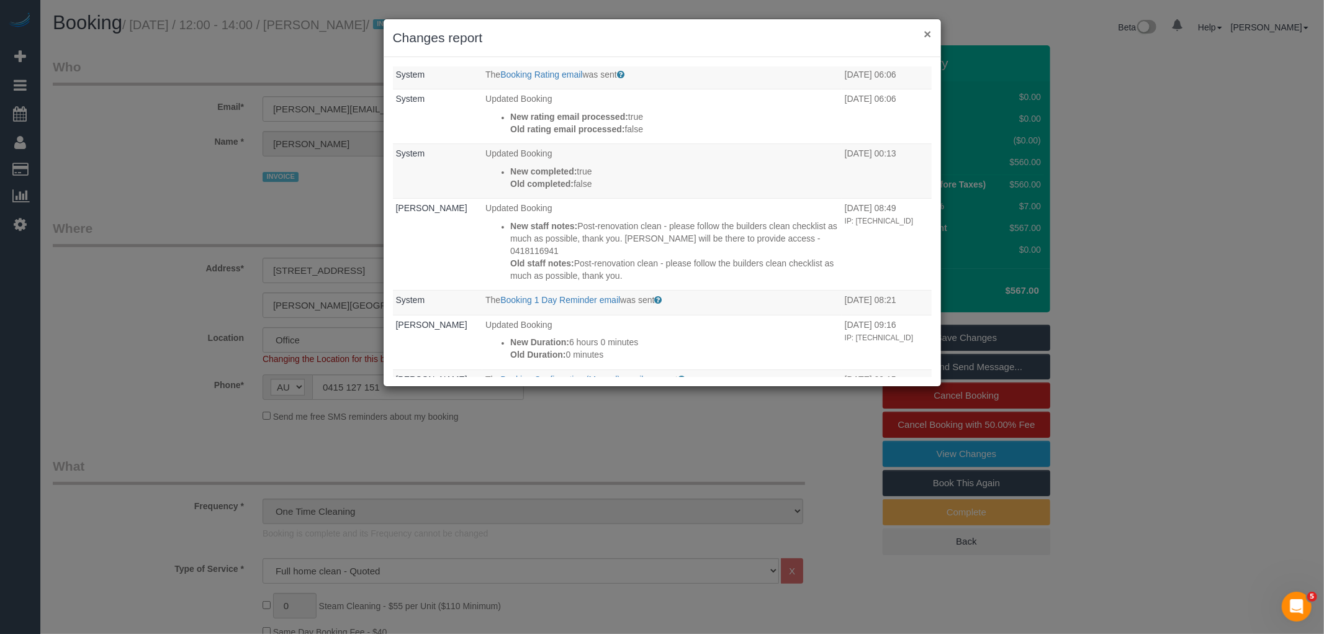
click at [928, 34] on button "×" at bounding box center [926, 33] width 7 height 13
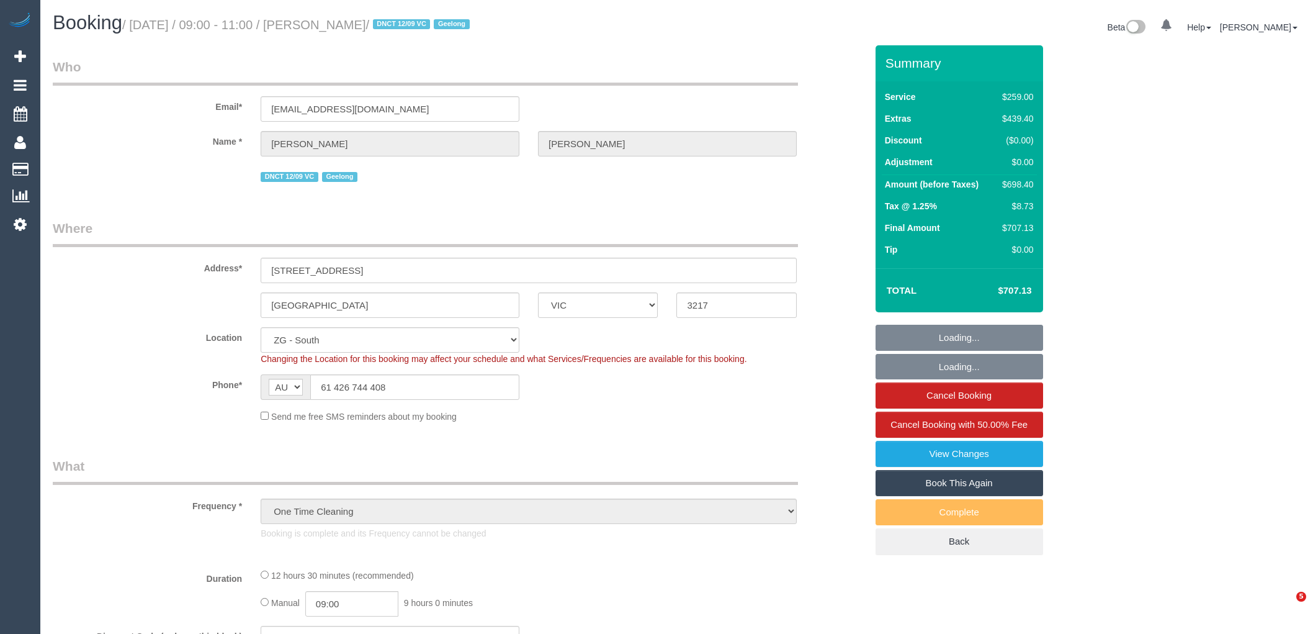
select select "VIC"
select select "number:28"
select select "number:14"
select select "number:19"
select select "object:935"
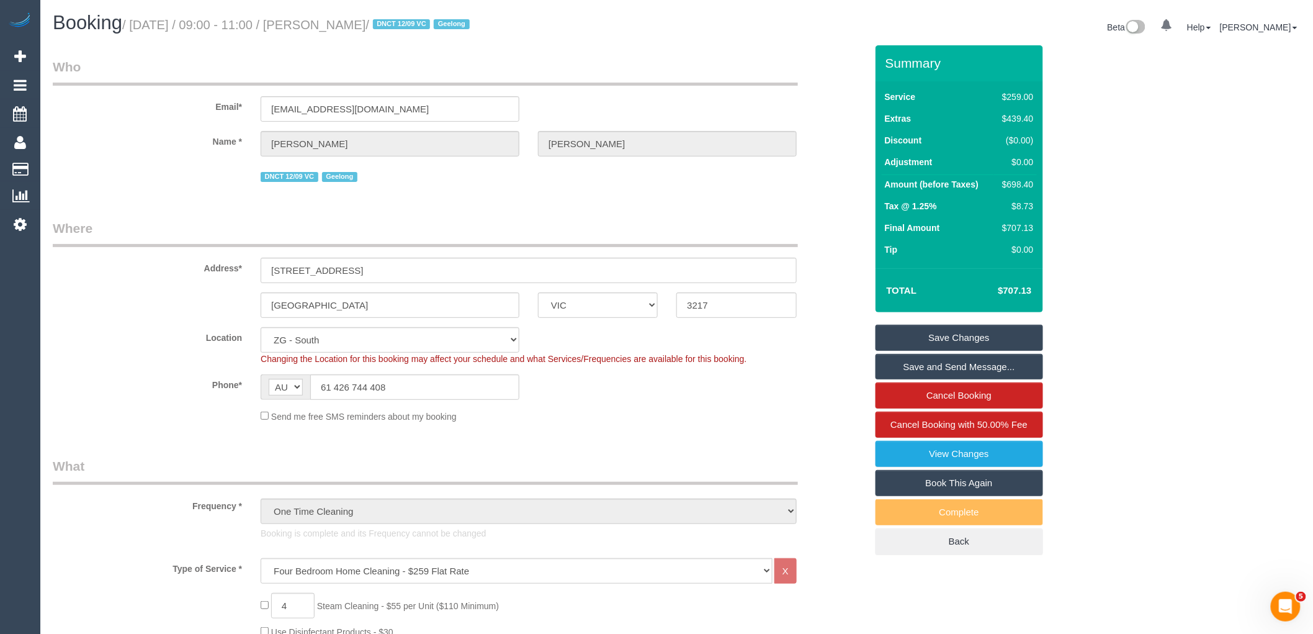
drag, startPoint x: 182, startPoint y: 286, endPoint x: 153, endPoint y: 294, distance: 30.3
click at [182, 285] on sui-booking-address "Address* 6 Runway street Mount Duneed ACT NSW NT QLD SA TAS VIC WA 3217" at bounding box center [460, 268] width 814 height 99
click at [150, 303] on div "Mount Duneed ACT NSW NT QLD SA TAS VIC WA 3217" at bounding box center [459, 304] width 832 height 25
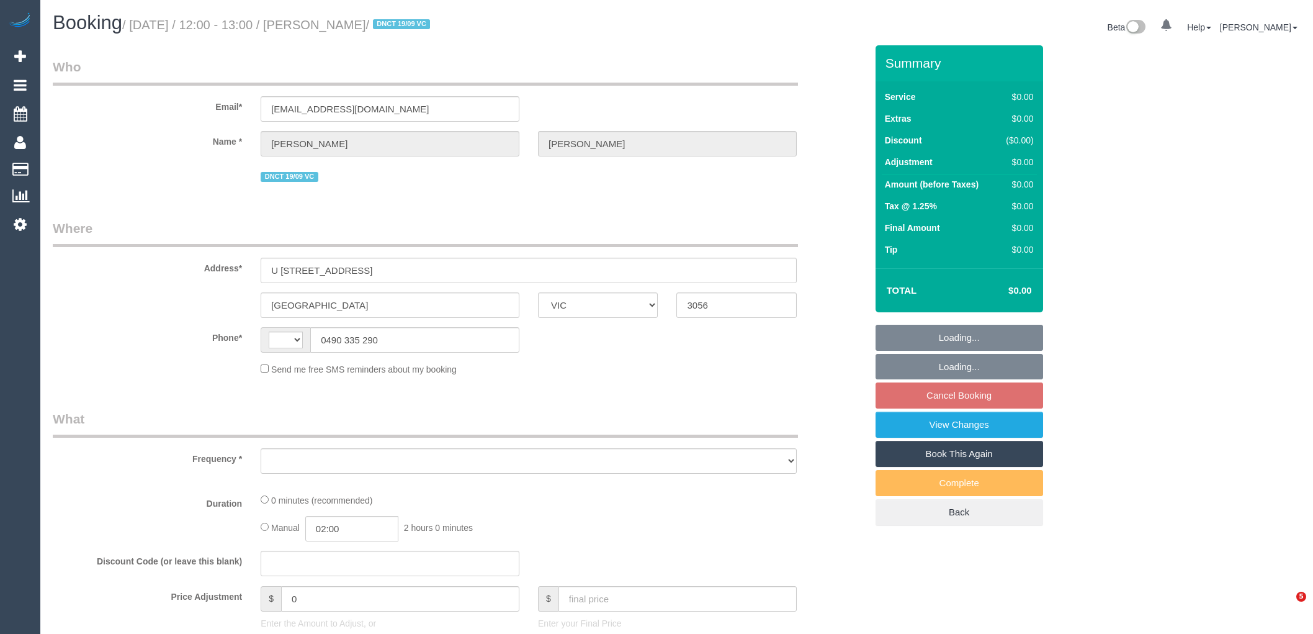
select select "VIC"
select select "string:AU"
select select "object:562"
select select "string:stripe-pm_1S3ECS2GScqysDRV7Y3VaEz3"
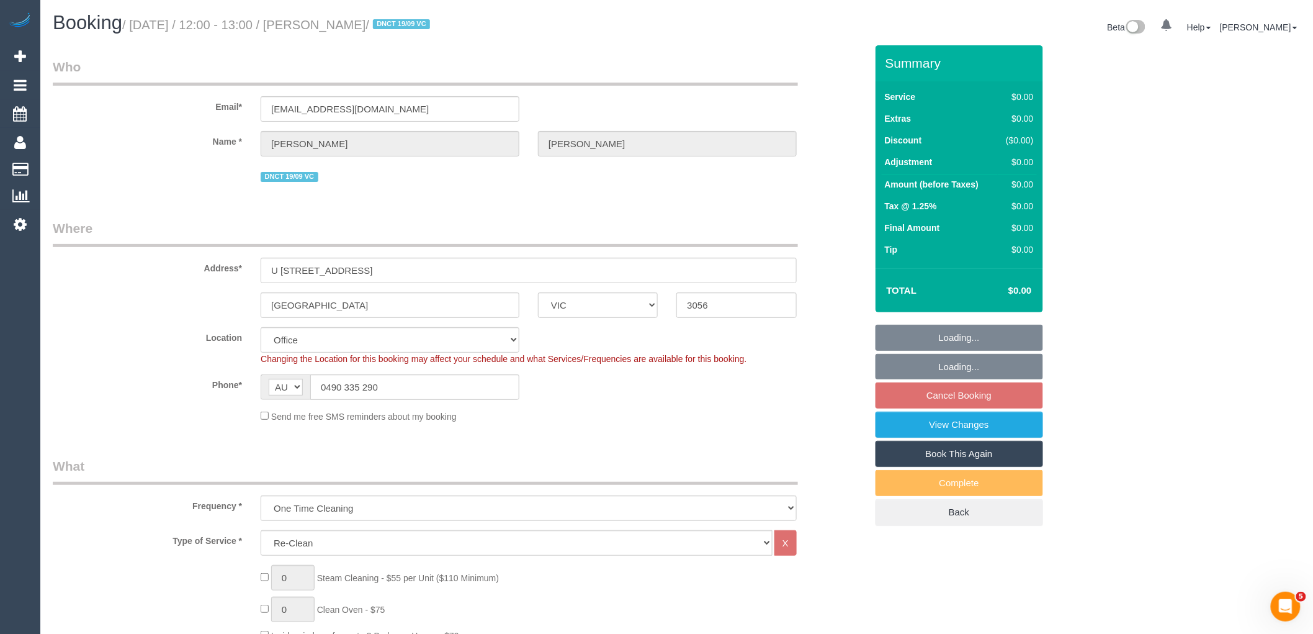
select select "number:29"
select select "number:14"
select select "number:19"
select select "number:24"
select select "number:33"
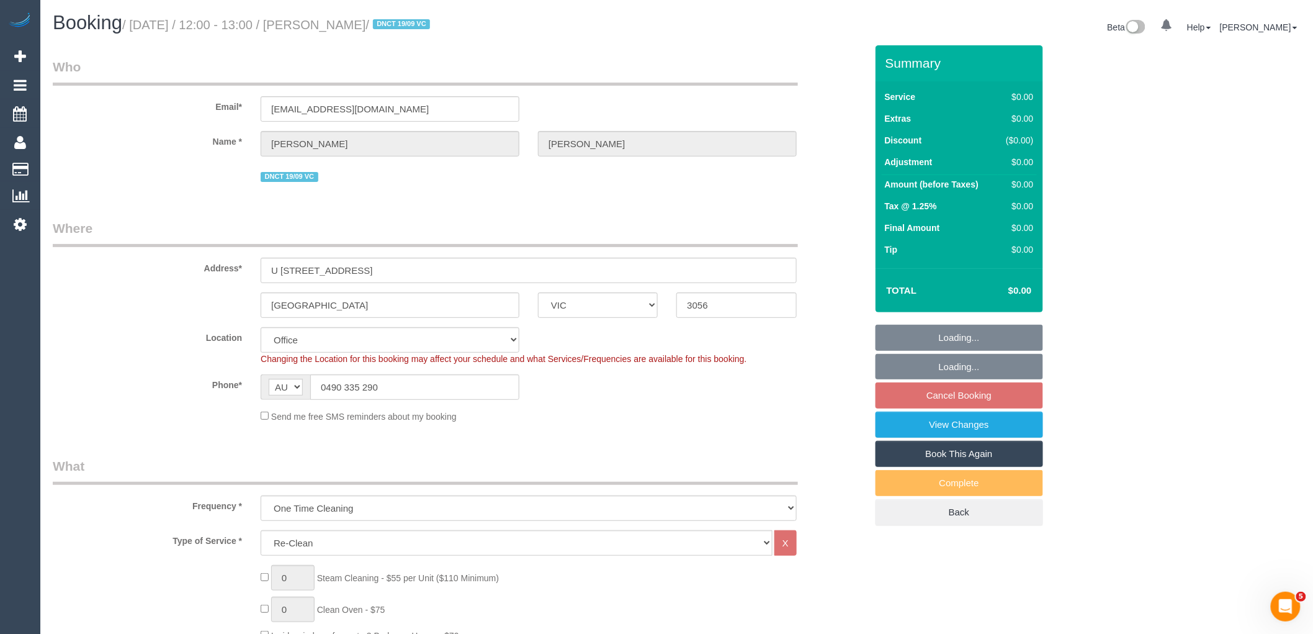
select select "number:26"
select select "object:1955"
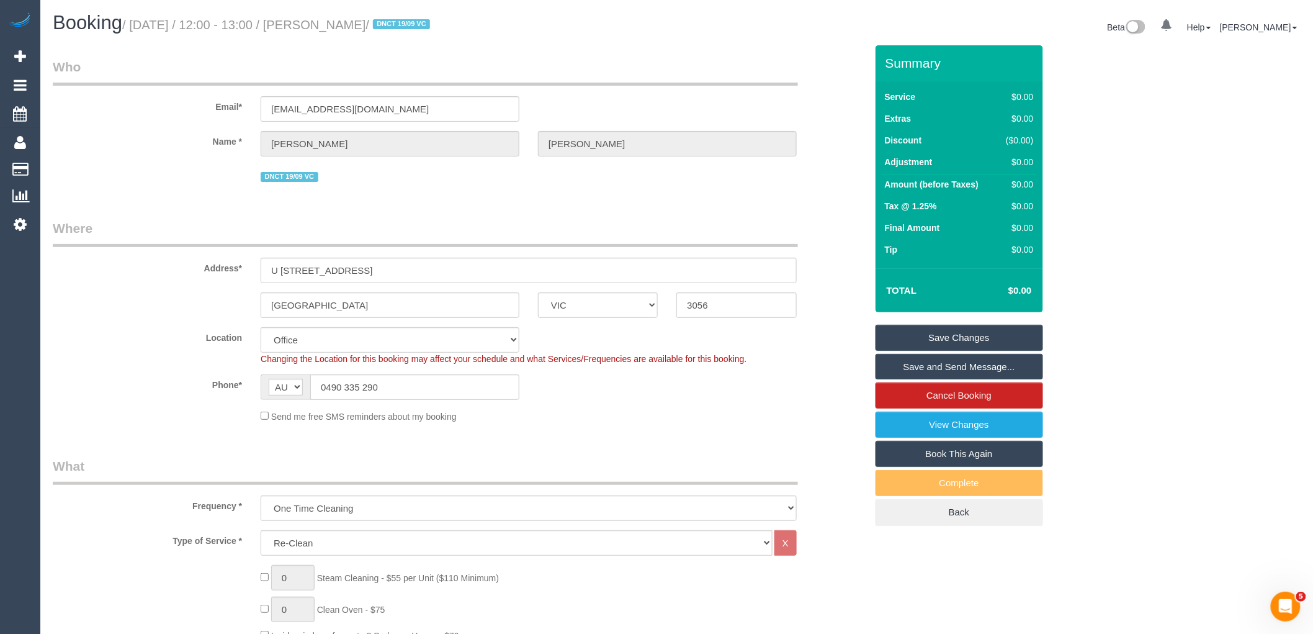
click at [191, 83] on legend "Who" at bounding box center [425, 72] width 745 height 28
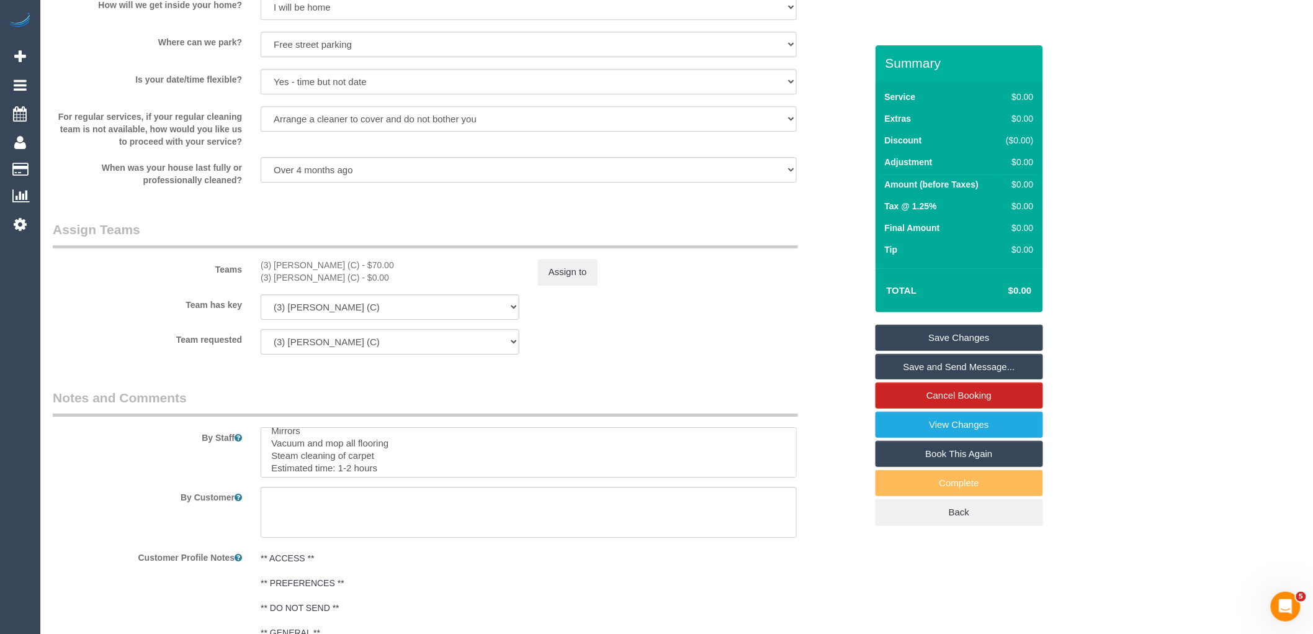
scroll to position [27, 0]
click at [385, 469] on textarea at bounding box center [529, 452] width 536 height 51
drag, startPoint x: 483, startPoint y: 470, endPoint x: 267, endPoint y: 451, distance: 216.2
click at [267, 451] on textarea at bounding box center [529, 452] width 536 height 51
click at [473, 462] on textarea at bounding box center [529, 452] width 536 height 51
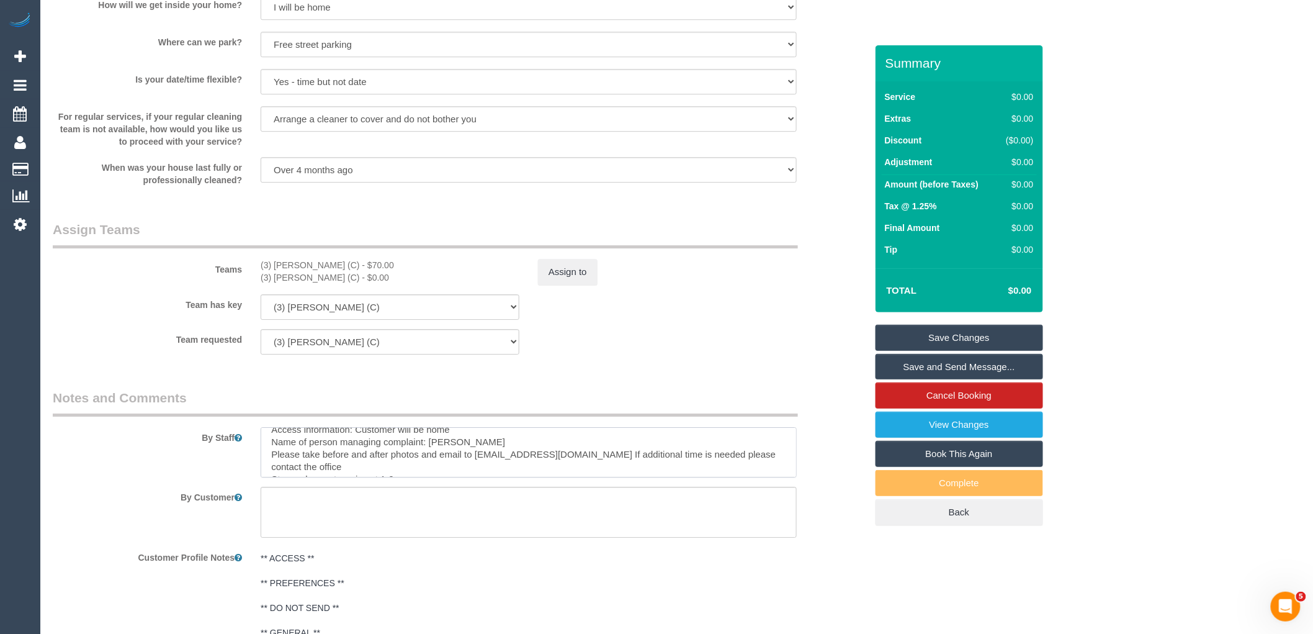
scroll to position [0, 0]
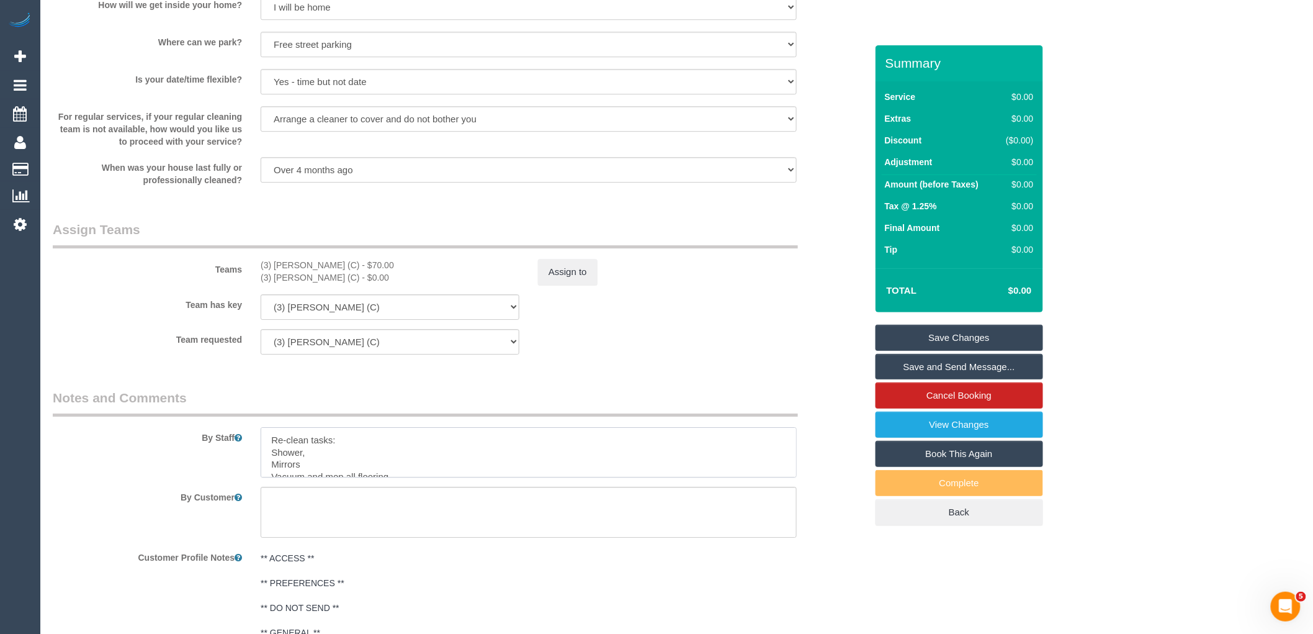
drag, startPoint x: 308, startPoint y: 484, endPoint x: 277, endPoint y: 432, distance: 61.0
click at [277, 432] on textarea at bounding box center [529, 452] width 536 height 51
click at [449, 461] on textarea at bounding box center [529, 452] width 536 height 51
drag, startPoint x: 600, startPoint y: 468, endPoint x: 264, endPoint y: 456, distance: 336.5
click at [264, 456] on textarea at bounding box center [529, 452] width 536 height 51
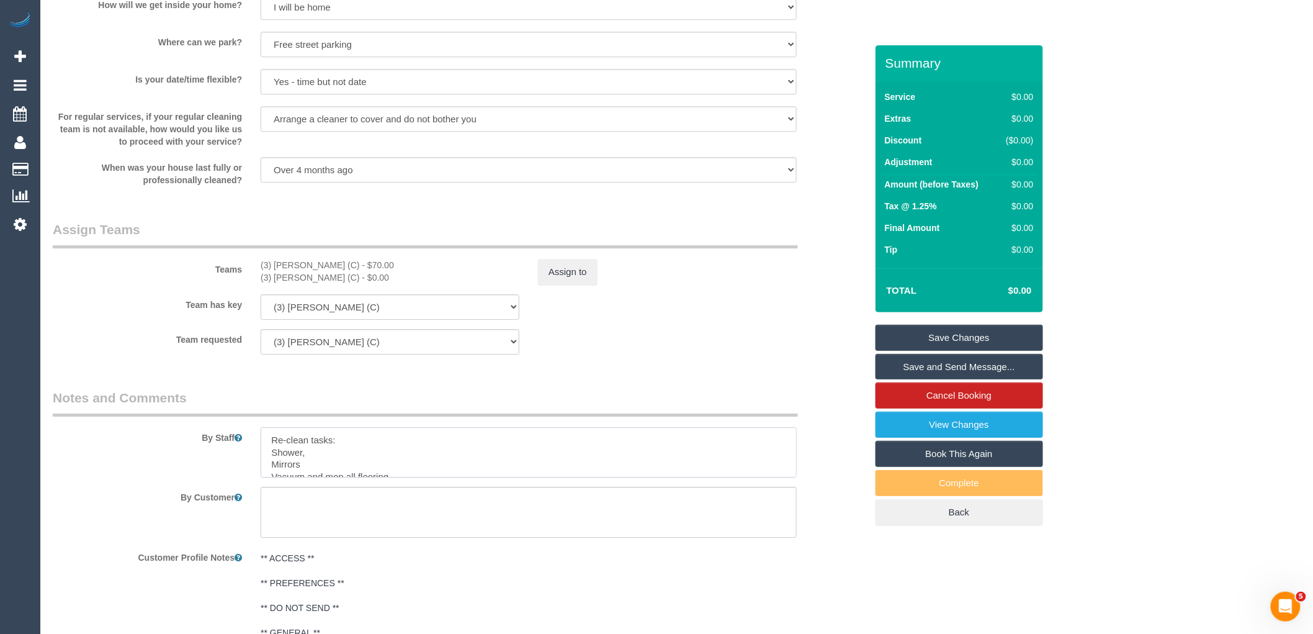
type textarea "Re-clean tasks: Shower, Mirrors Vacuum and mop all flooring Steam cleaning of c…"
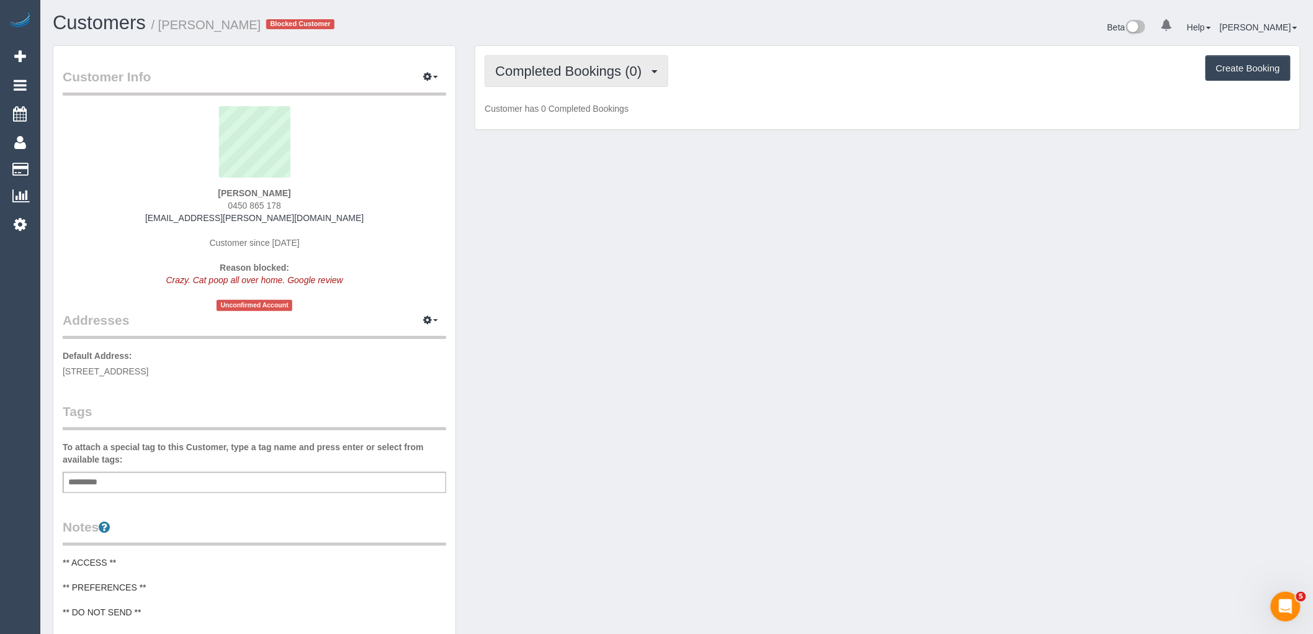
click at [604, 82] on button "Completed Bookings (0)" at bounding box center [577, 71] width 184 height 32
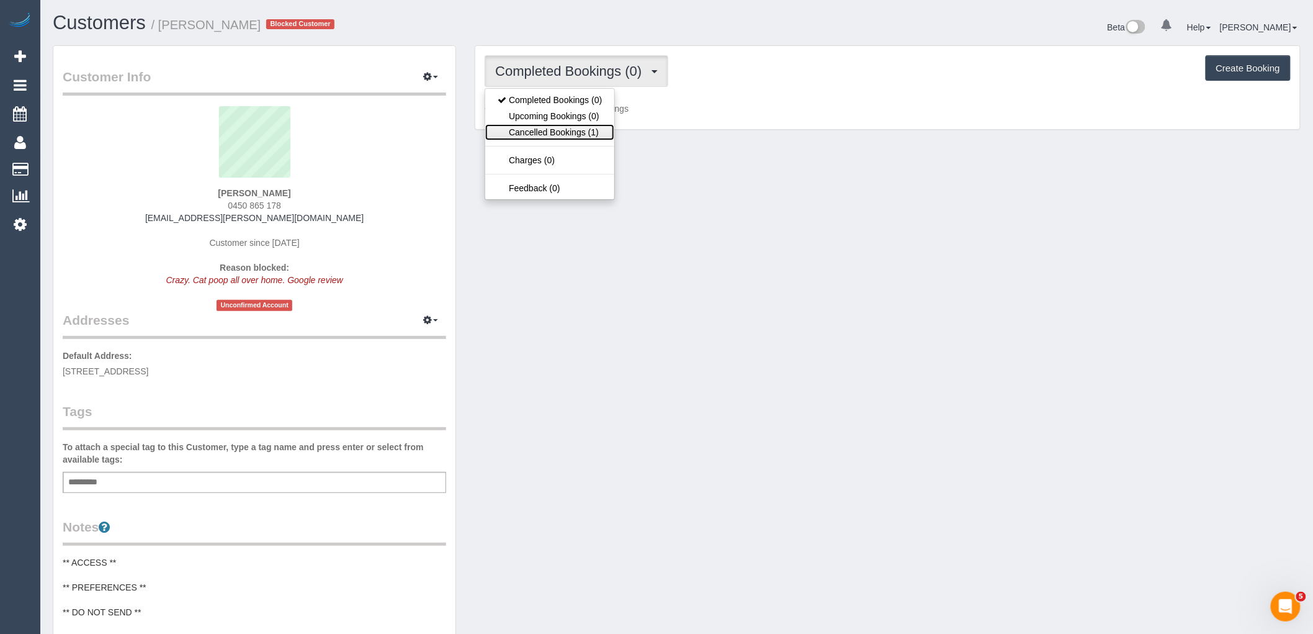
click at [580, 134] on link "Cancelled Bookings (1)" at bounding box center [549, 132] width 129 height 16
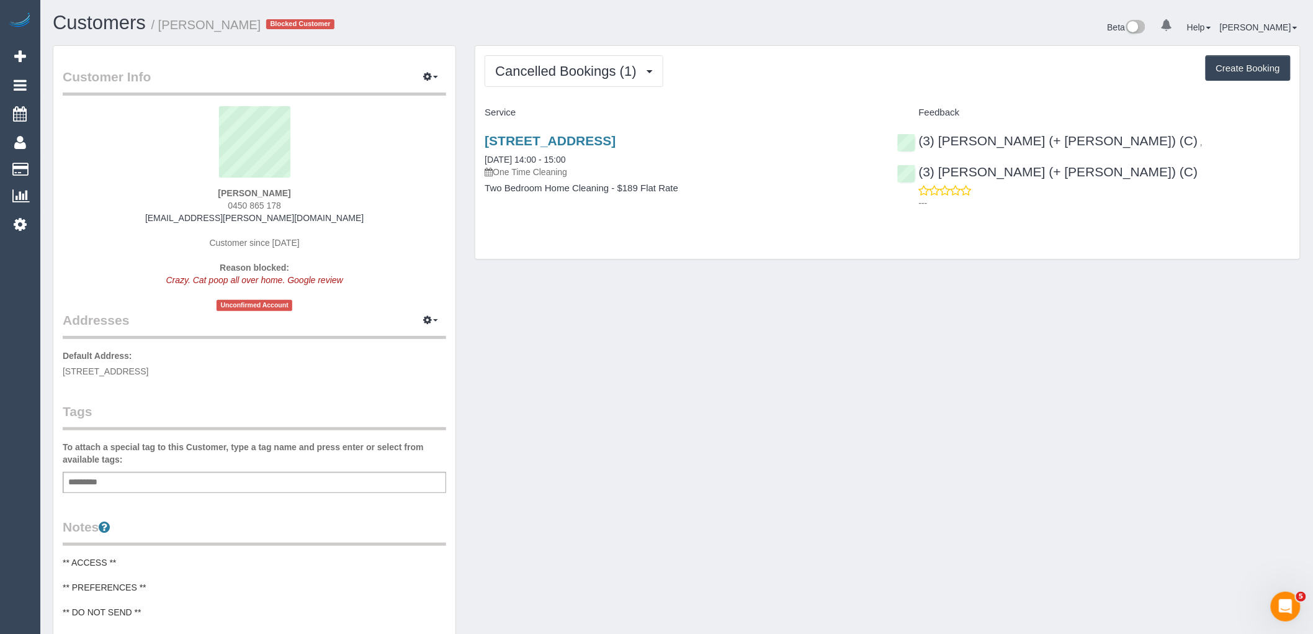
drag, startPoint x: 315, startPoint y: 195, endPoint x: 151, endPoint y: 195, distance: 163.8
click at [151, 195] on div "Elle Mroczkowski 0450 865 178 elle.mroczkowski@outlook.com Customer since 2025 …" at bounding box center [254, 208] width 383 height 205
copy strong "Elle Mroczkowski"
click at [321, 179] on sui-profile-pic at bounding box center [254, 146] width 365 height 81
drag, startPoint x: 321, startPoint y: 188, endPoint x: 205, endPoint y: 195, distance: 116.9
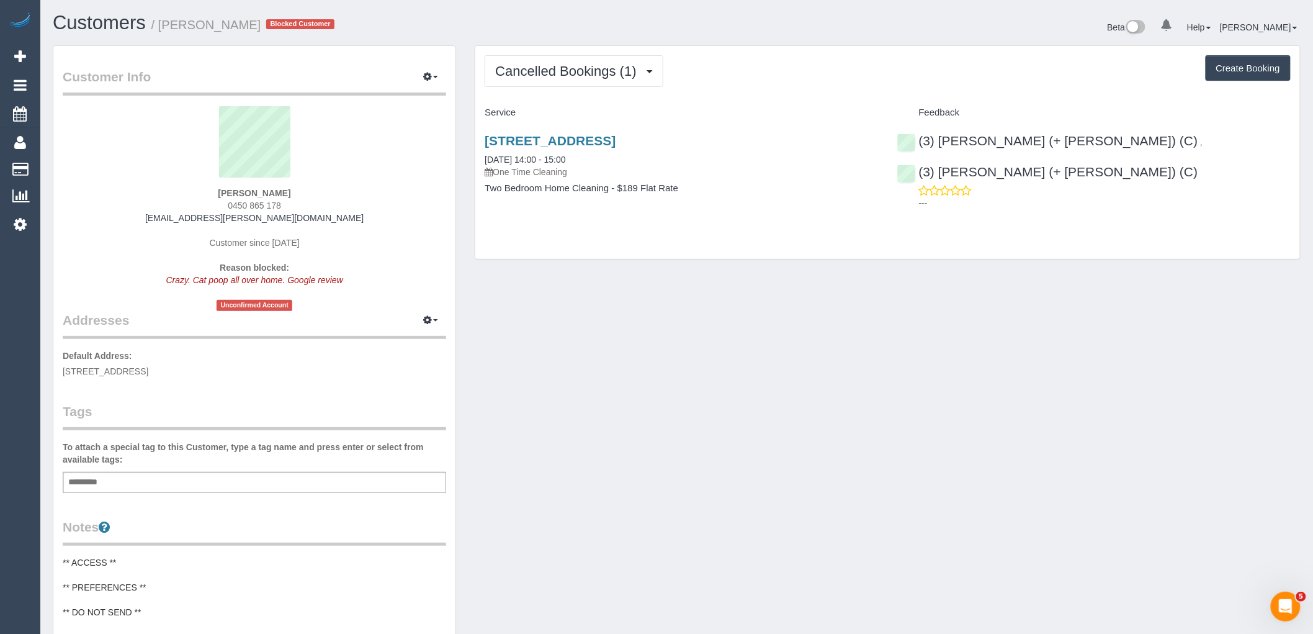
click at [202, 194] on div "Elle Mroczkowski 0450 865 178 elle.mroczkowski@outlook.com Customer since 2025 …" at bounding box center [254, 208] width 383 height 205
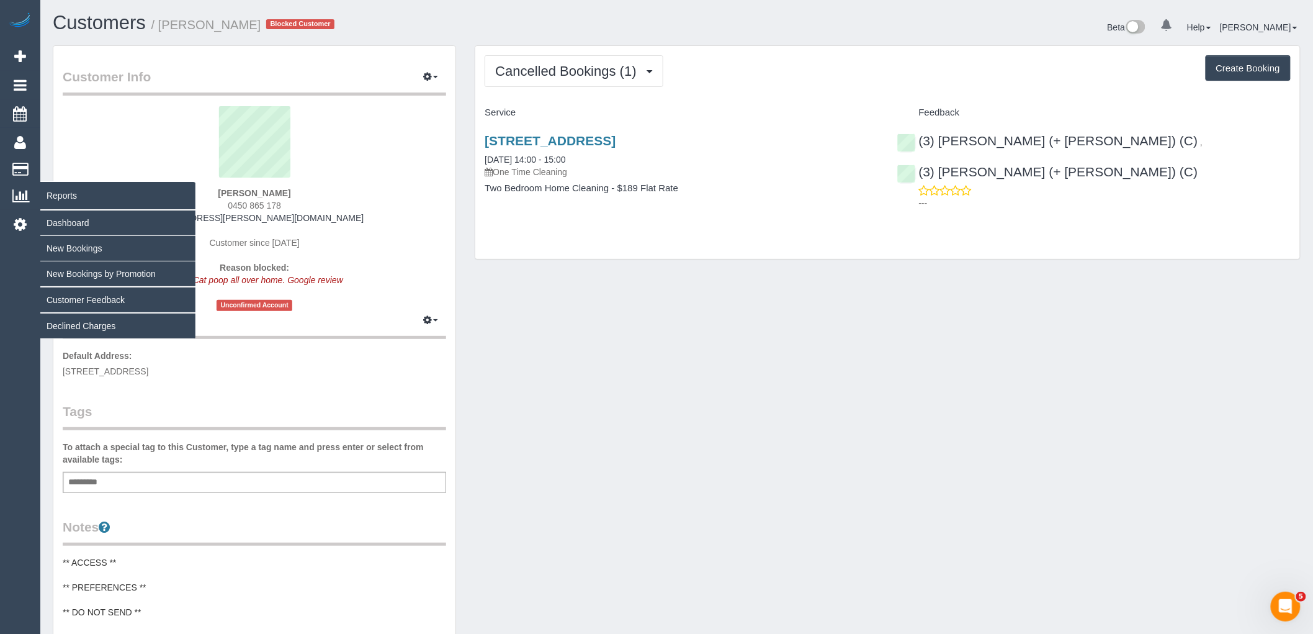
copy strong "Elle Mroczkowski"
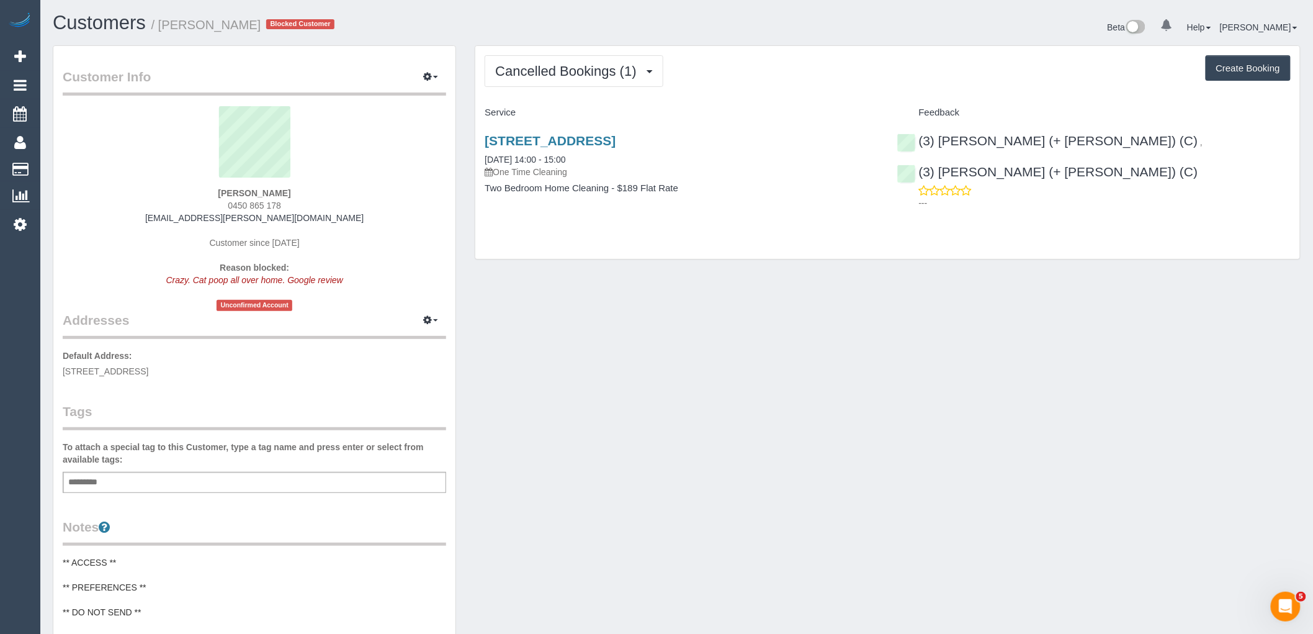
click at [391, 196] on div "Elle Mroczkowski 0450 865 178 elle.mroczkowski@outlook.com Customer since 2025 …" at bounding box center [254, 208] width 383 height 205
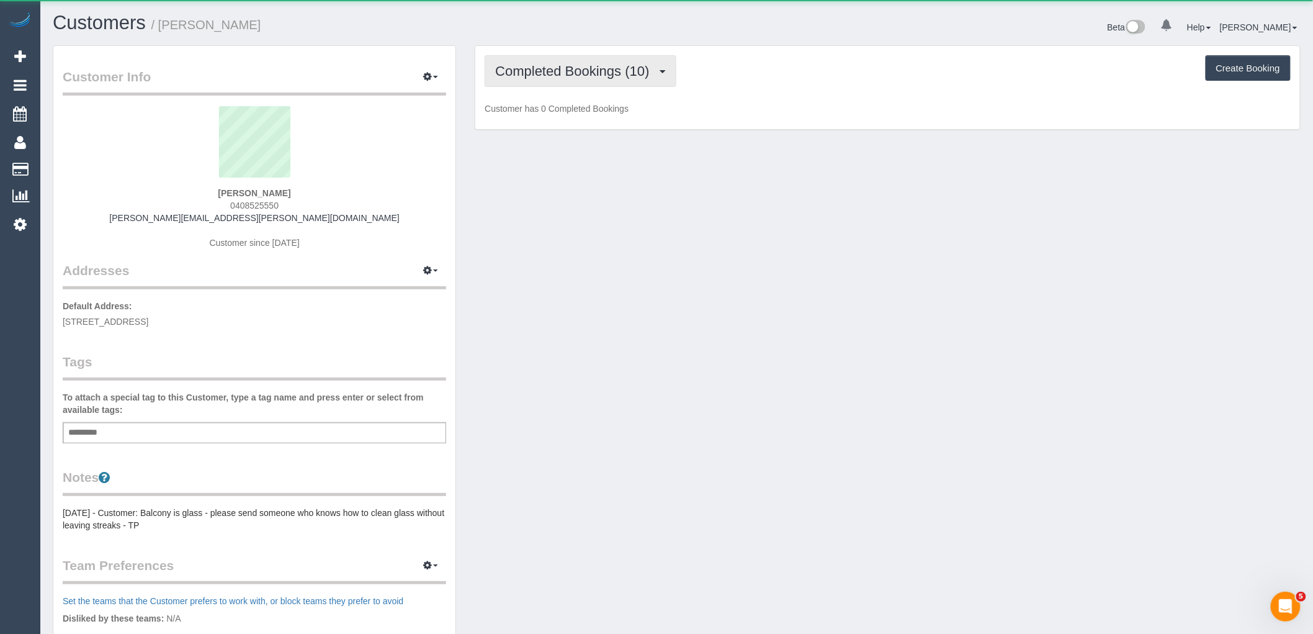
click at [587, 71] on span "Completed Bookings (10)" at bounding box center [575, 71] width 160 height 16
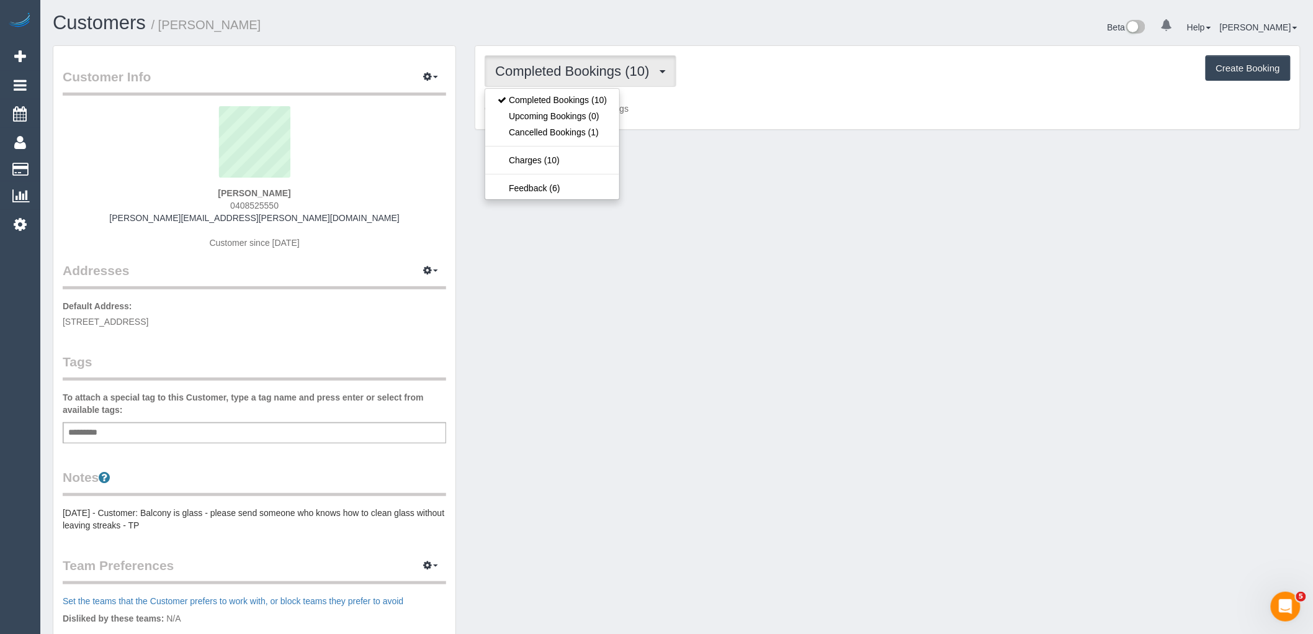
click at [707, 101] on div "Completed Bookings (10) Completed Bookings (10) Upcoming Bookings (0) Cancelled…" at bounding box center [887, 88] width 825 height 84
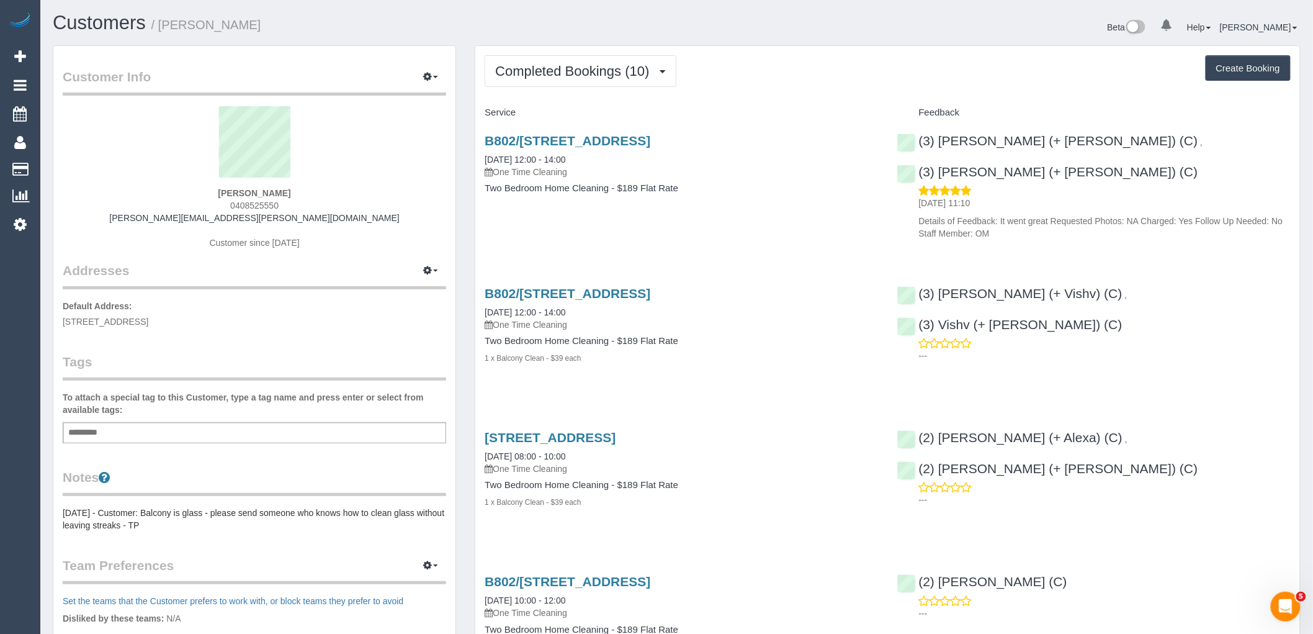
click at [1254, 71] on button "Create Booking" at bounding box center [1248, 68] width 85 height 26
select select "VIC"
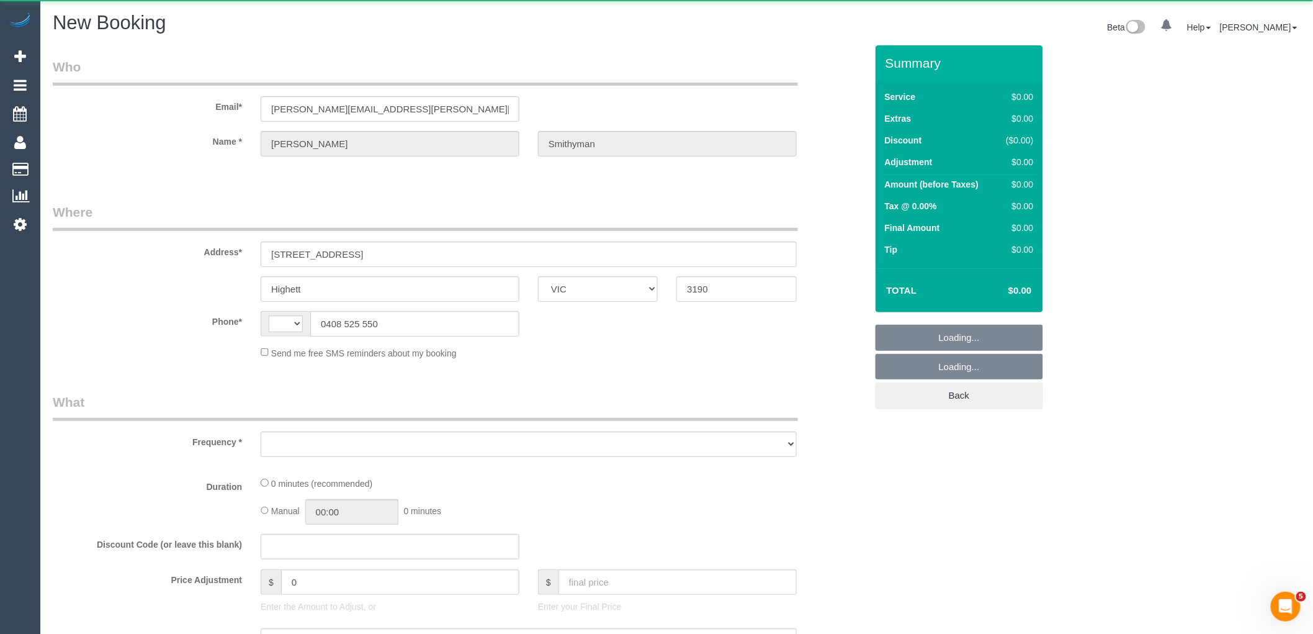
select select "string:AU"
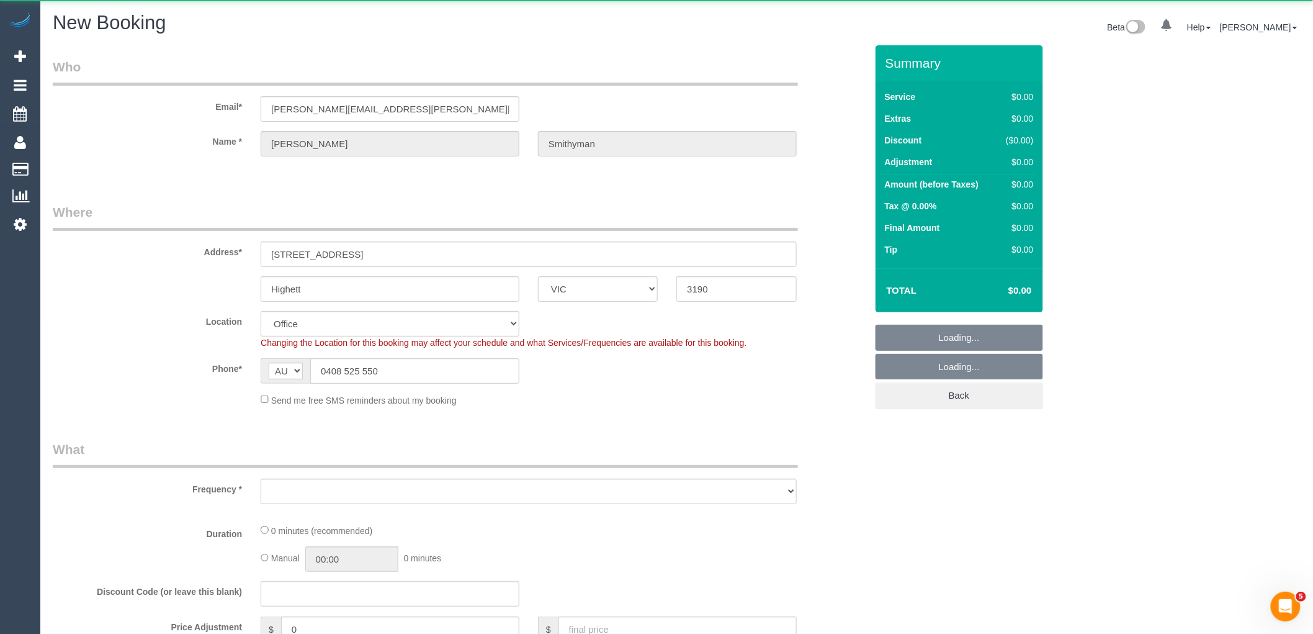
select select "object:1736"
select select "string:stripe-pm_1RYGT12GScqysDRVW1LYHzeO"
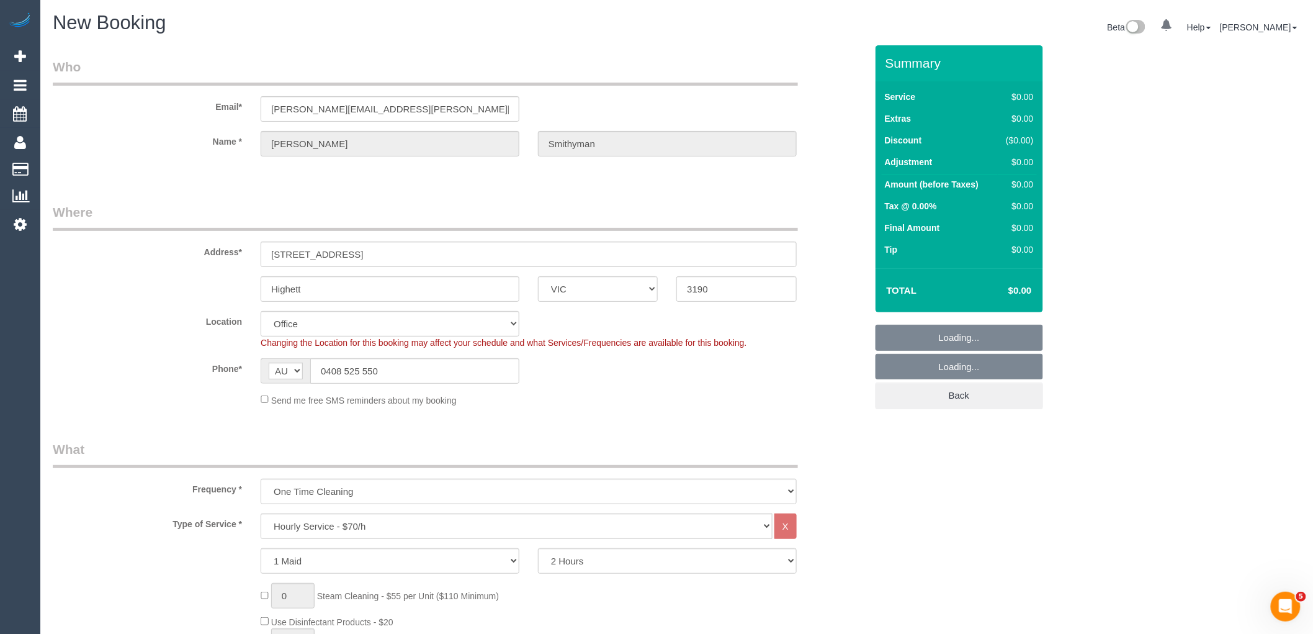
select select "object:2051"
select select "64"
select select "object:3367"
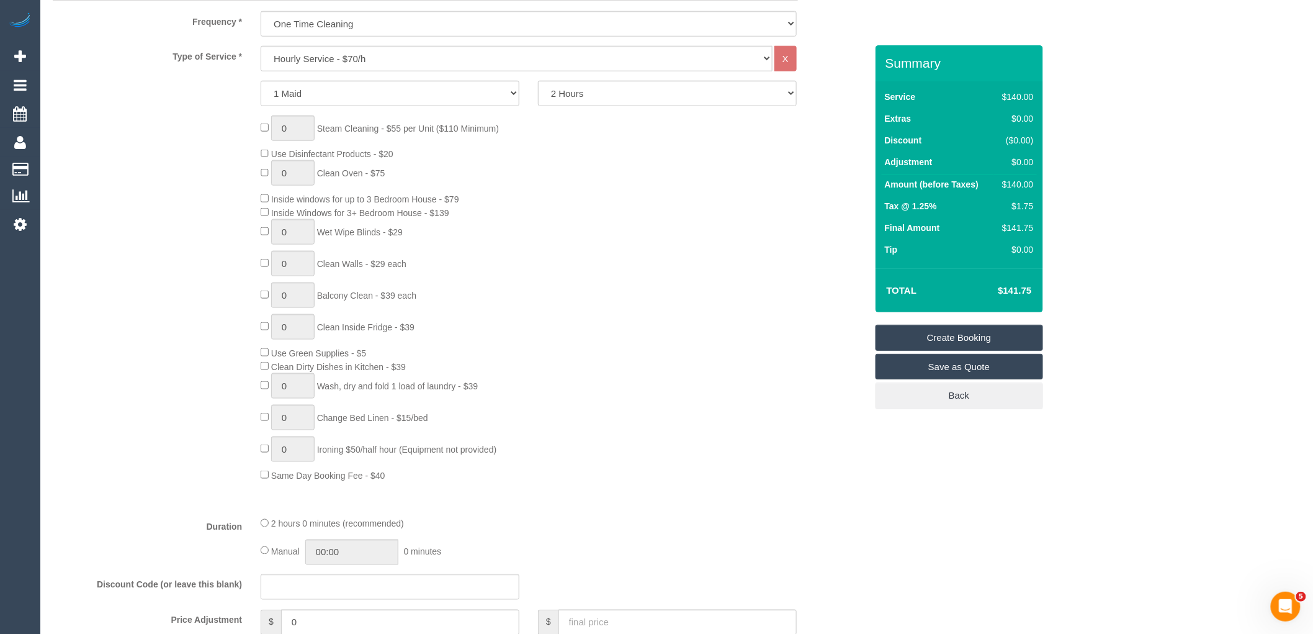
scroll to position [413, 0]
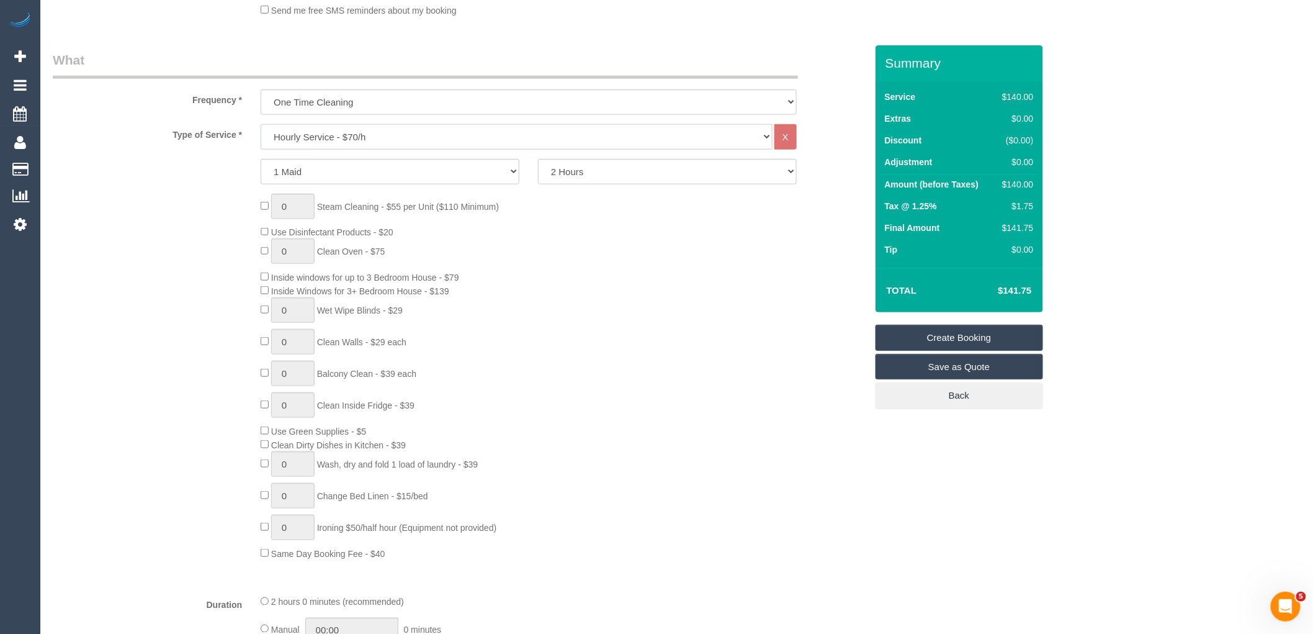
click at [392, 133] on select "Hourly Service - $70/h Hourly Service - $65/h Hourly Service - $60/h Hourly Ser…" at bounding box center [517, 136] width 512 height 25
select select "211"
click at [261, 124] on select "Hourly Service - $70/h Hourly Service - $65/h Hourly Service - $60/h Hourly Ser…" at bounding box center [517, 136] width 512 height 25
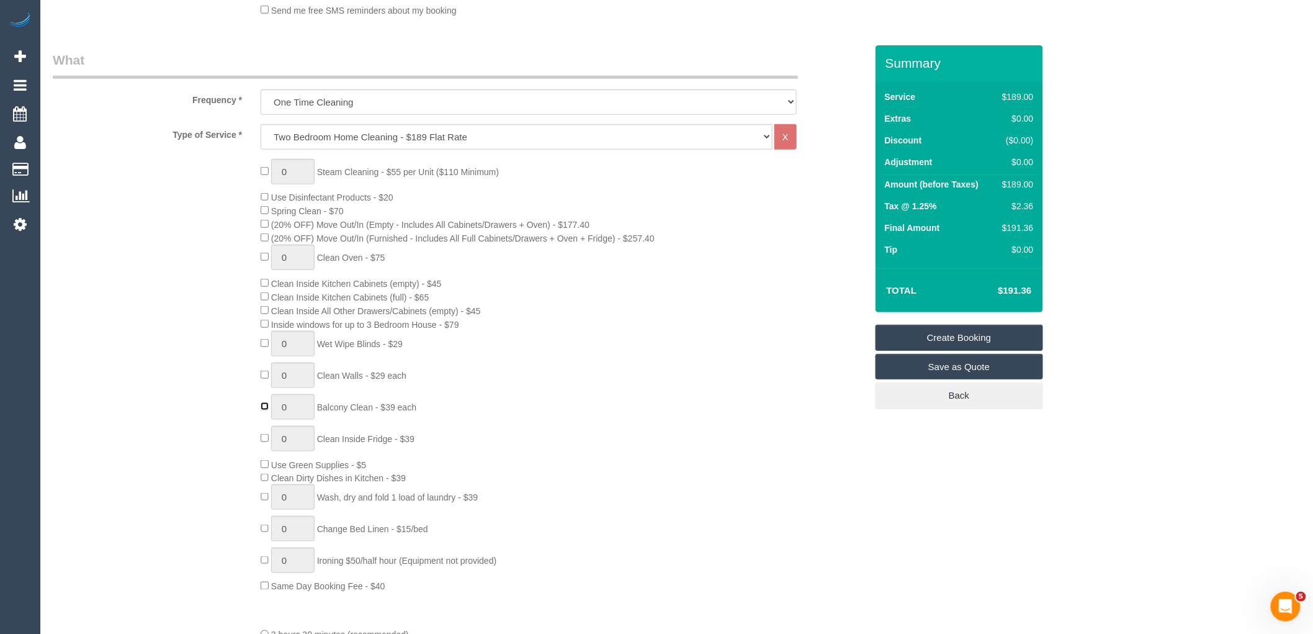
type input "1"
click at [635, 422] on div "0 Steam Cleaning - $55 per Unit ($110 Minimum) Use Disinfectant Products - $20 …" at bounding box center [563, 376] width 624 height 434
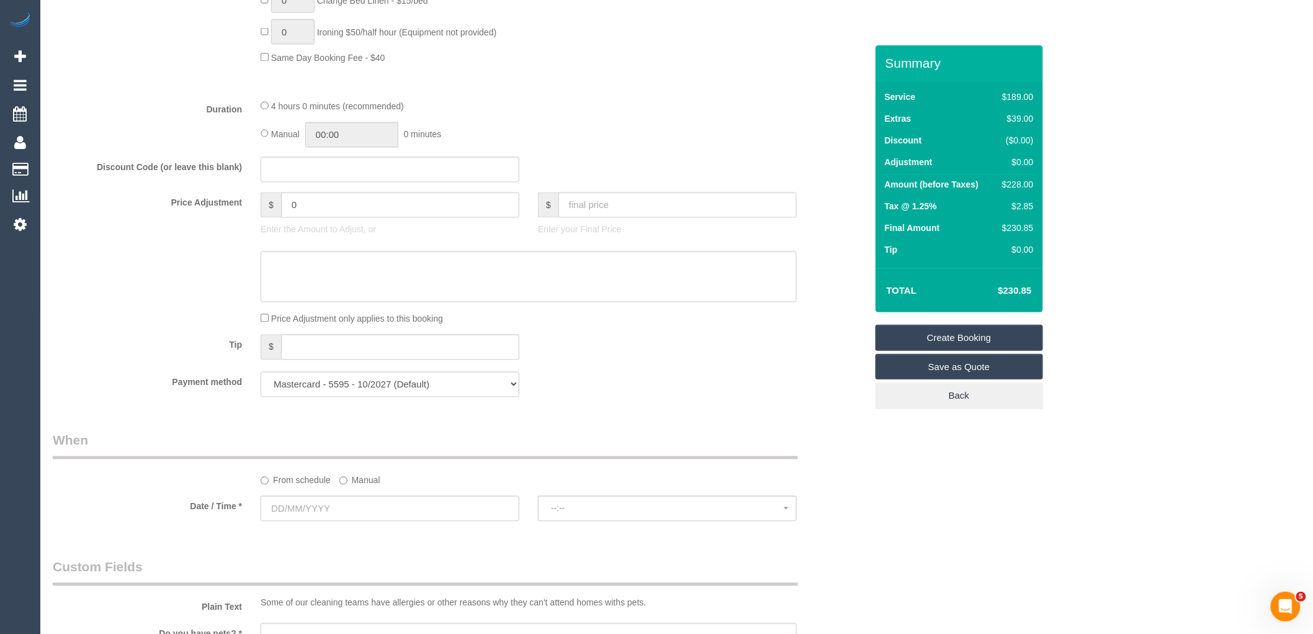
scroll to position [1034, 0]
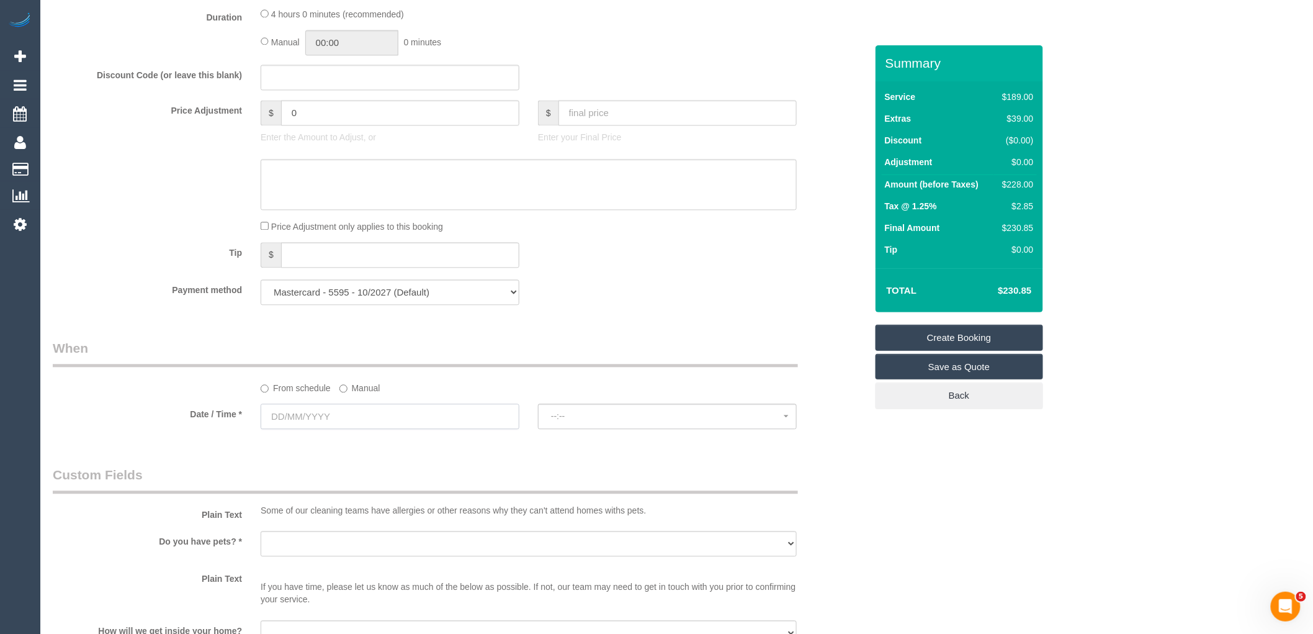
click at [370, 429] on input "text" at bounding box center [390, 415] width 259 height 25
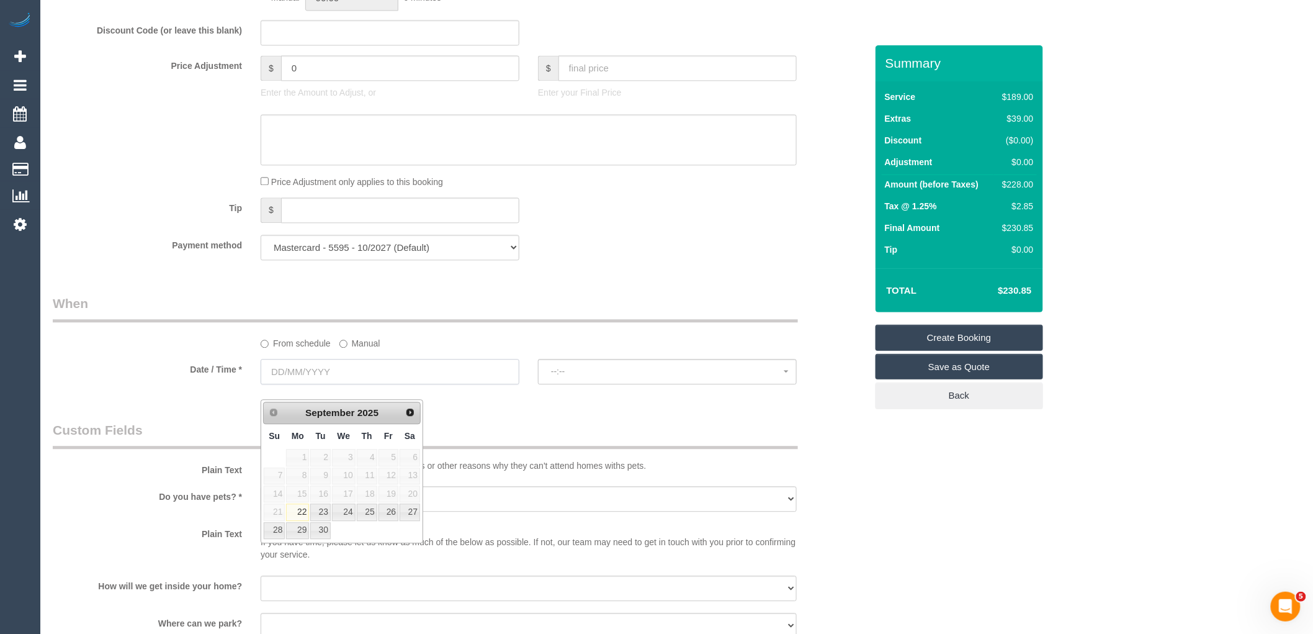
scroll to position [1103, 0]
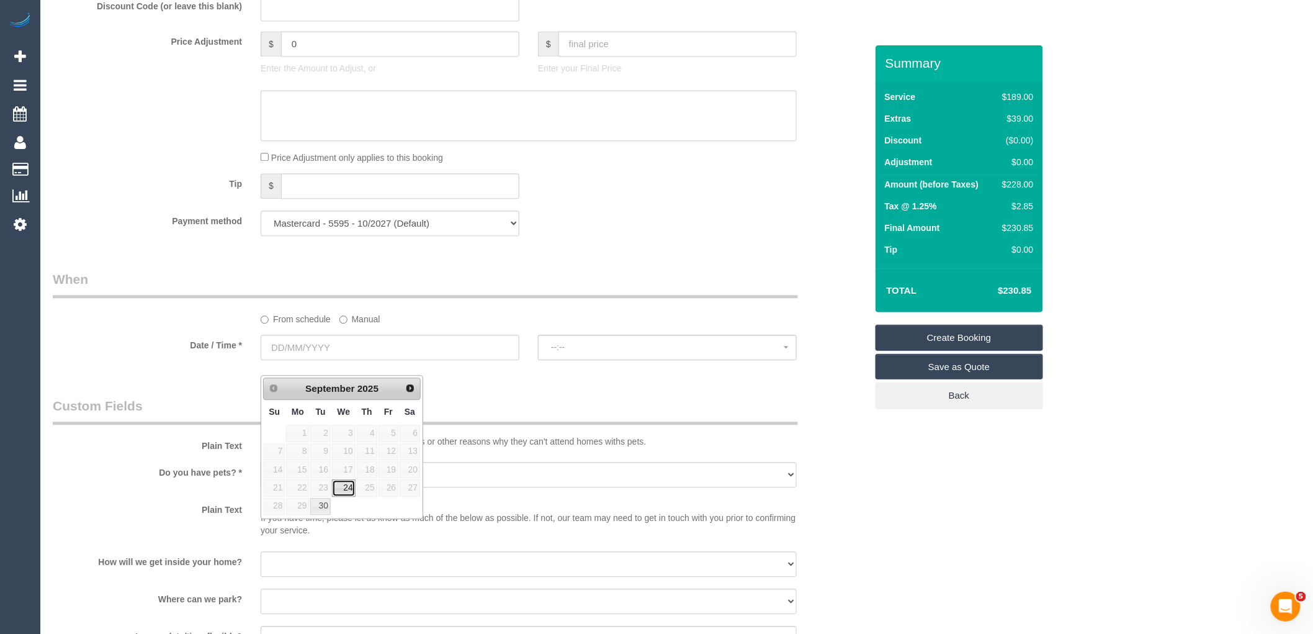
click at [345, 491] on link "24" at bounding box center [344, 487] width 24 height 17
type input "24/09/2025"
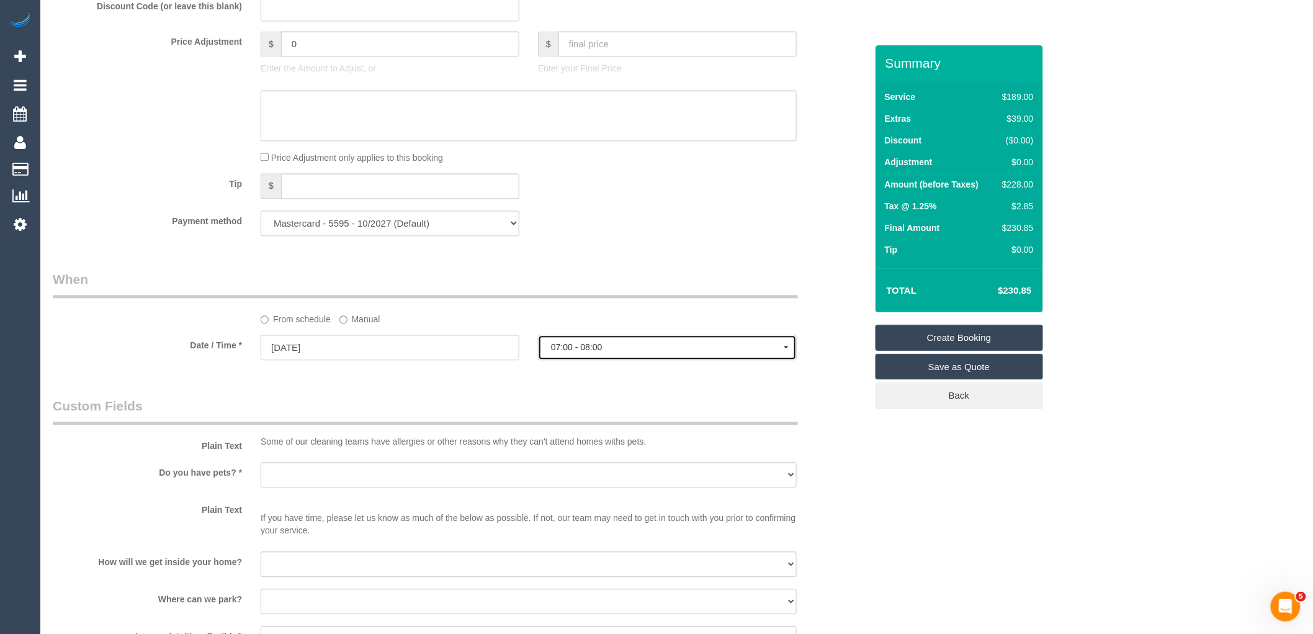
click at [684, 352] on span "07:00 - 08:00" at bounding box center [667, 347] width 233 height 10
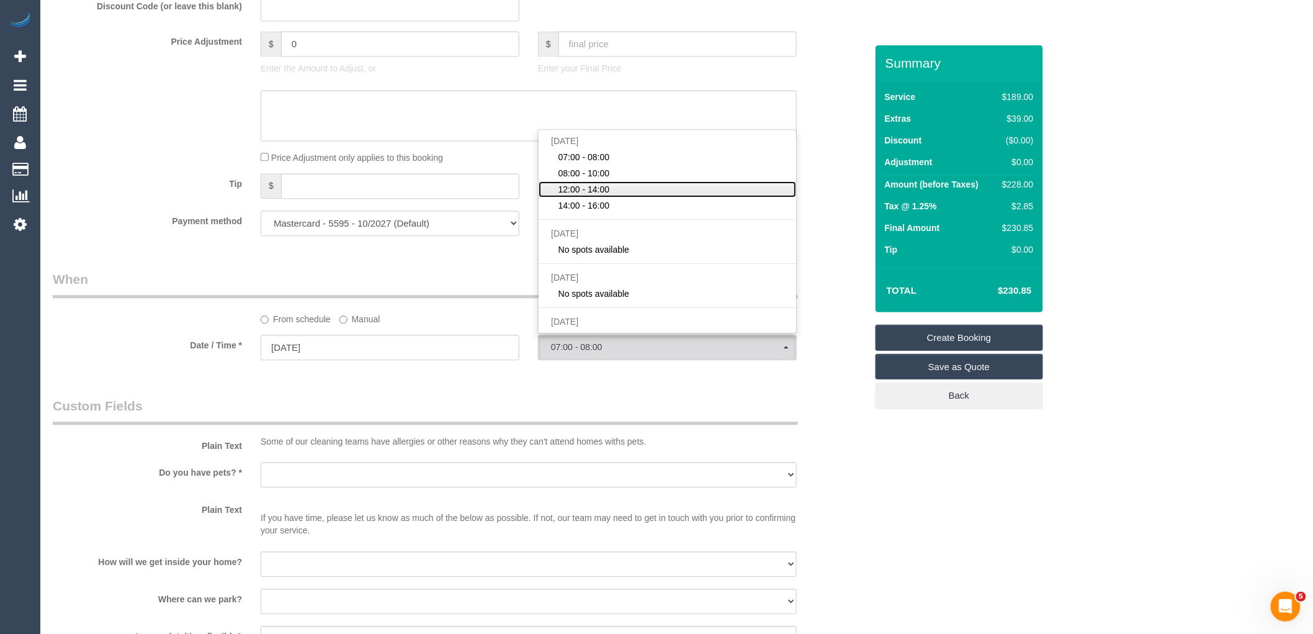
click at [633, 197] on link "12:00 - 14:00" at bounding box center [668, 189] width 258 height 16
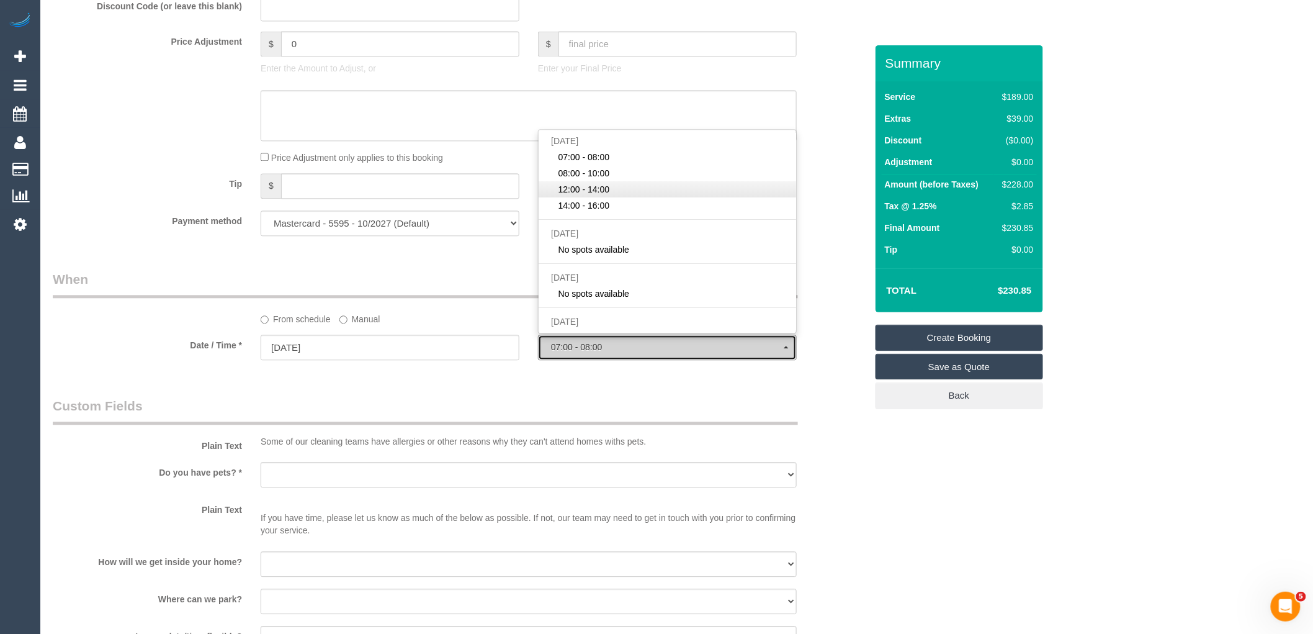
select select "spot3"
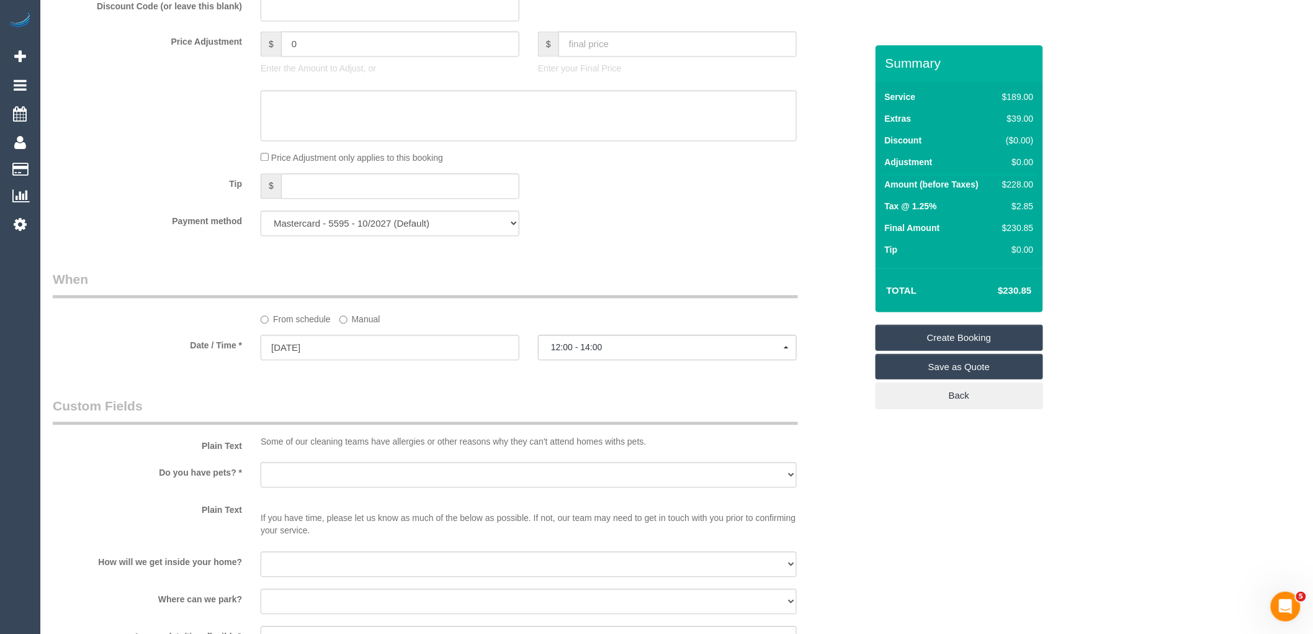
click at [609, 268] on div "Who Email* dawn.smithyman@gmail.com Name * Dawn Smithyman Where Address* 2 - 8 …" at bounding box center [459, 52] width 832 height 2219
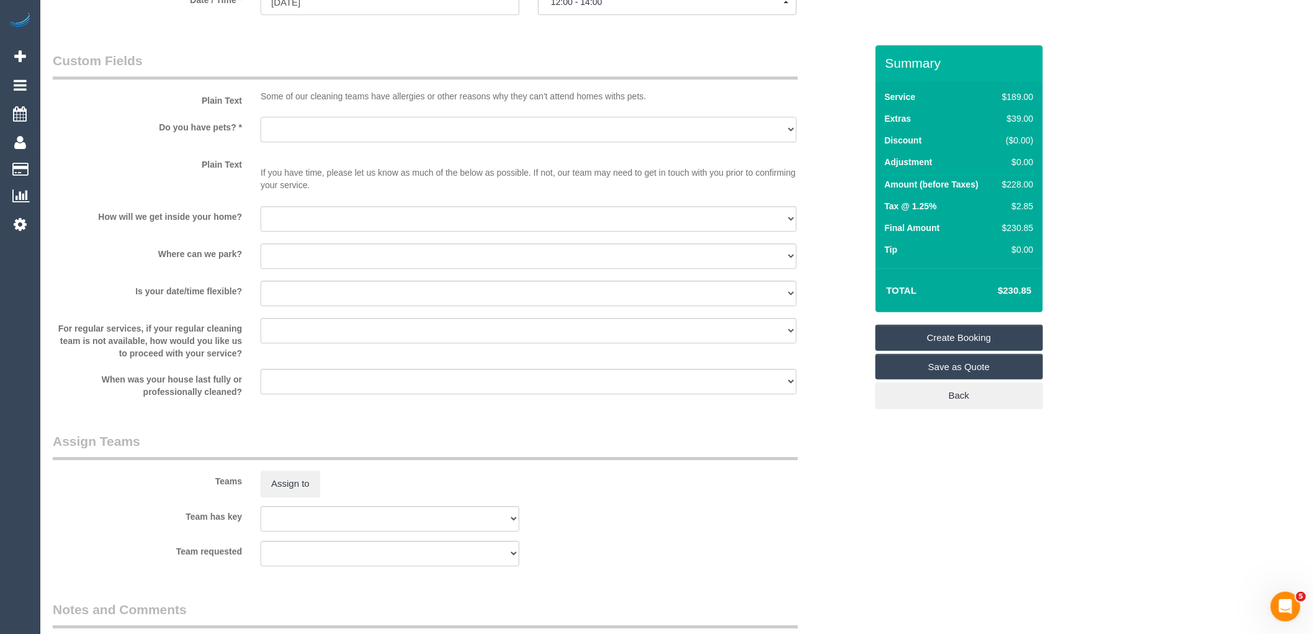
click at [335, 140] on select "Yes - Cats Yes - Dogs No pets Yes - Dogs and Cats Yes - Other" at bounding box center [529, 129] width 536 height 25
select select "number:28"
click at [261, 131] on select "Yes - Cats Yes - Dogs No pets Yes - Dogs and Cats Yes - Other" at bounding box center [529, 129] width 536 height 25
click at [310, 225] on select "I will be home Key will be left (please provide details below) Lock box/Access …" at bounding box center [529, 218] width 536 height 25
select select "number:14"
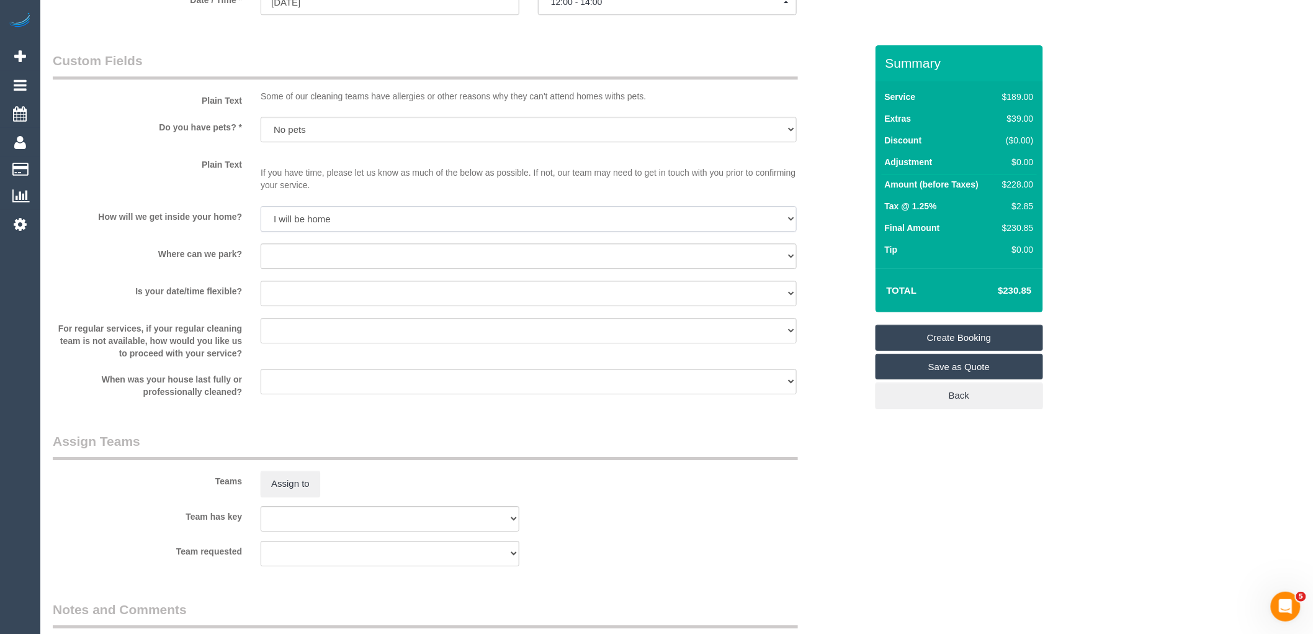
click at [261, 220] on select "I will be home Key will be left (please provide details below) Lock box/Access …" at bounding box center [529, 218] width 536 height 25
click at [309, 269] on select "I will provide parking on-site Free street parking Paid street parking (cost wi…" at bounding box center [529, 255] width 536 height 25
select select "number:19"
click at [261, 258] on select "I will provide parking on-site Free street parking Paid street parking (cost wi…" at bounding box center [529, 255] width 536 height 25
click at [326, 306] on select "Yes - date and time Yes - date but not time Yes - time but not date No - No fle…" at bounding box center [529, 292] width 536 height 25
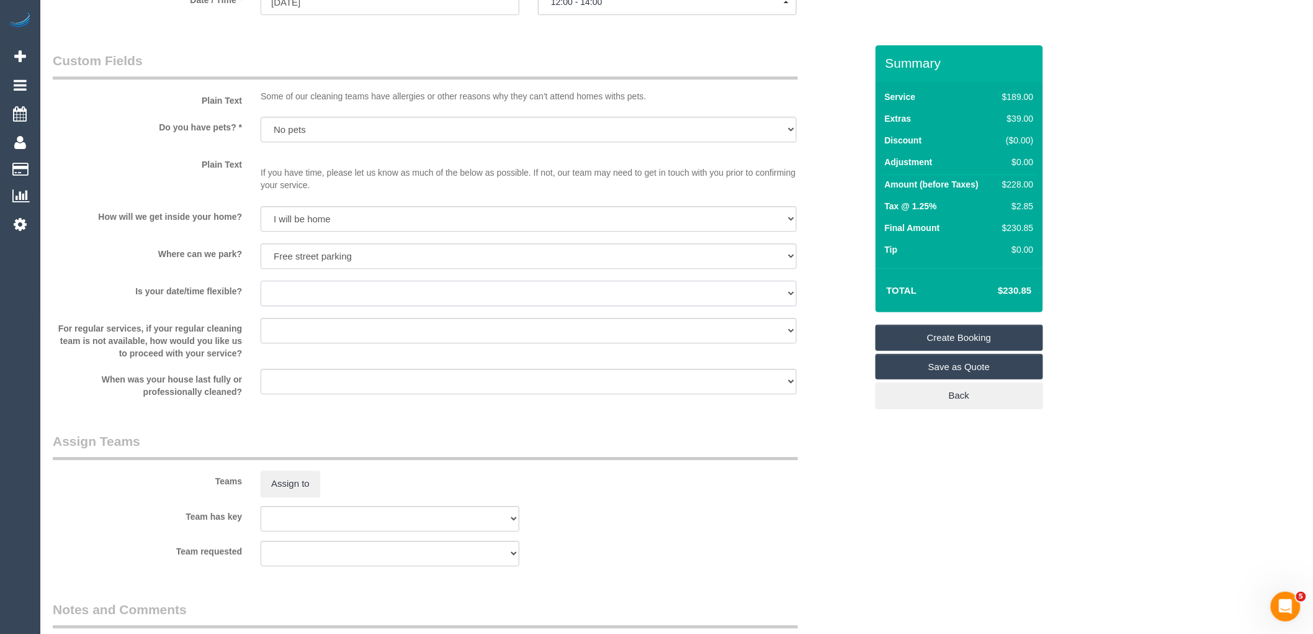
select select "number:22"
click at [261, 295] on select "Yes - date and time Yes - date but not time Yes - time but not date No - No fle…" at bounding box center [529, 292] width 536 height 25
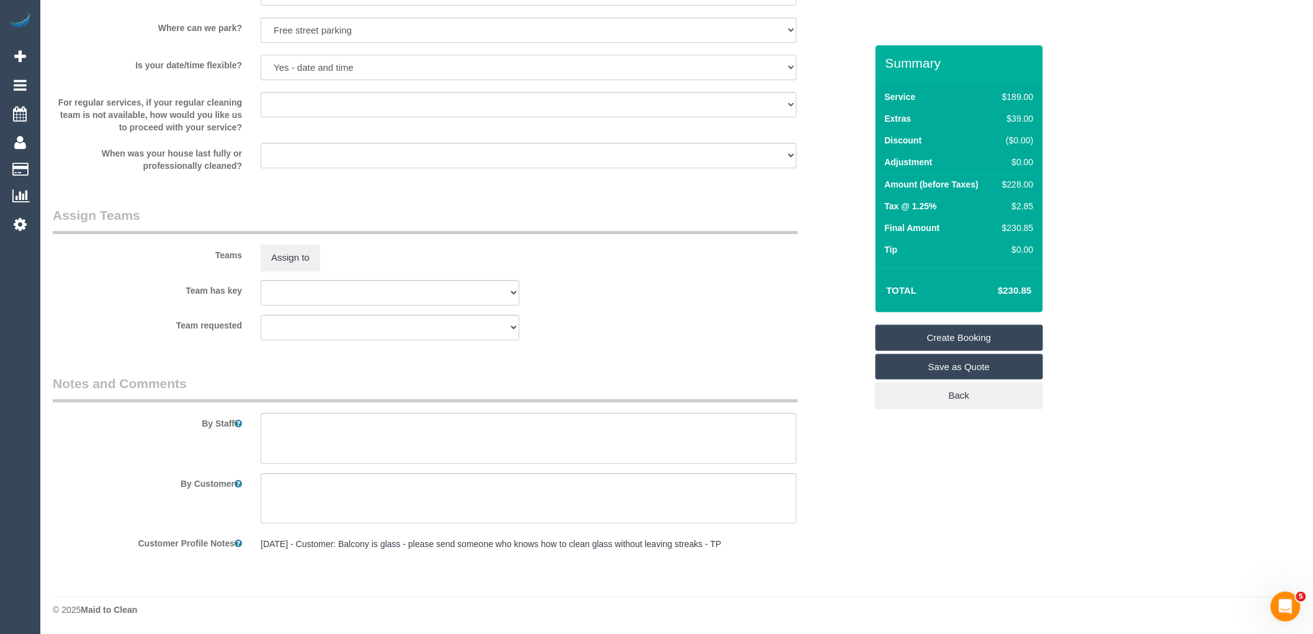
scroll to position [1688, 0]
click at [455, 441] on textarea at bounding box center [529, 438] width 536 height 51
paste textarea "Estimated time of 4-4.5 hrs"
type textarea "Estimated time of 4-4.5 hrs"
drag, startPoint x: 524, startPoint y: 518, endPoint x: 537, endPoint y: 518, distance: 13.0
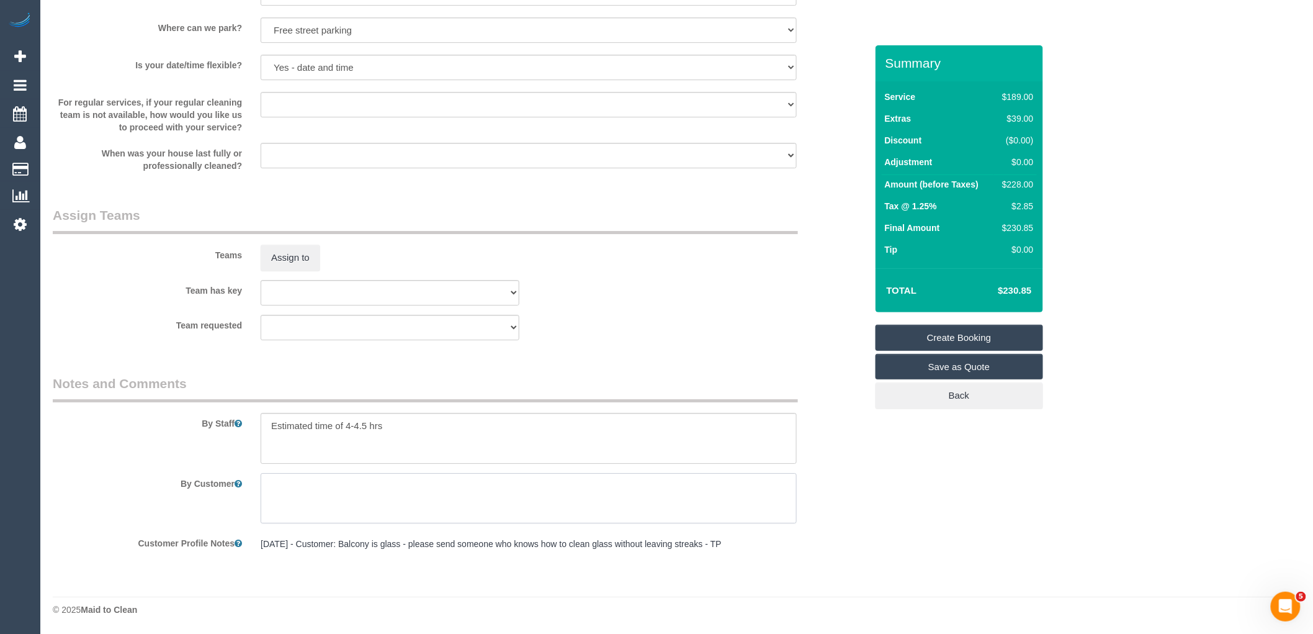
click at [524, 518] on textarea at bounding box center [529, 498] width 536 height 51
paste textarea "The balcony is enclosed by glass balustrades which will need to be cleaned - th…"
type textarea "The balcony is enclosed by glass balustrades which will need to be cleaned - th…"
drag, startPoint x: 715, startPoint y: 486, endPoint x: 583, endPoint y: 484, distance: 132.2
click at [583, 484] on textarea at bounding box center [529, 498] width 536 height 51
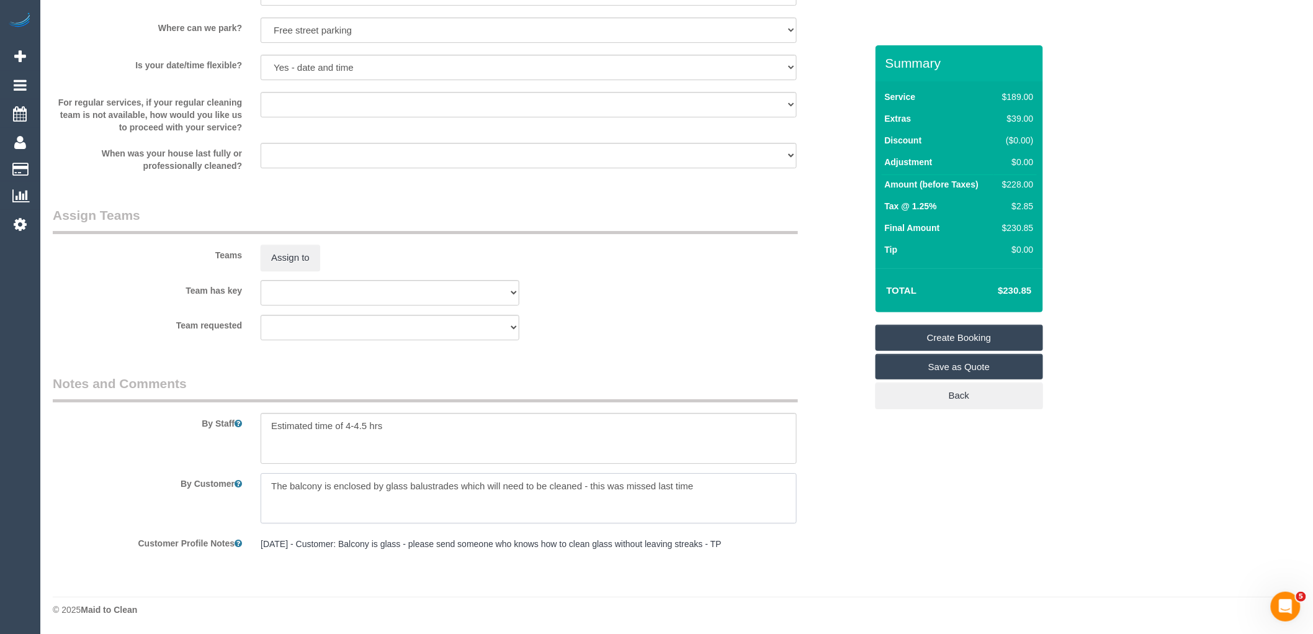
click at [708, 487] on textarea at bounding box center [529, 498] width 536 height 51
drag, startPoint x: 698, startPoint y: 487, endPoint x: 148, endPoint y: 487, distance: 550.4
click at [149, 487] on div "By Customer" at bounding box center [459, 498] width 832 height 51
click at [977, 338] on link "Create Booking" at bounding box center [960, 338] width 168 height 26
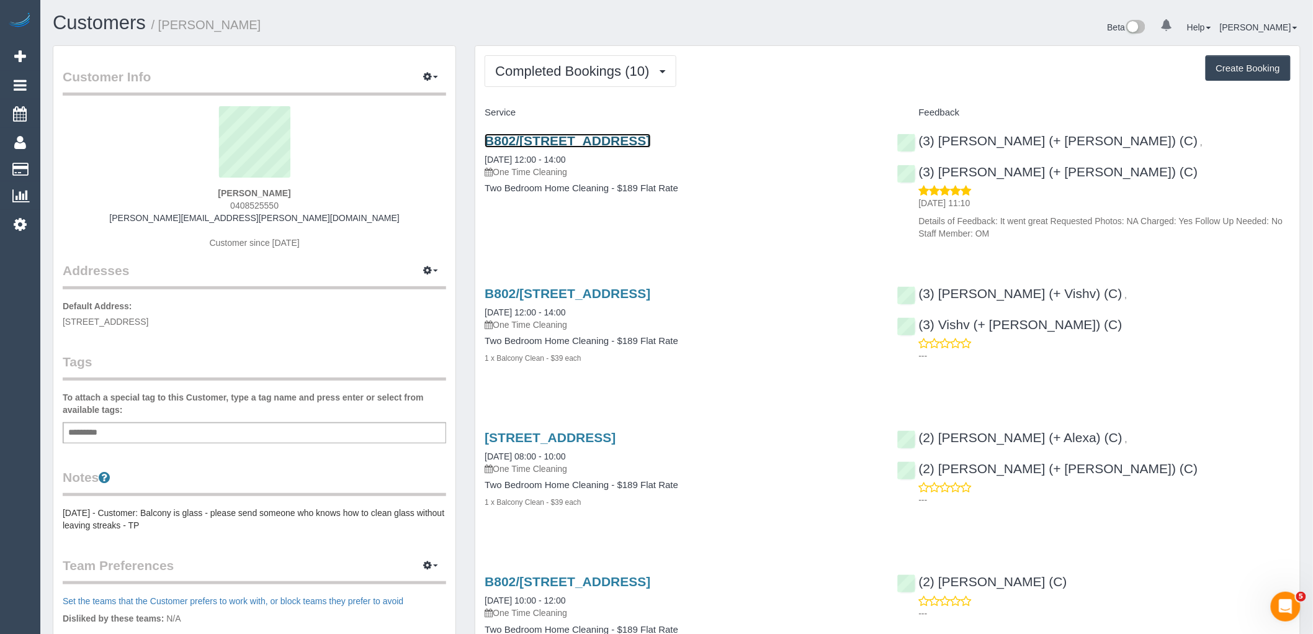
click at [585, 138] on link "B802/[STREET_ADDRESS]" at bounding box center [568, 140] width 166 height 14
click at [531, 63] on button "Completed Bookings (10)" at bounding box center [580, 71] width 191 height 32
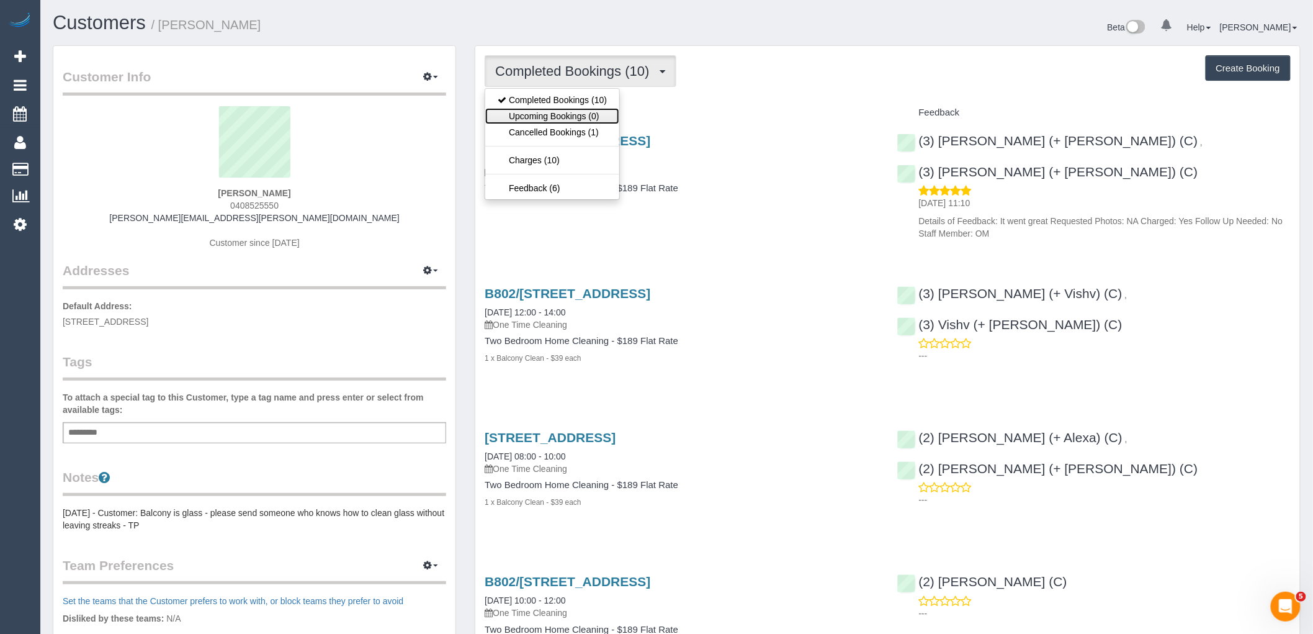
click at [561, 109] on link "Upcoming Bookings (0)" at bounding box center [552, 116] width 134 height 16
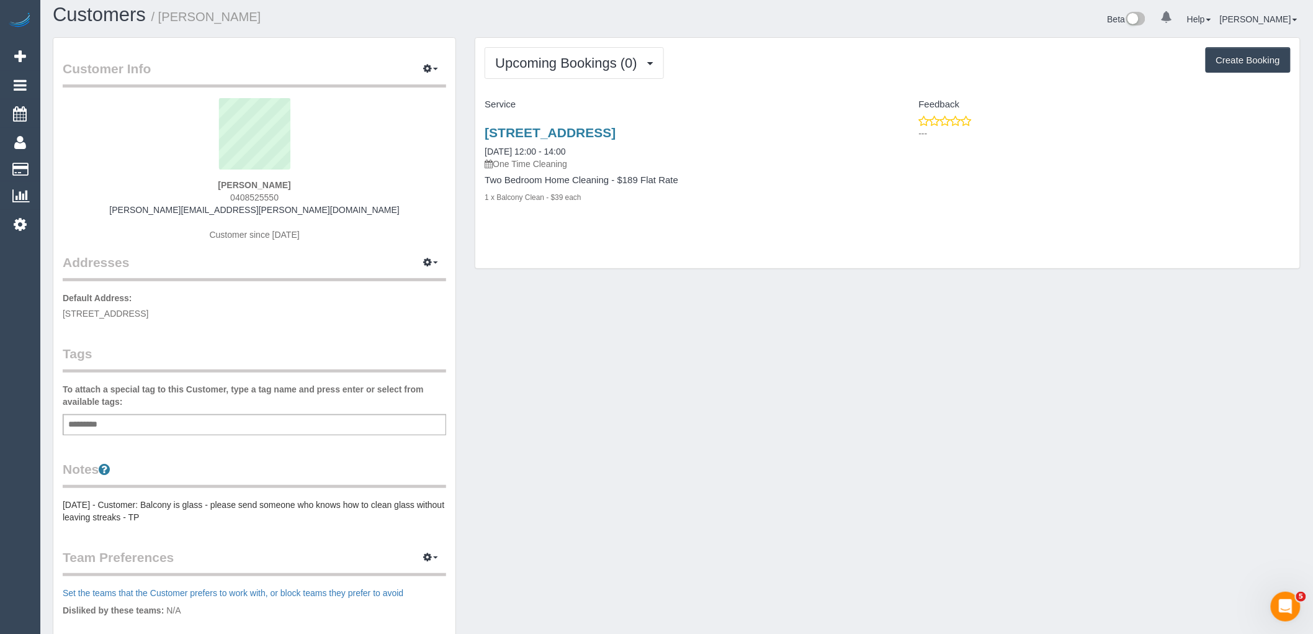
scroll to position [26, 0]
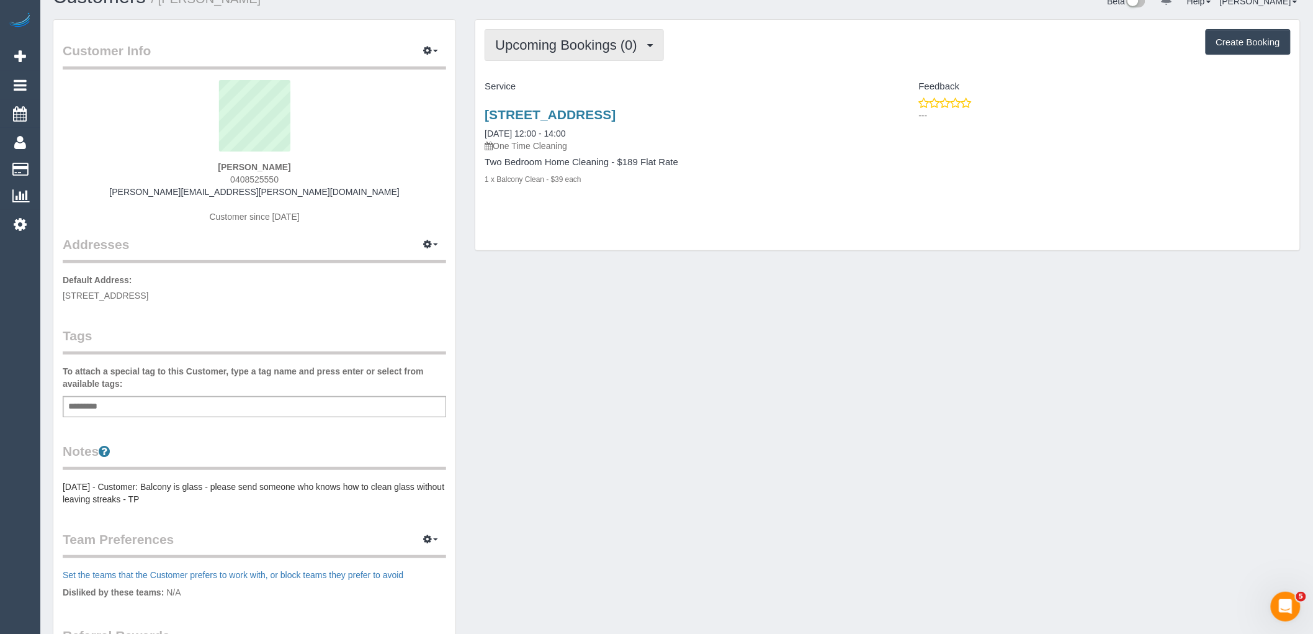
click at [612, 47] on span "Upcoming Bookings (0)" at bounding box center [569, 45] width 148 height 16
click at [609, 83] on link "Upcoming Bookings (0)" at bounding box center [552, 90] width 134 height 16
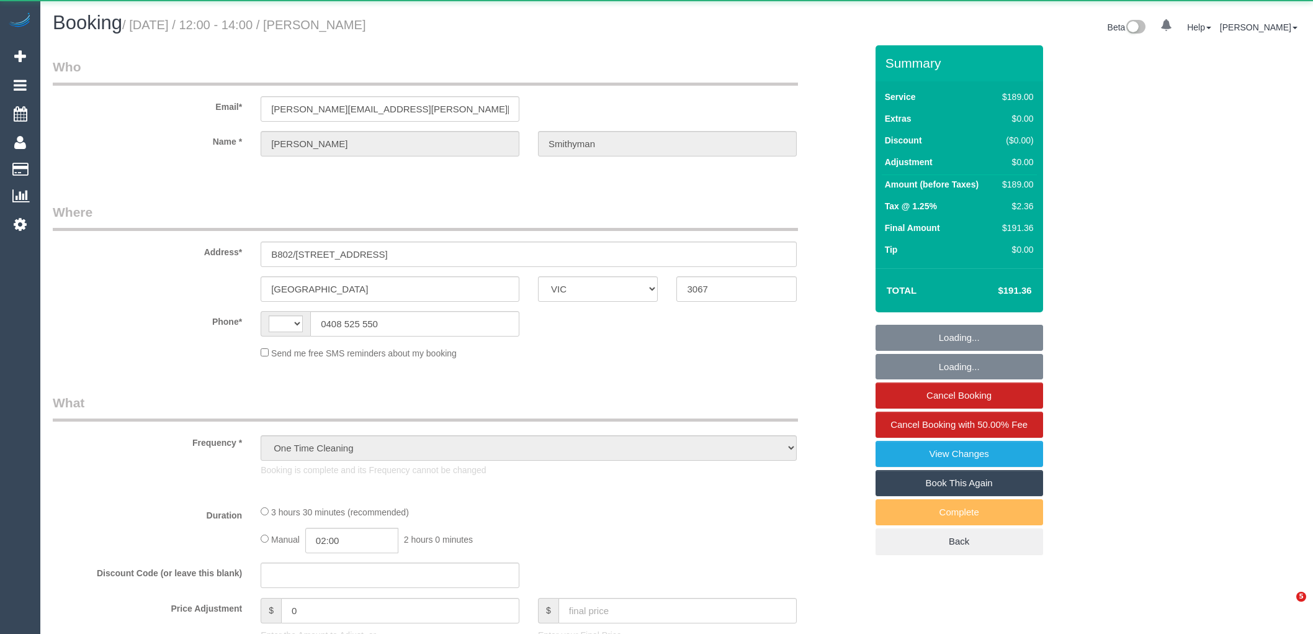
select select "VIC"
select select "string:AU"
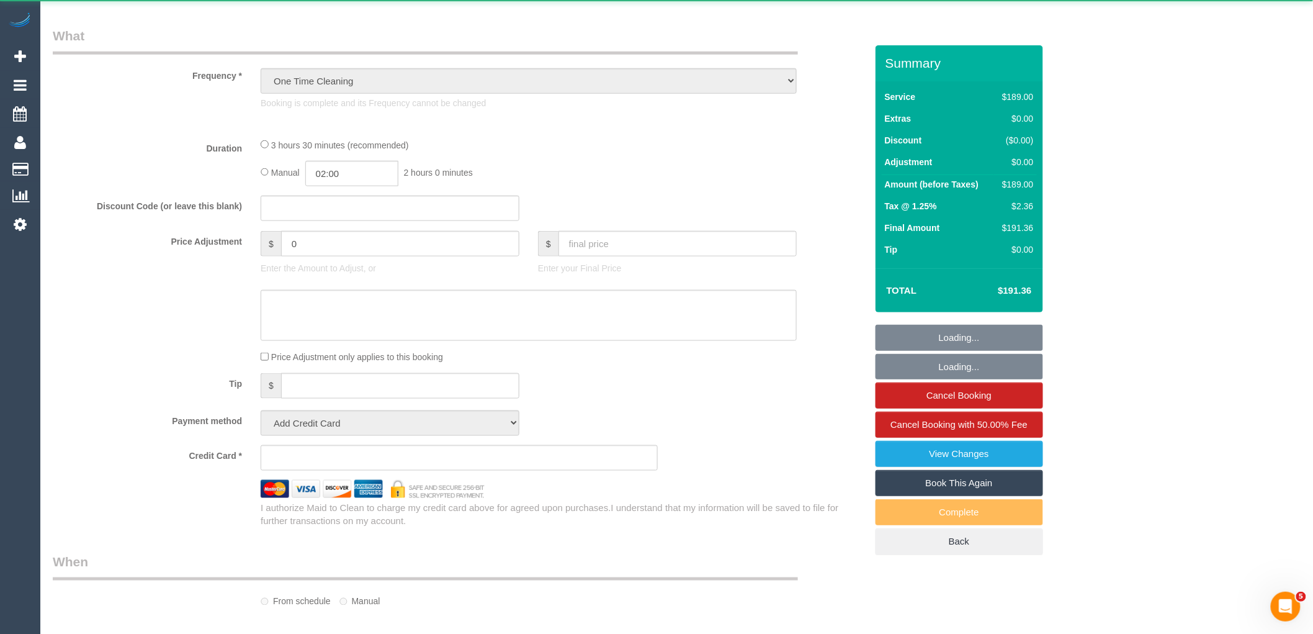
select select "string:stripe-pm_1RYGT12GScqysDRVW1LYHzeO"
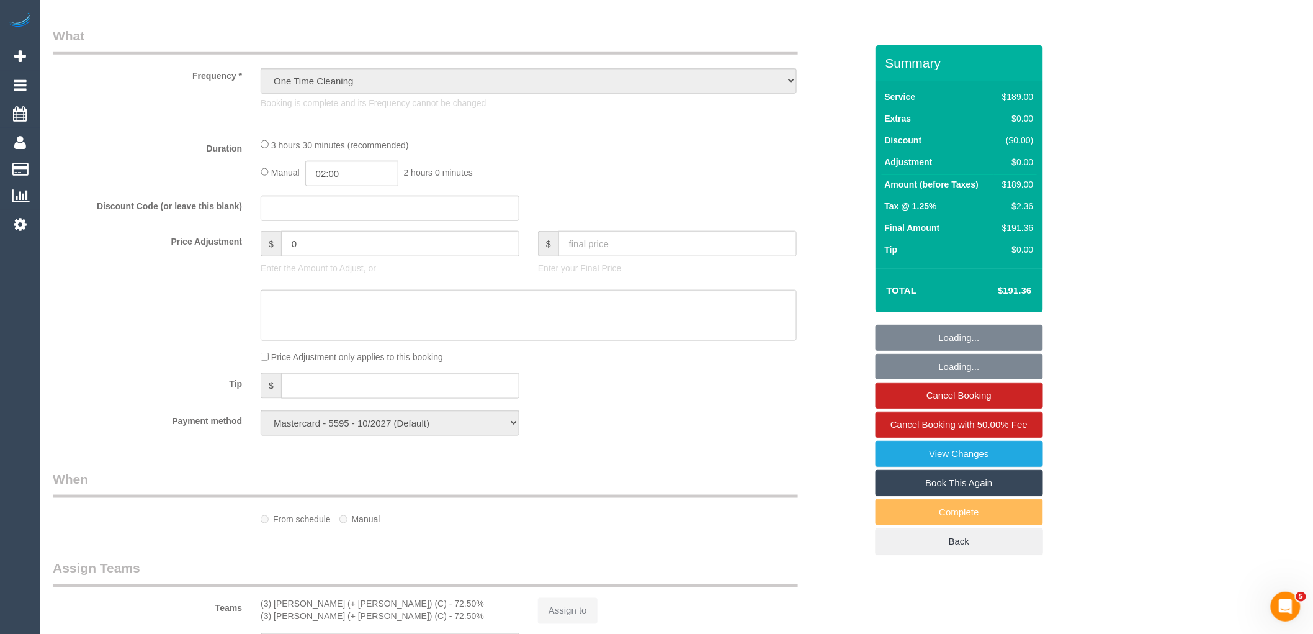
select select "object:608"
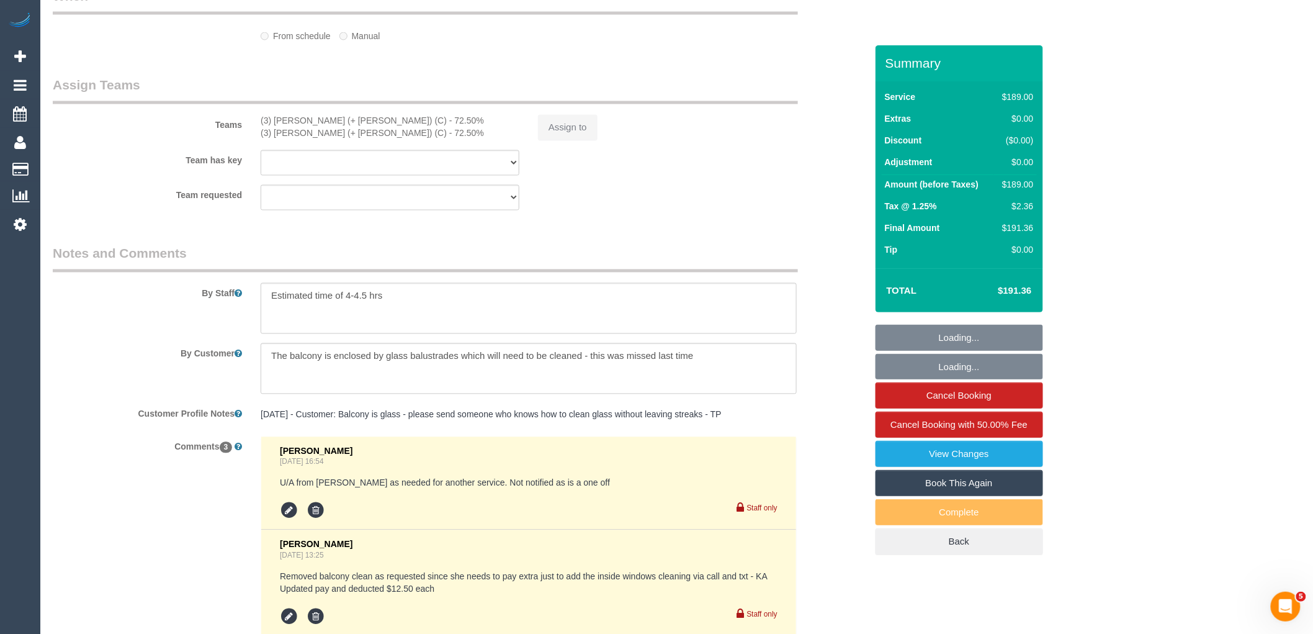
select select "spot1"
select select "number:28"
select select "number:14"
select select "number:19"
select select "number:24"
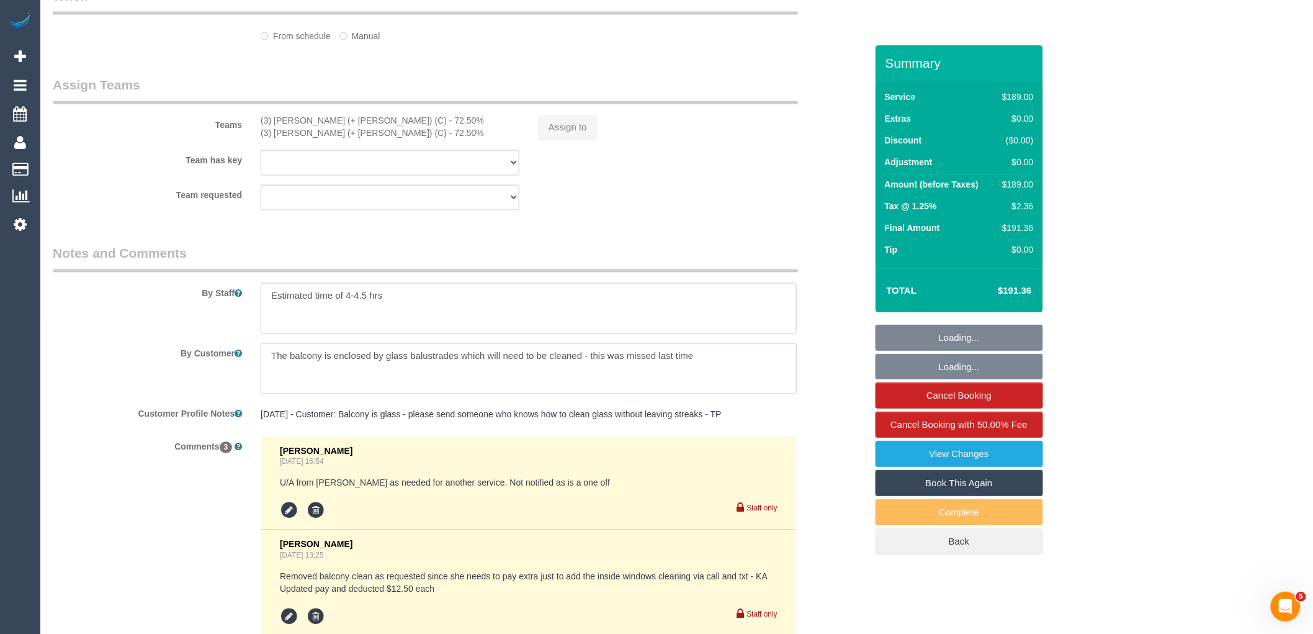
select select "number:13"
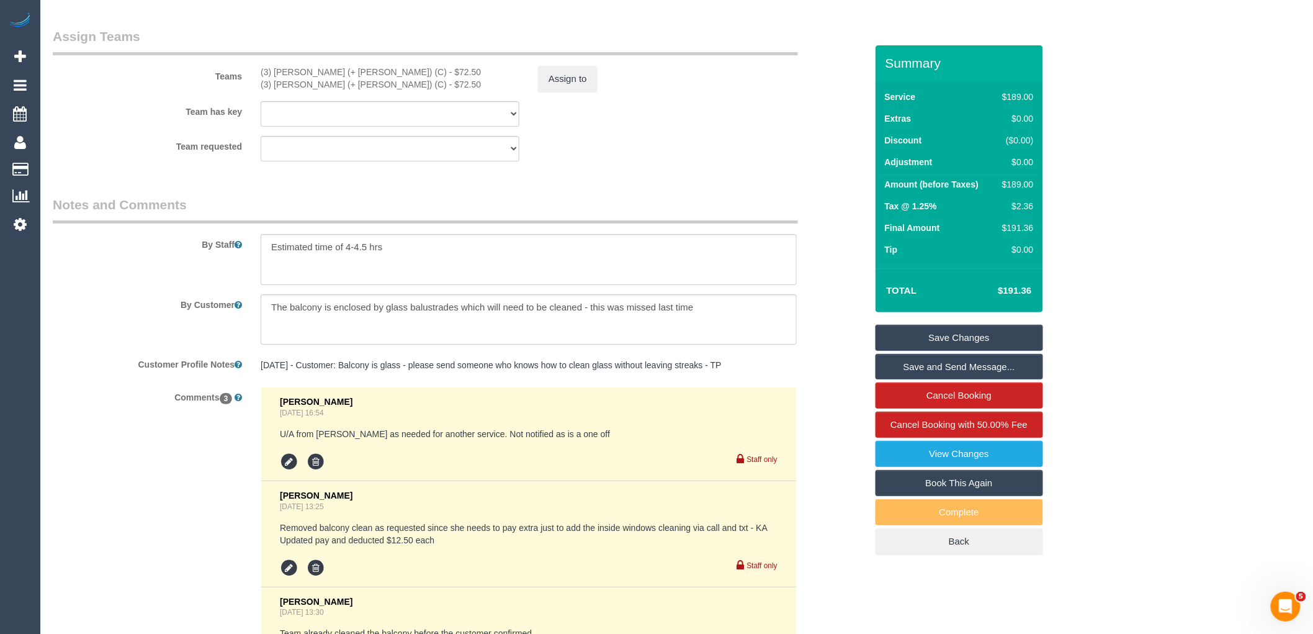
scroll to position [1885, 0]
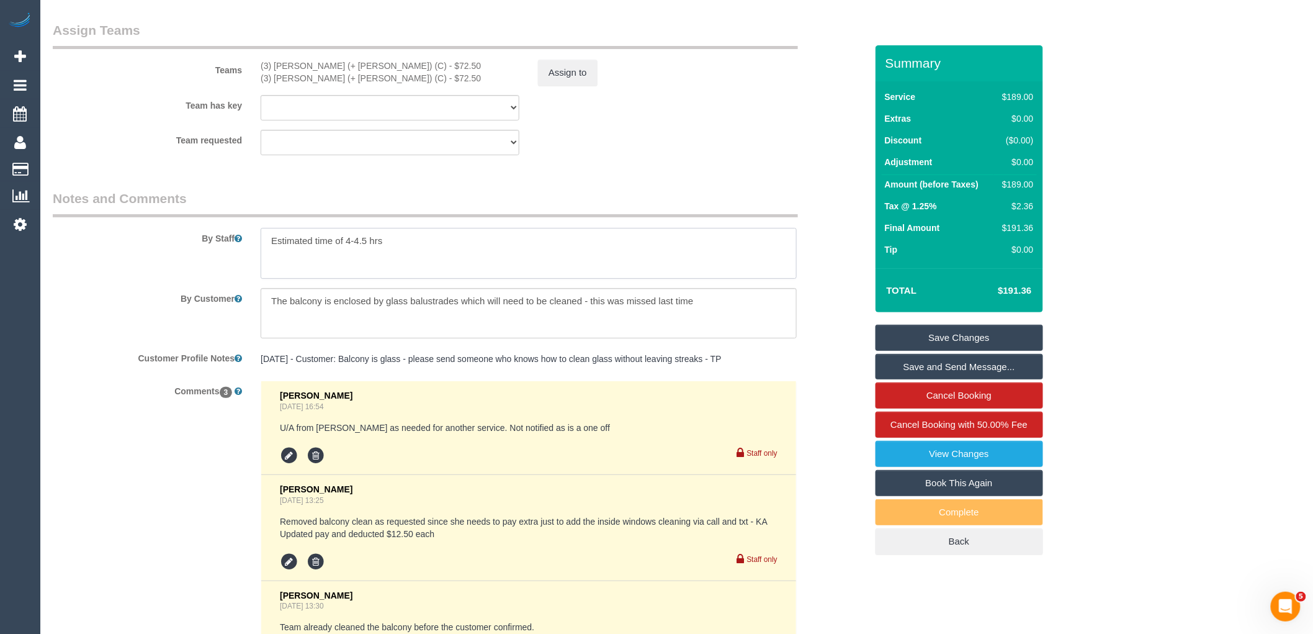
drag, startPoint x: 449, startPoint y: 256, endPoint x: 153, endPoint y: 262, distance: 295.4
click at [156, 258] on div "By Staff" at bounding box center [459, 233] width 832 height 89
drag, startPoint x: 767, startPoint y: 317, endPoint x: 230, endPoint y: 320, distance: 537.4
click at [230, 320] on div "By Customer" at bounding box center [459, 313] width 832 height 51
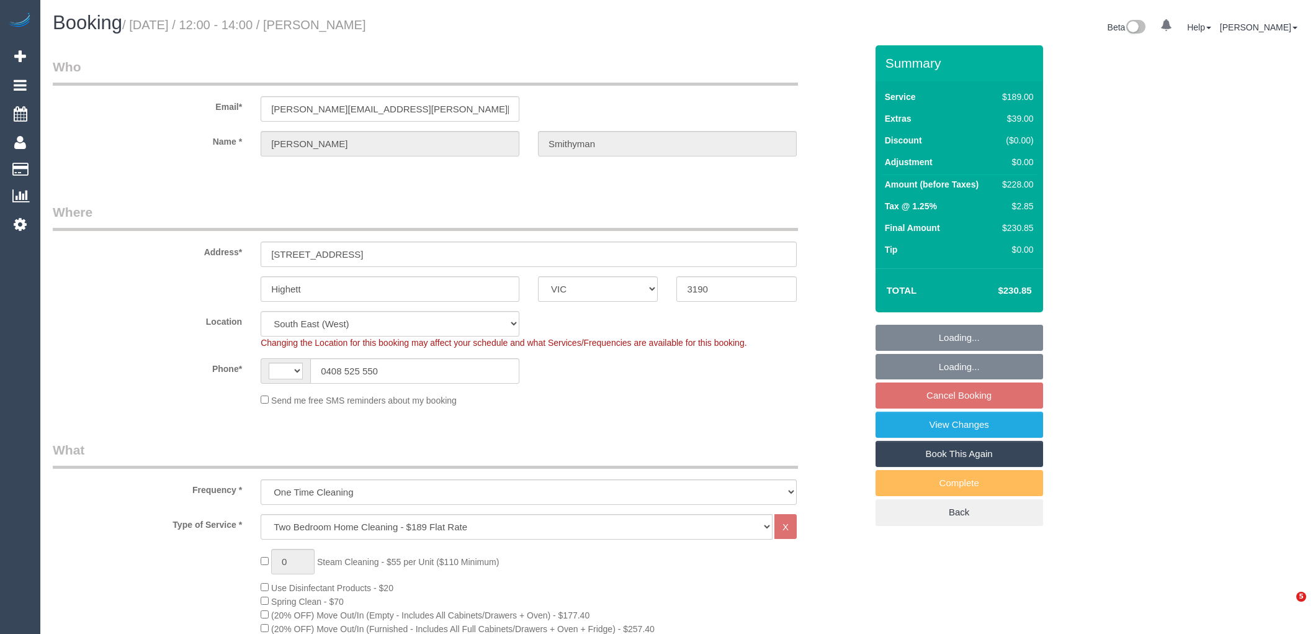
select select "VIC"
select select "string:stripe-pm_1RYGT12GScqysDRVW1LYHzeO"
select select "number:28"
select select "number:14"
select select "number:19"
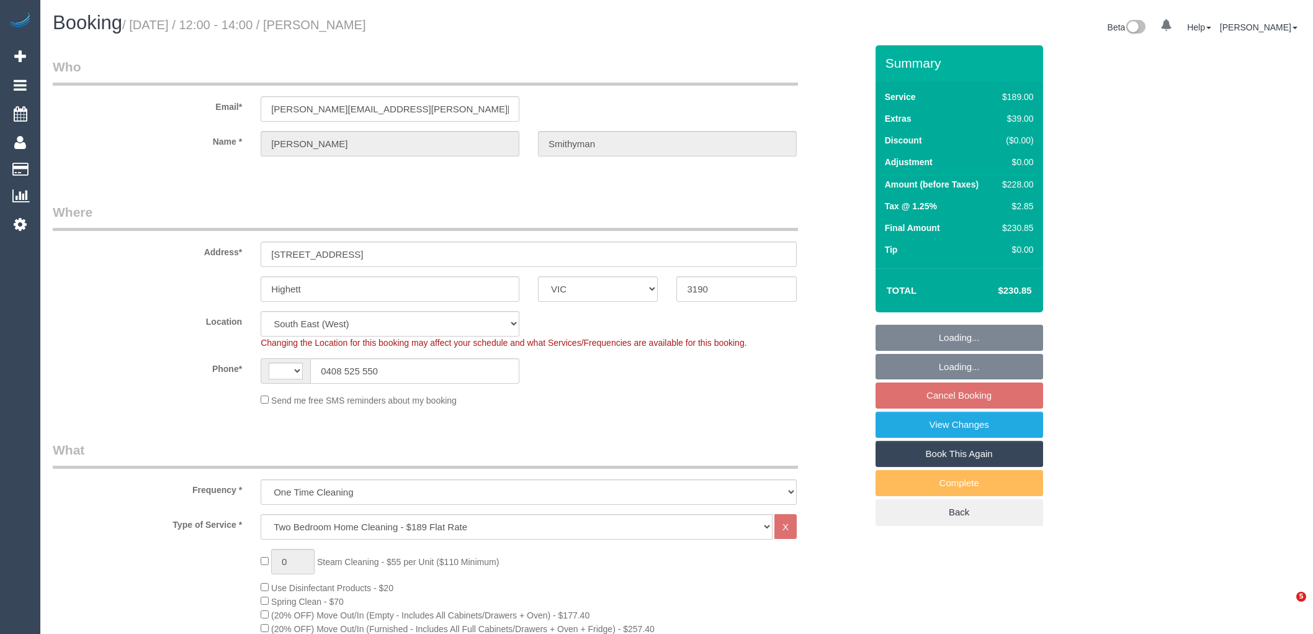
select select "number:22"
select select "object:524"
select select "string:AU"
select select "spot1"
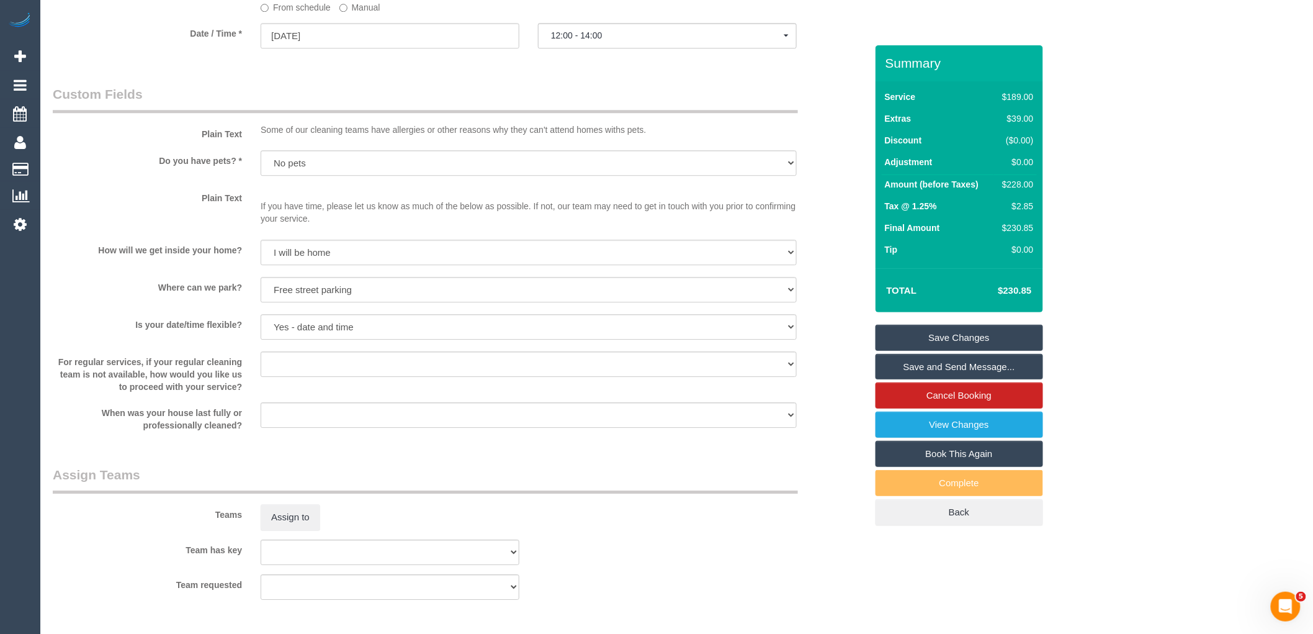
scroll to position [1744, 0]
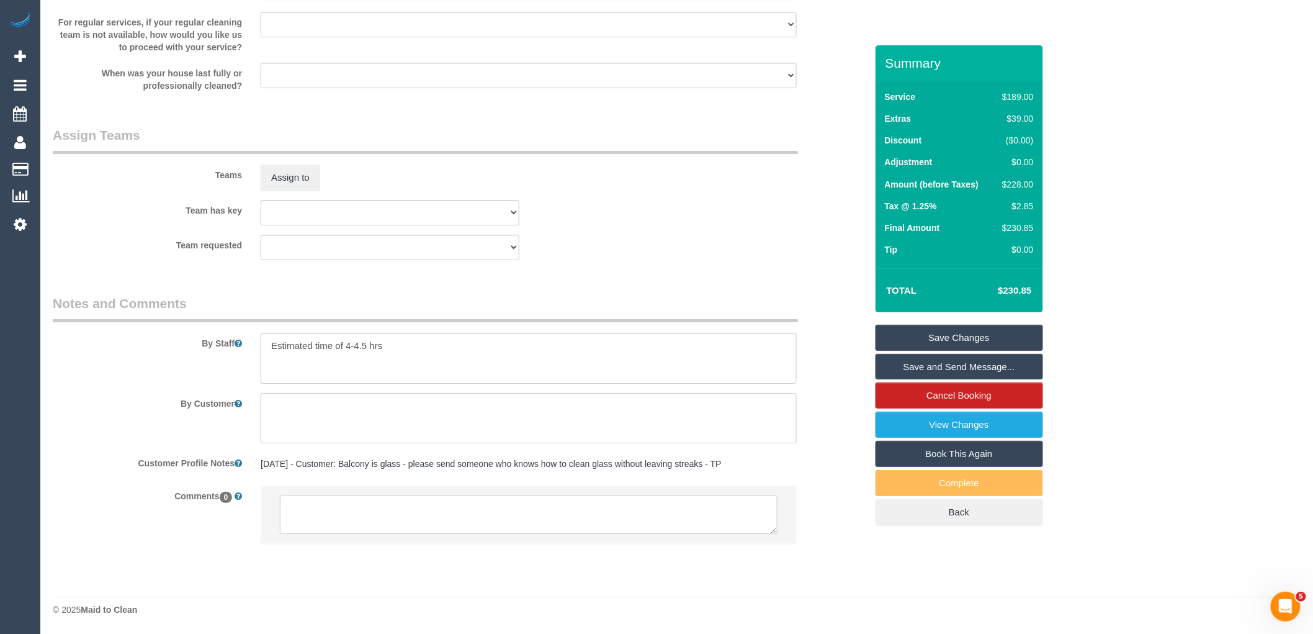
click at [383, 518] on textarea at bounding box center [529, 514] width 498 height 38
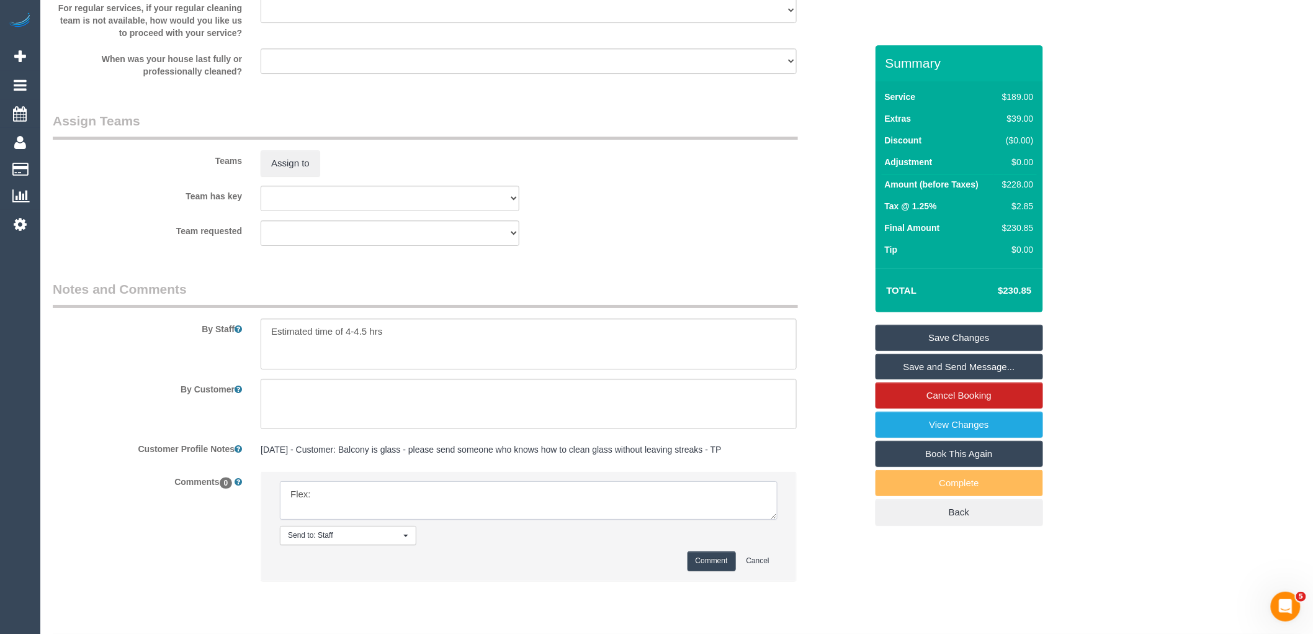
paste textarea "Just wanted to check whether you have any availability Tuesday, Wednesday or Th…"
drag, startPoint x: 541, startPoint y: 505, endPoint x: 319, endPoint y: 506, distance: 222.2
click at [319, 506] on textarea at bounding box center [529, 500] width 498 height 38
drag, startPoint x: 751, startPoint y: 504, endPoint x: 498, endPoint y: 506, distance: 253.8
click at [498, 506] on textarea at bounding box center [529, 500] width 498 height 38
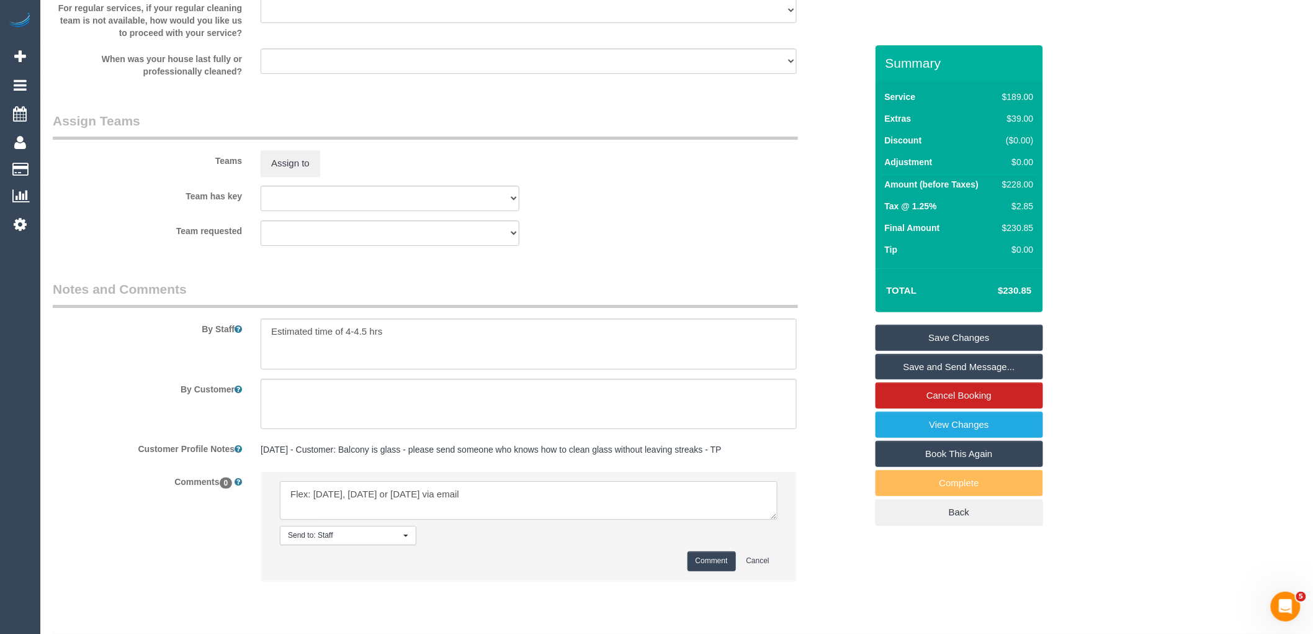
click at [679, 501] on textarea at bounding box center [529, 500] width 498 height 38
paste textarea "cnv_qgjlpn3"
type textarea "Flex: [DATE], [DATE] or [DATE] via email cnv_qgjlpn3"
click at [705, 569] on button "Comment" at bounding box center [712, 560] width 48 height 19
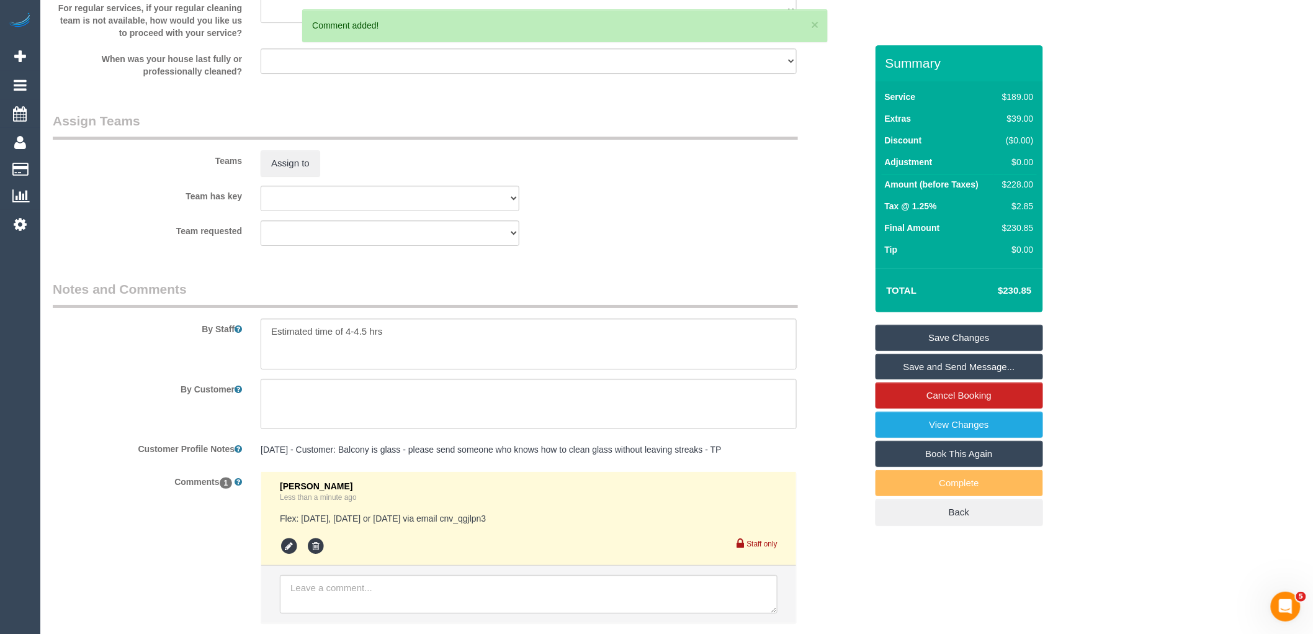
click at [1001, 336] on link "Save Changes" at bounding box center [960, 338] width 168 height 26
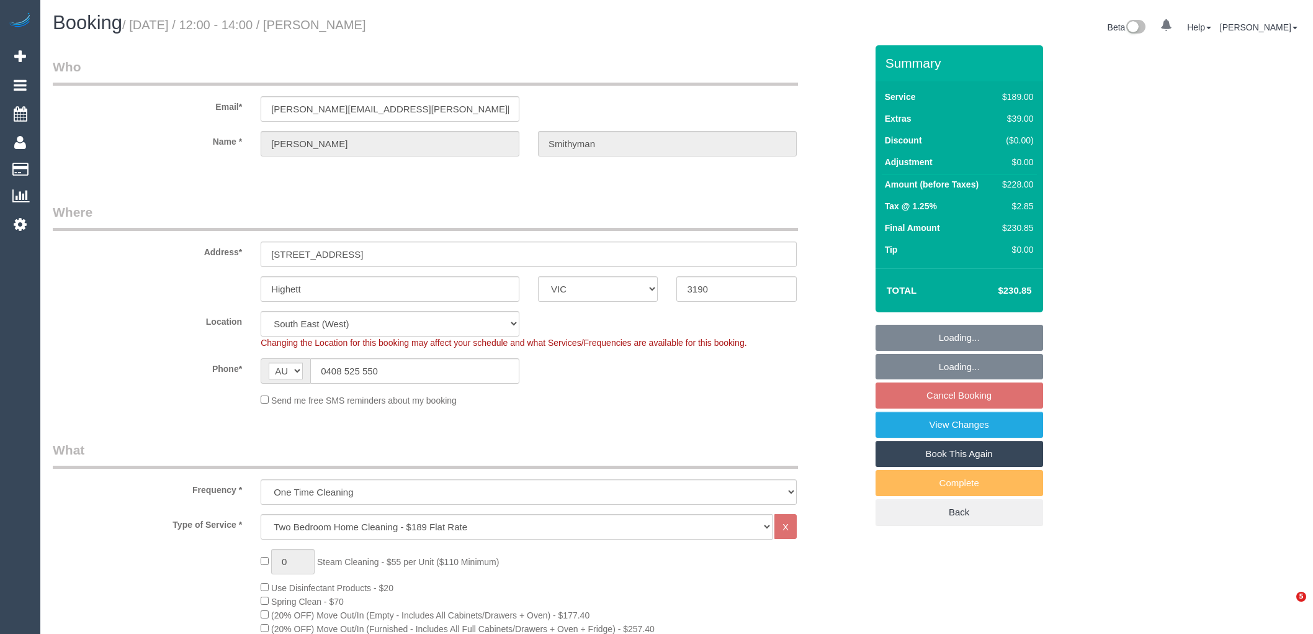
select select "VIC"
select select "string:stripe-pm_1RYGT12GScqysDRVW1LYHzeO"
select select "spot1"
select select "number:28"
select select "number:14"
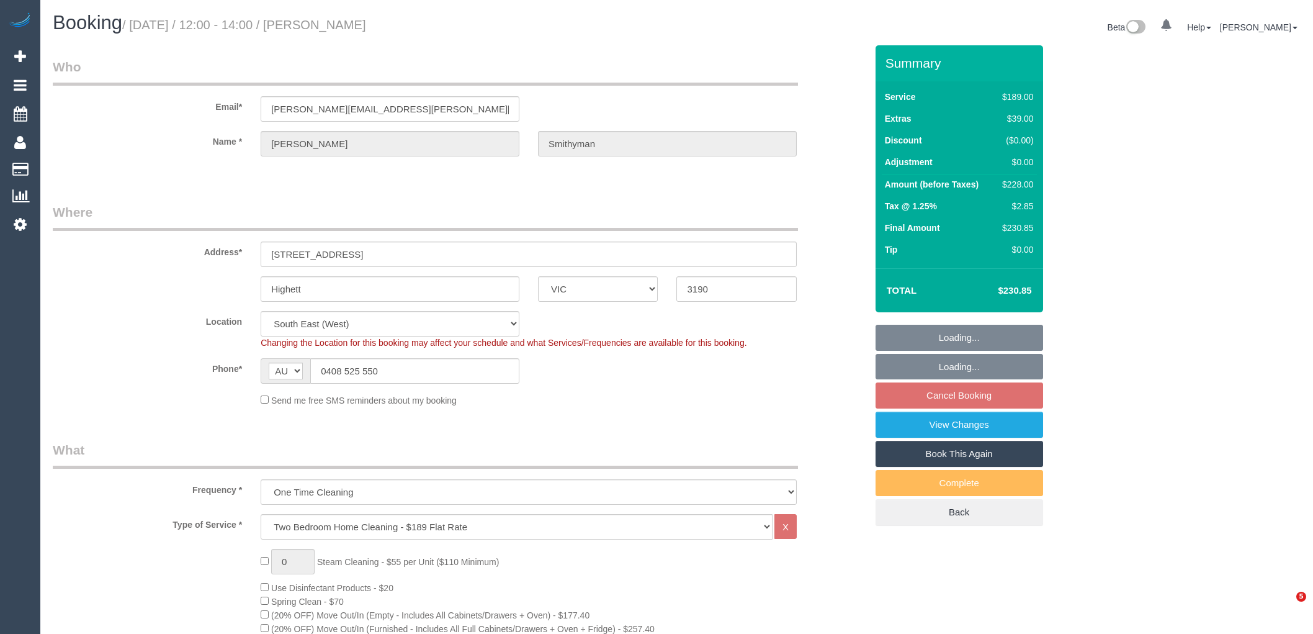
select select "number:19"
select select "number:22"
select select "object:1318"
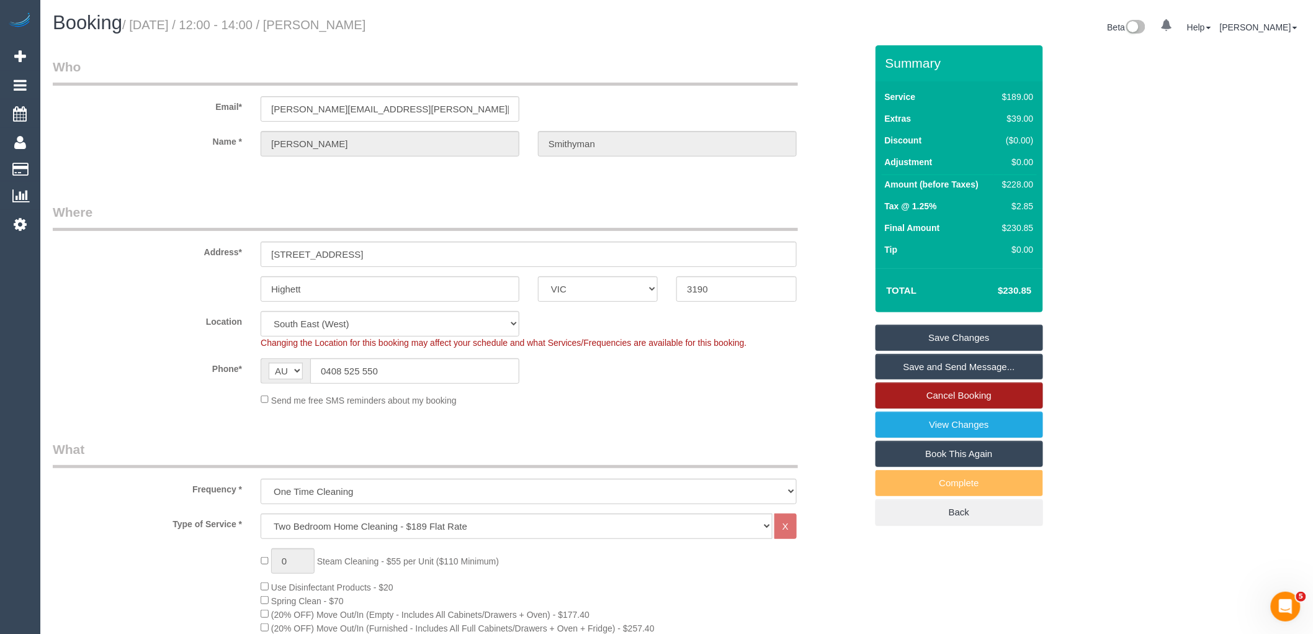
click at [956, 397] on link "Cancel Booking" at bounding box center [960, 395] width 168 height 26
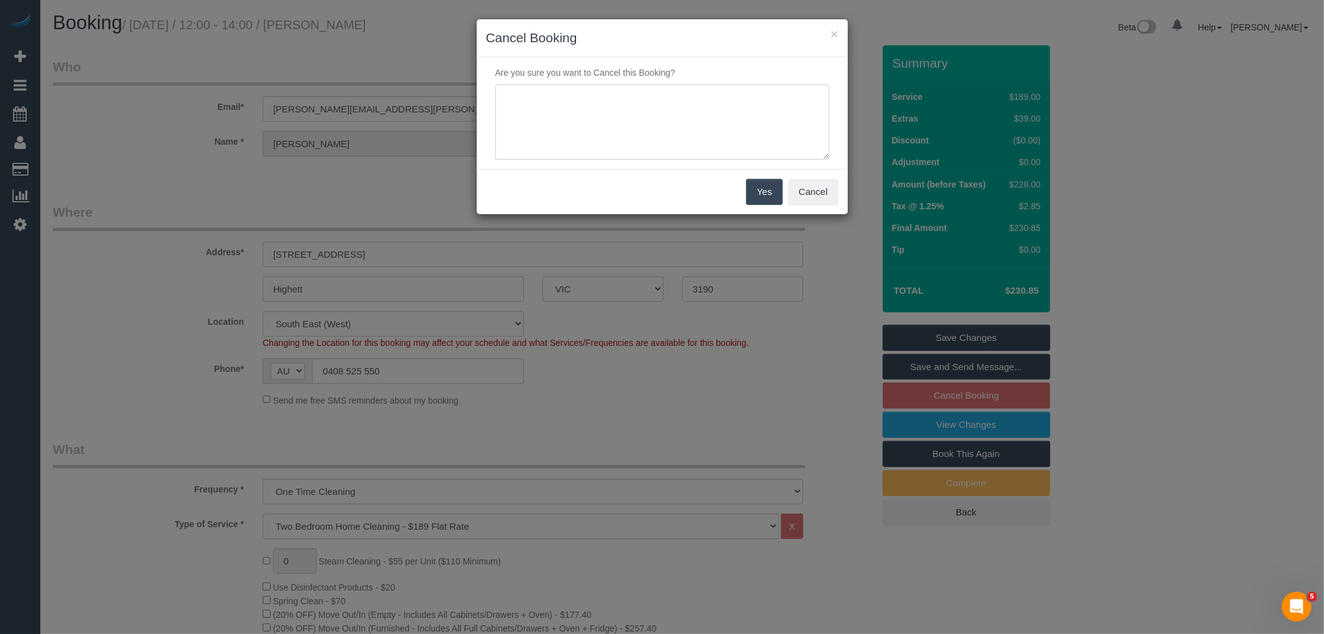
click at [618, 117] on textarea at bounding box center [662, 122] width 334 height 76
type textarea "Service no longer needed via email VC"
click at [752, 193] on button "Yes" at bounding box center [764, 192] width 36 height 26
